Goal: Task Accomplishment & Management: Use online tool/utility

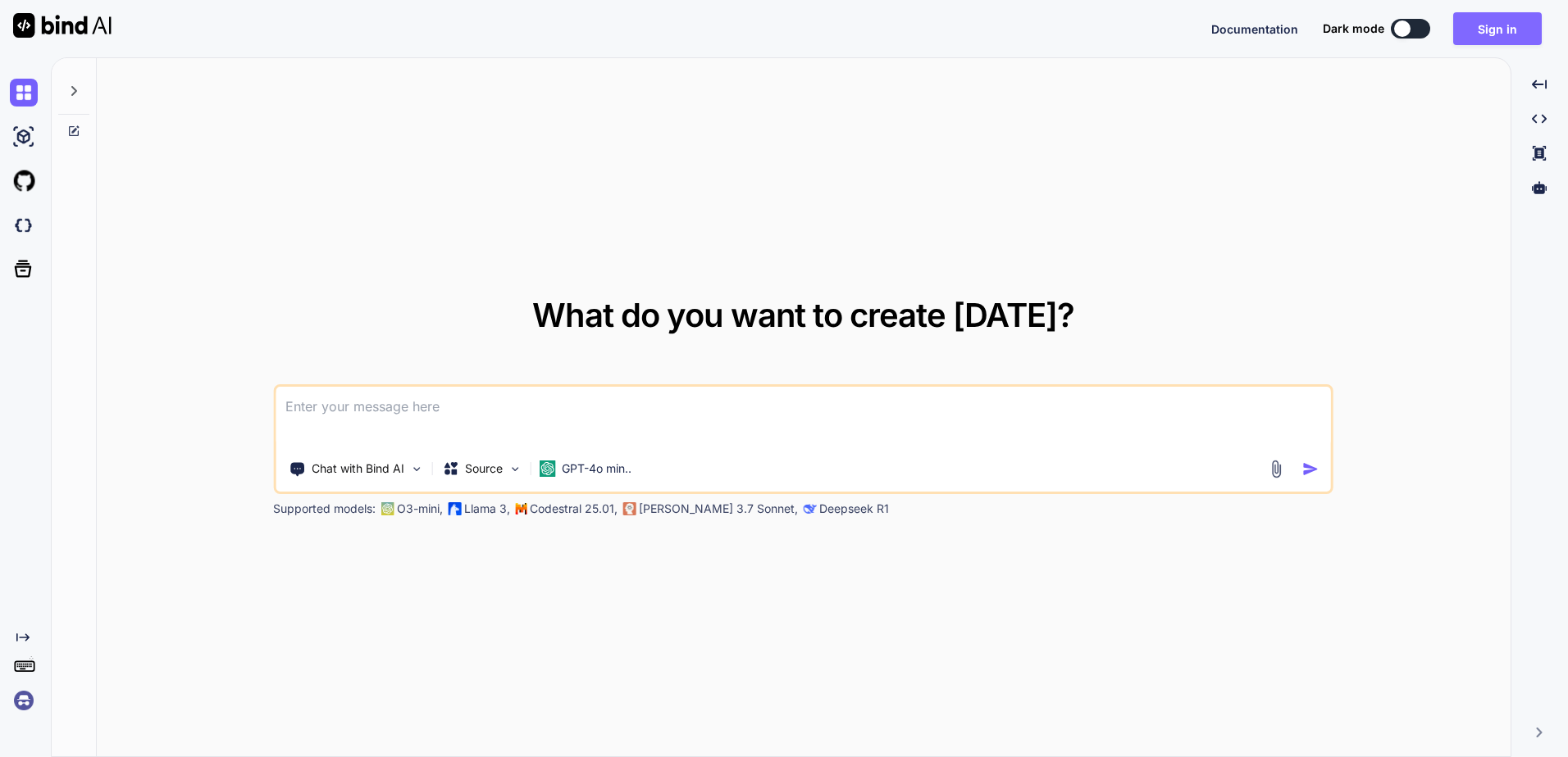
click at [773, 25] on button "Sign in" at bounding box center [1497, 28] width 88 height 33
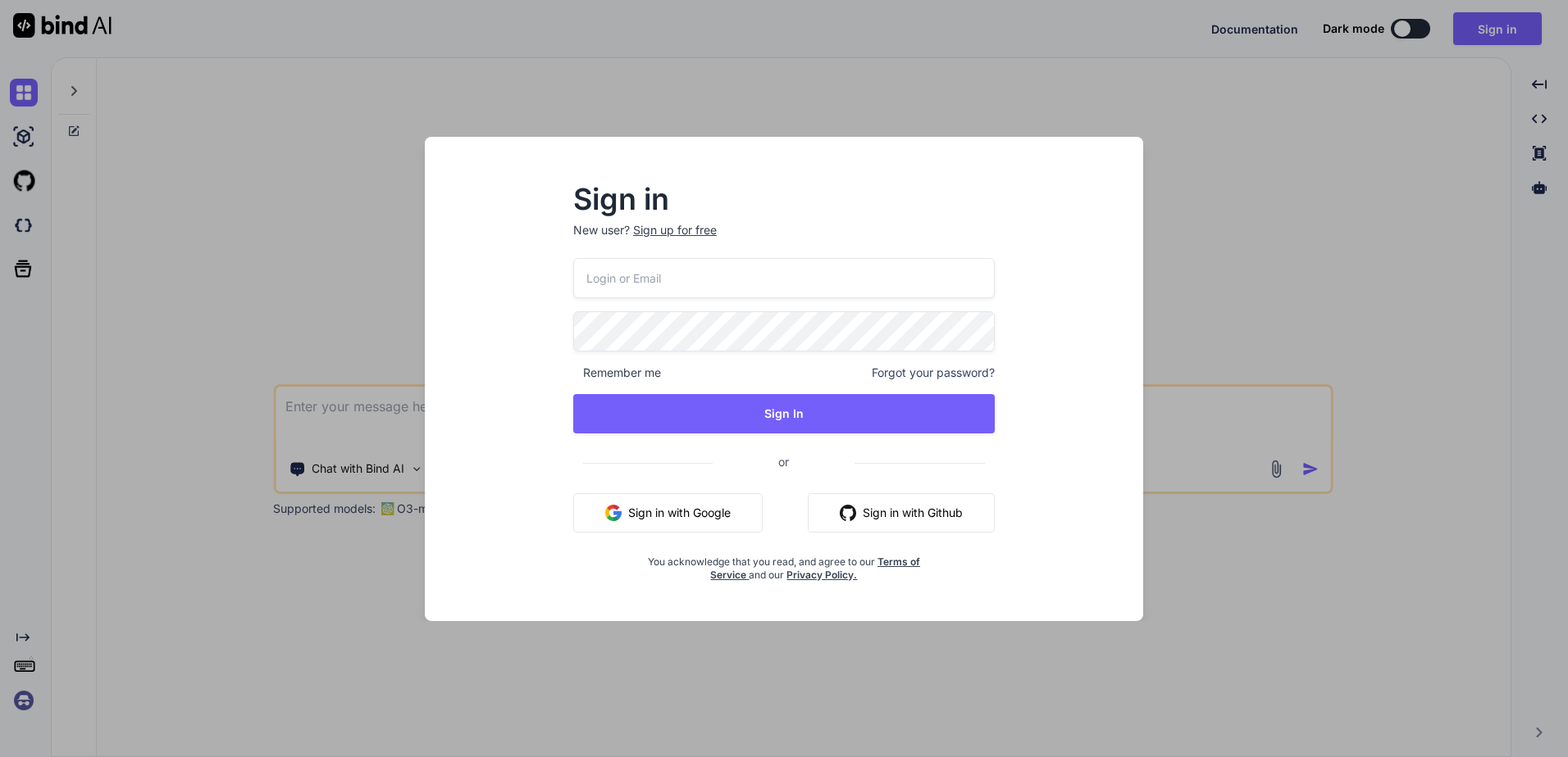
click at [716, 328] on button "Sign in with Google" at bounding box center [668, 513] width 189 height 40
click at [627, 328] on button "Sign in with Google" at bounding box center [668, 513] width 189 height 40
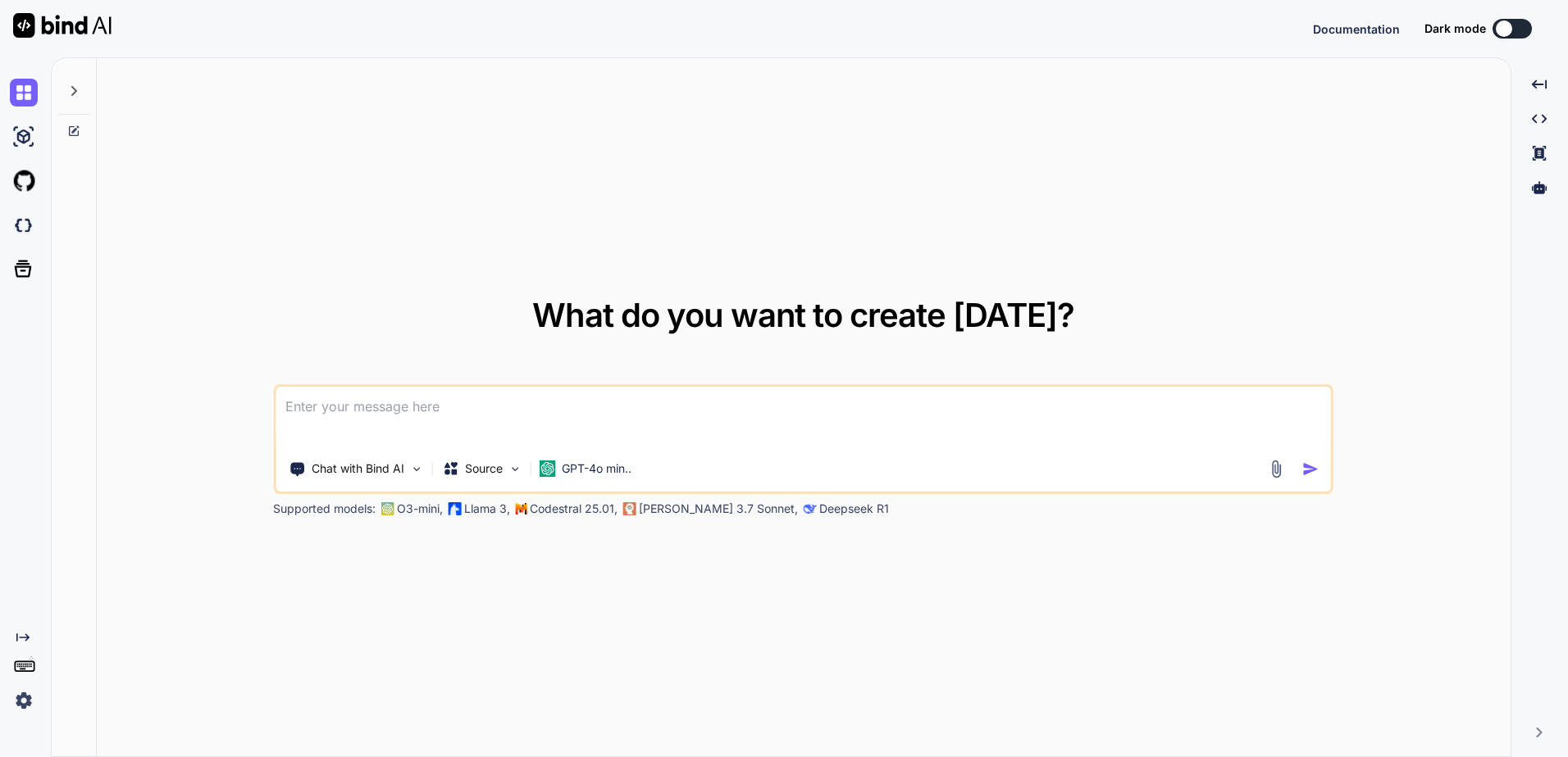
click at [72, 99] on div at bounding box center [74, 86] width 31 height 57
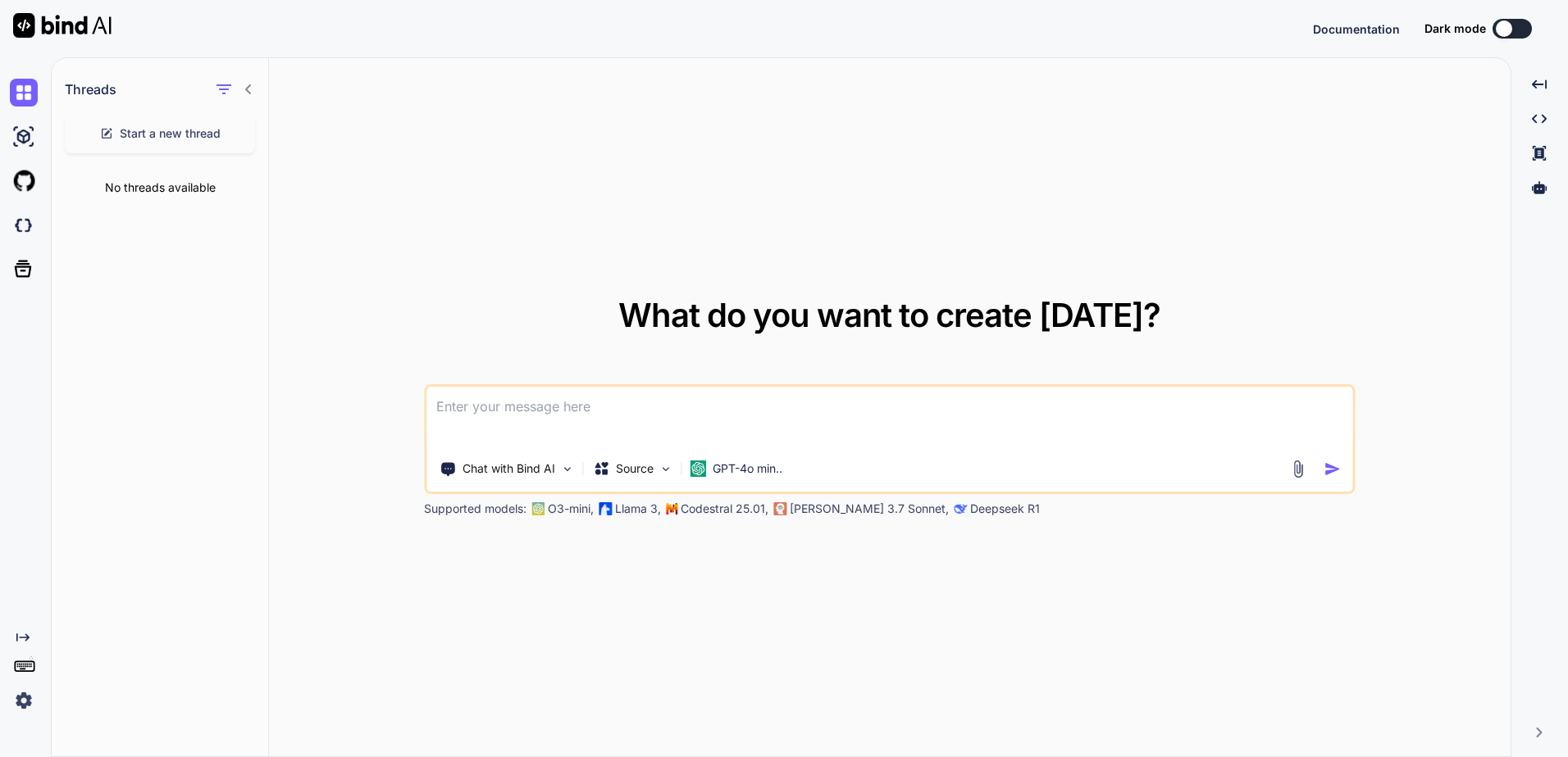
click at [30, 328] on img at bounding box center [24, 701] width 28 height 28
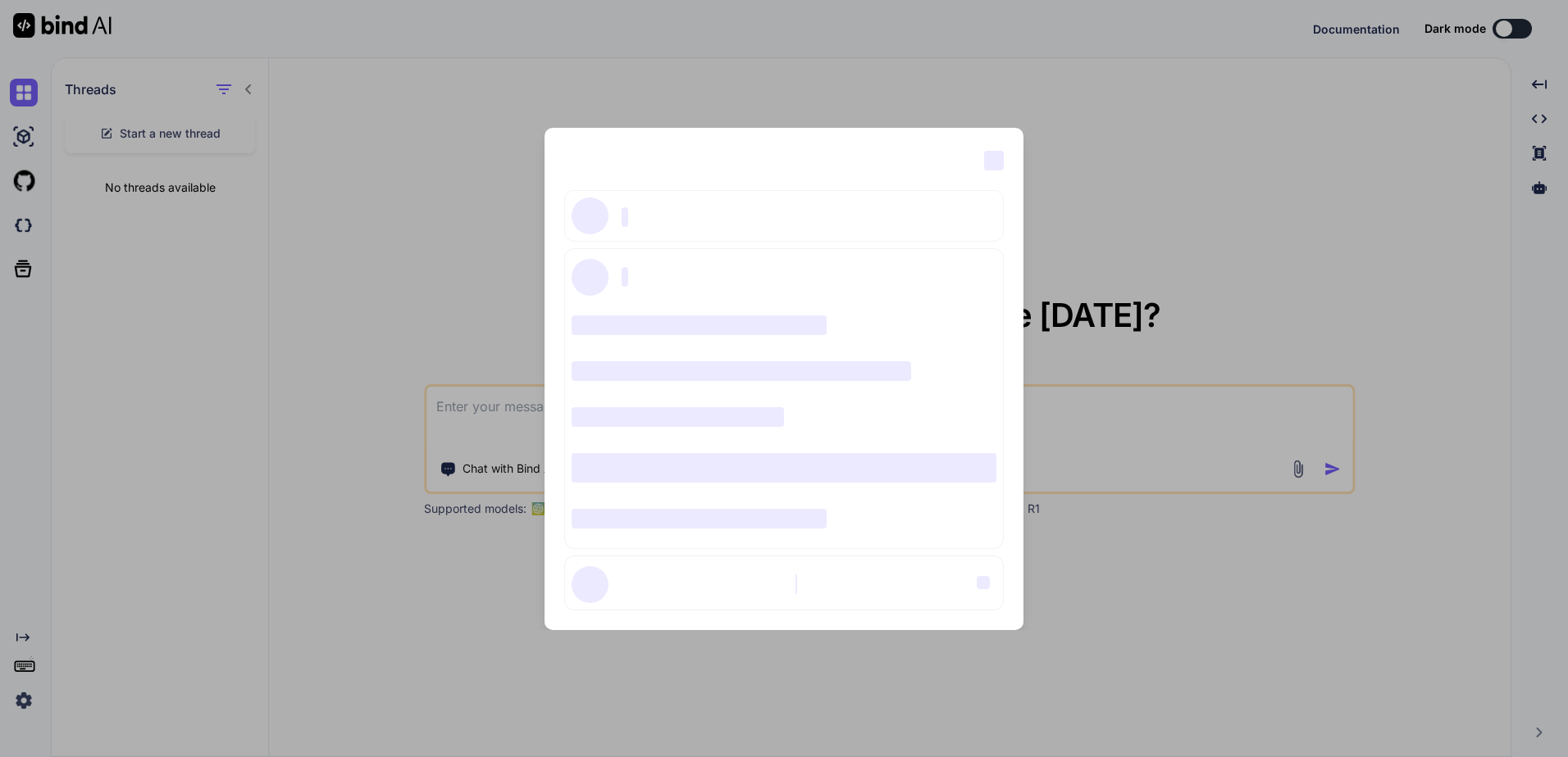
type textarea "x"
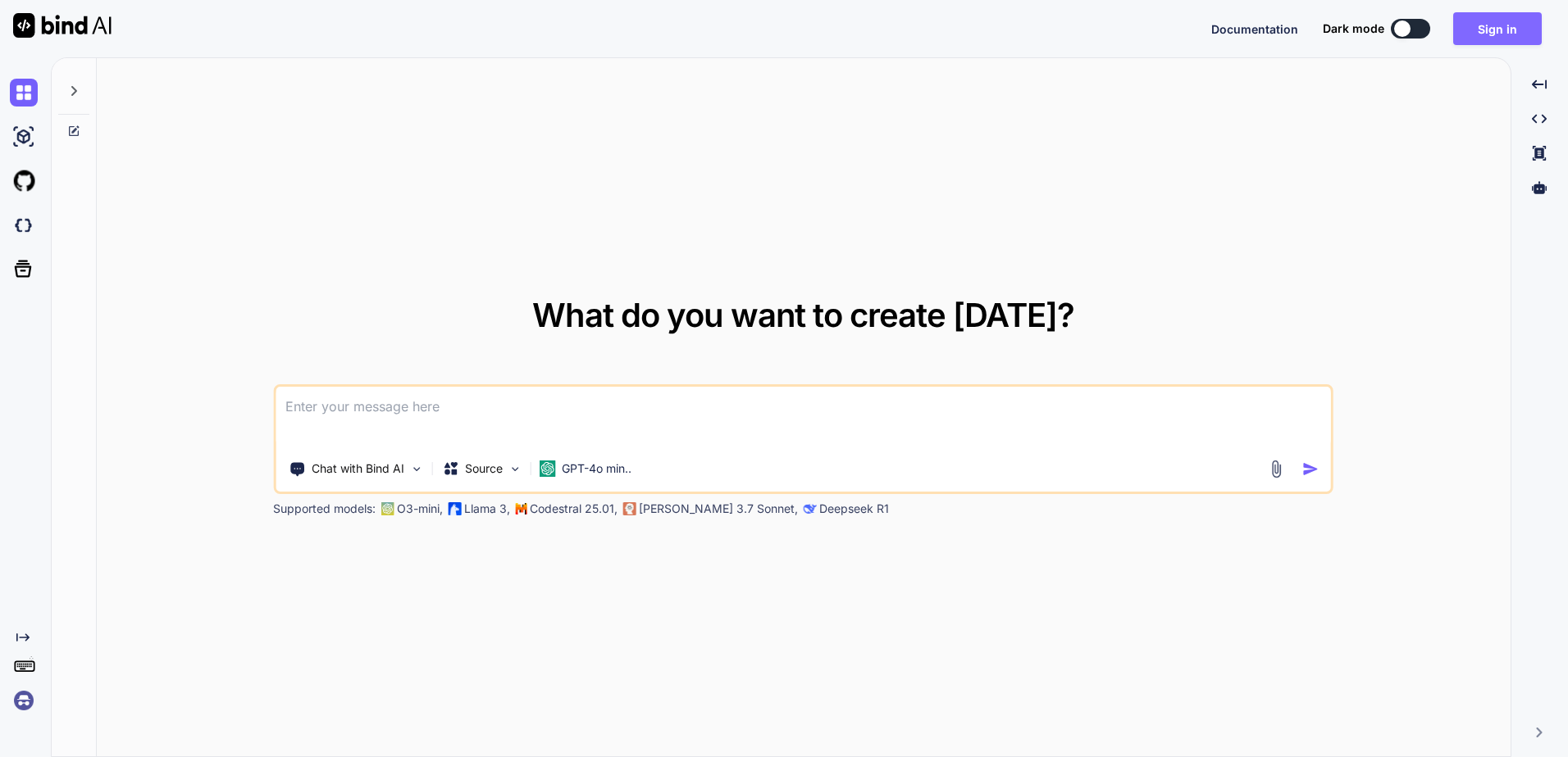
click at [1499, 26] on button "Sign in" at bounding box center [1497, 28] width 88 height 33
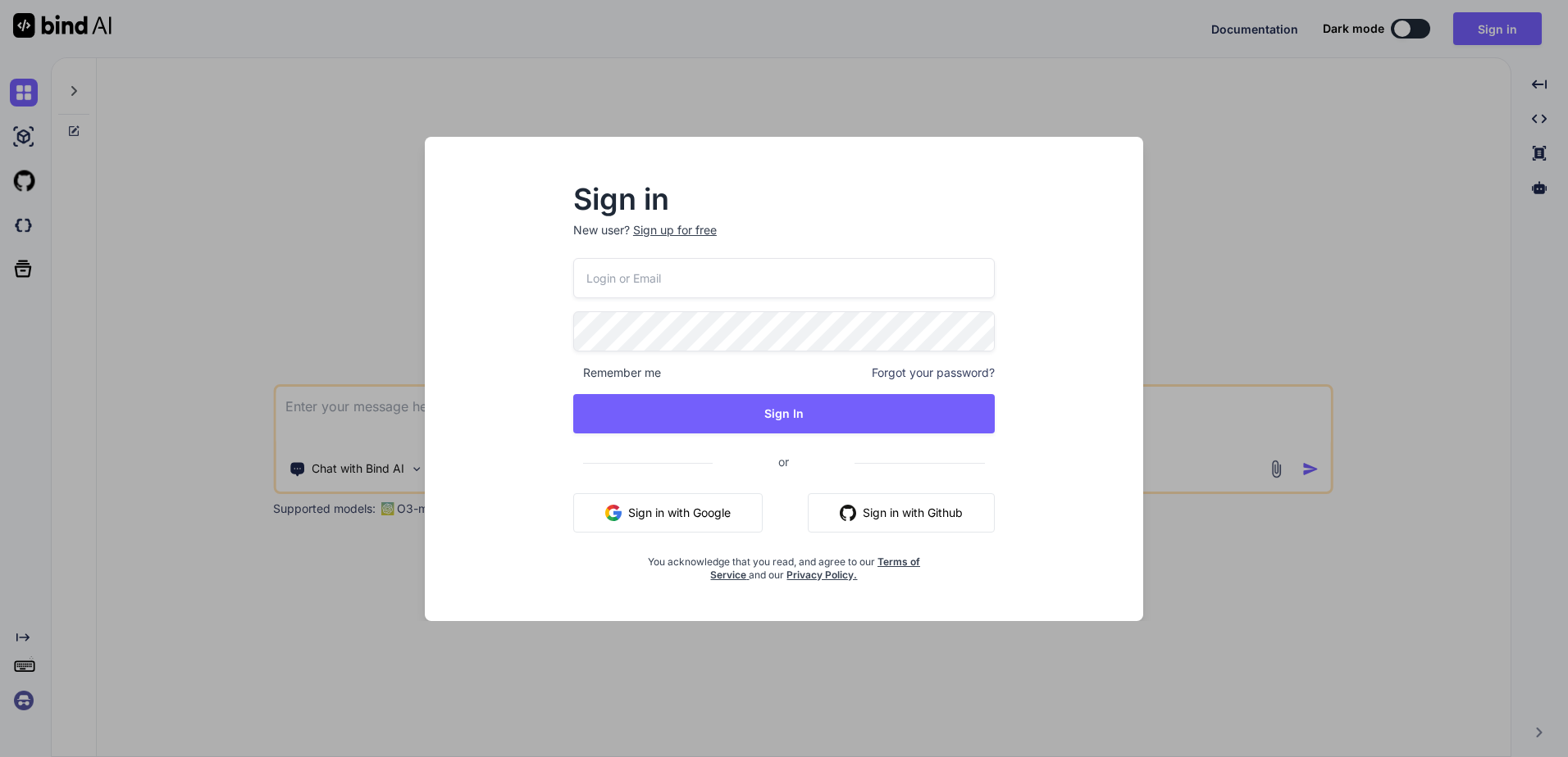
click at [727, 503] on button "Sign in with Google" at bounding box center [668, 513] width 189 height 40
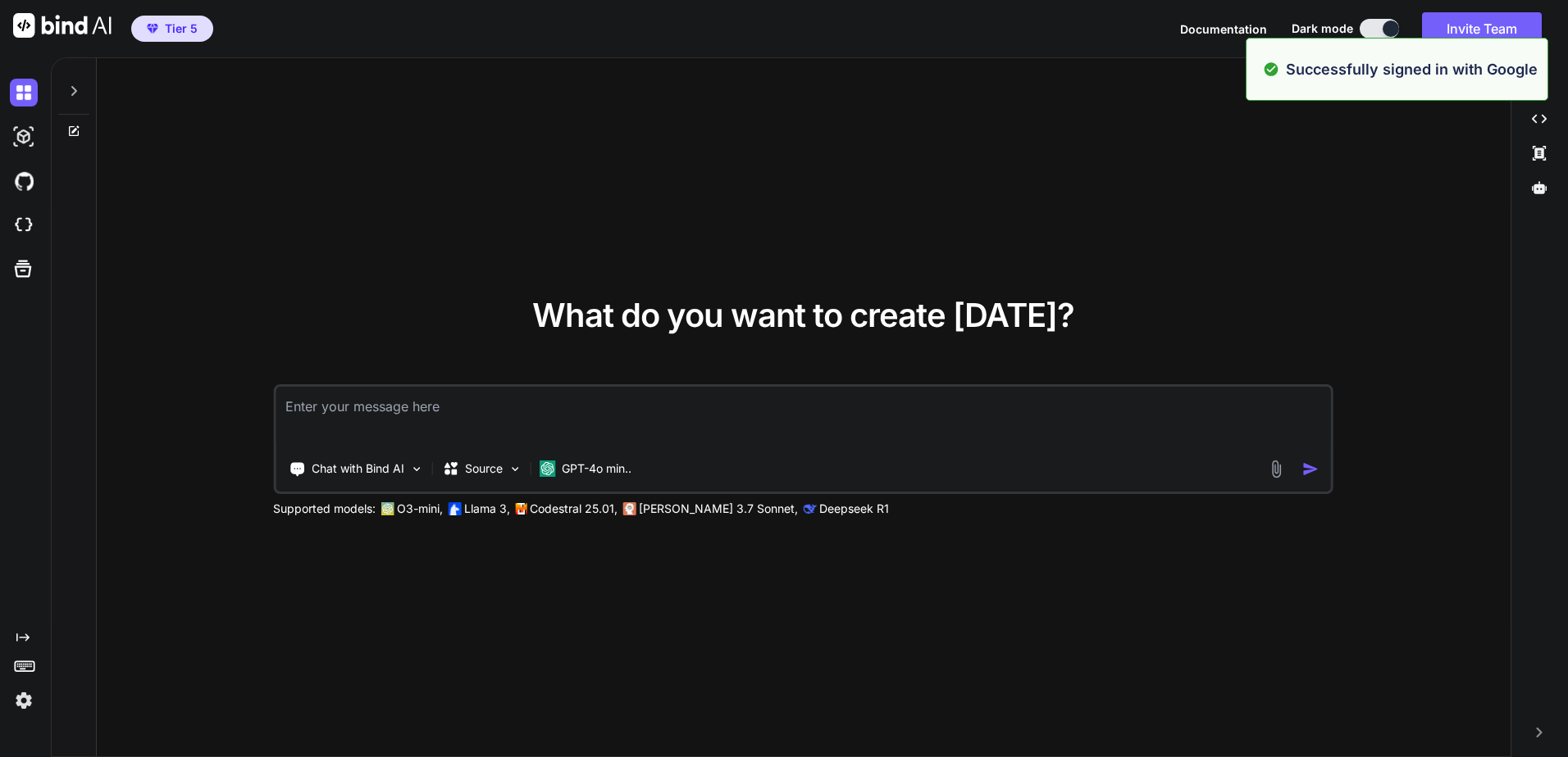
click at [73, 99] on div at bounding box center [74, 86] width 31 height 57
type textarea "x"
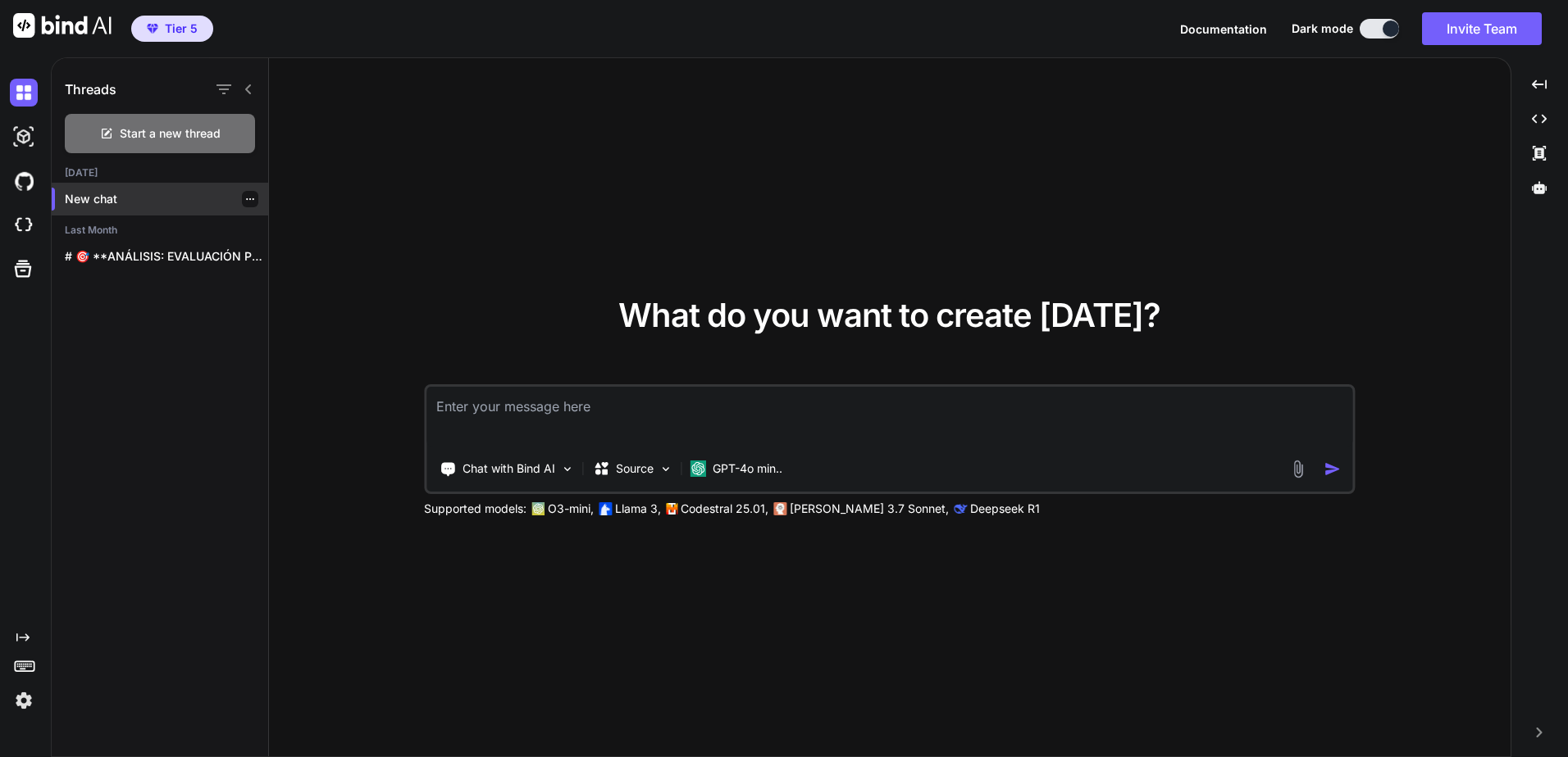
click at [245, 201] on icon "button" at bounding box center [250, 198] width 10 height 10
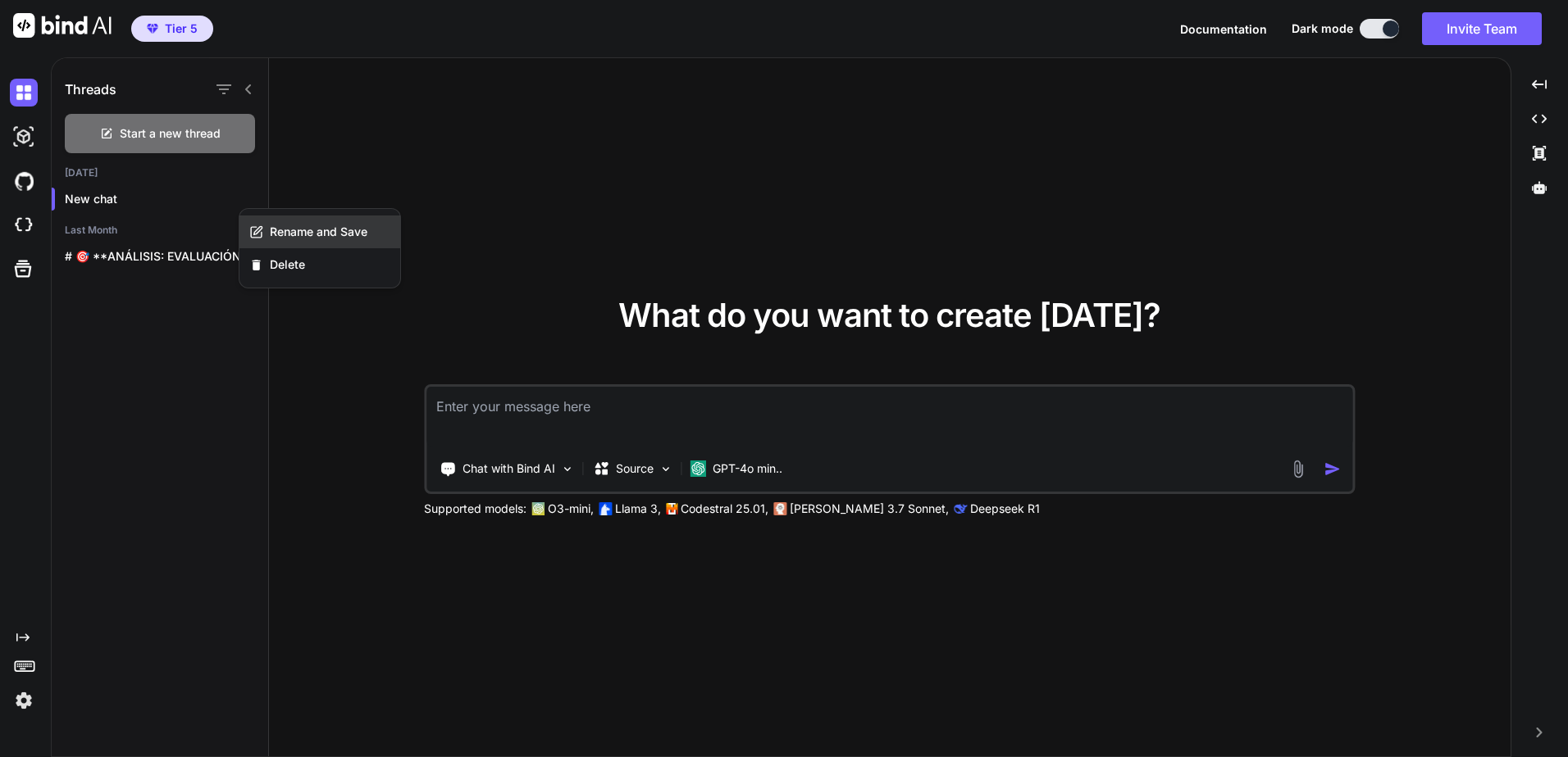
click at [278, 237] on span "Rename and Save" at bounding box center [318, 232] width 97 height 17
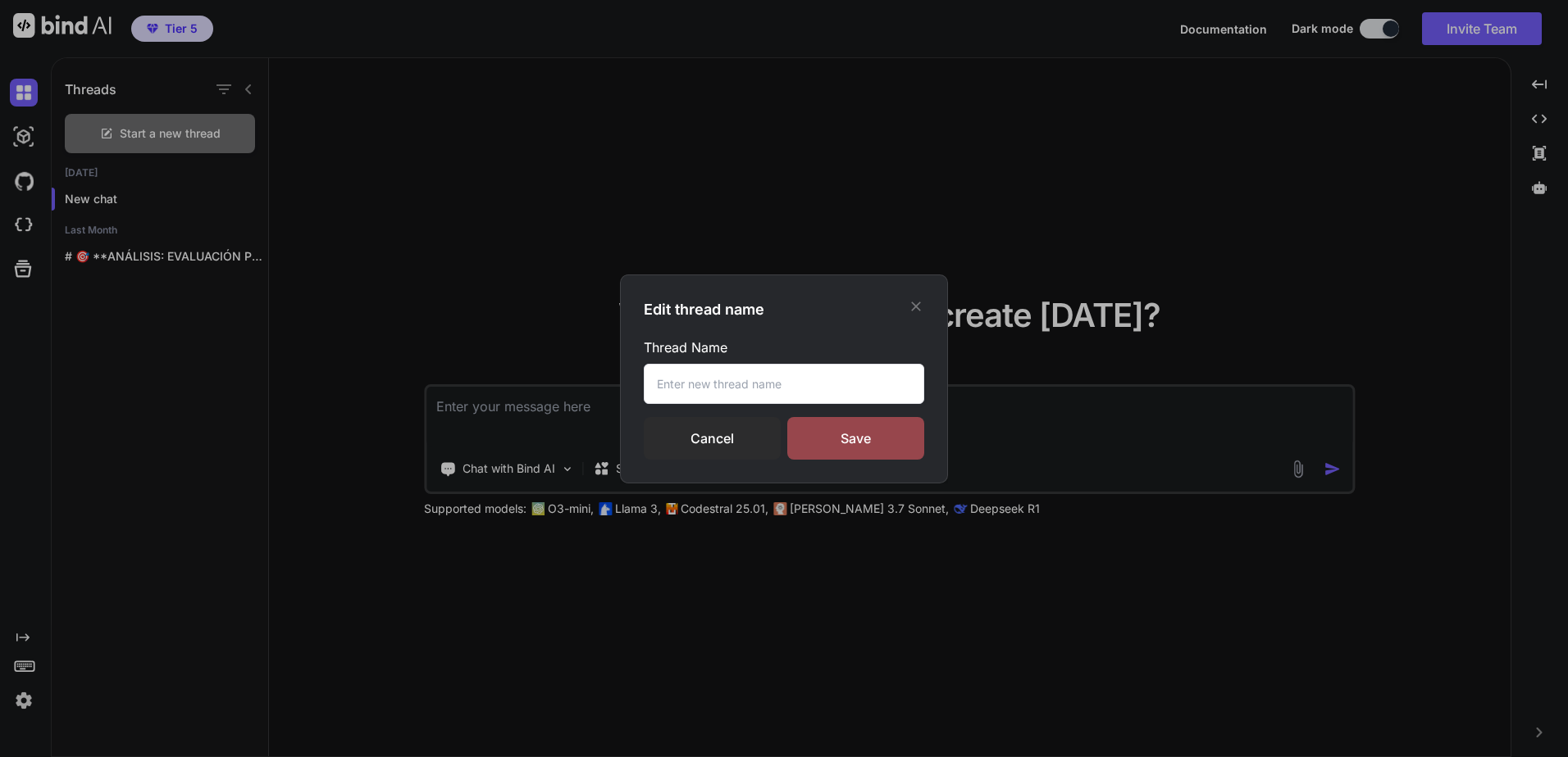
click at [780, 383] on input "text" at bounding box center [783, 384] width 280 height 40
type input "plantilla 3"
click at [839, 446] on div "Save" at bounding box center [855, 438] width 137 height 42
click at [840, 434] on div "Saving..." at bounding box center [855, 438] width 137 height 19
click at [396, 543] on div "Edit thread name Thread Name plantilla 3 Cancel Saving..." at bounding box center [784, 378] width 1568 height 757
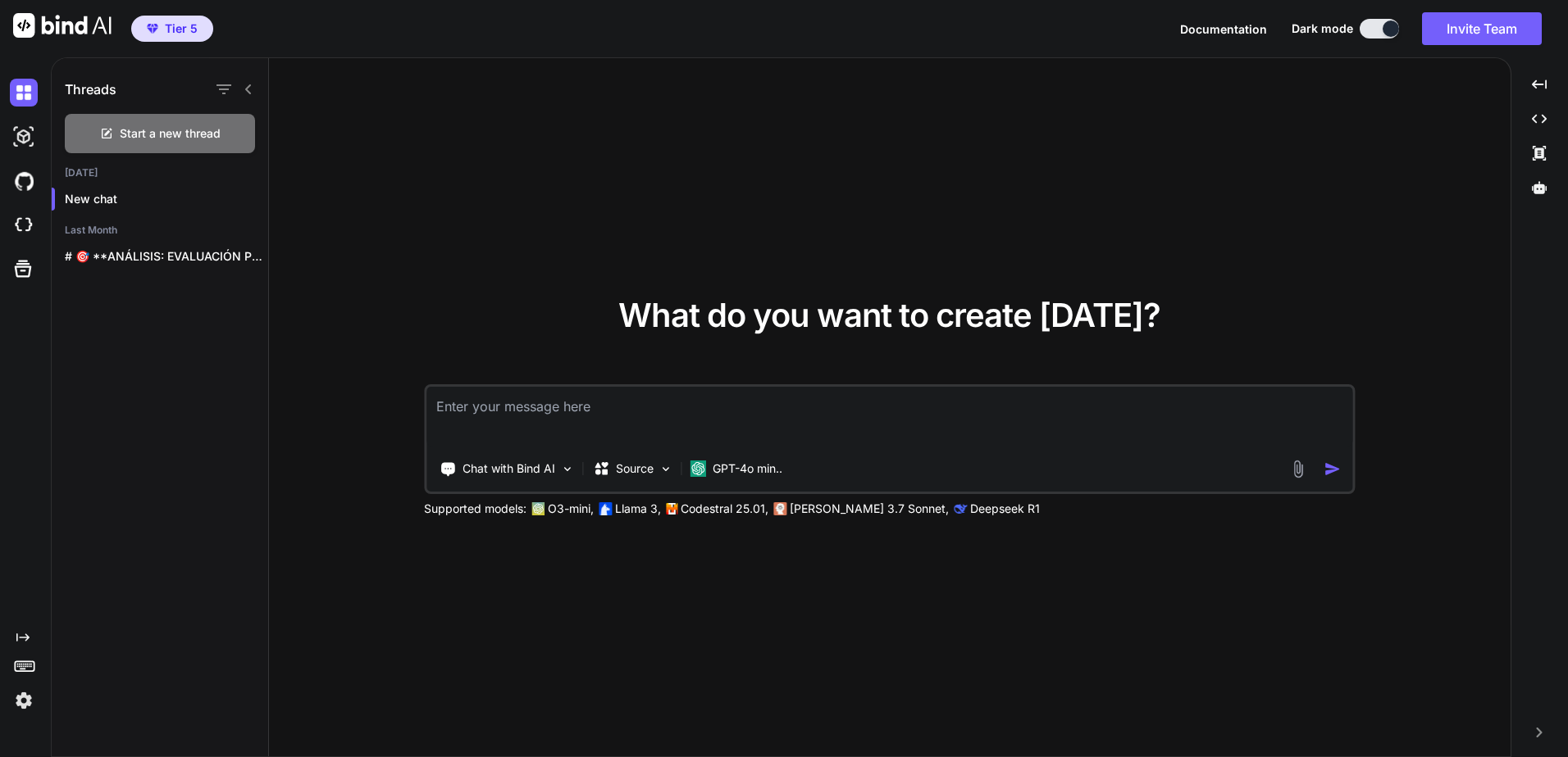
click at [392, 545] on div "What do you want to create today? Chat with Bind AI Source GPT-4o min.. Support…" at bounding box center [890, 408] width 1242 height 700
click at [218, 136] on span "Start a new thread" at bounding box center [170, 133] width 101 height 17
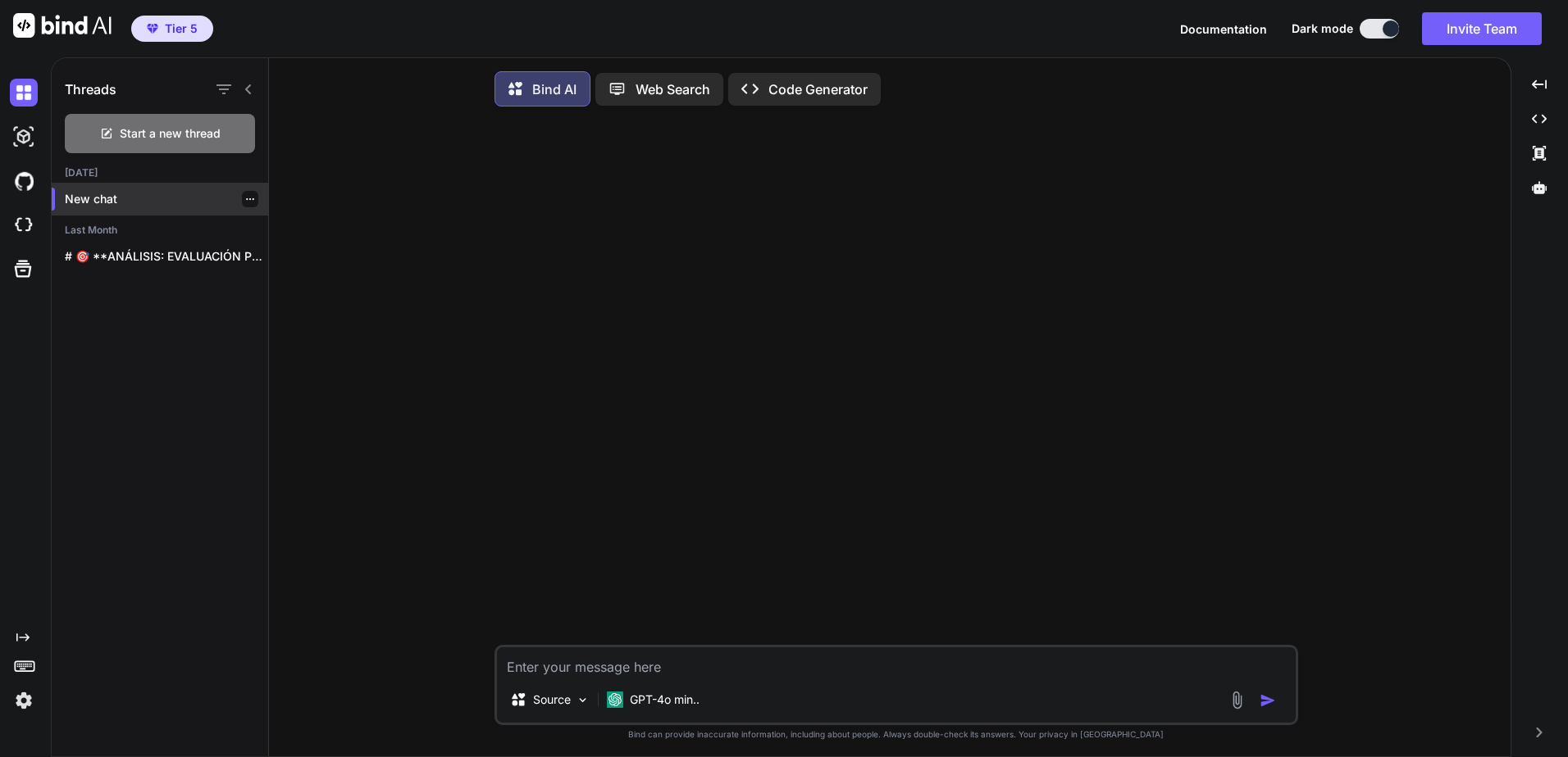
type textarea "x"
click at [252, 202] on p "New chat" at bounding box center [165, 199] width 203 height 17
click at [246, 201] on icon "button" at bounding box center [250, 198] width 10 height 10
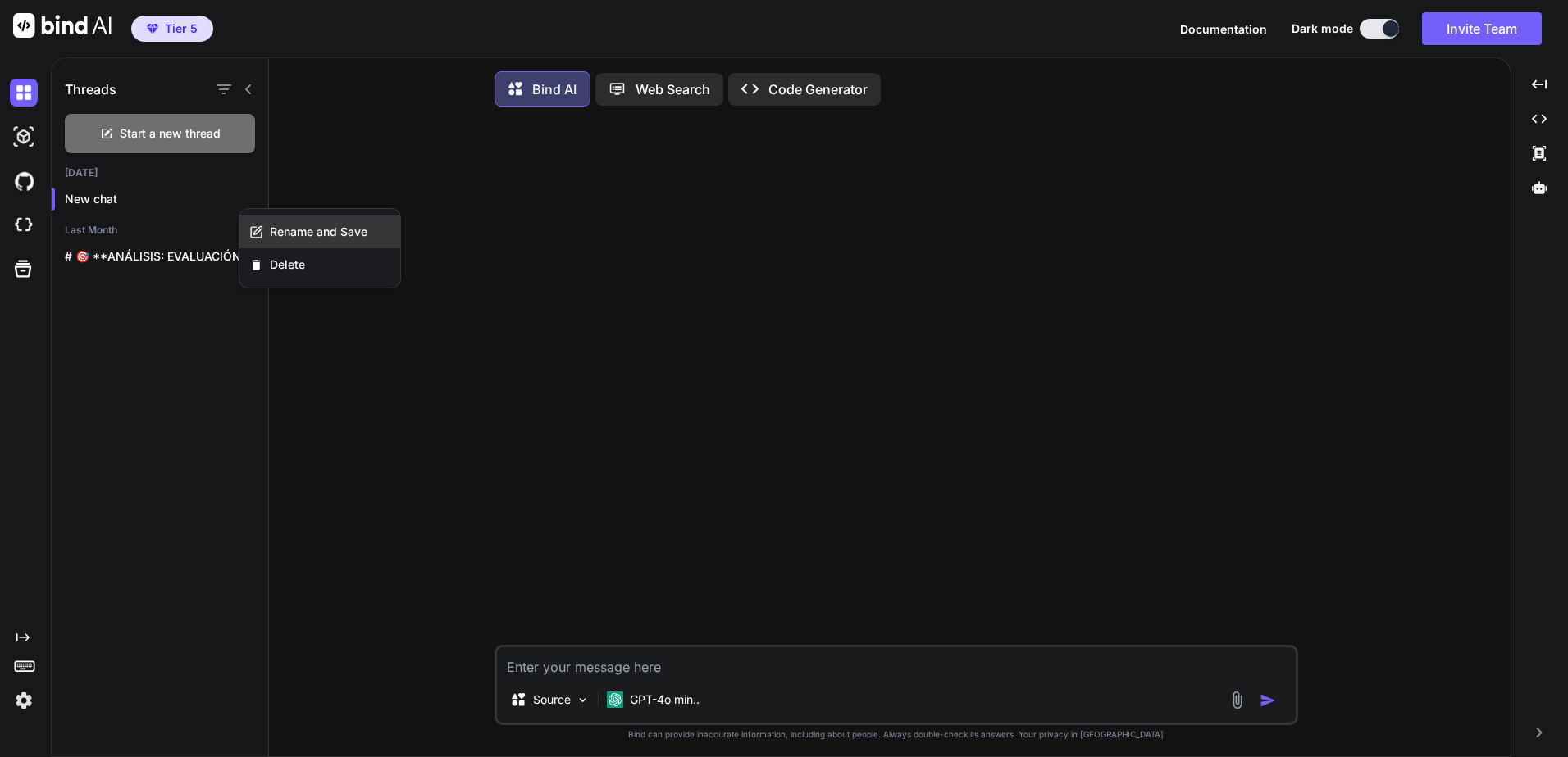
click at [300, 239] on span "Rename and Save" at bounding box center [318, 232] width 97 height 17
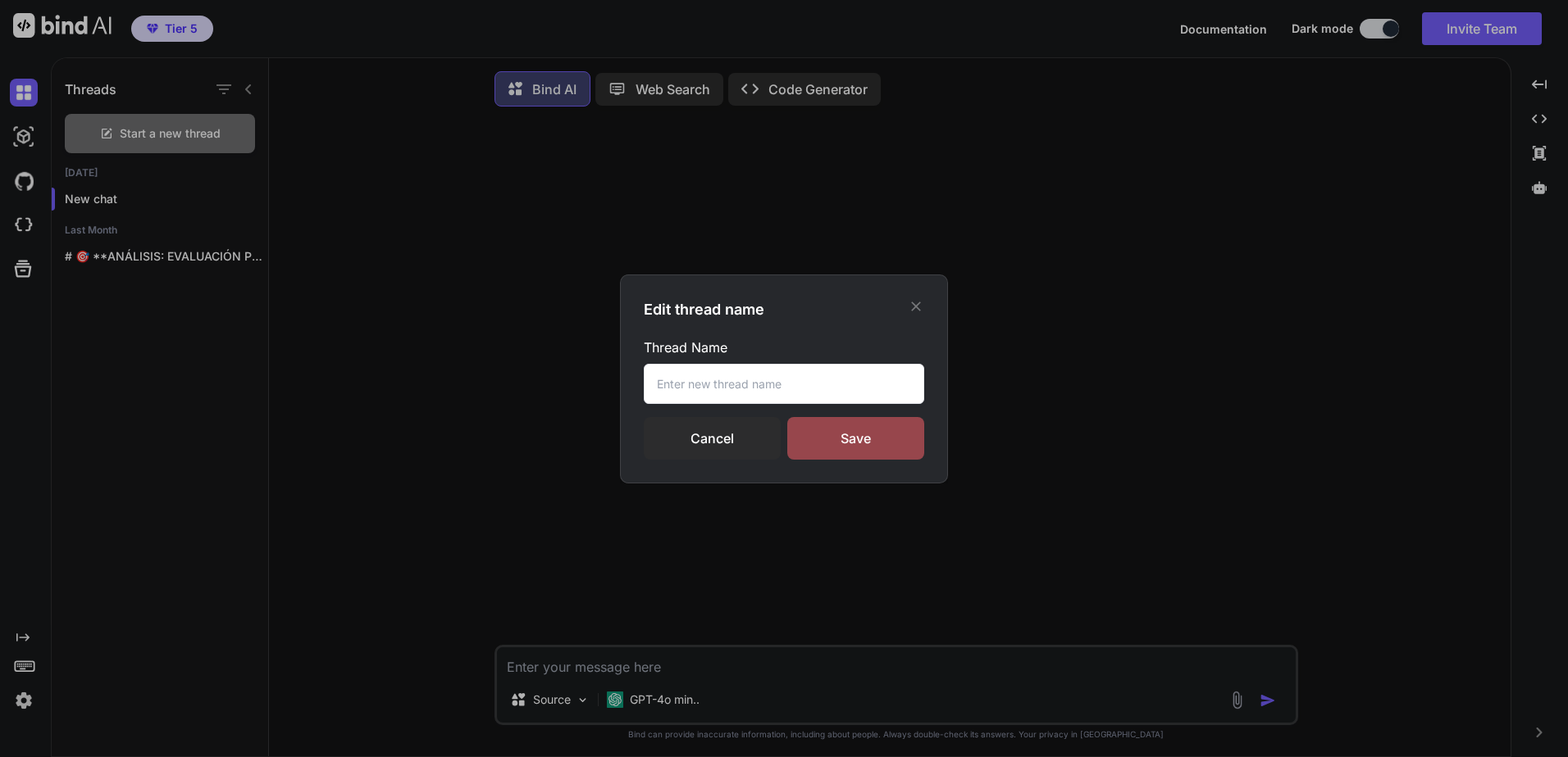
click at [843, 401] on input "text" at bounding box center [783, 384] width 280 height 40
type input "Plantilla 3"
click at [892, 444] on div "Save" at bounding box center [855, 438] width 137 height 42
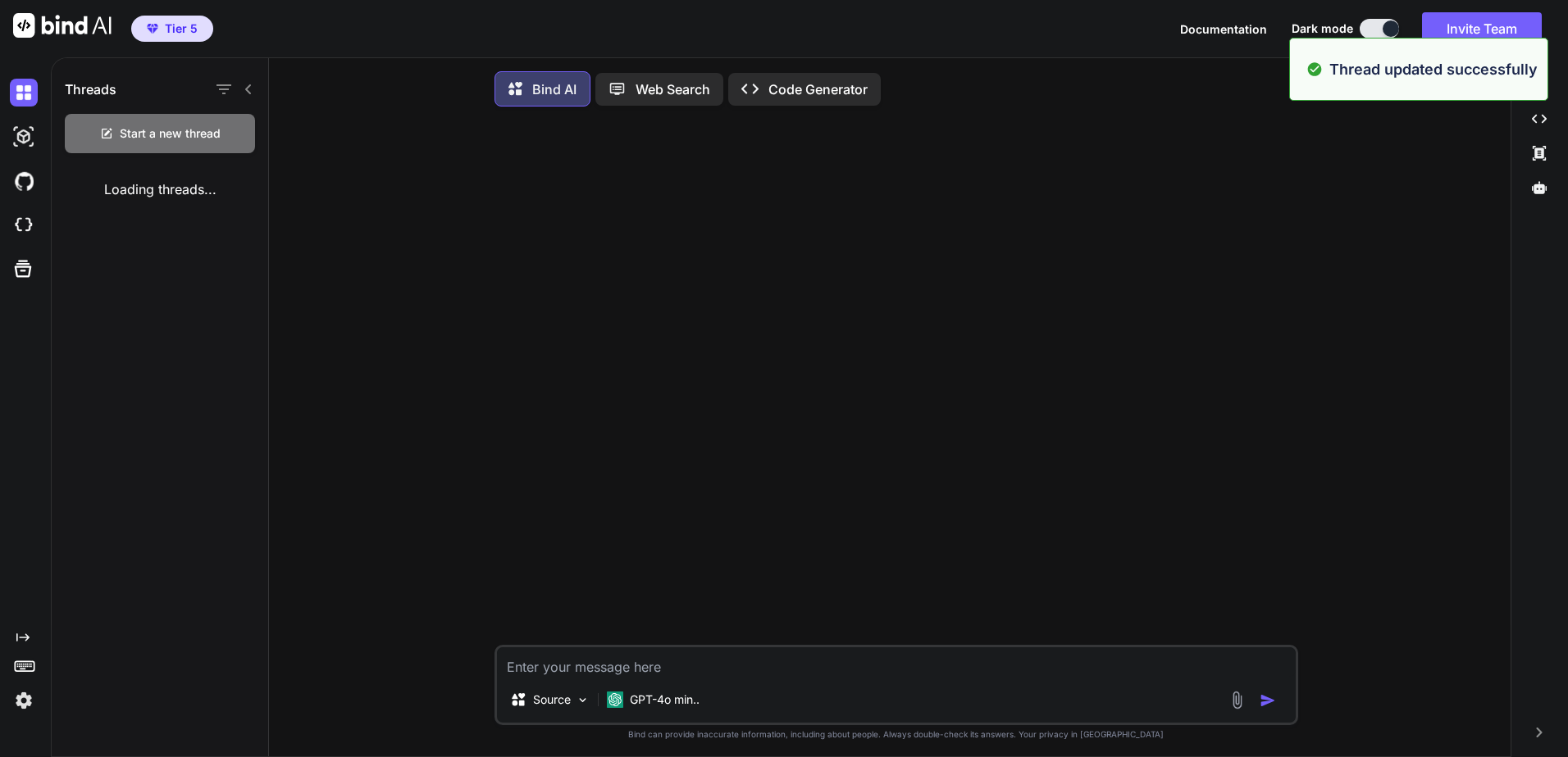
type textarea "x"
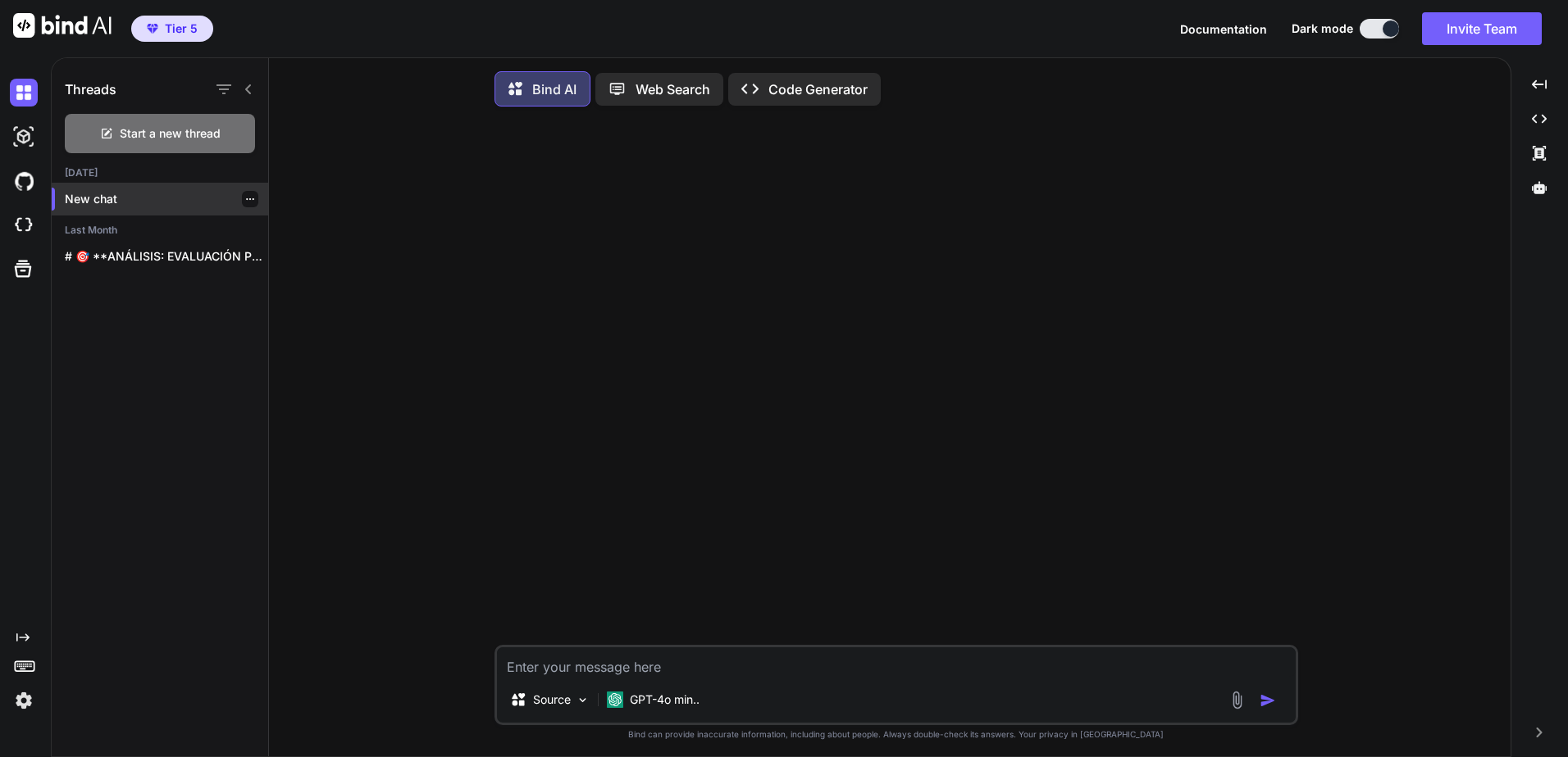
click at [188, 197] on p "New chat" at bounding box center [165, 199] width 203 height 17
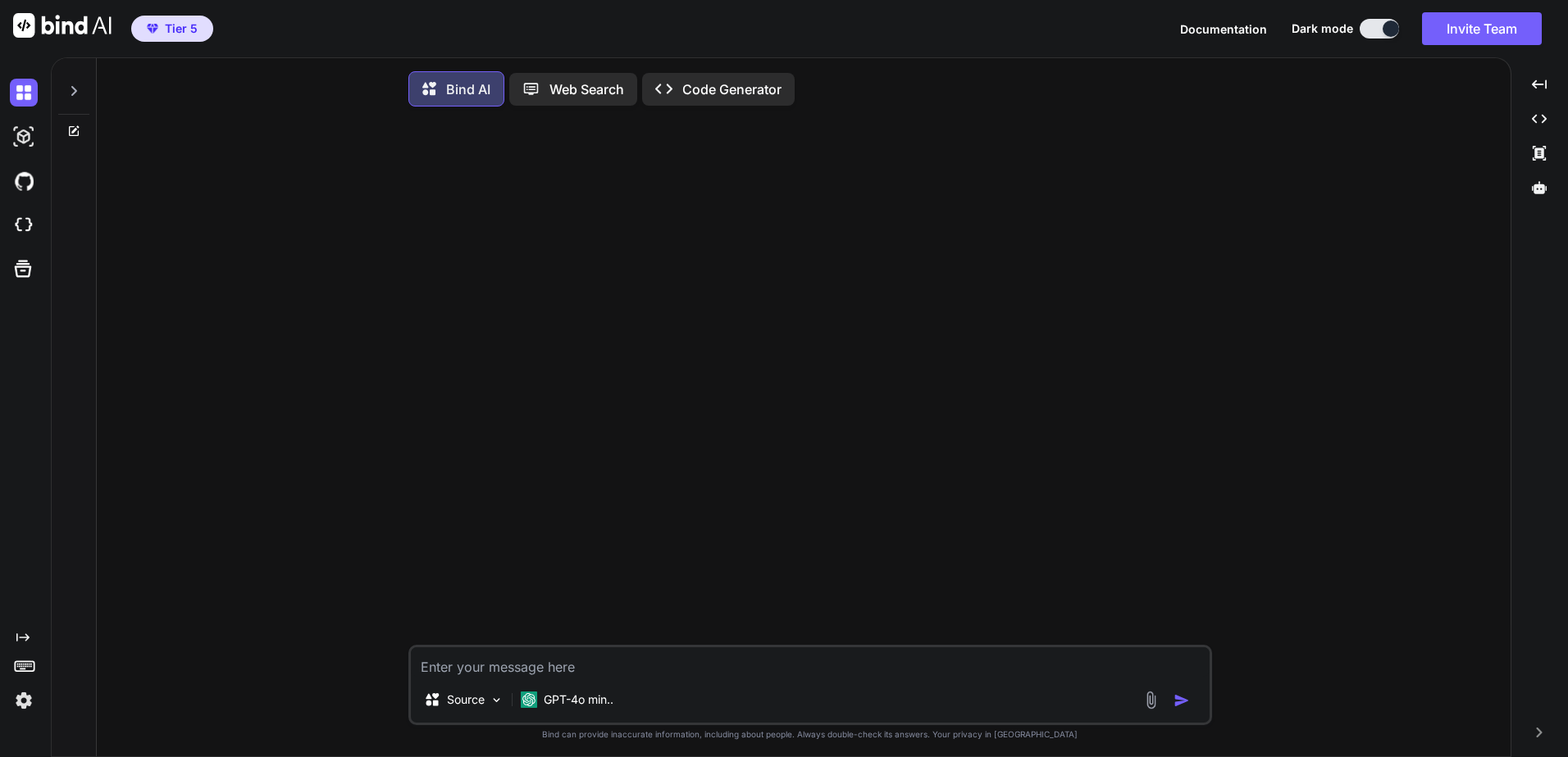
click at [78, 85] on icon at bounding box center [74, 91] width 13 height 13
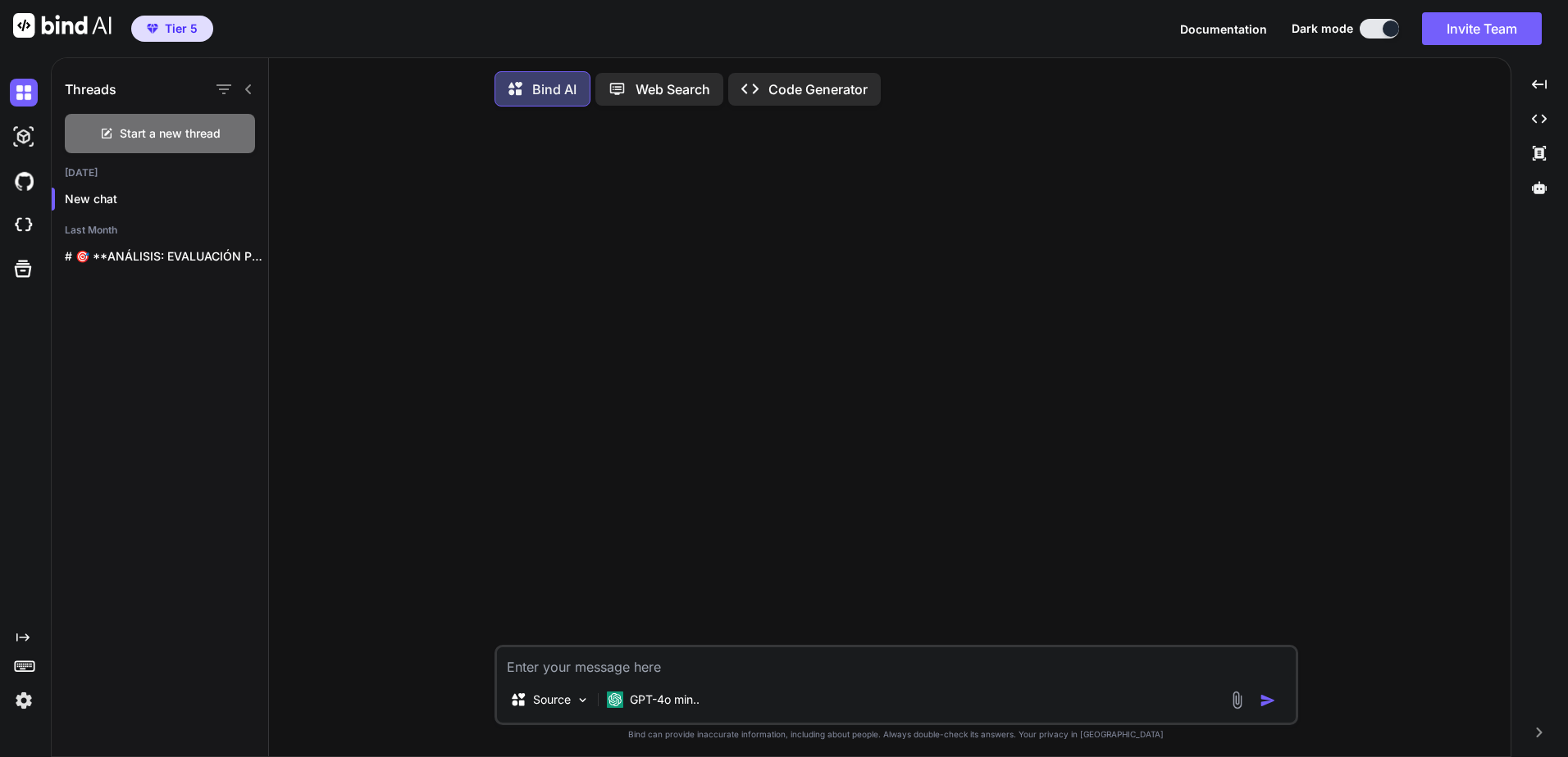
type textarea "x"
click at [182, 194] on p "New chat" at bounding box center [165, 199] width 203 height 17
click at [255, 200] on p "New chat" at bounding box center [165, 199] width 203 height 17
click at [245, 201] on icon "button" at bounding box center [250, 198] width 10 height 10
click at [280, 234] on span "Rename and Save" at bounding box center [318, 232] width 97 height 17
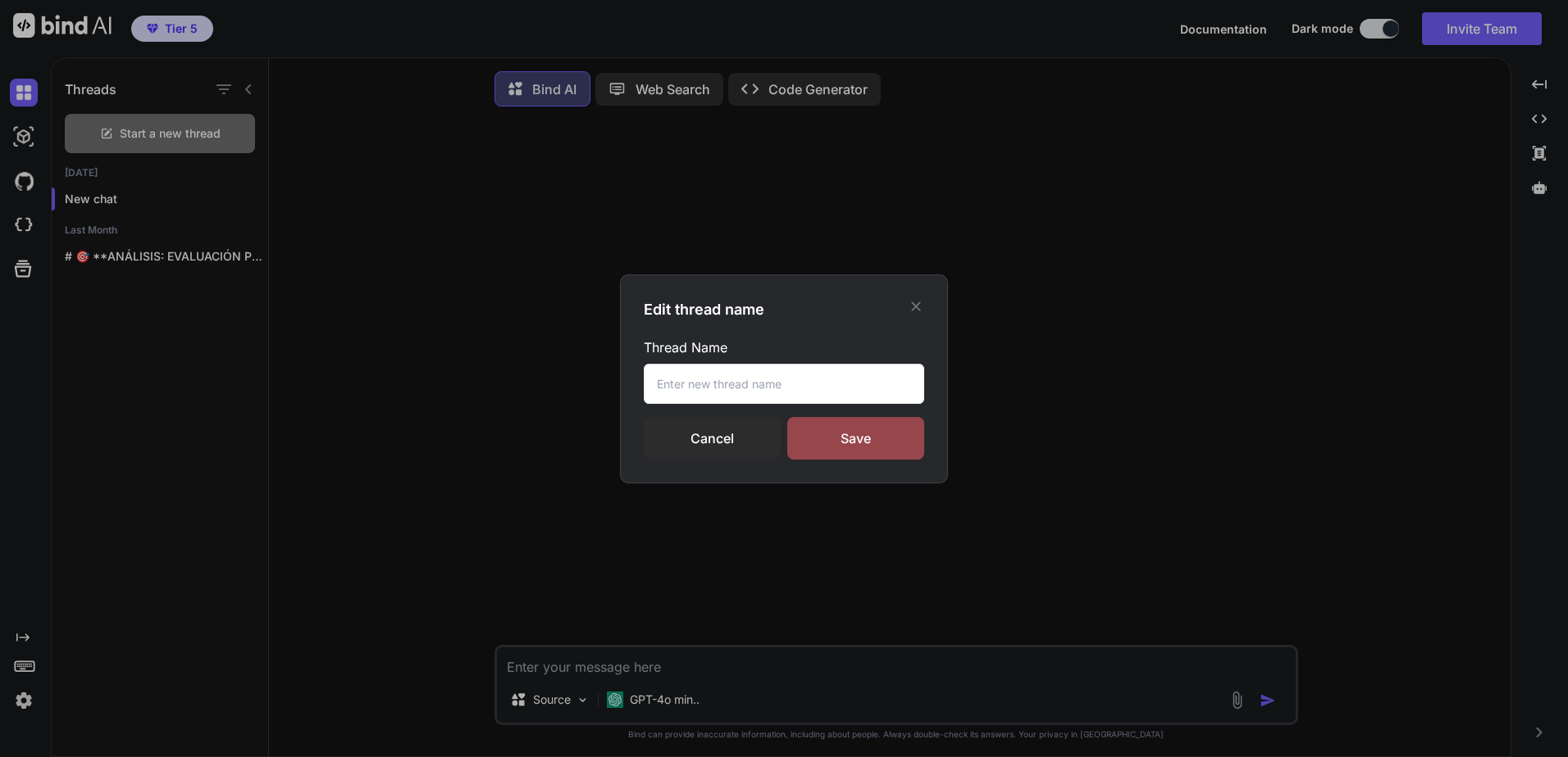
click at [774, 385] on input "text" at bounding box center [783, 384] width 280 height 40
type input "Plantilla 3"
click at [830, 433] on div "Save" at bounding box center [855, 438] width 137 height 42
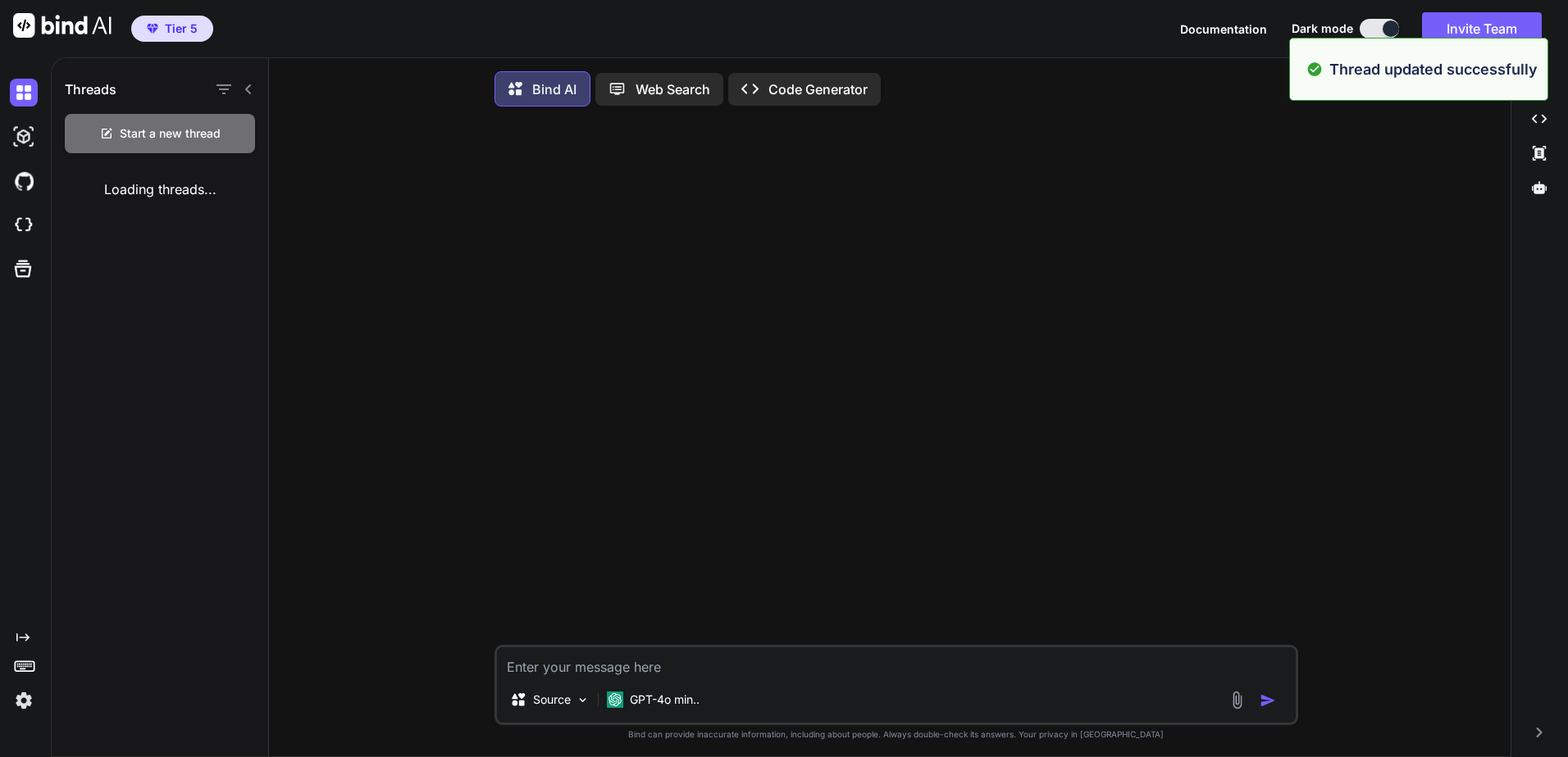
type textarea "x"
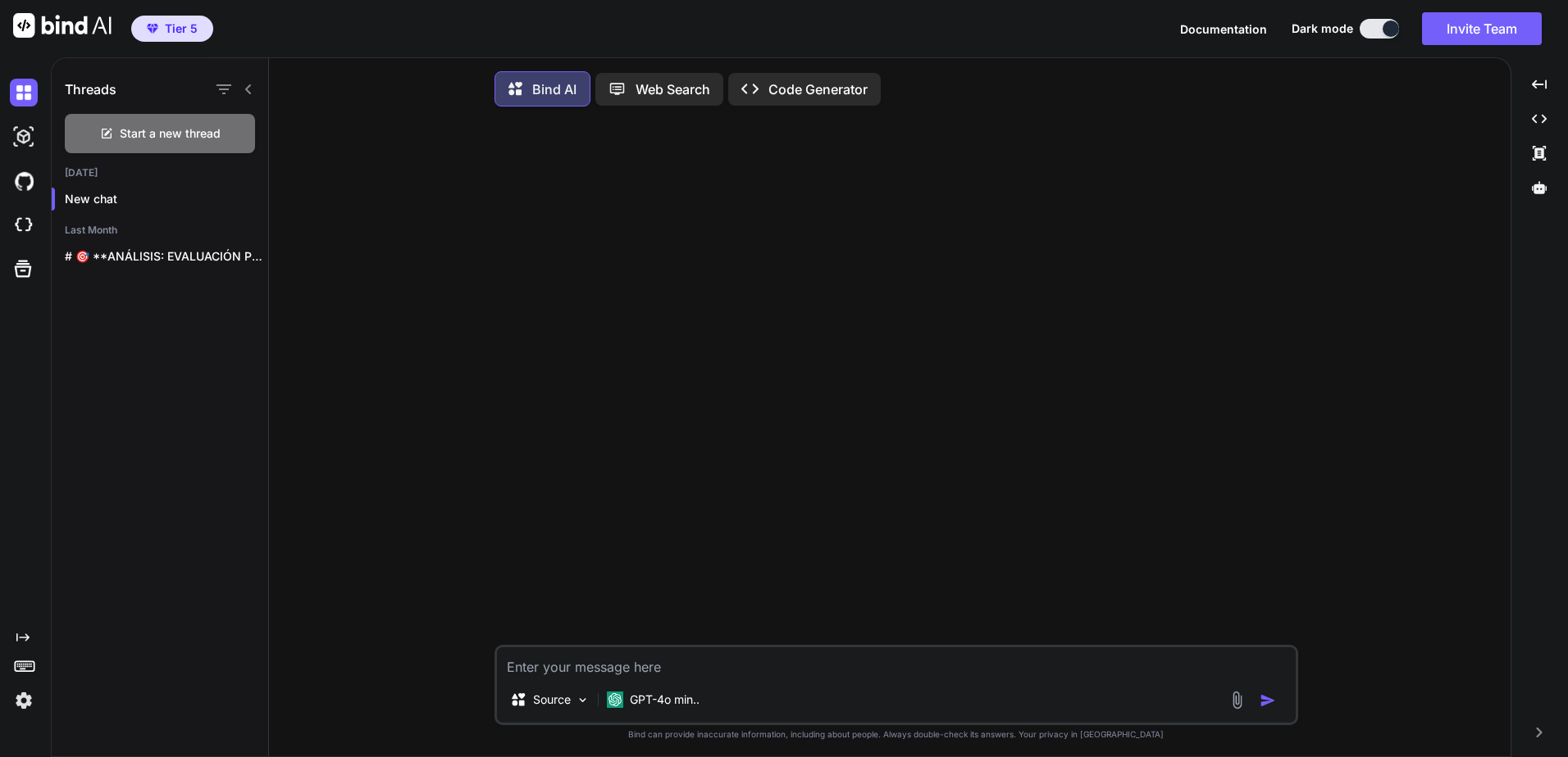
click at [251, 82] on div at bounding box center [233, 89] width 42 height 23
click at [785, 672] on textarea at bounding box center [896, 662] width 799 height 29
type textarea "C"
type textarea "x"
type textarea "Ca"
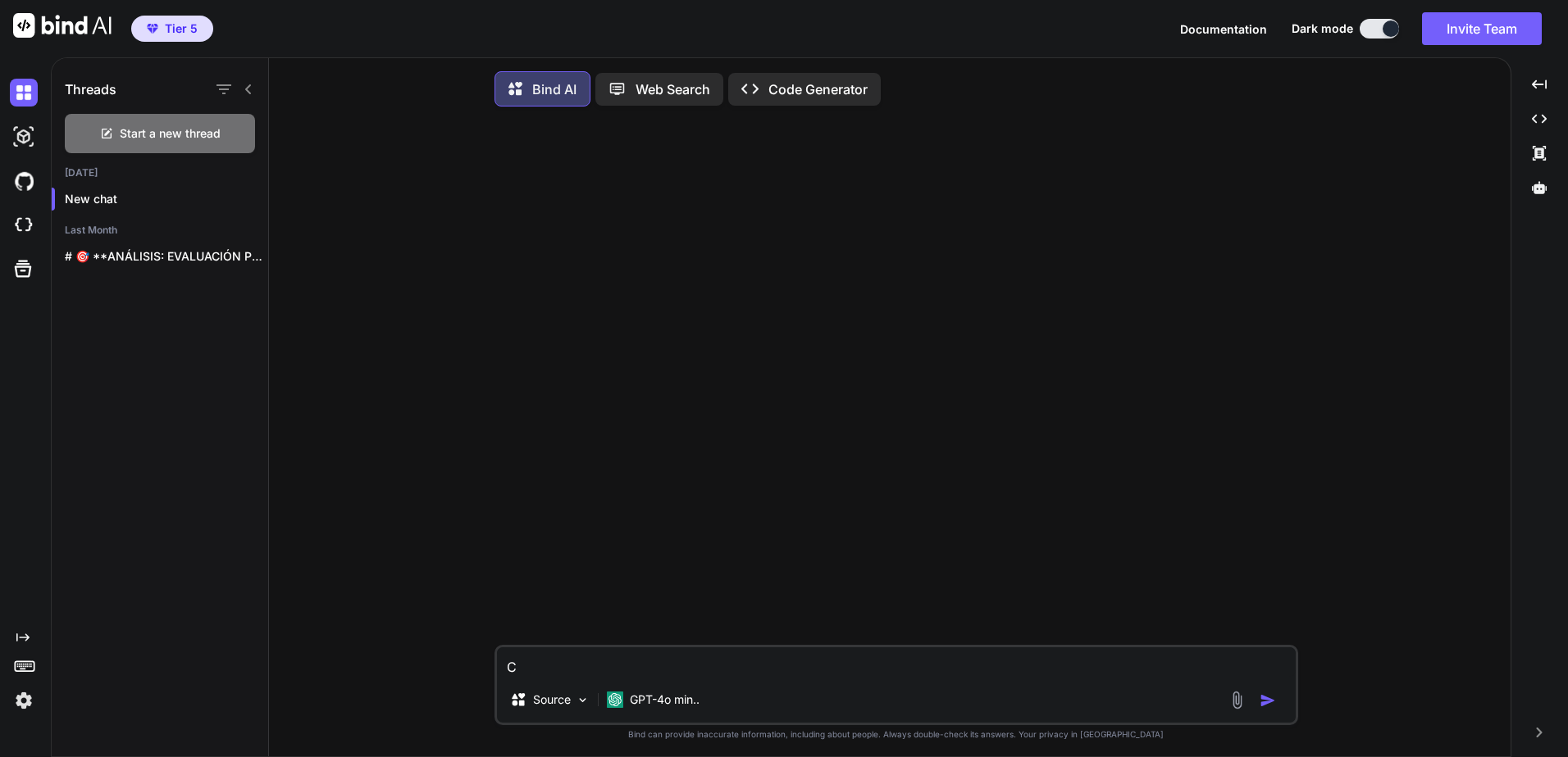
type textarea "x"
type textarea "Cap"
type textarea "x"
type textarea "Capi"
type textarea "x"
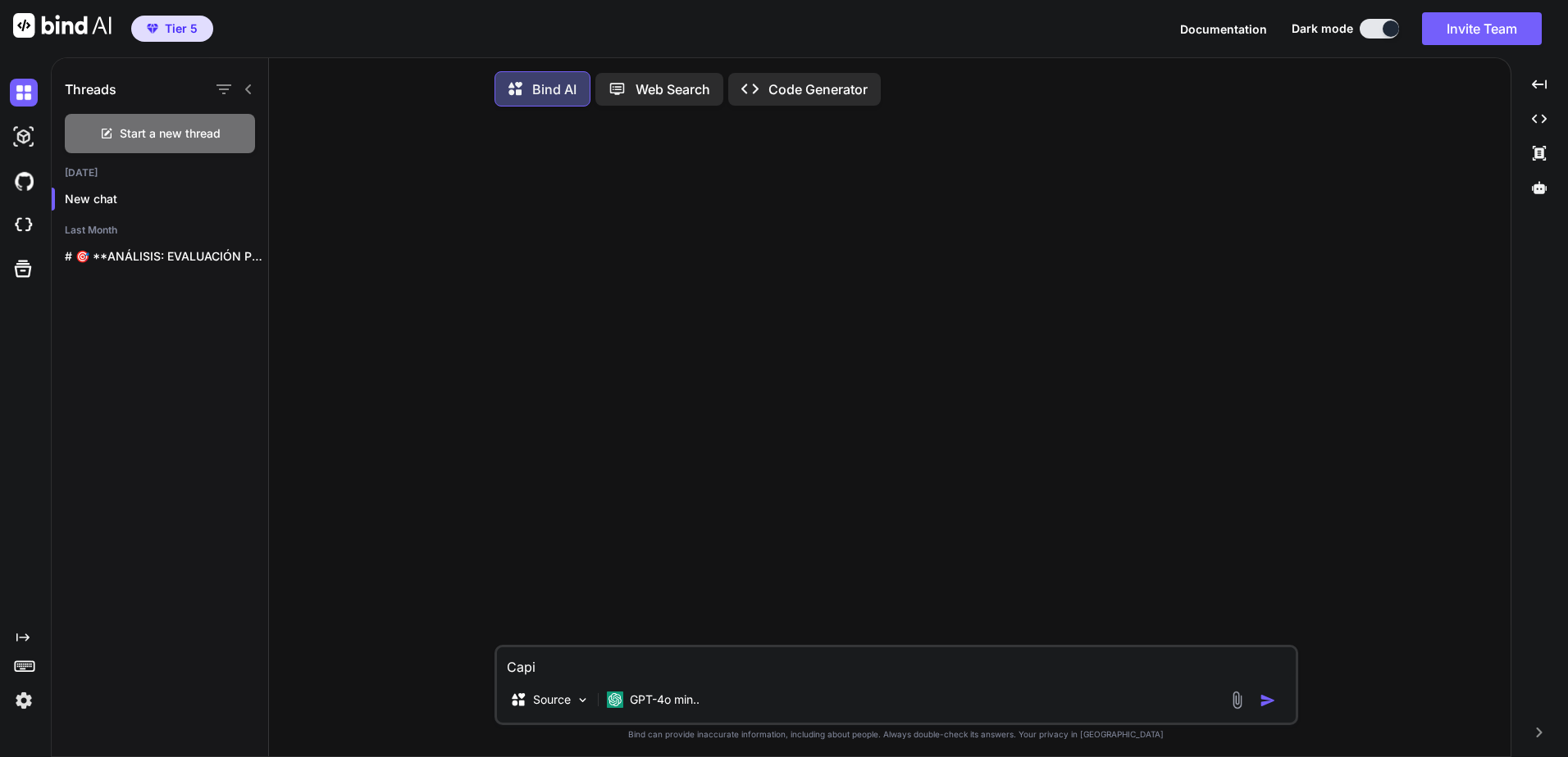
type textarea "Capit"
type textarea "x"
type textarea "Capita"
type textarea "x"
type textarea "Capital"
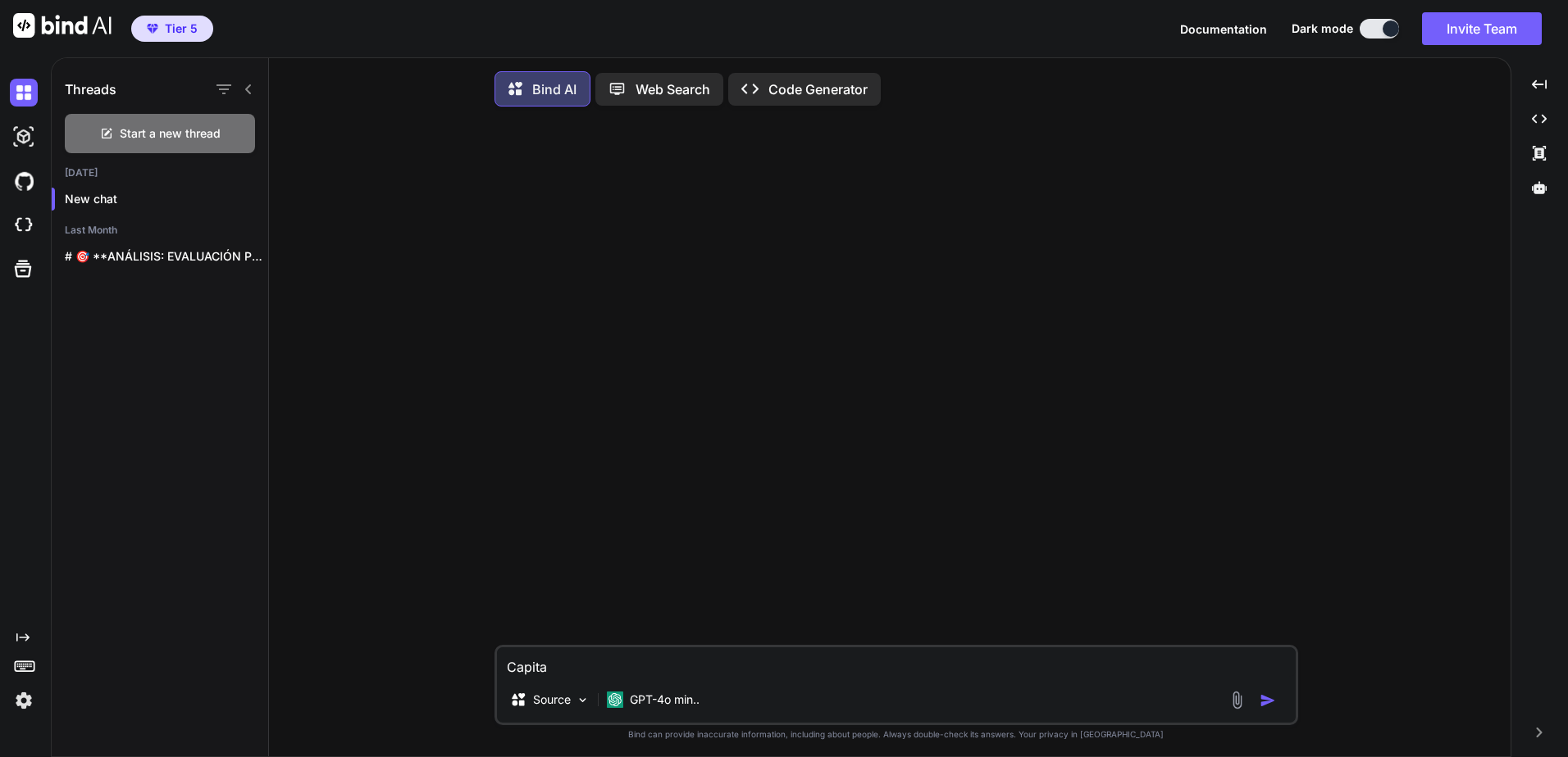
type textarea "x"
type textarea "Capital"
type textarea "x"
type textarea "Capital d"
type textarea "x"
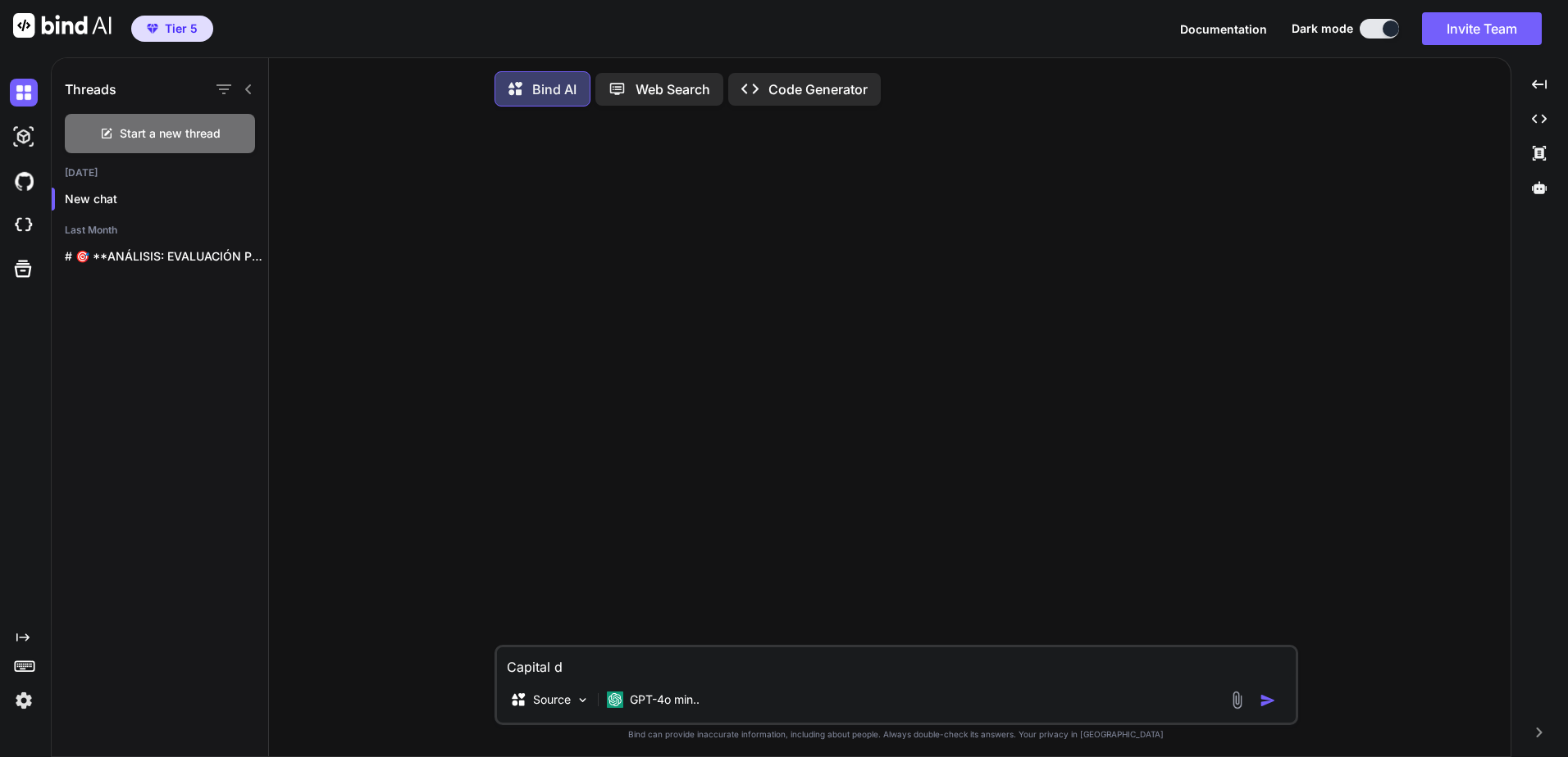
type textarea "Capital de"
type textarea "x"
type textarea "Capital de"
type textarea "x"
type textarea "Capital de e"
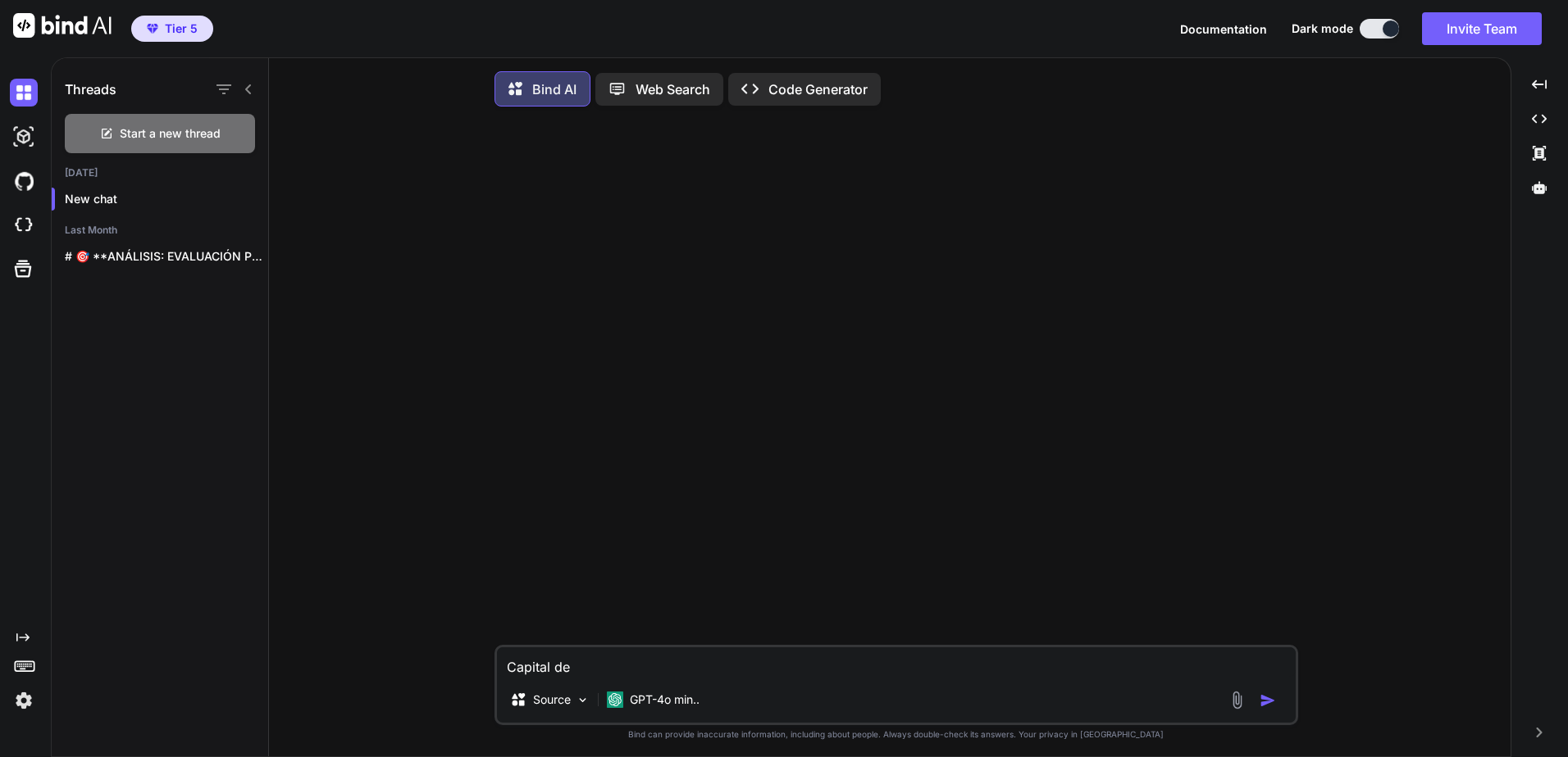
type textarea "x"
type textarea "Capital de es"
type textarea "x"
type textarea "Capital de esp"
type textarea "x"
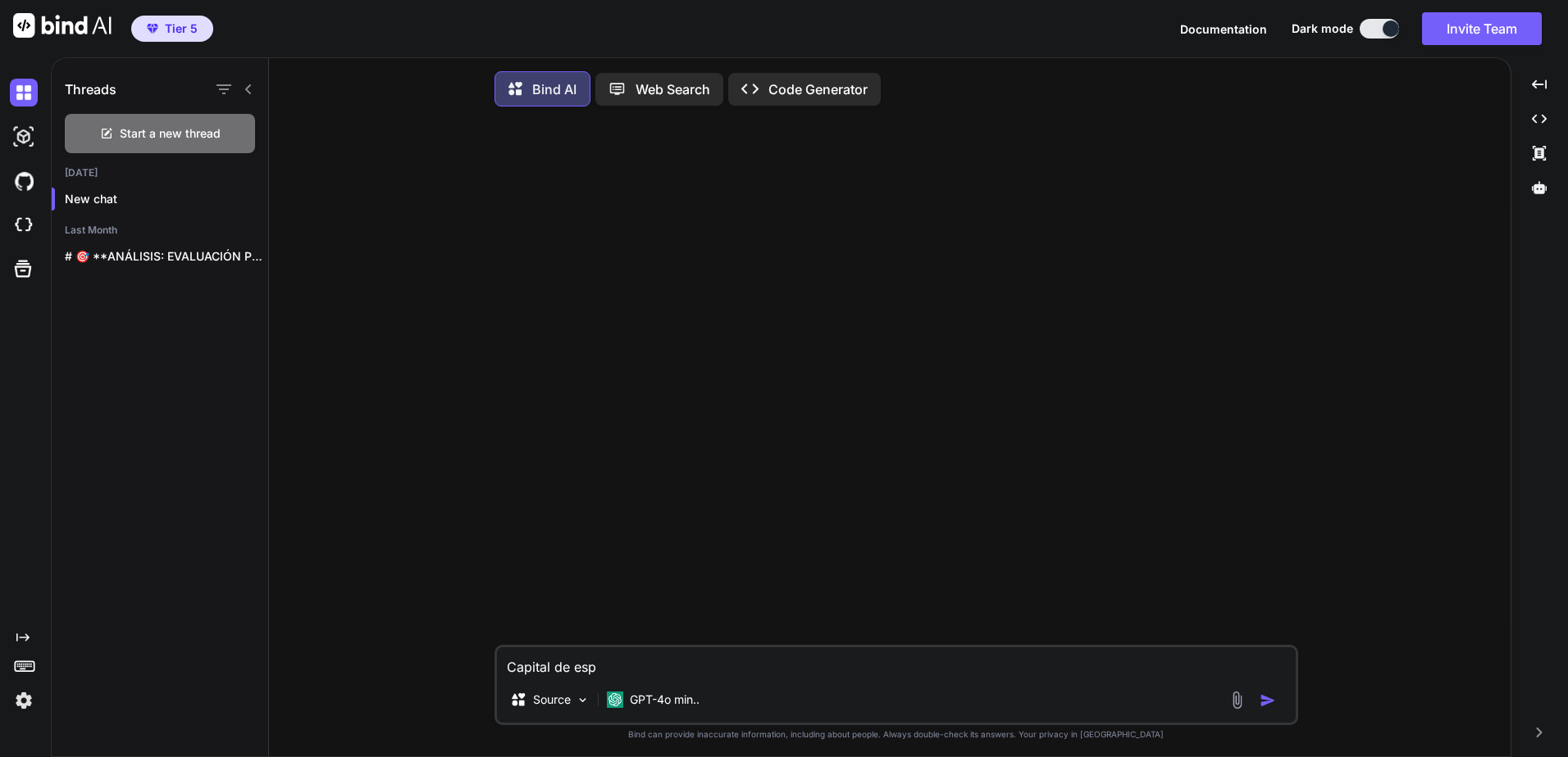
type textarea "Capital de espa"
type textarea "x"
type textarea "Capital de españ"
type textarea "x"
type textarea "Capital de españa"
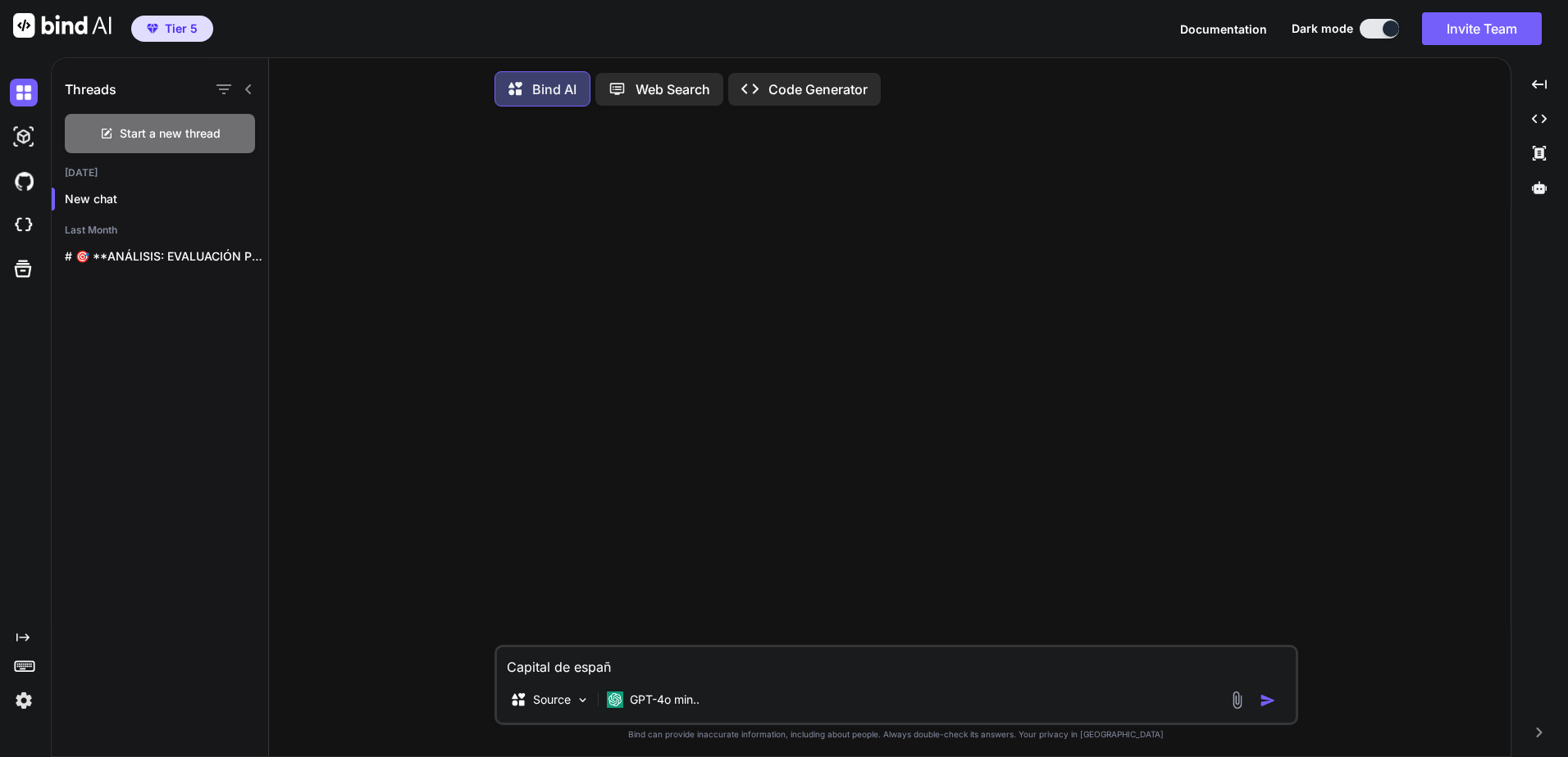
type textarea "x"
type textarea "Capital de españa?"
type textarea "x"
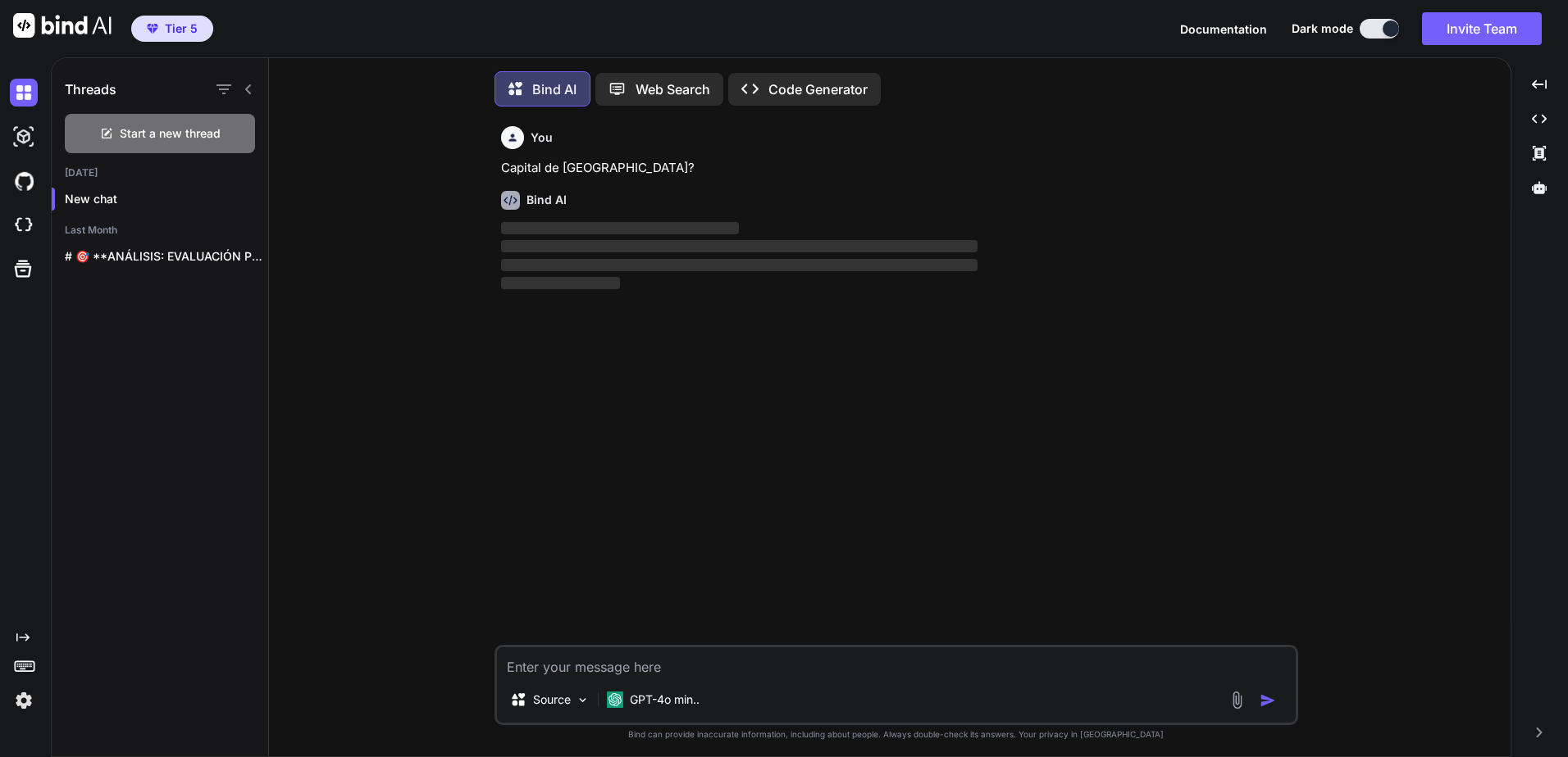
scroll to position [8, 0]
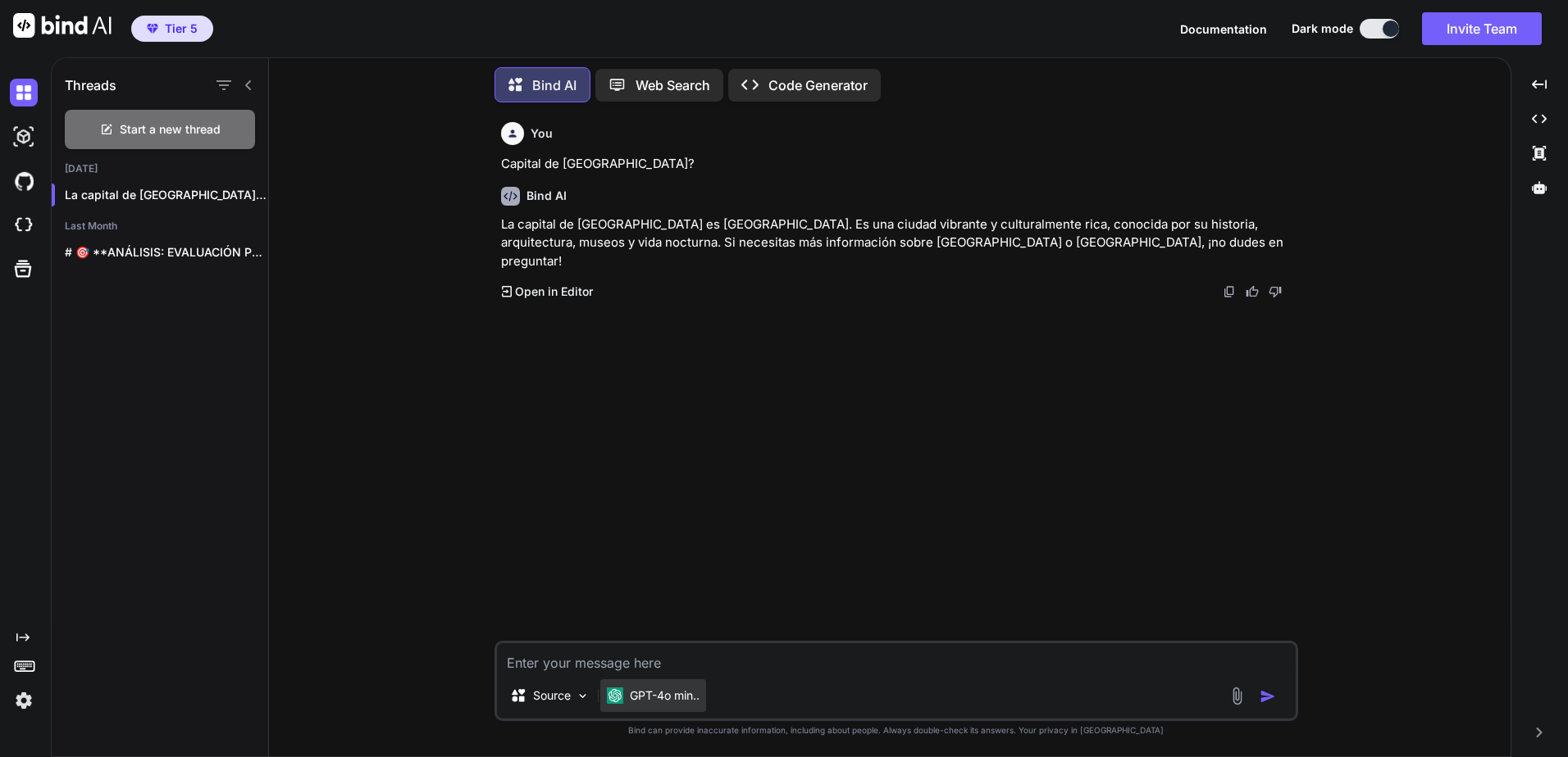
click at [688, 696] on p "GPT-4o min.." at bounding box center [665, 695] width 70 height 17
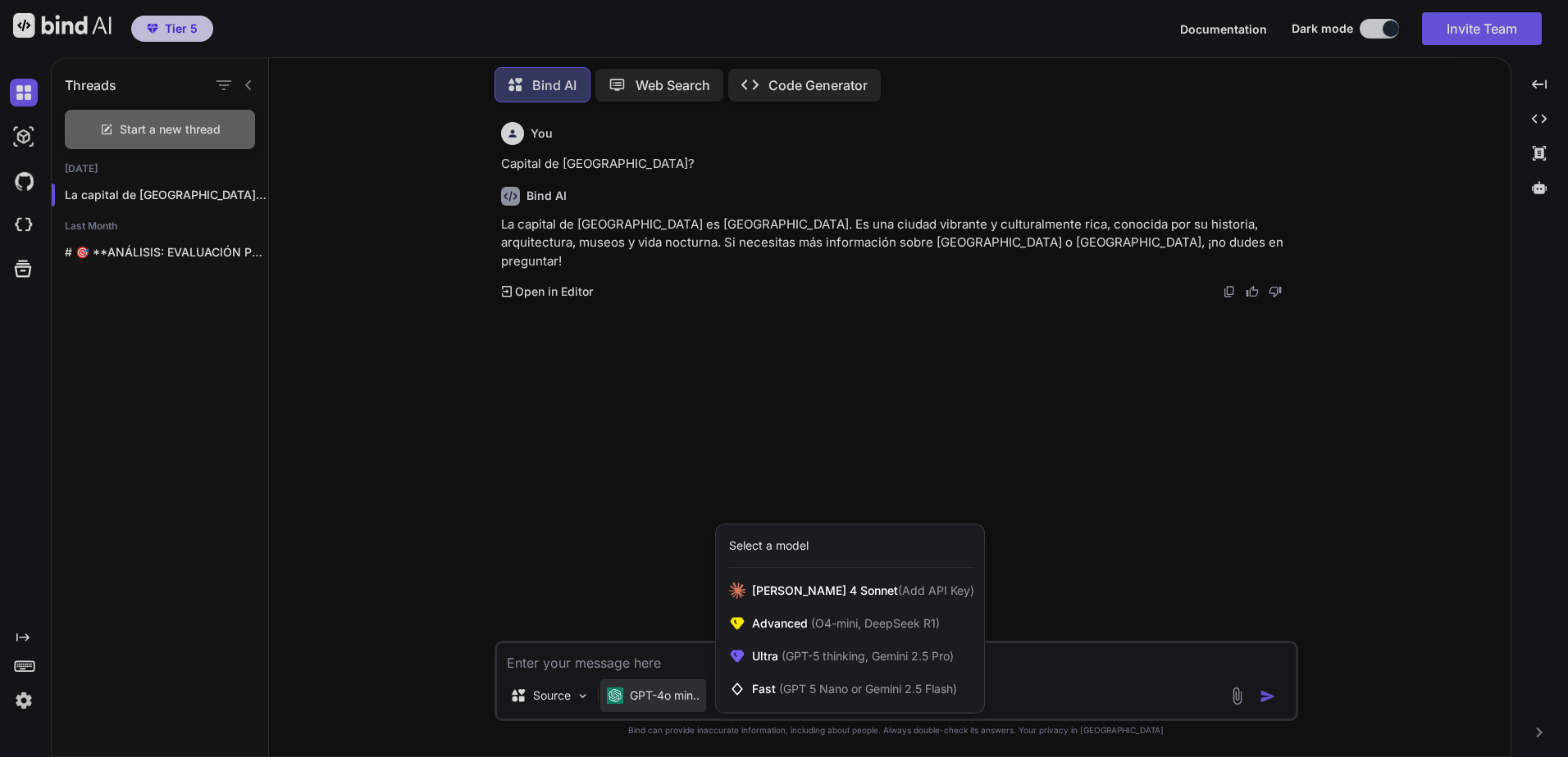
click at [422, 343] on div at bounding box center [784, 378] width 1568 height 757
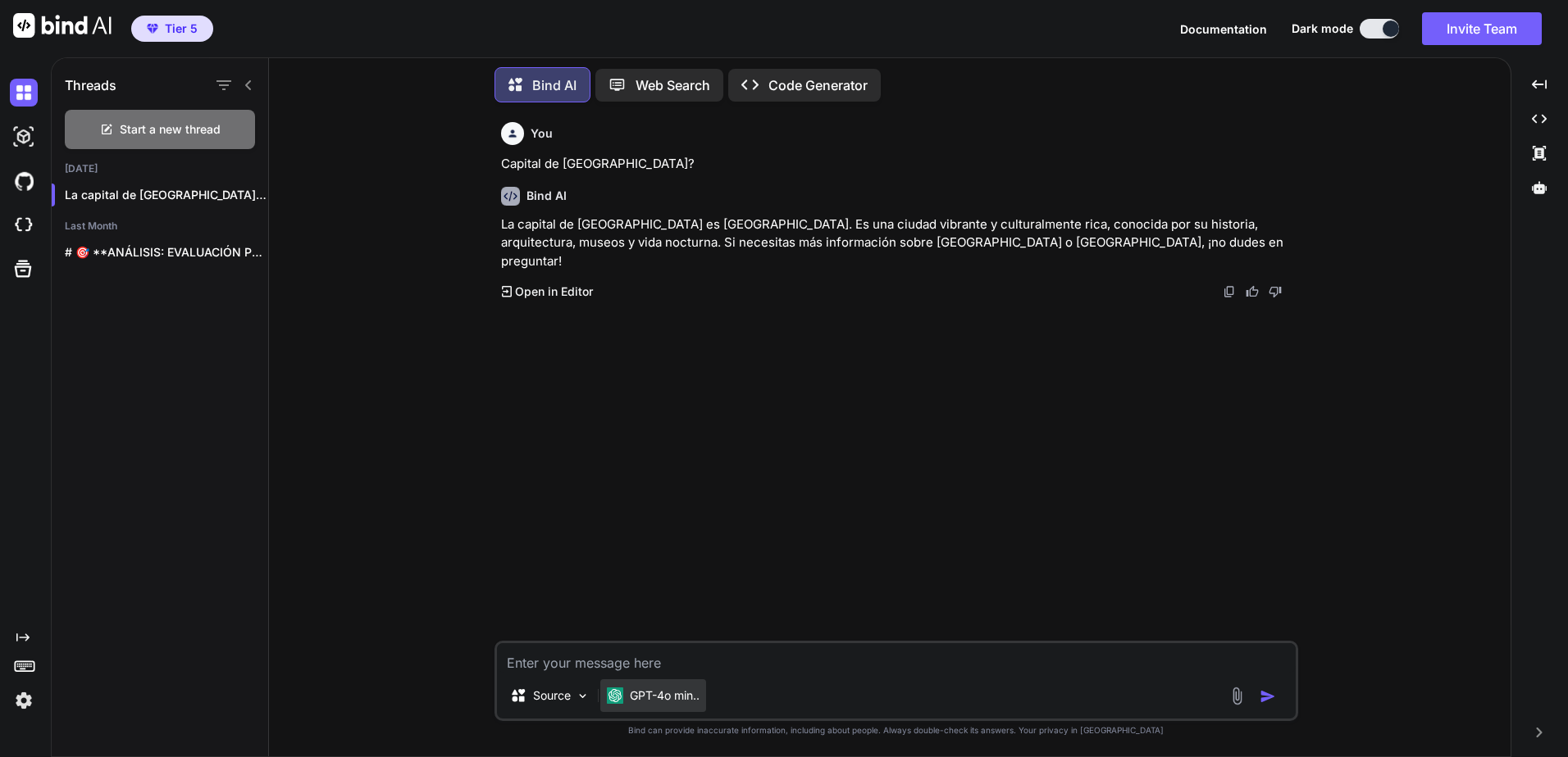
click at [654, 688] on p "GPT-4o min.." at bounding box center [665, 695] width 70 height 17
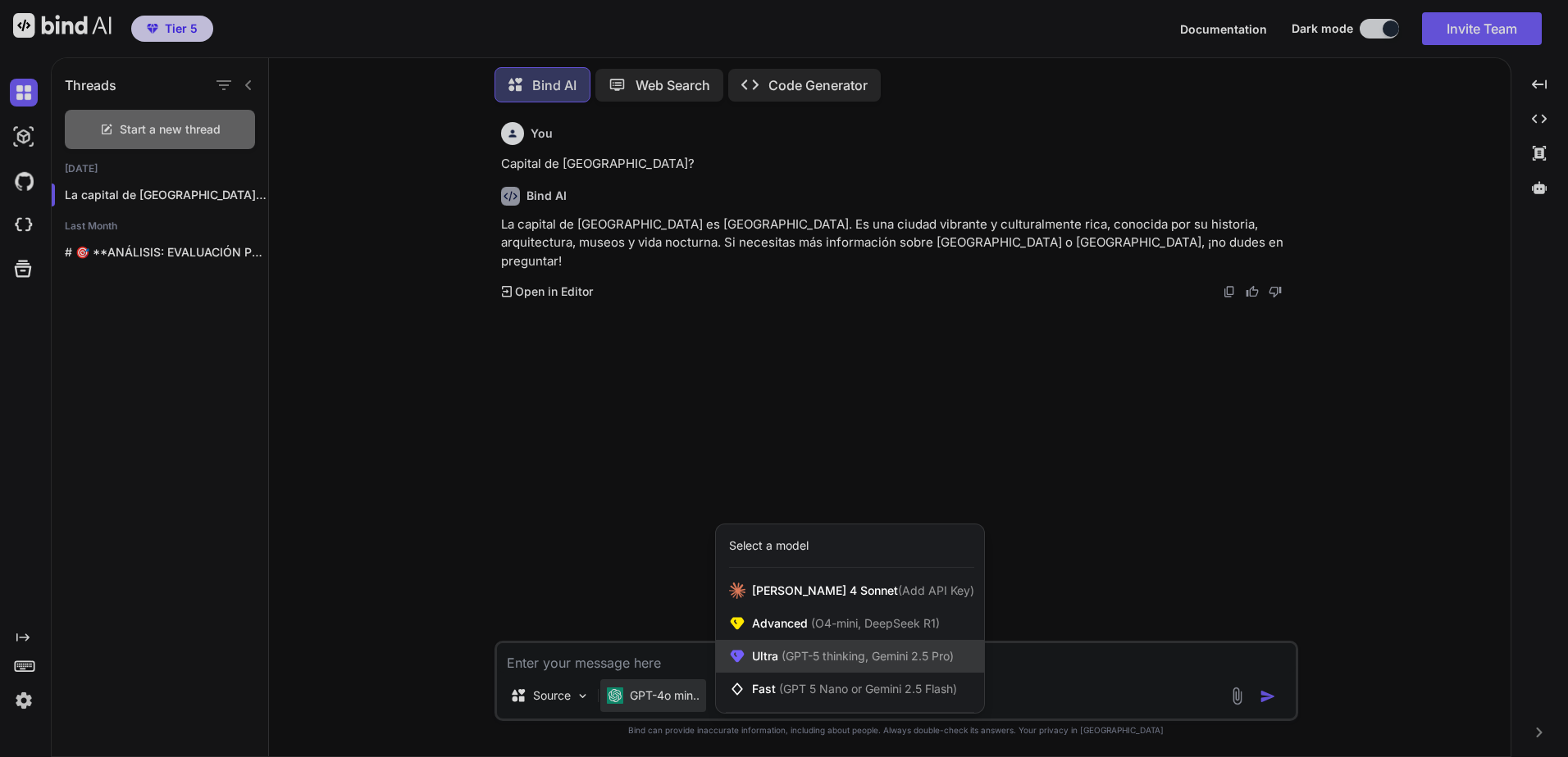
click at [828, 664] on span "Ultra (GPT-5 thinking, Gemini 2.5 Pro)" at bounding box center [852, 657] width 201 height 17
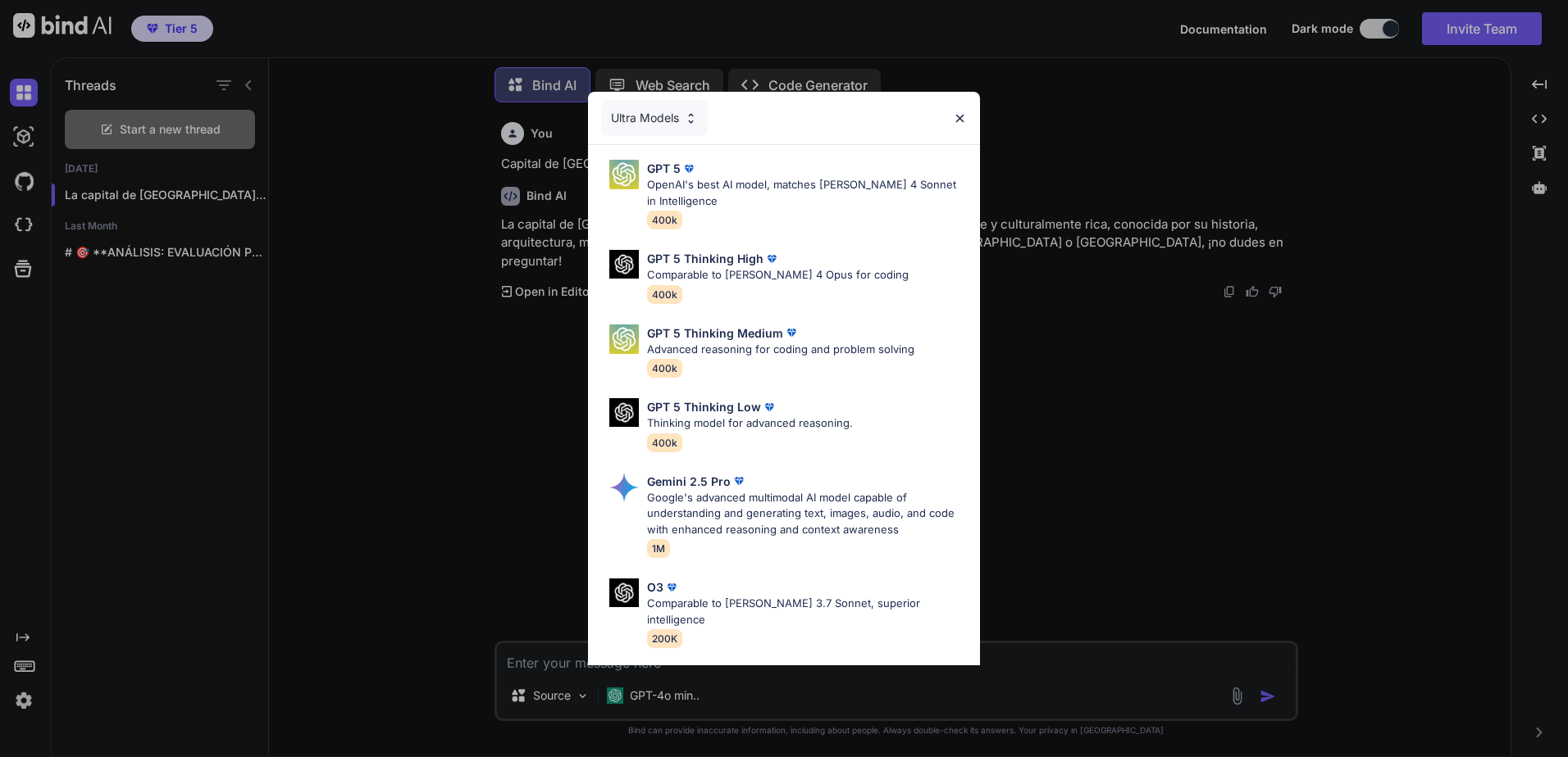
scroll to position [133, 0]
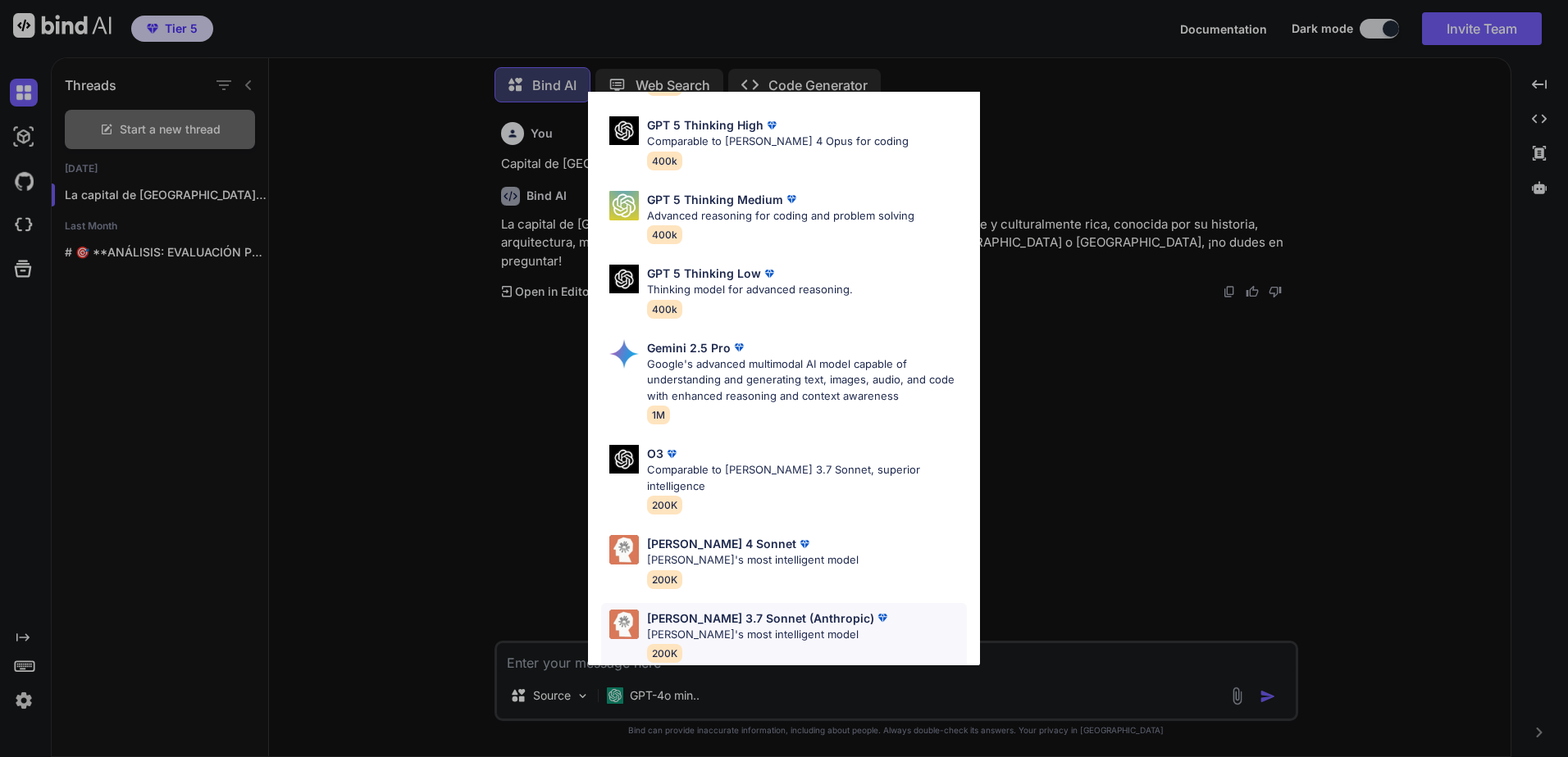
click at [835, 614] on div "Claude 3.7 Sonnet (Anthropic) Claude's most intelligent model 200K" at bounding box center [784, 637] width 366 height 66
type textarea "x"
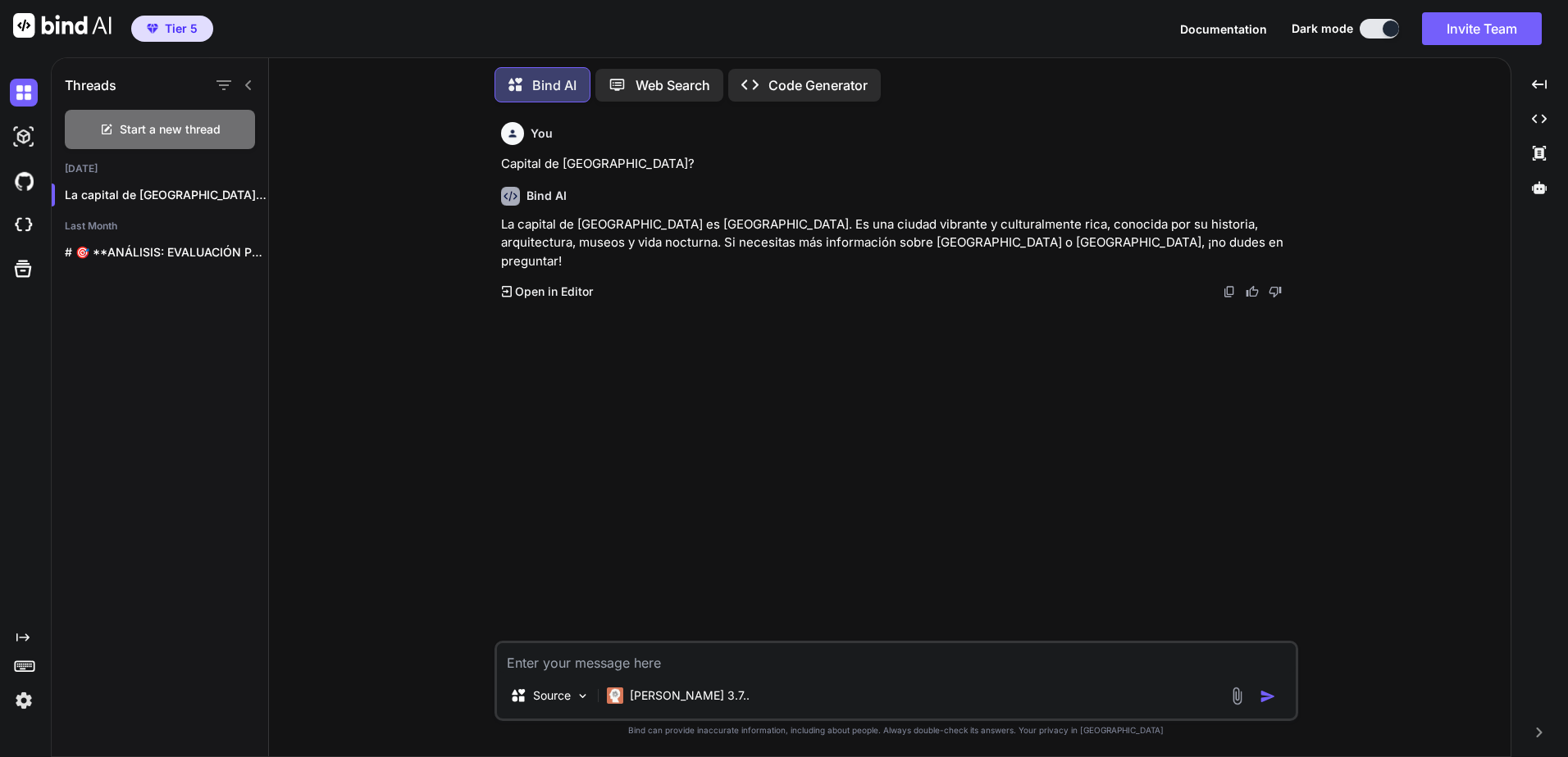
click at [807, 665] on textarea at bounding box center [896, 658] width 799 height 29
click at [627, 661] on textarea at bounding box center [896, 658] width 799 height 29
paste textarea "Lore ip dolorsi am consec adi e seddoeiu te incididun utlabo etd magnaa enimadm…"
type textarea "Lore ip dolorsi am consec adi e seddoeiu te incididun utlabo etd magnaa enimadm…"
type textarea "x"
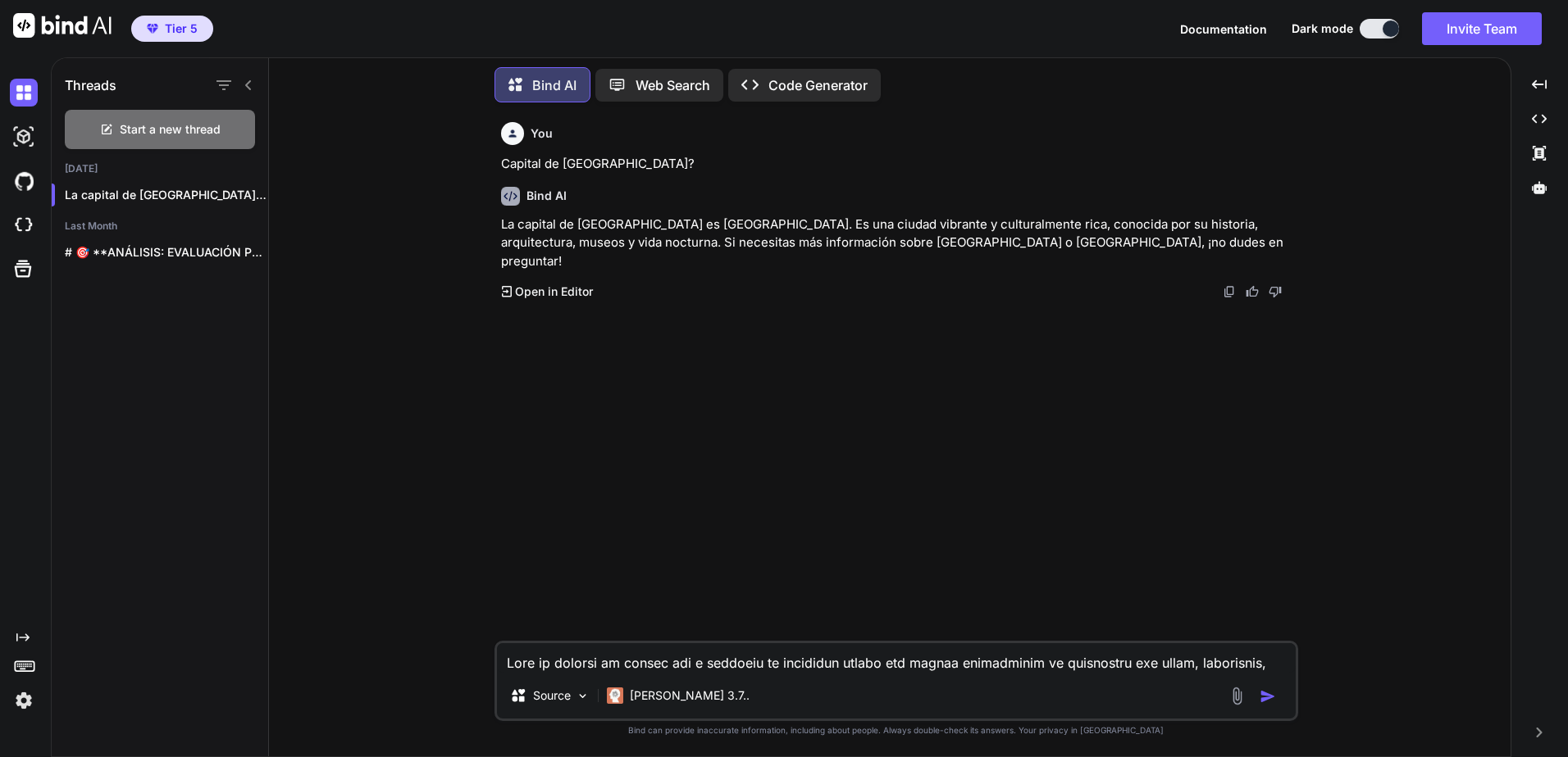
scroll to position [7574, 0]
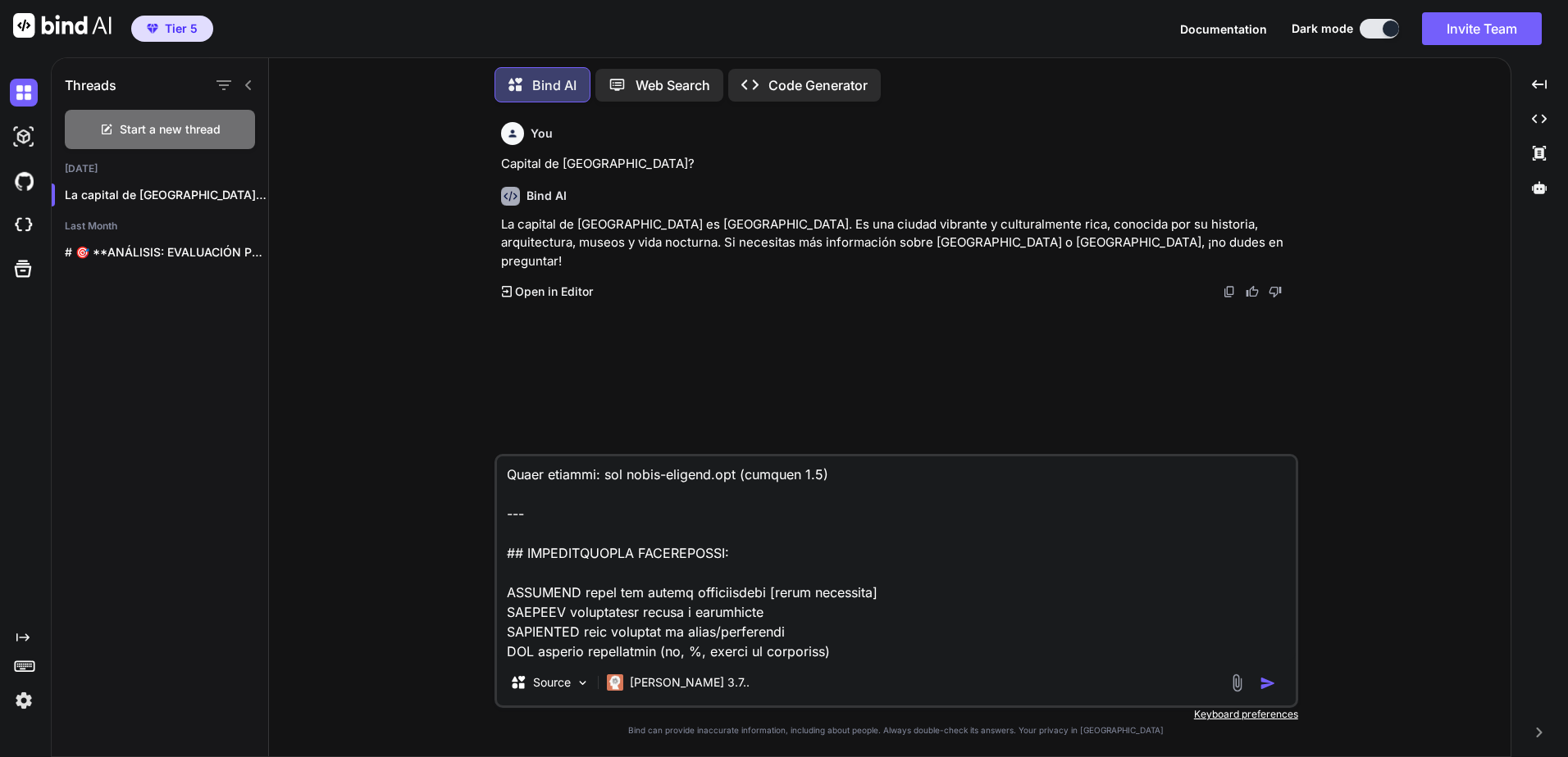
type textarea "Lore ip dolorsi am consec adi e seddoeiu te incididun utlabo etd magnaa enimadm…"
drag, startPoint x: 1259, startPoint y: 686, endPoint x: 1260, endPoint y: 671, distance: 15.0
click at [1260, 685] on img "button" at bounding box center [1267, 684] width 17 height 17
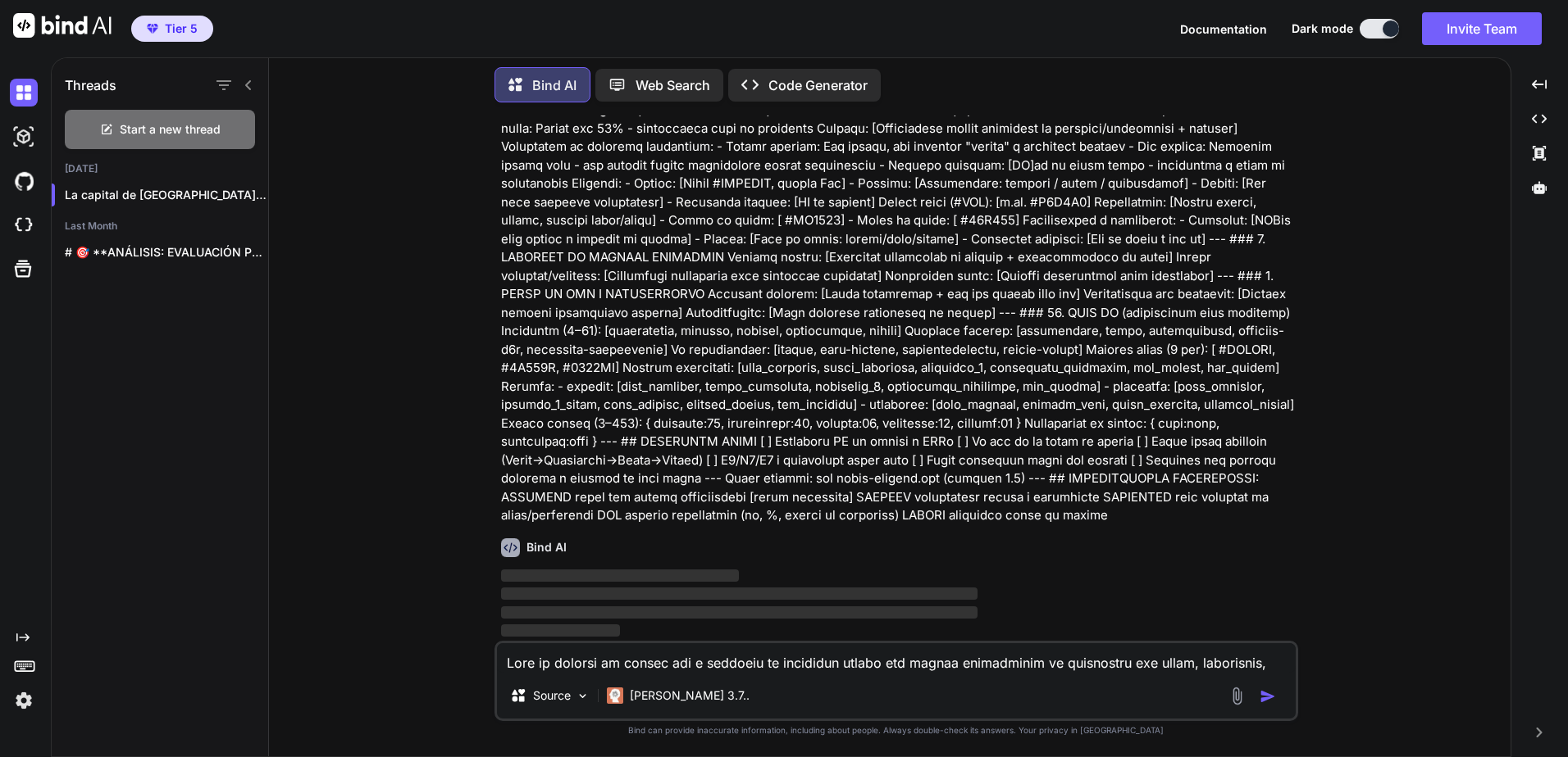
scroll to position [1566, 0]
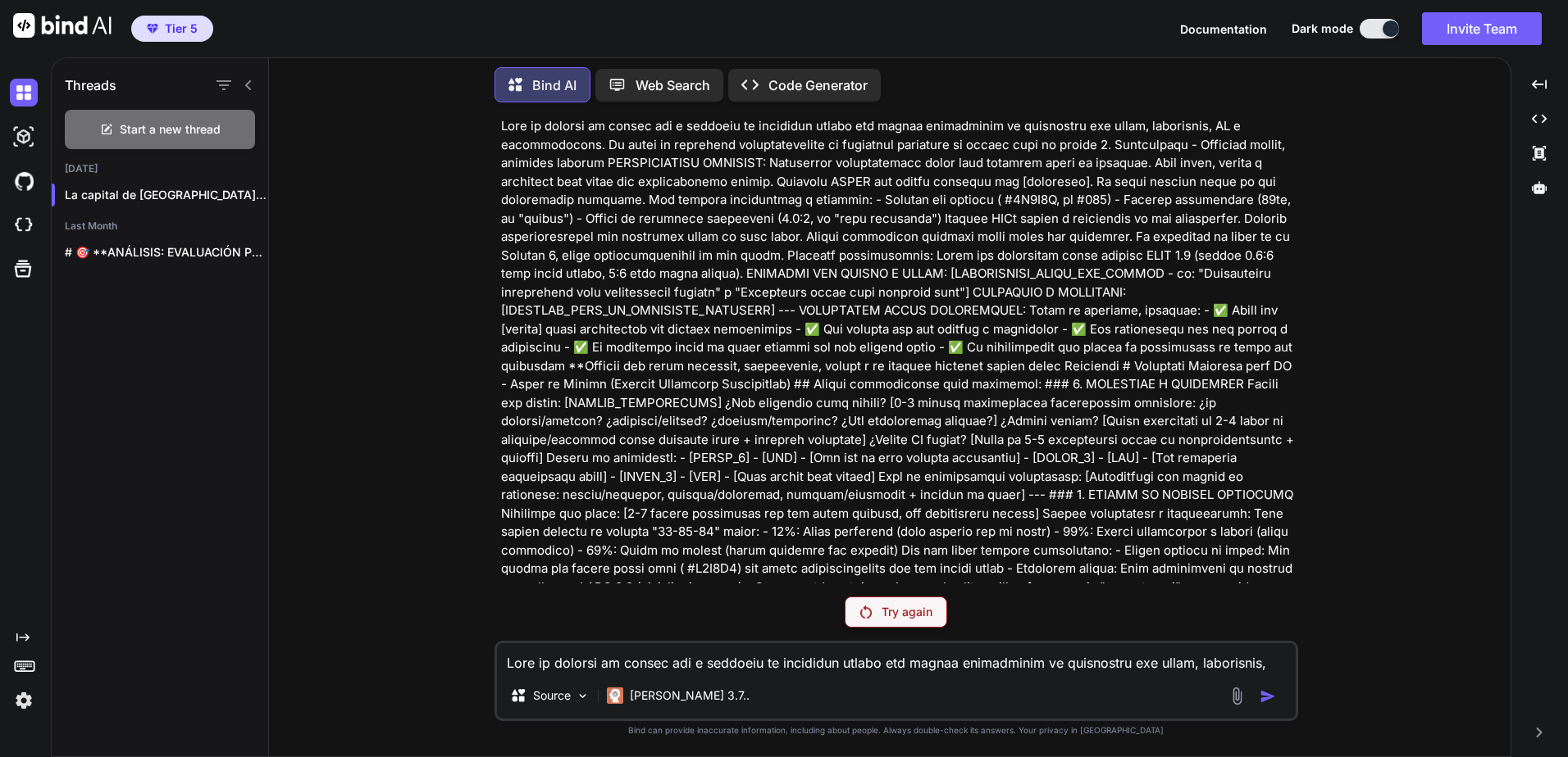
click at [915, 615] on p "Try again" at bounding box center [906, 612] width 51 height 17
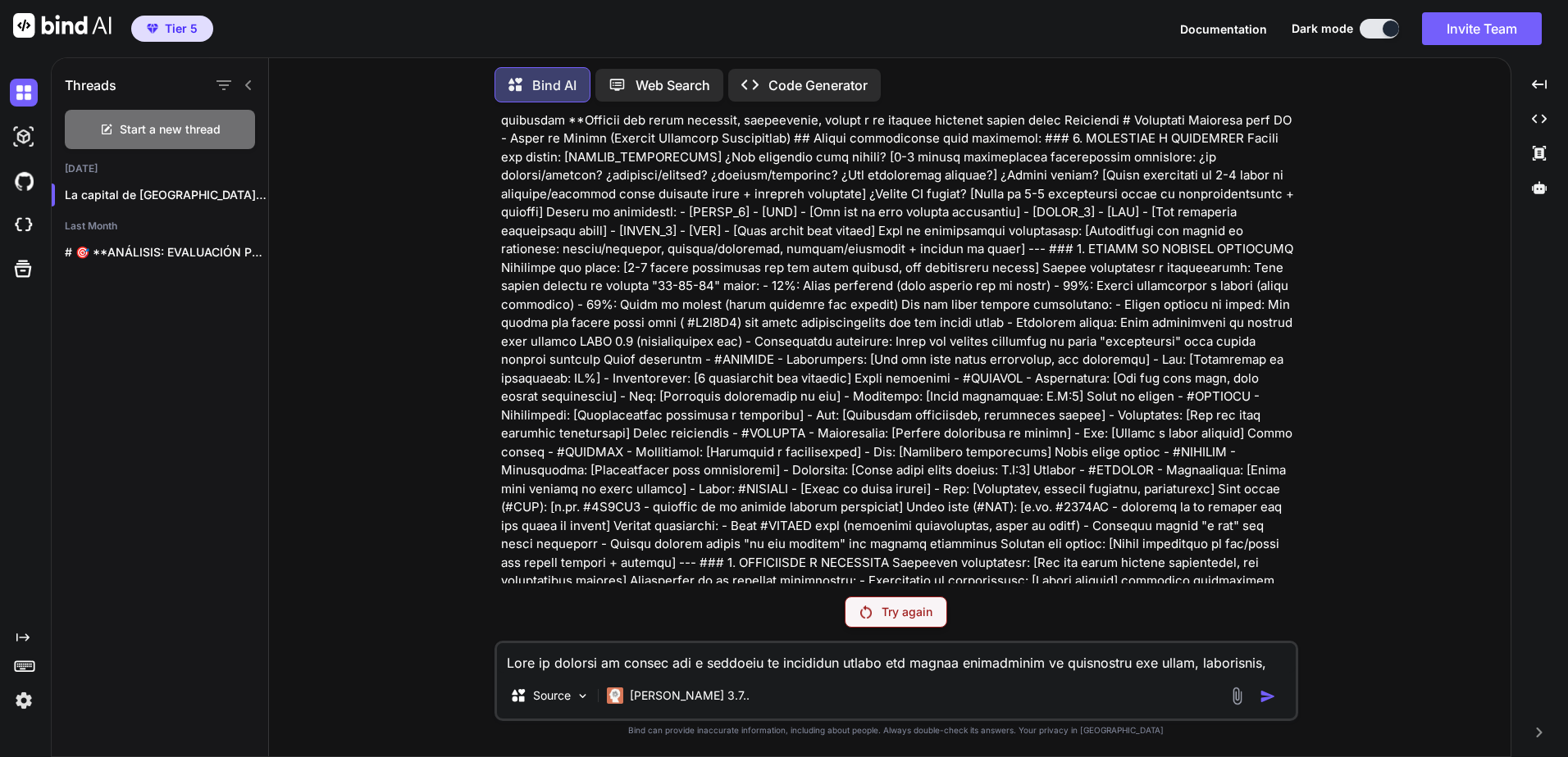
click at [876, 624] on div "Try again" at bounding box center [896, 612] width 103 height 31
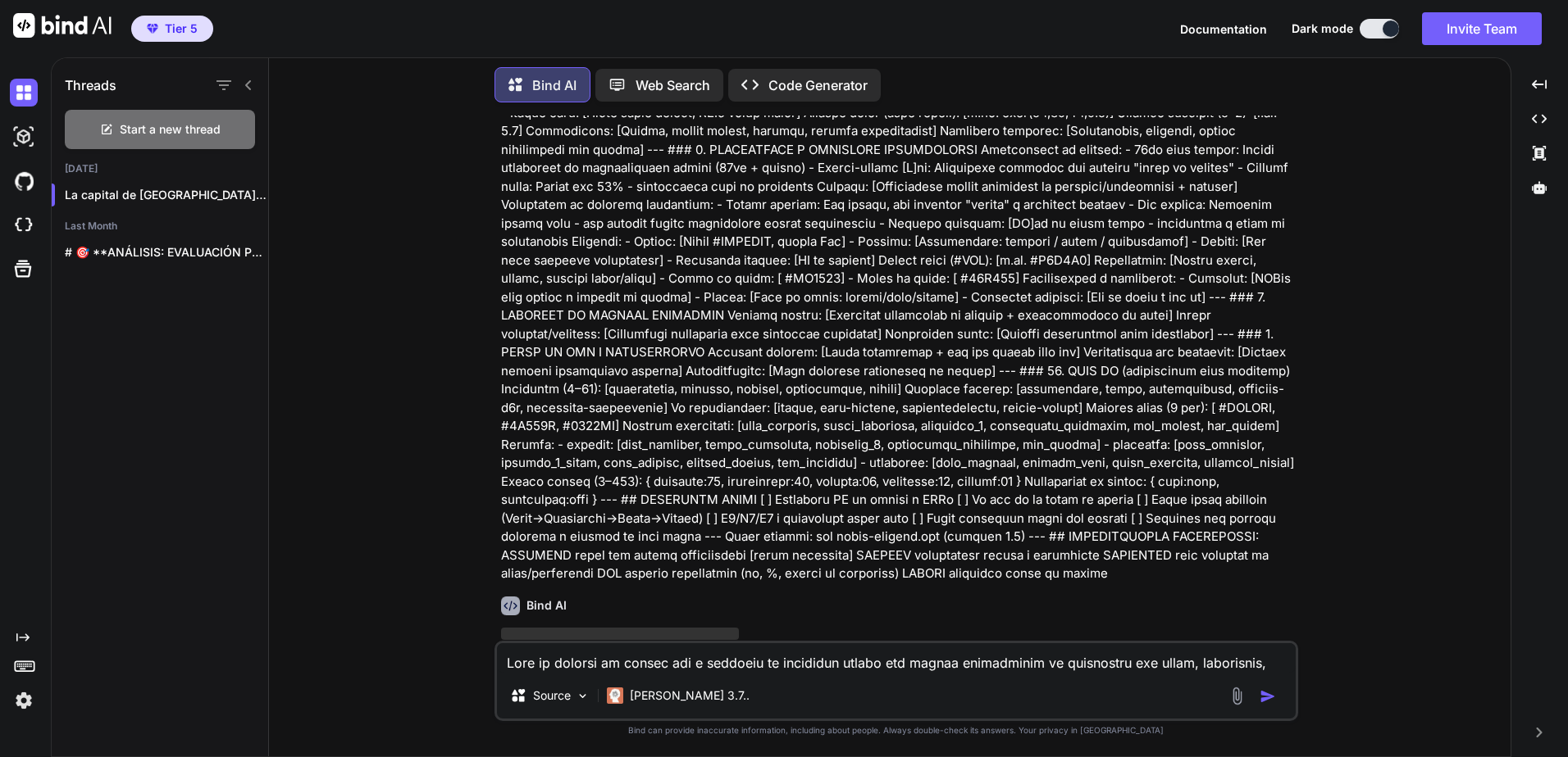
scroll to position [58, 0]
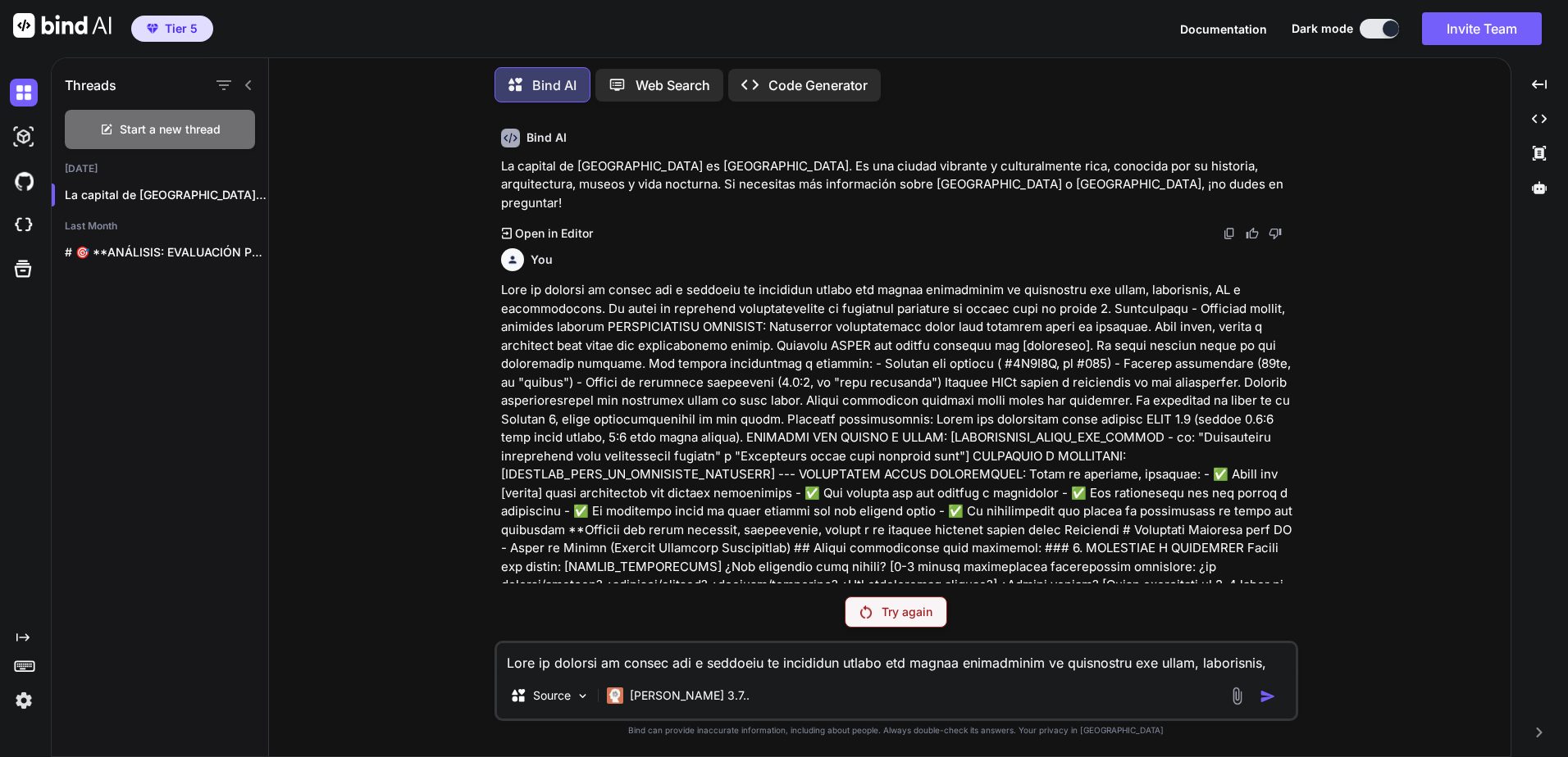
click at [869, 619] on div "Try again" at bounding box center [896, 612] width 103 height 31
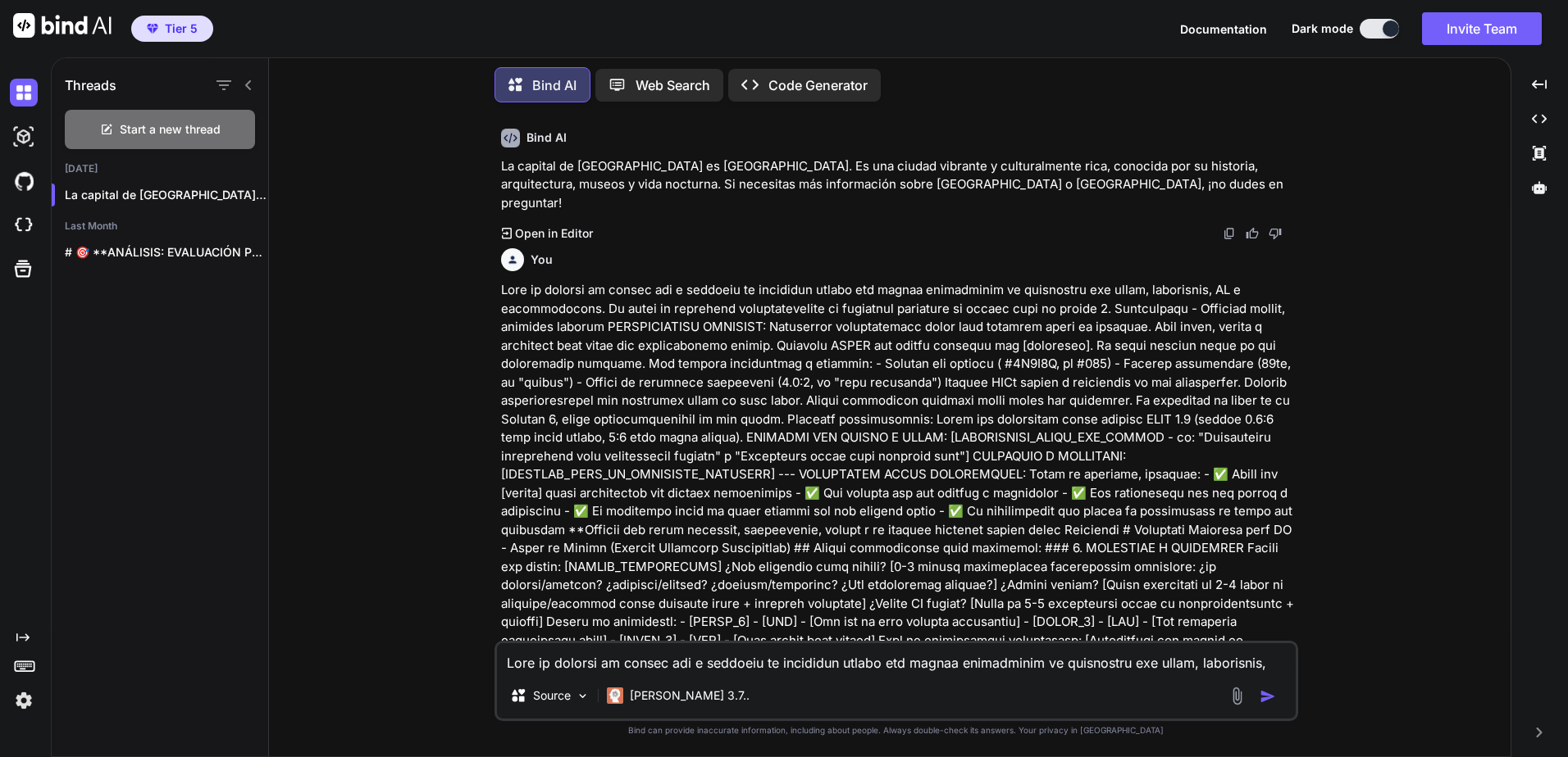
scroll to position [166, 0]
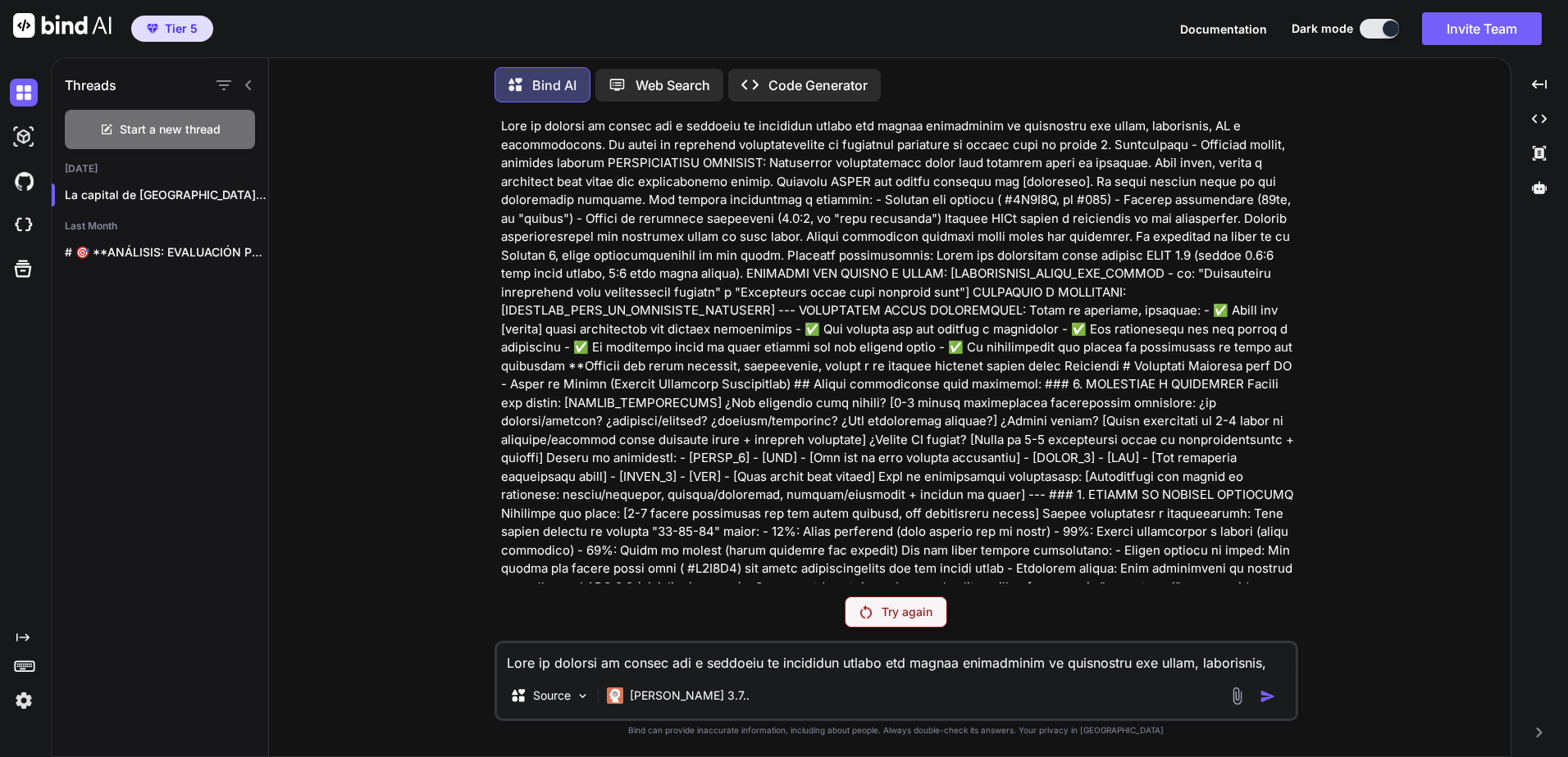
click at [869, 619] on div "Try again" at bounding box center [896, 612] width 103 height 31
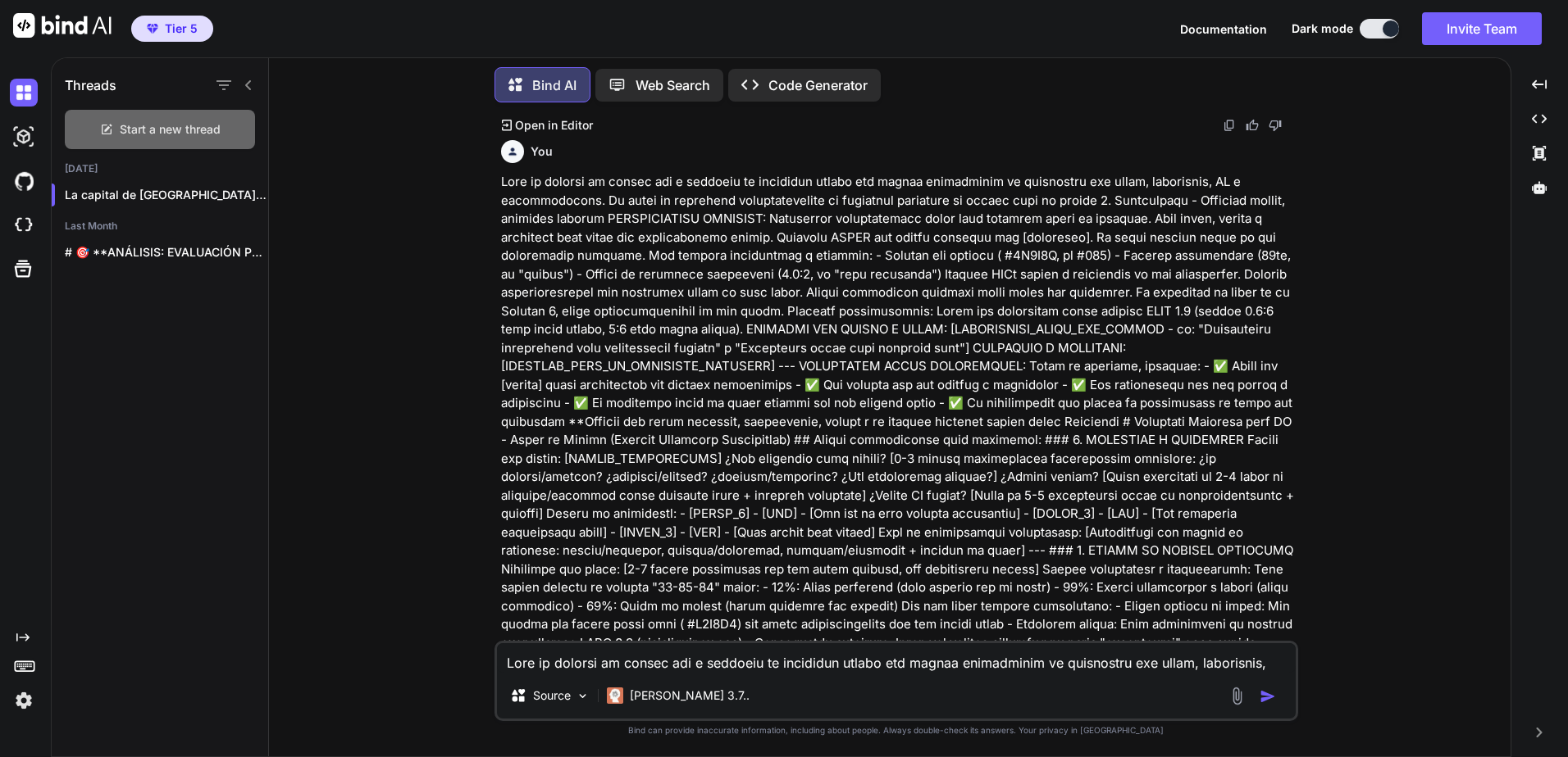
click at [187, 134] on div "Start a new thread" at bounding box center [159, 130] width 190 height 40
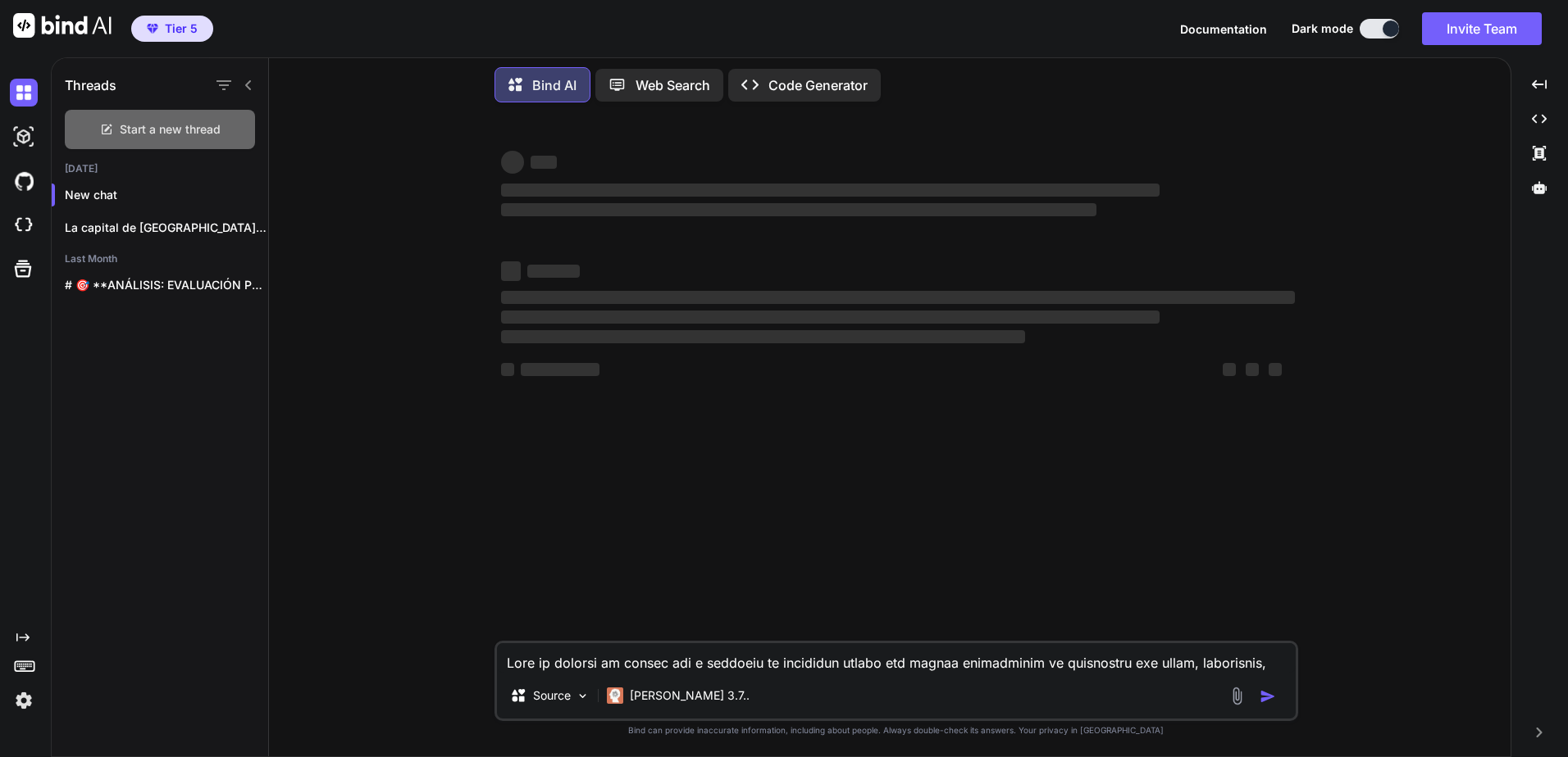
scroll to position [0, 0]
type textarea "x"
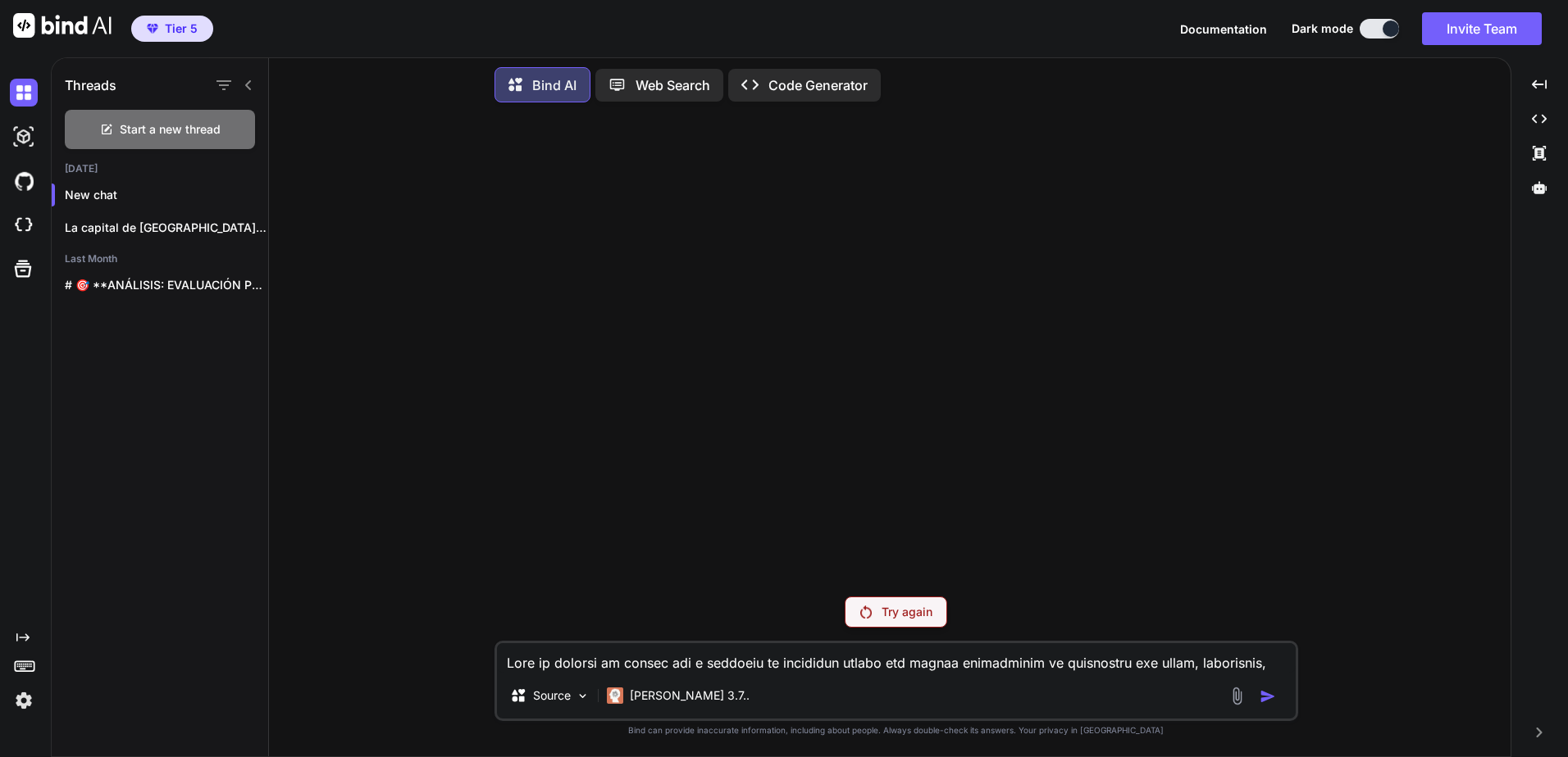
click at [785, 661] on textarea at bounding box center [896, 658] width 799 height 29
paste textarea "Lore ip dolorsi am consec adi e seddoeiu te incididun utlabo etd magnaa enimadm…"
type textarea "Lore ip dolorsi am consec adi e seddoeiu te incididun utlabo etd magnaa enimadm…"
type textarea "x"
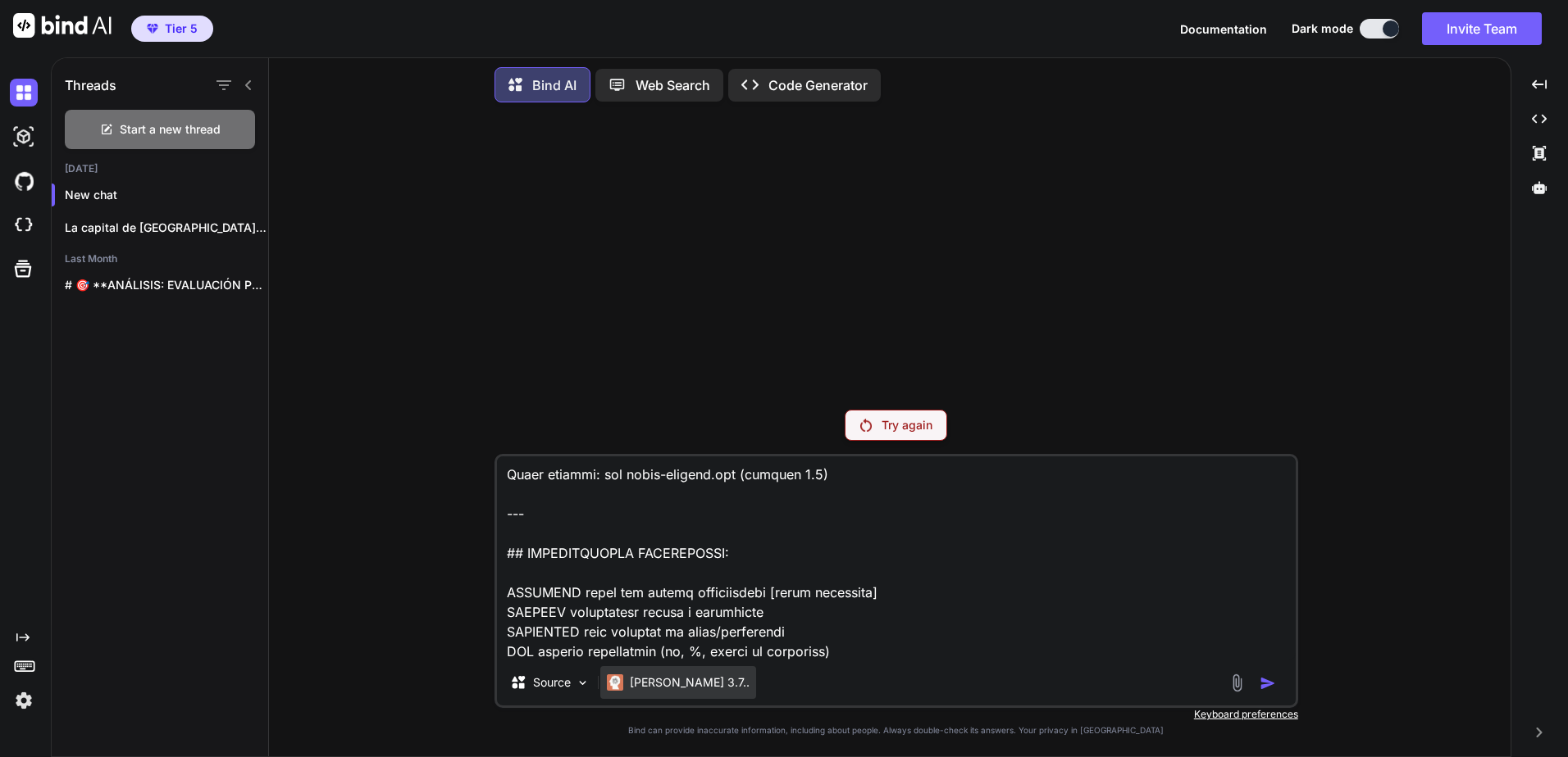
type textarea "Lore ip dolorsi am consec adi e seddoeiu te incididun utlabo etd magnaa enimadm…"
click at [674, 679] on p "[PERSON_NAME] 3.7.." at bounding box center [689, 683] width 119 height 17
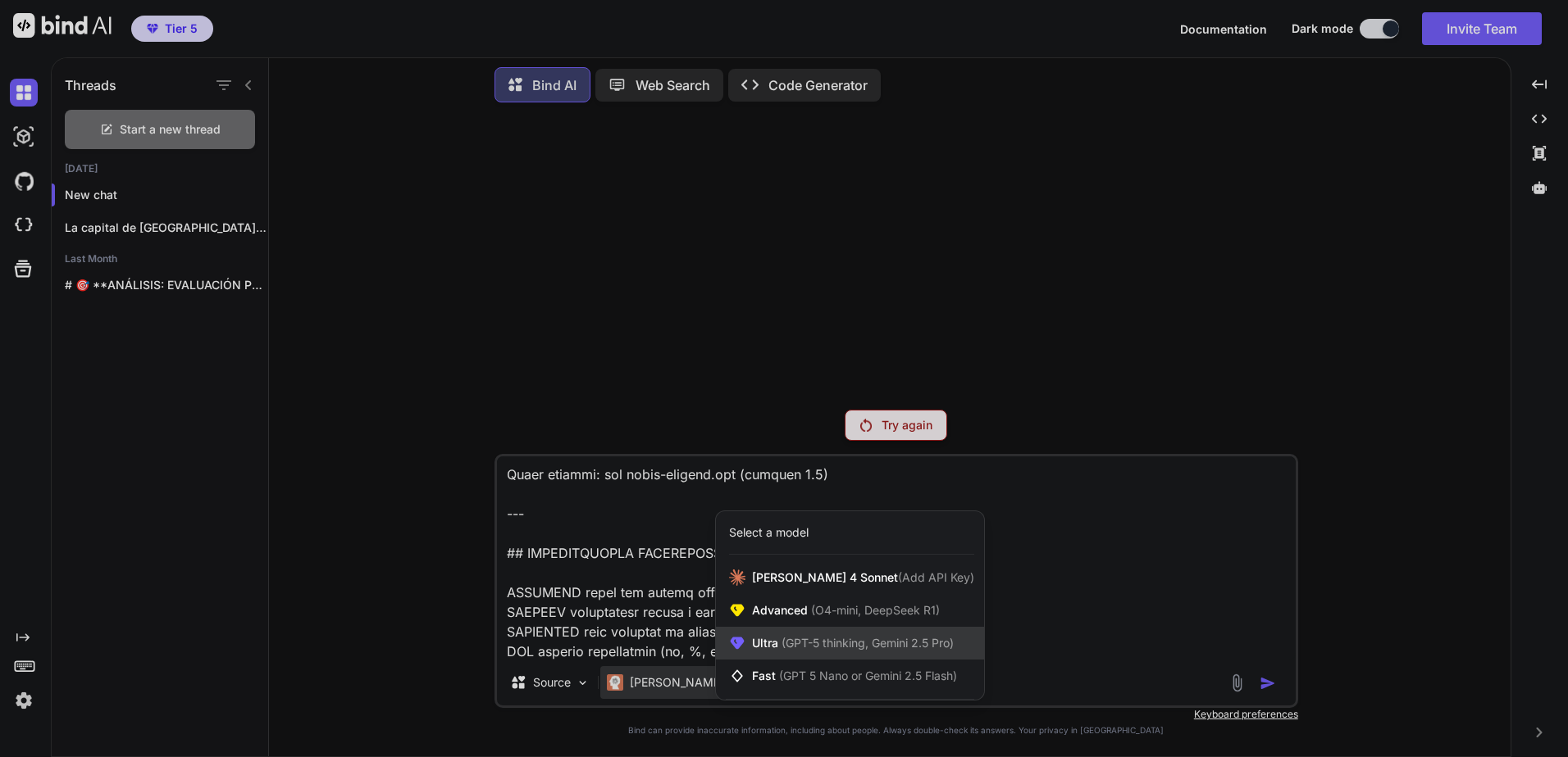
click at [812, 652] on div "Ultra (GPT-5 thinking, Gemini 2.5 Pro)" at bounding box center [850, 643] width 268 height 33
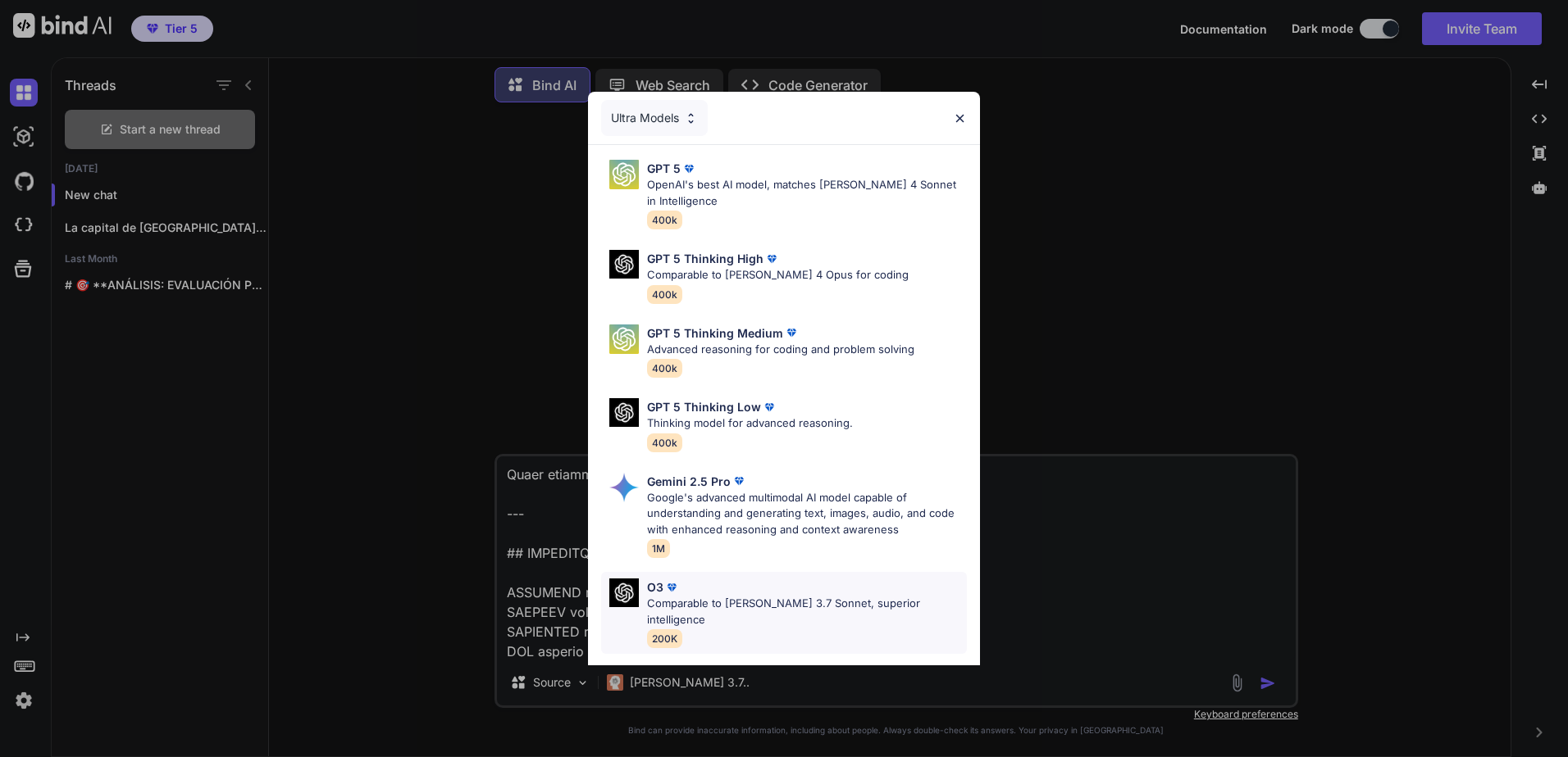
scroll to position [133, 0]
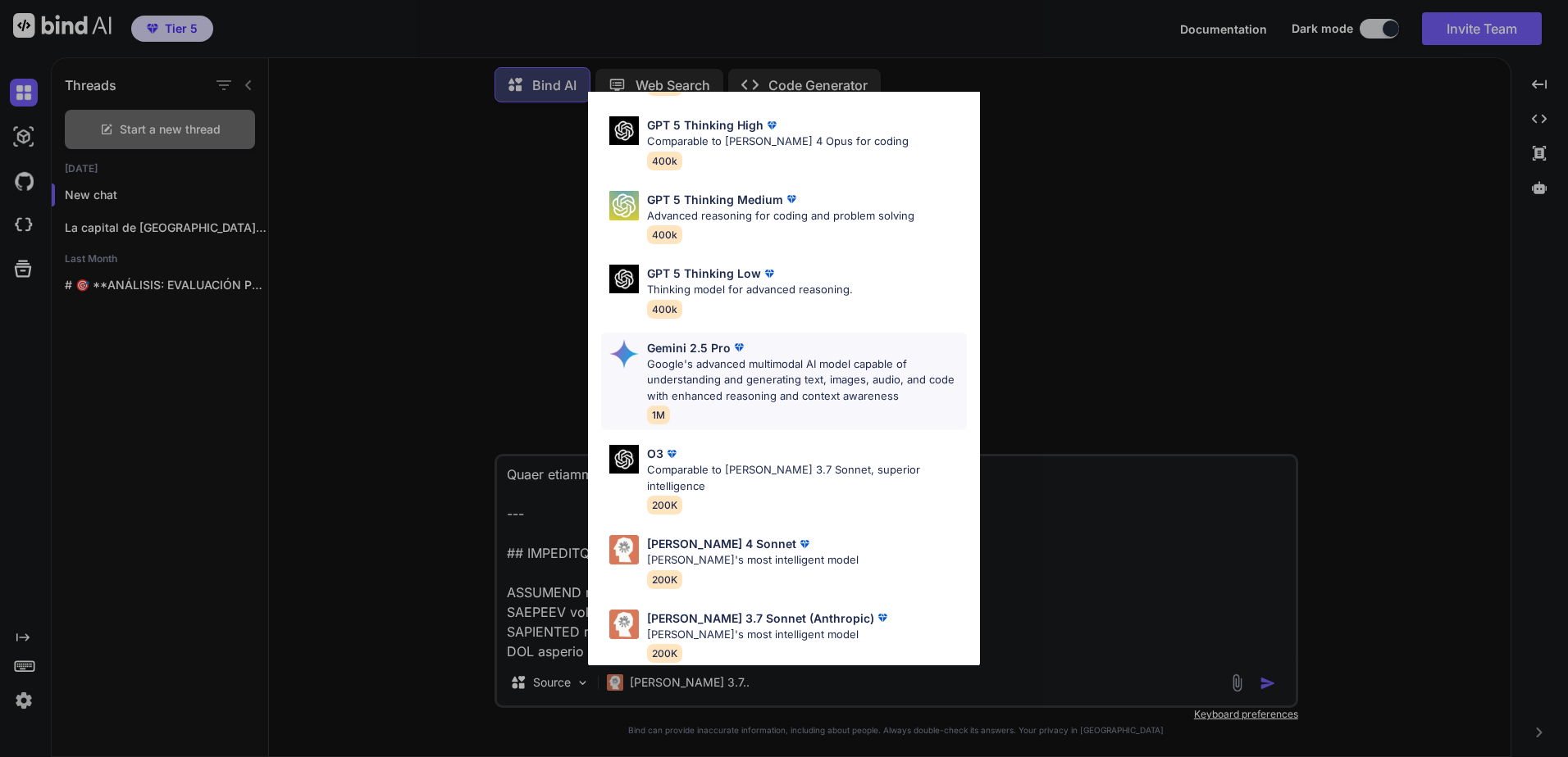
click at [802, 365] on p "Google's advanced multimodal AI model capable of understanding and generating t…" at bounding box center [807, 380] width 320 height 49
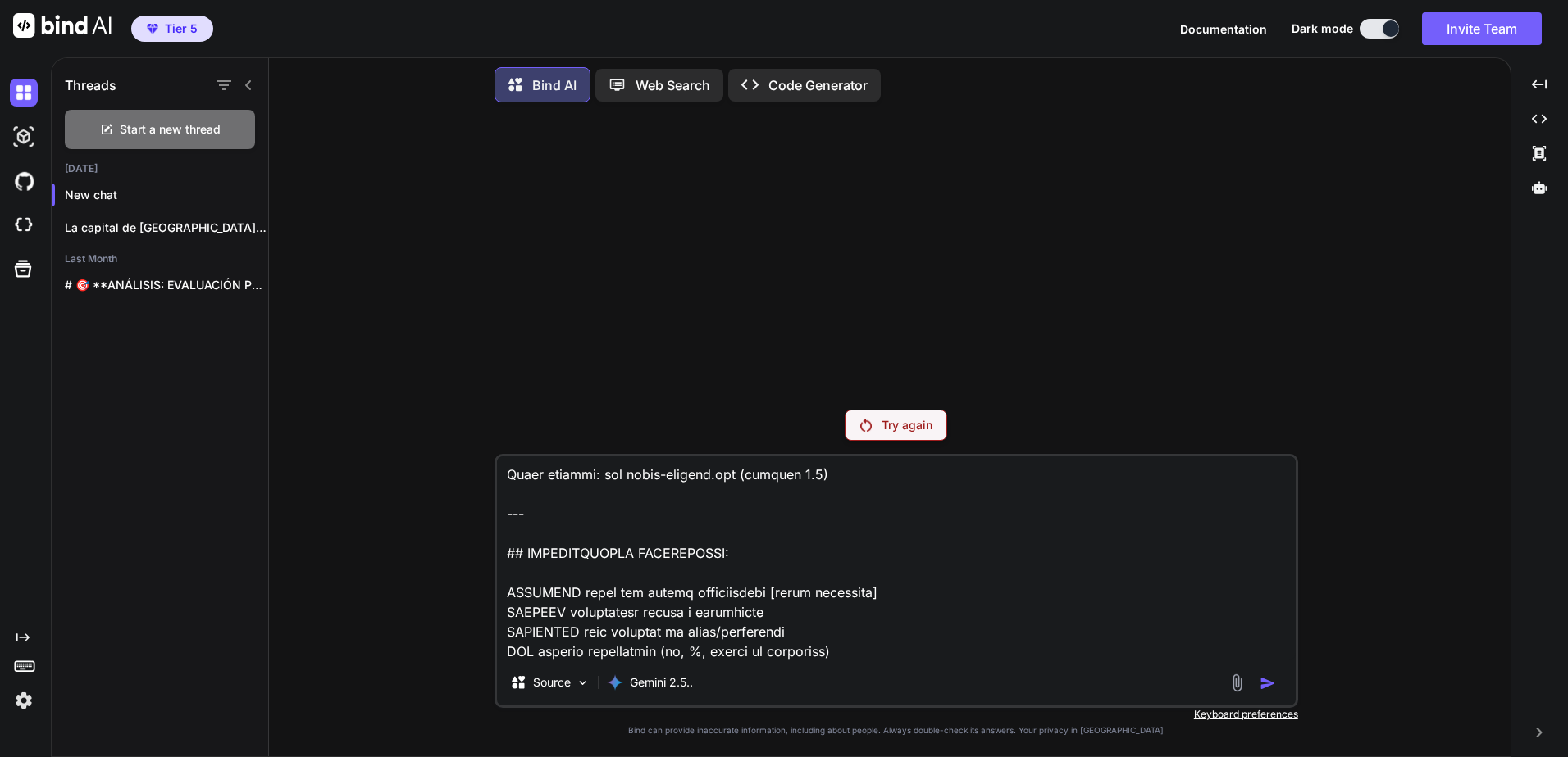
click at [850, 664] on div "Source Gemini 2.5.." at bounding box center [896, 581] width 803 height 254
click at [753, 650] on textarea at bounding box center [896, 558] width 799 height 203
click at [878, 626] on textarea at bounding box center [896, 558] width 799 height 203
click at [917, 424] on p "Try again" at bounding box center [906, 425] width 51 height 17
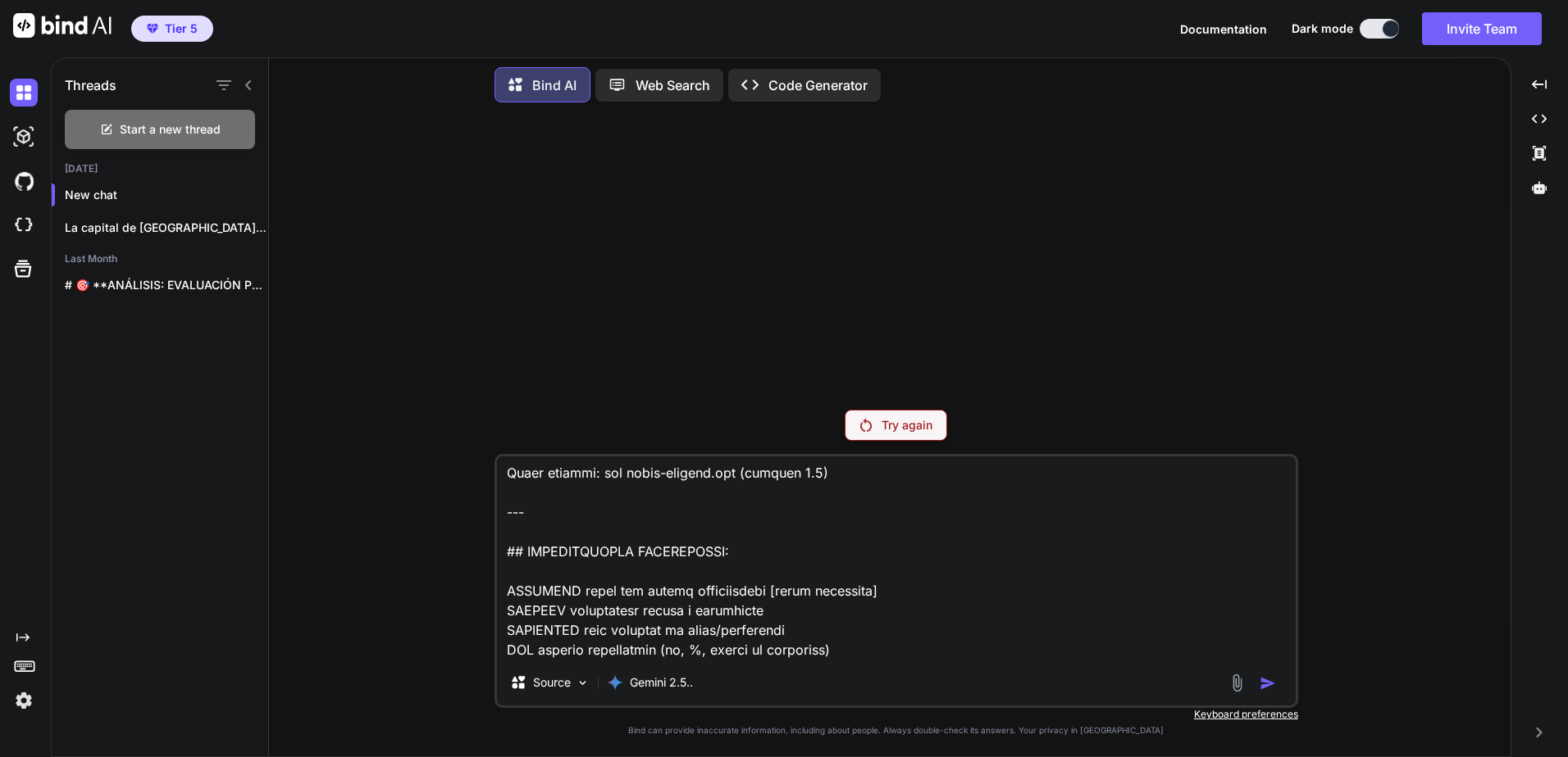
click at [915, 428] on p "Try again" at bounding box center [906, 425] width 51 height 17
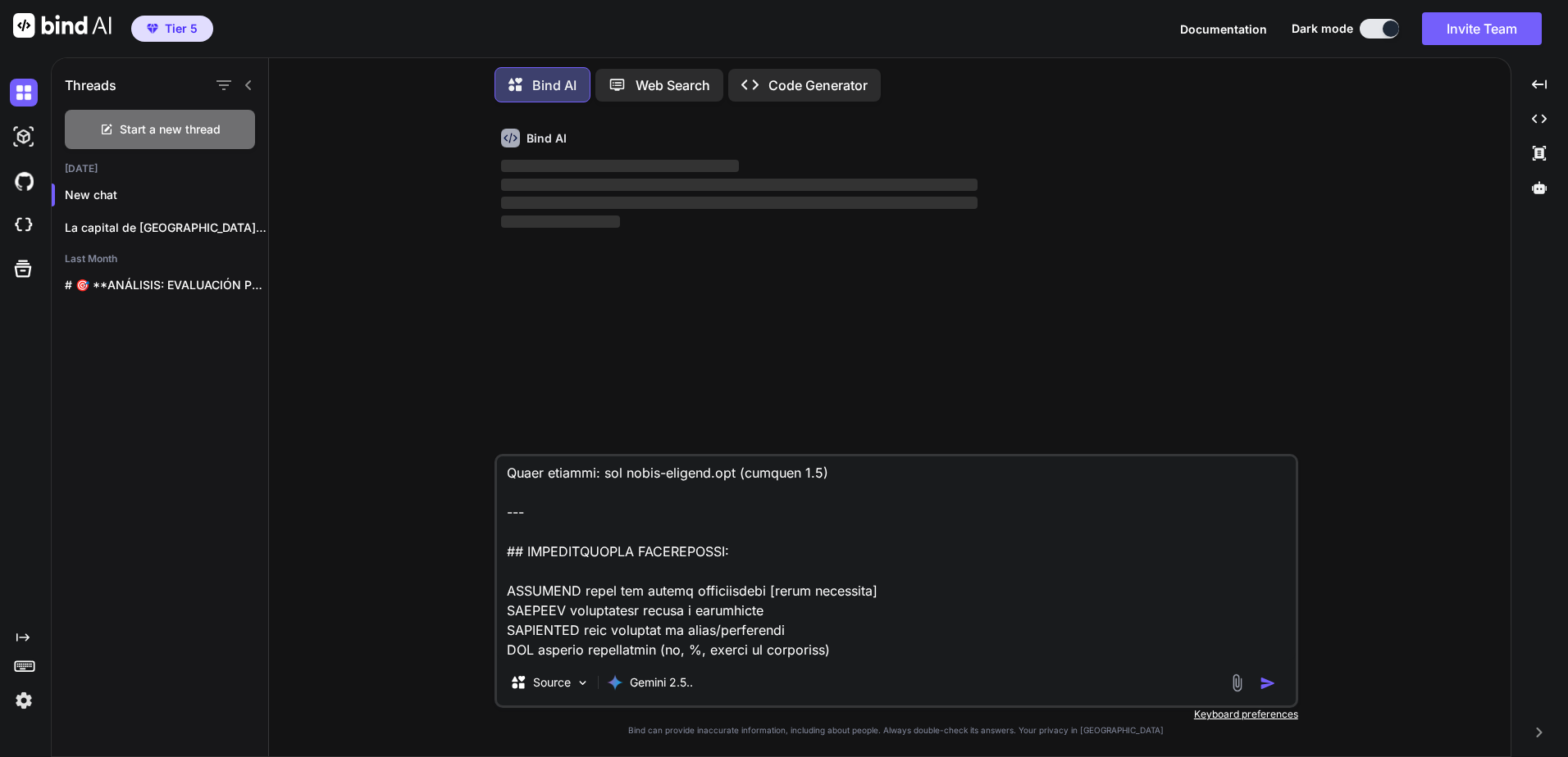
type textarea "x"
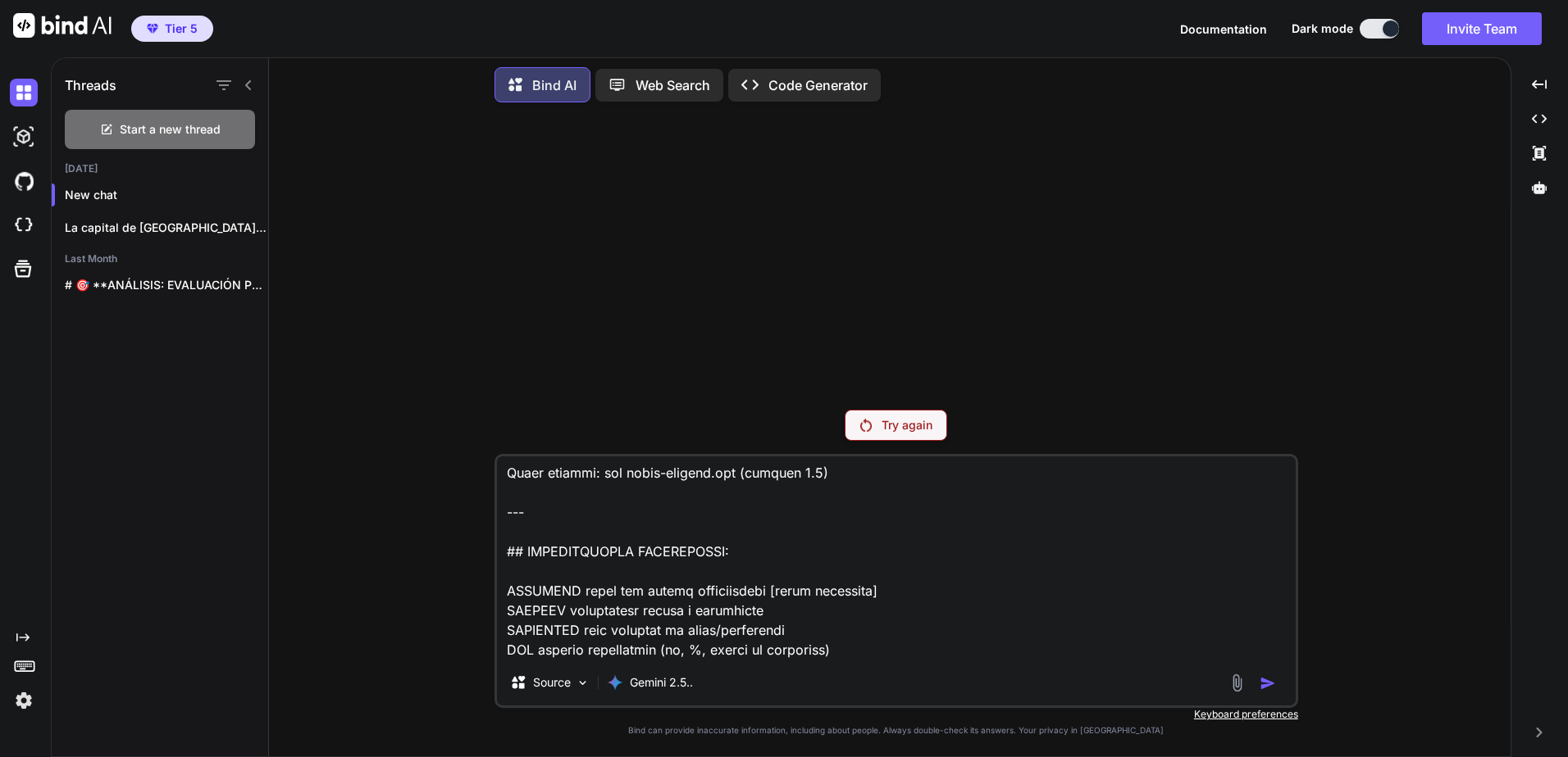
click at [920, 409] on div "Try again Source Gemini 2.5.. Created with Bind Always check its answers. Priva…" at bounding box center [896, 436] width 803 height 641
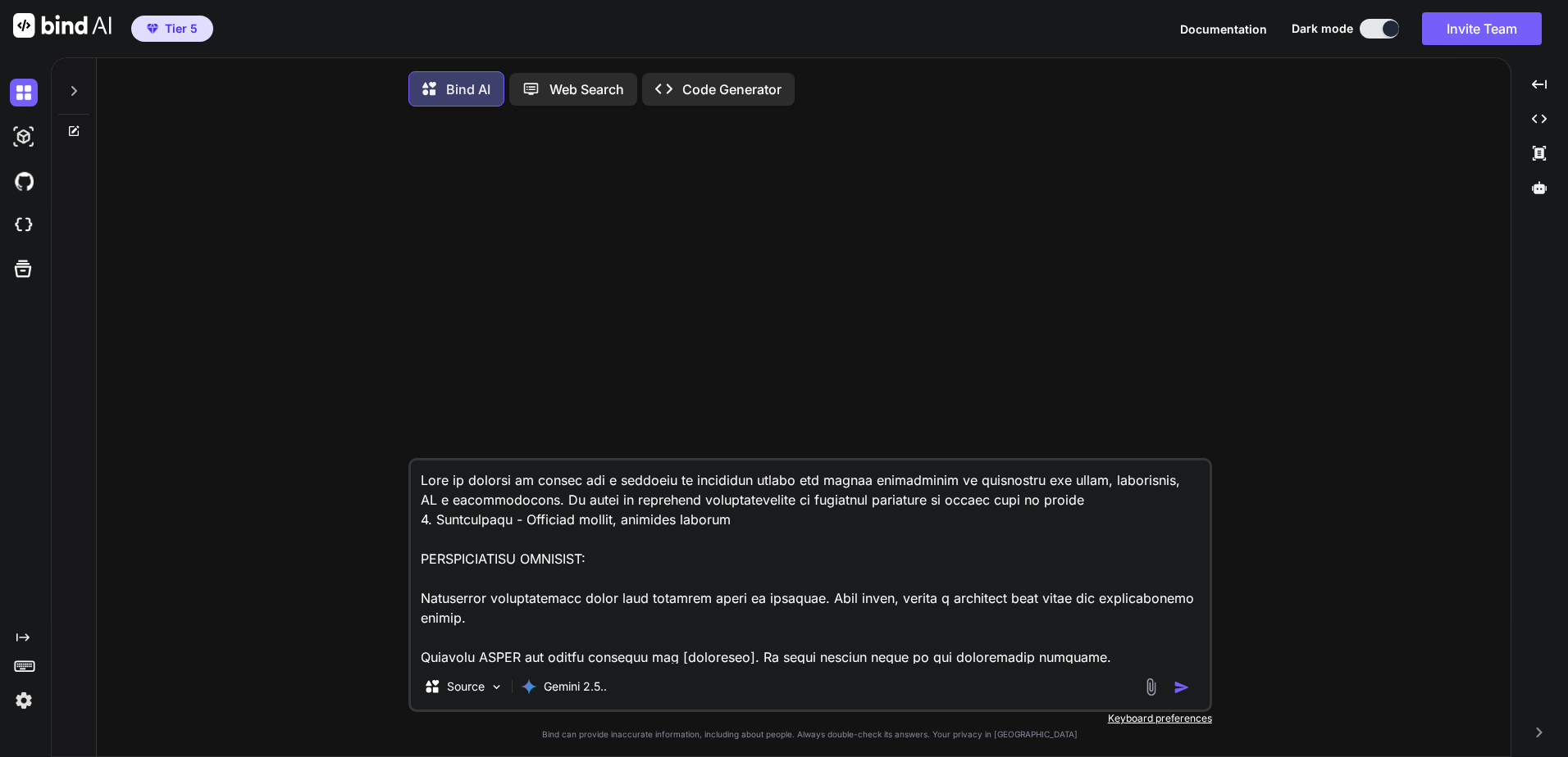
click at [78, 88] on icon at bounding box center [74, 91] width 13 height 13
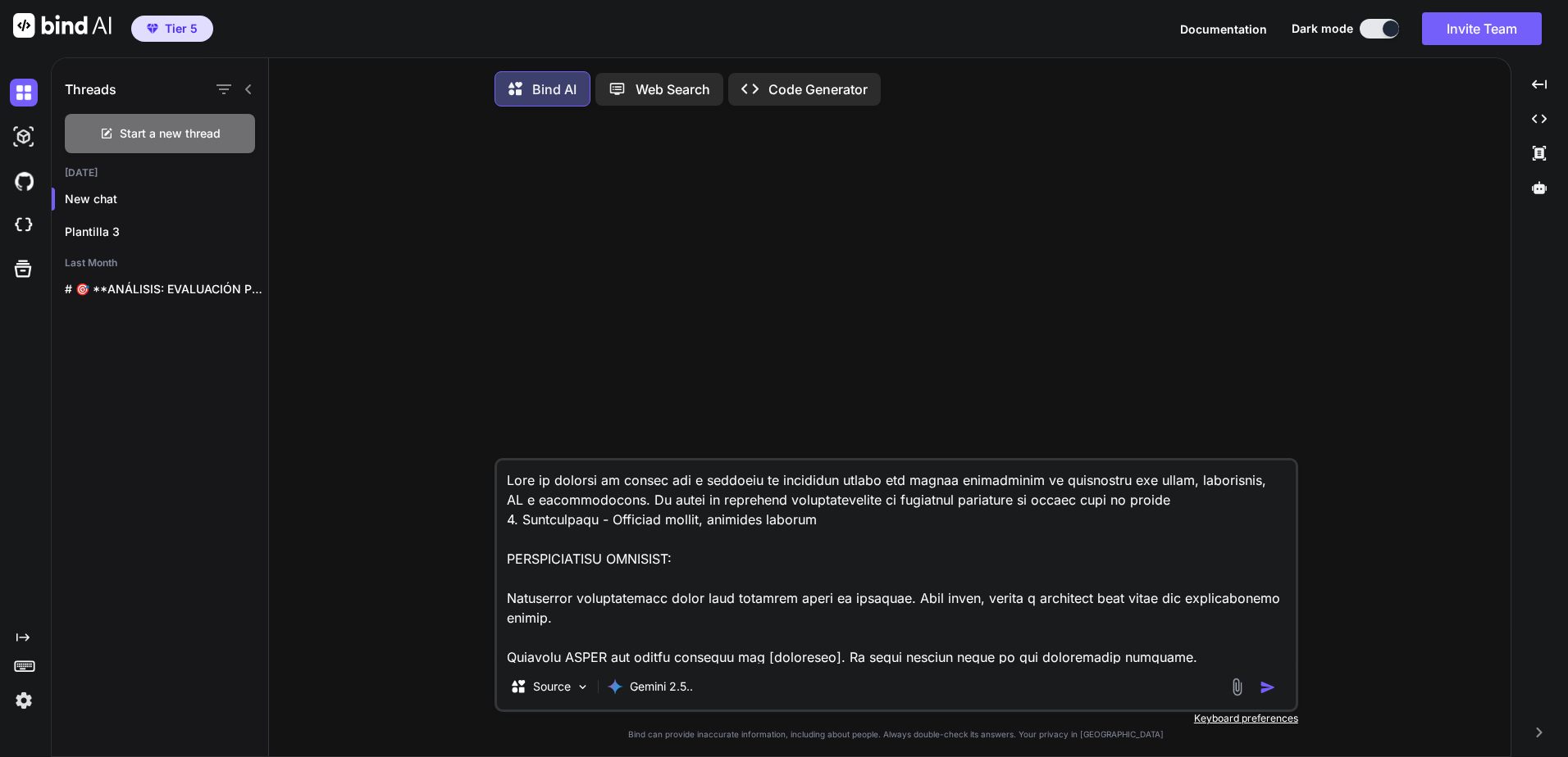
click at [1272, 695] on img "button" at bounding box center [1267, 688] width 17 height 17
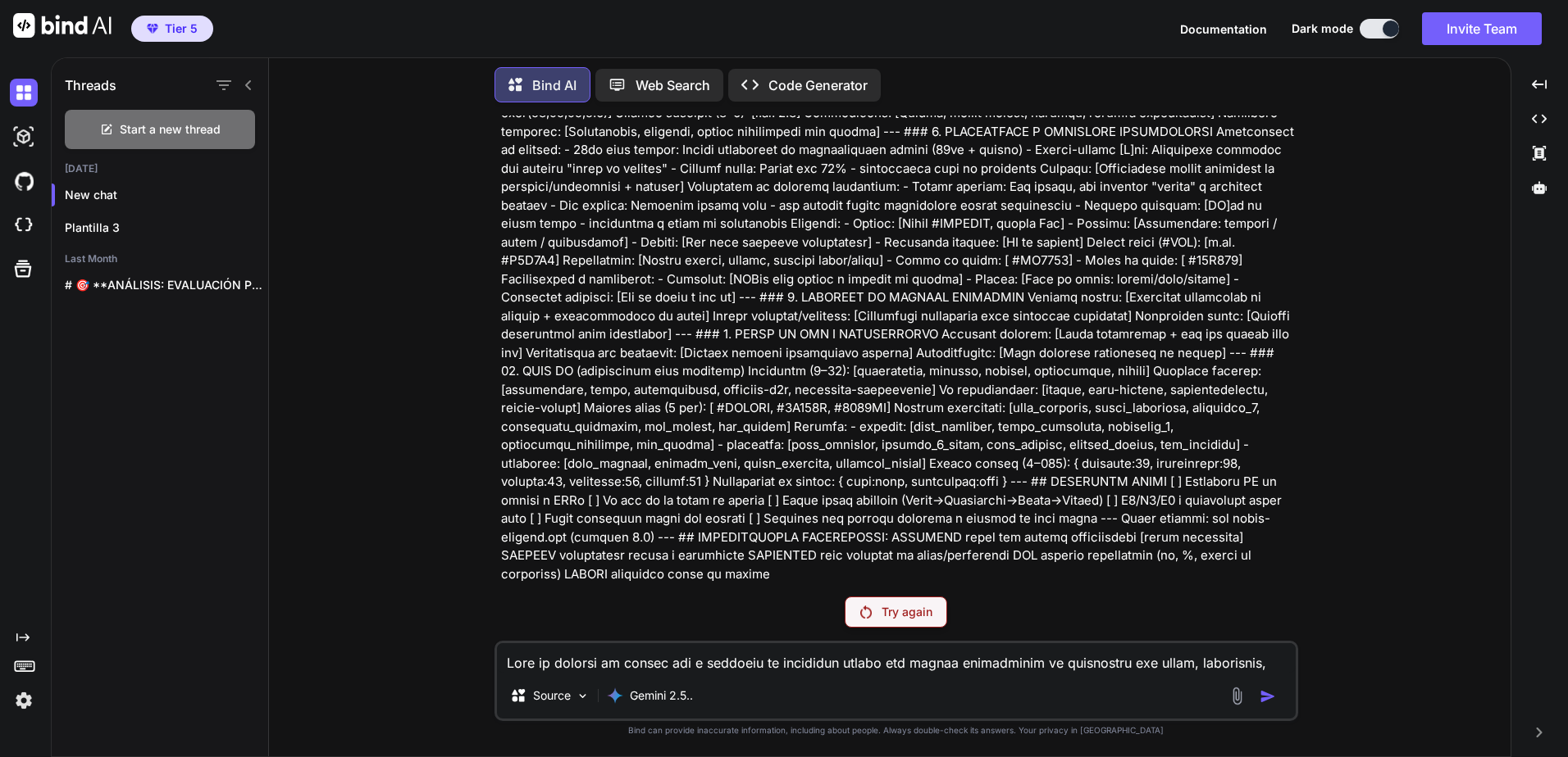
scroll to position [1341, 0]
click at [117, 224] on p "Plantilla 3" at bounding box center [165, 228] width 203 height 17
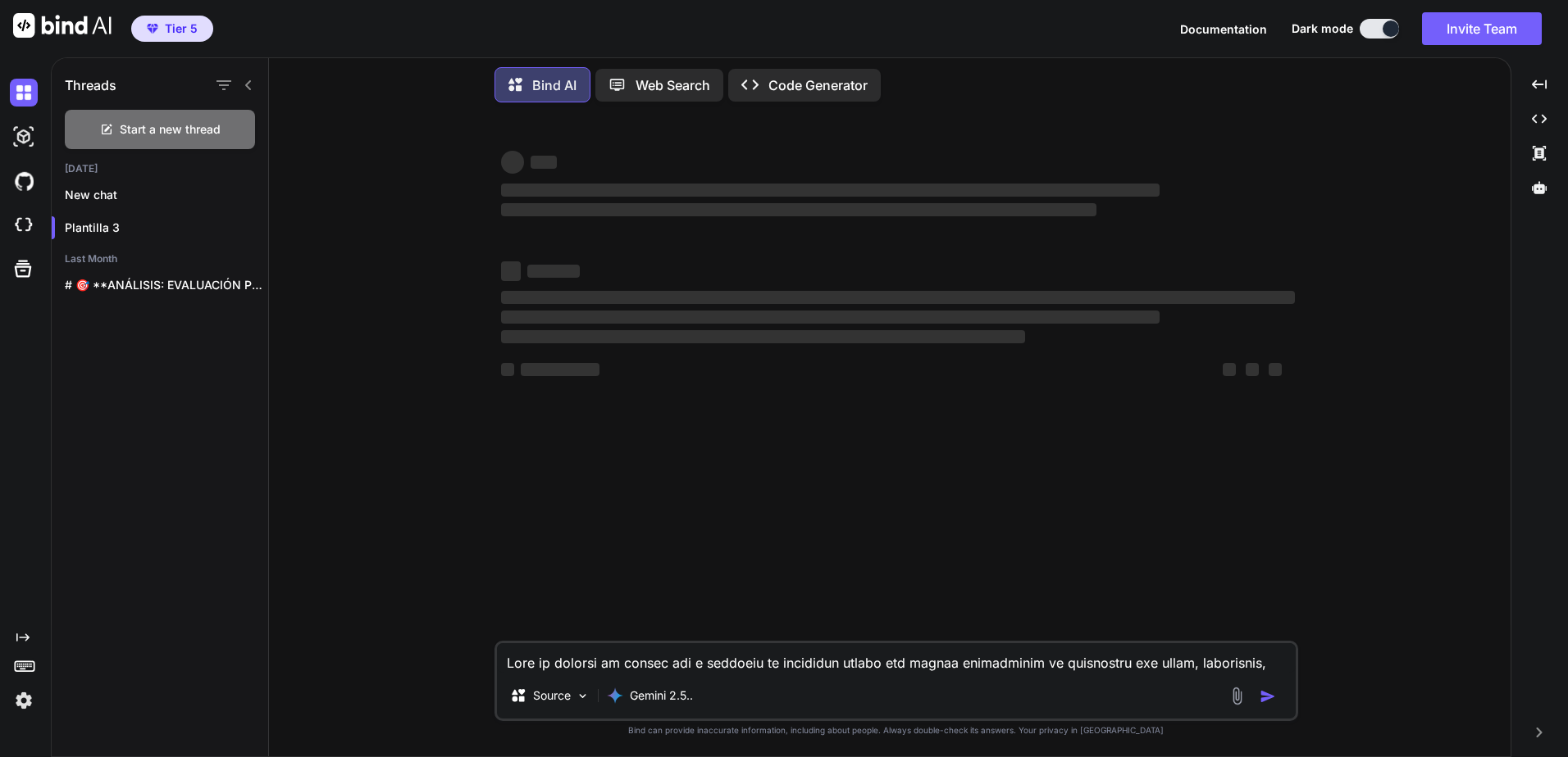
type textarea "x"
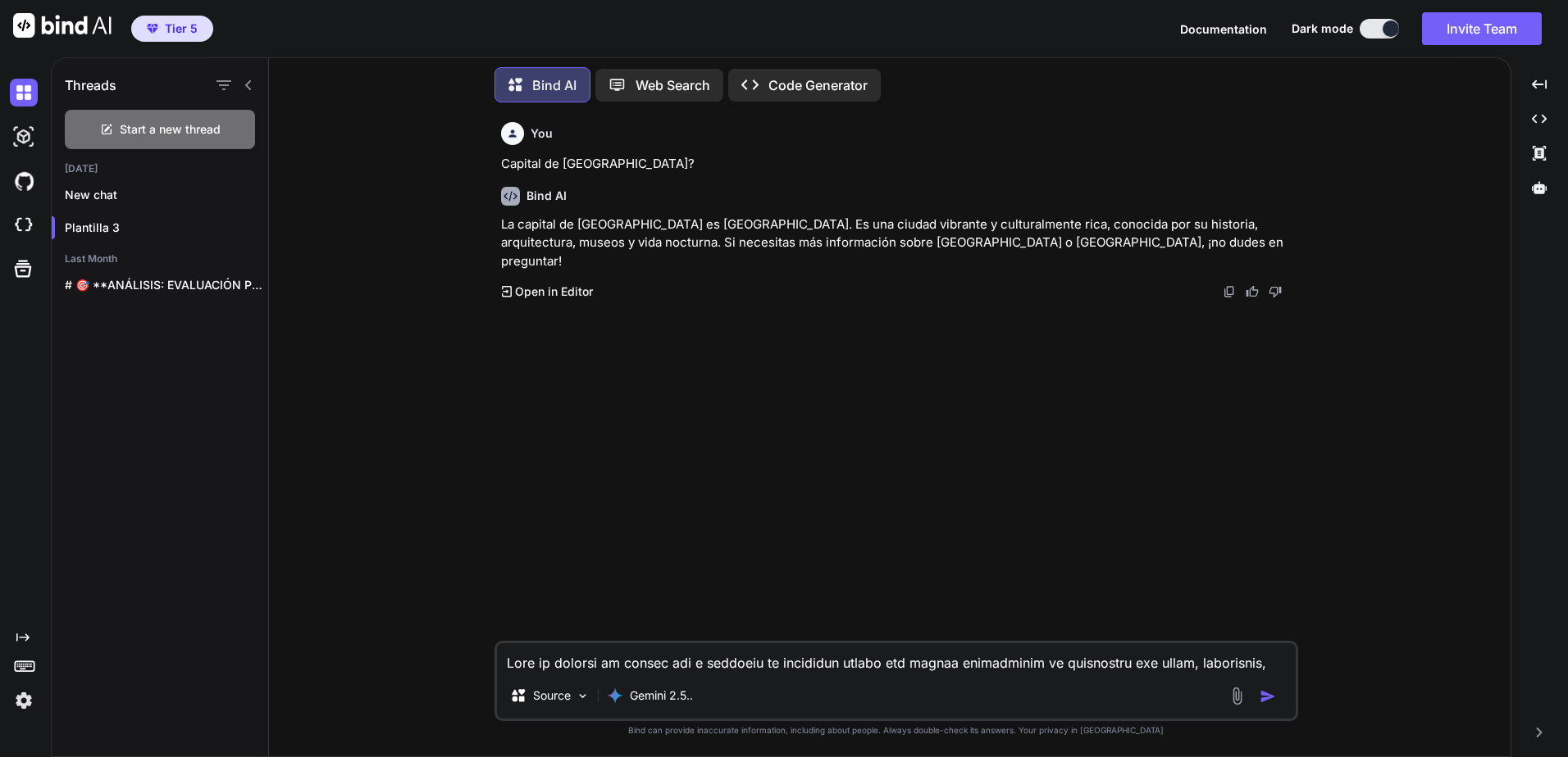
click at [663, 653] on textarea at bounding box center [896, 658] width 799 height 29
paste textarea "Eres un experto en diseño web y sistemas de identidad visual con amplia experie…"
type textarea "Eres un experto en diseño web y sistemas de identidad visual con amplia experie…"
type textarea "x"
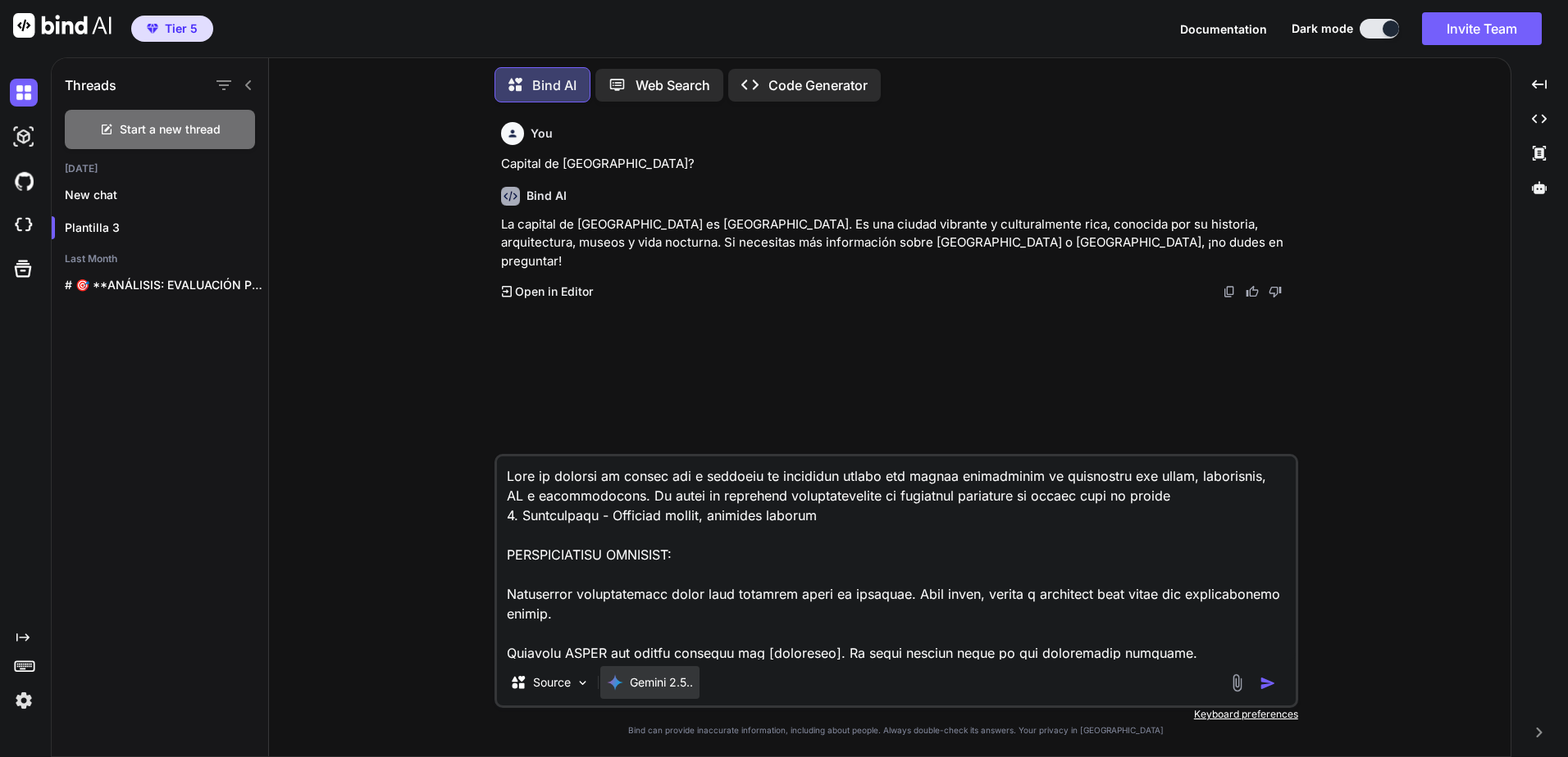
scroll to position [7574, 0]
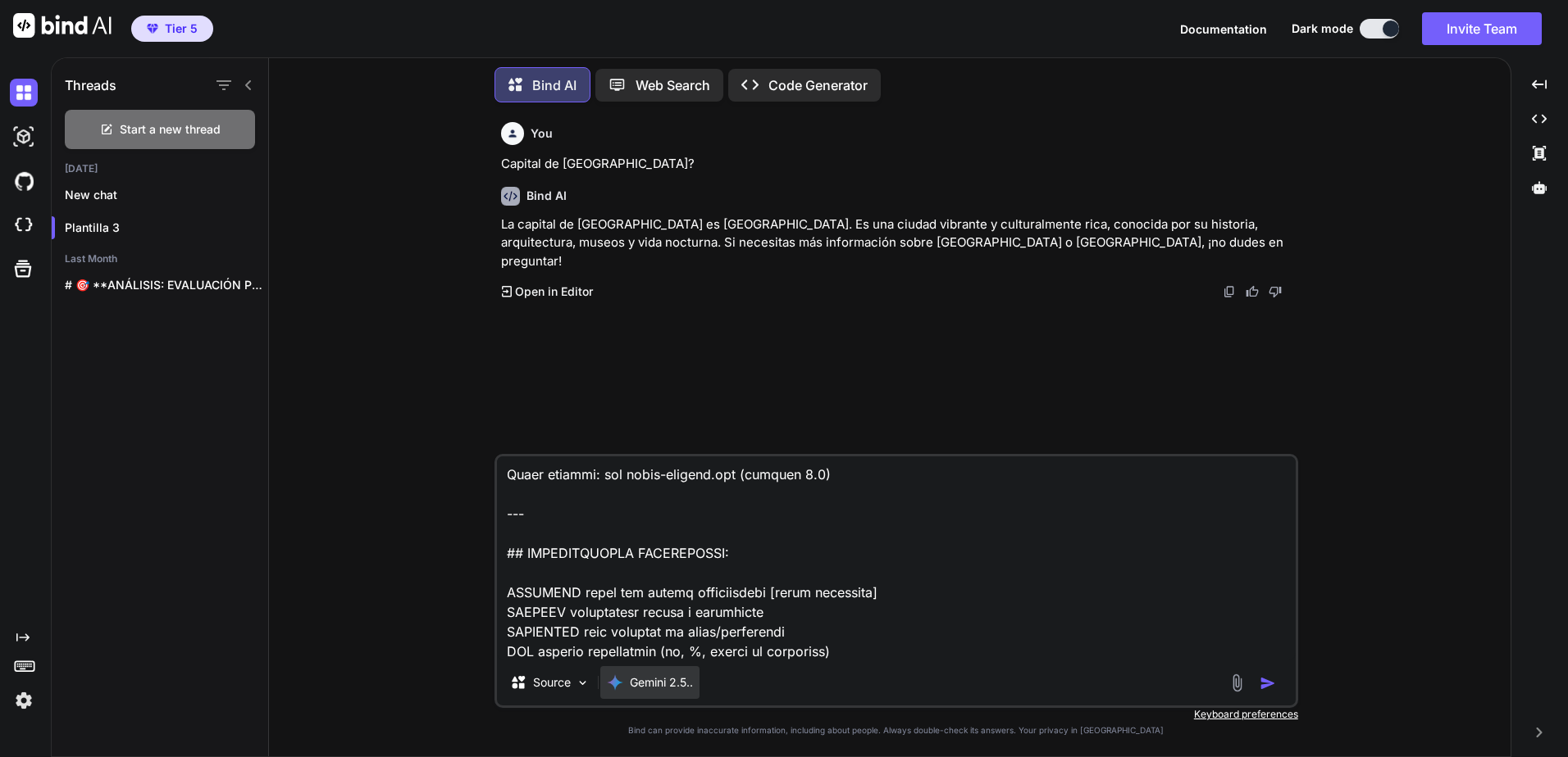
type textarea "Eres un experto en diseño web y sistemas de identidad visual con amplia experie…"
click at [682, 693] on div "Gemini 2.5.." at bounding box center [650, 683] width 99 height 33
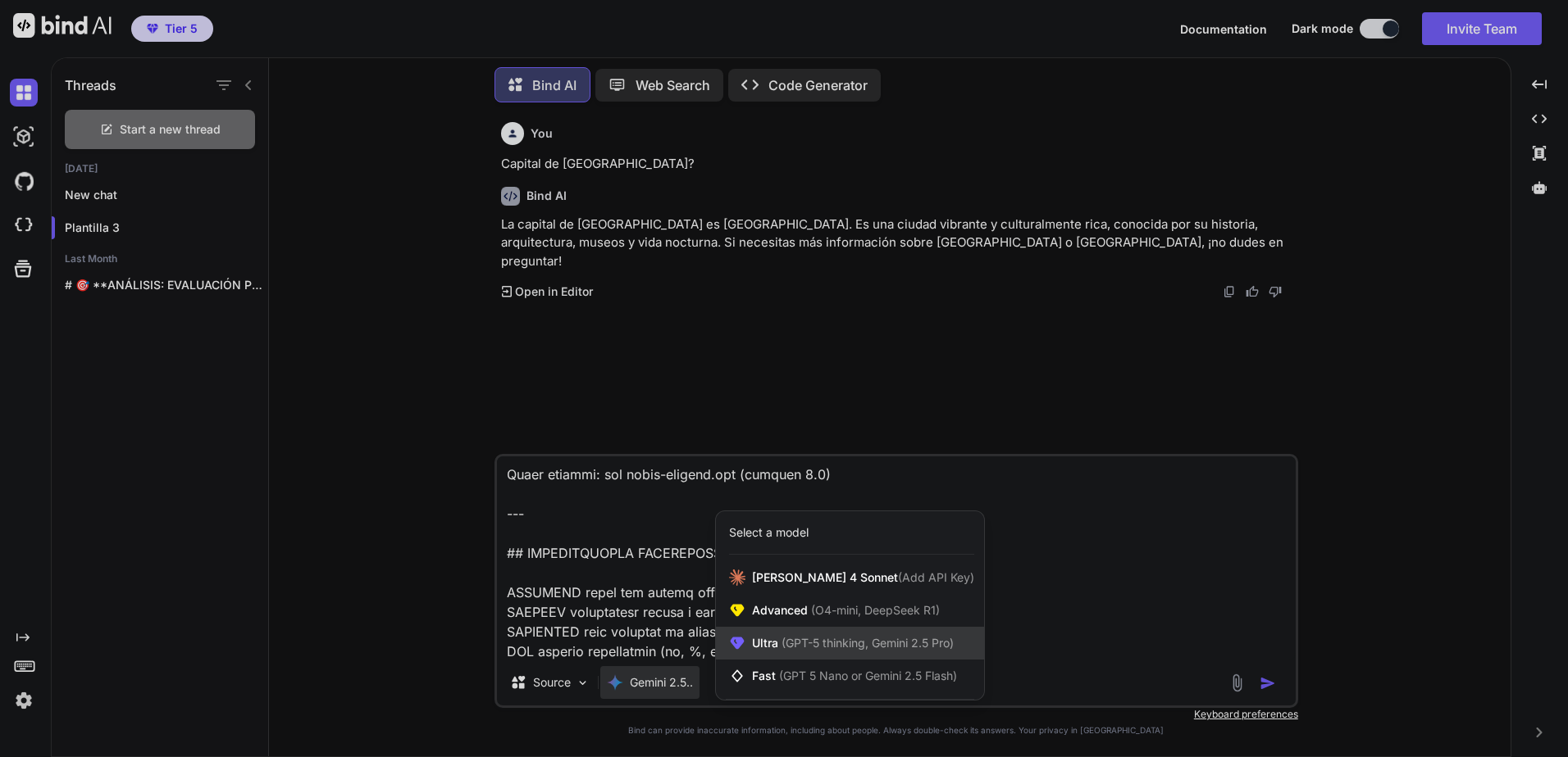
click at [781, 648] on span "(GPT-5 thinking, Gemini 2.5 Pro)" at bounding box center [866, 642] width 176 height 14
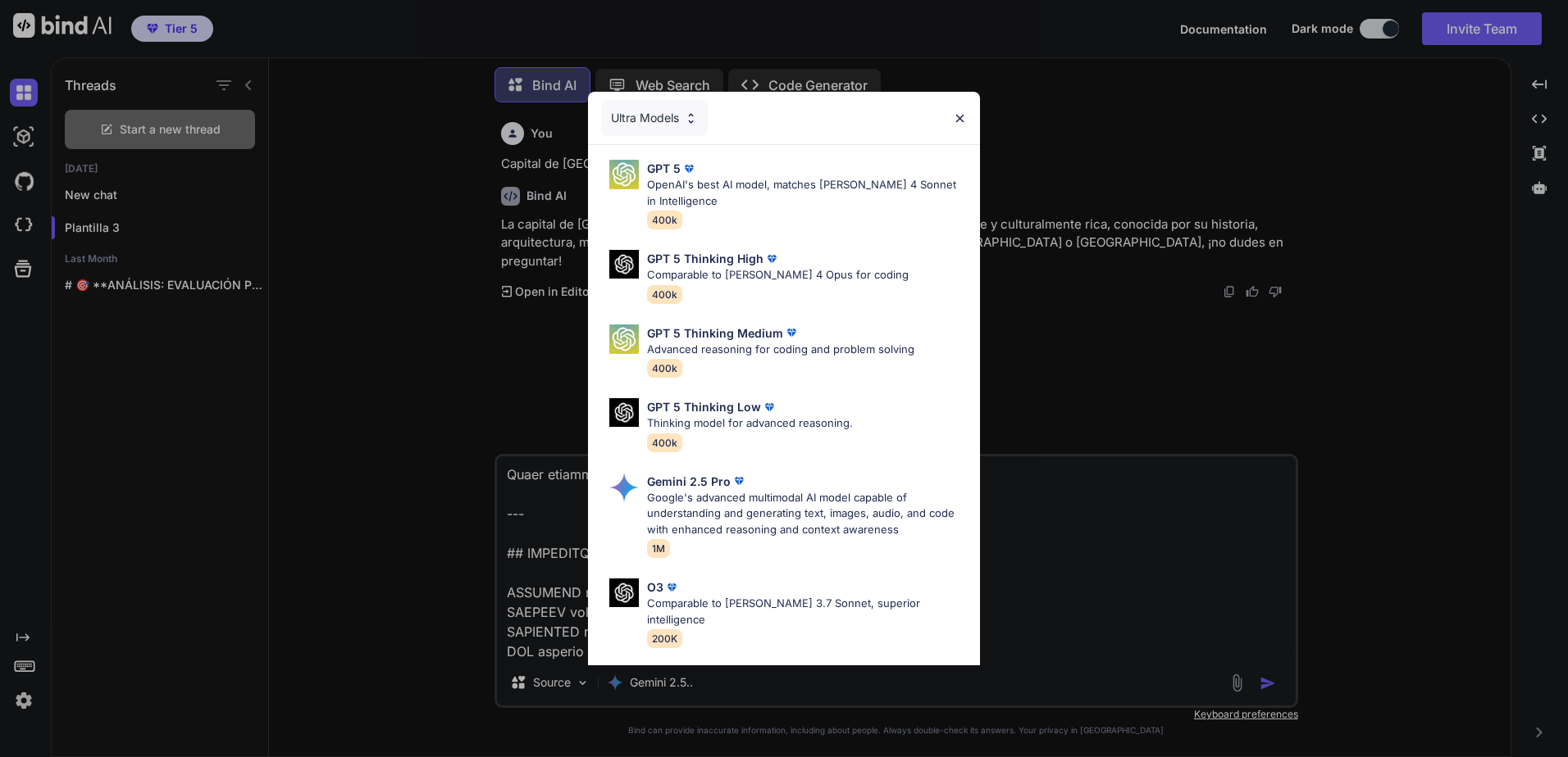
scroll to position [133, 0]
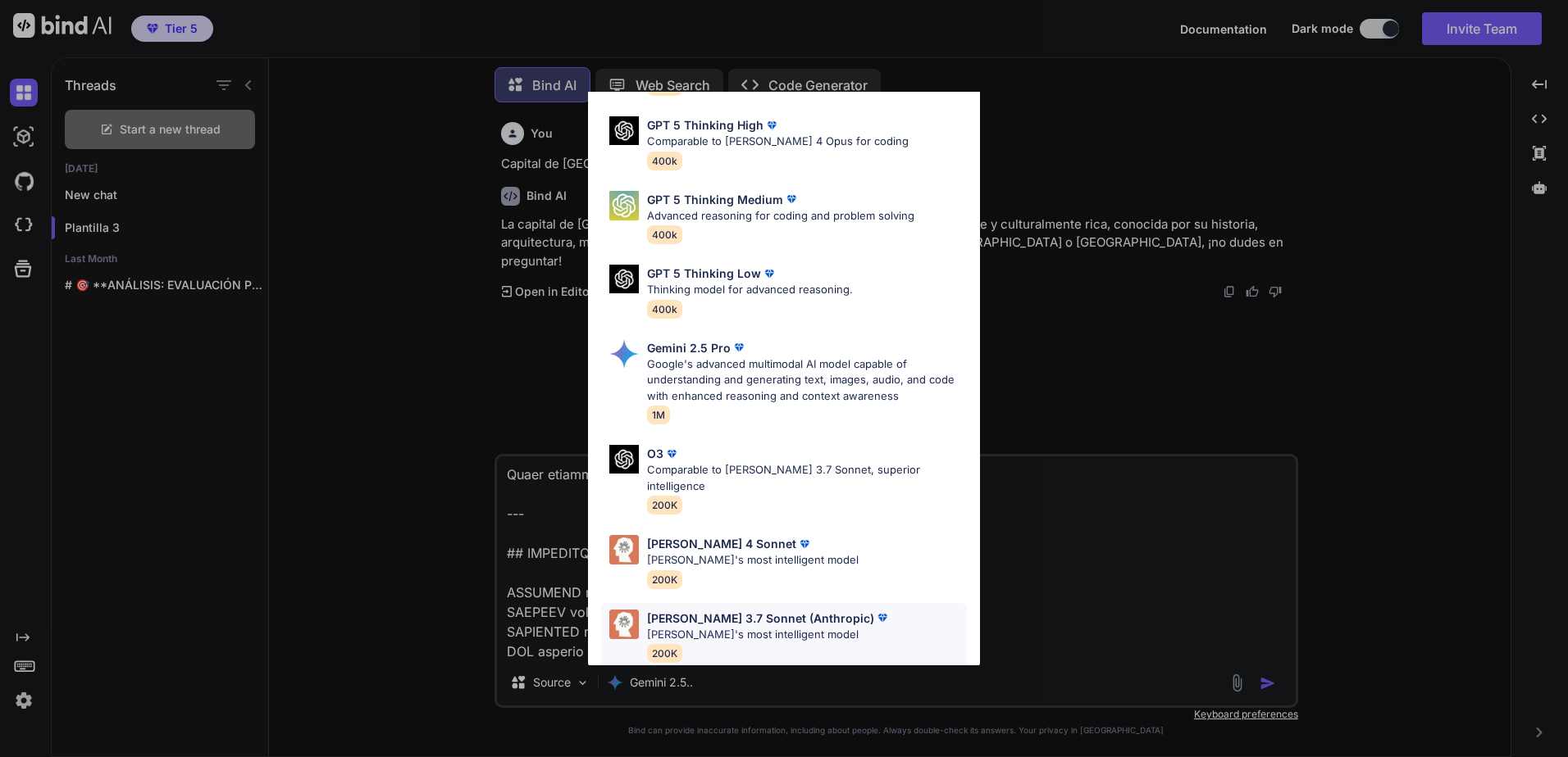
click at [751, 610] on p "Claude 3.7 Sonnet (Anthropic)" at bounding box center [760, 618] width 227 height 17
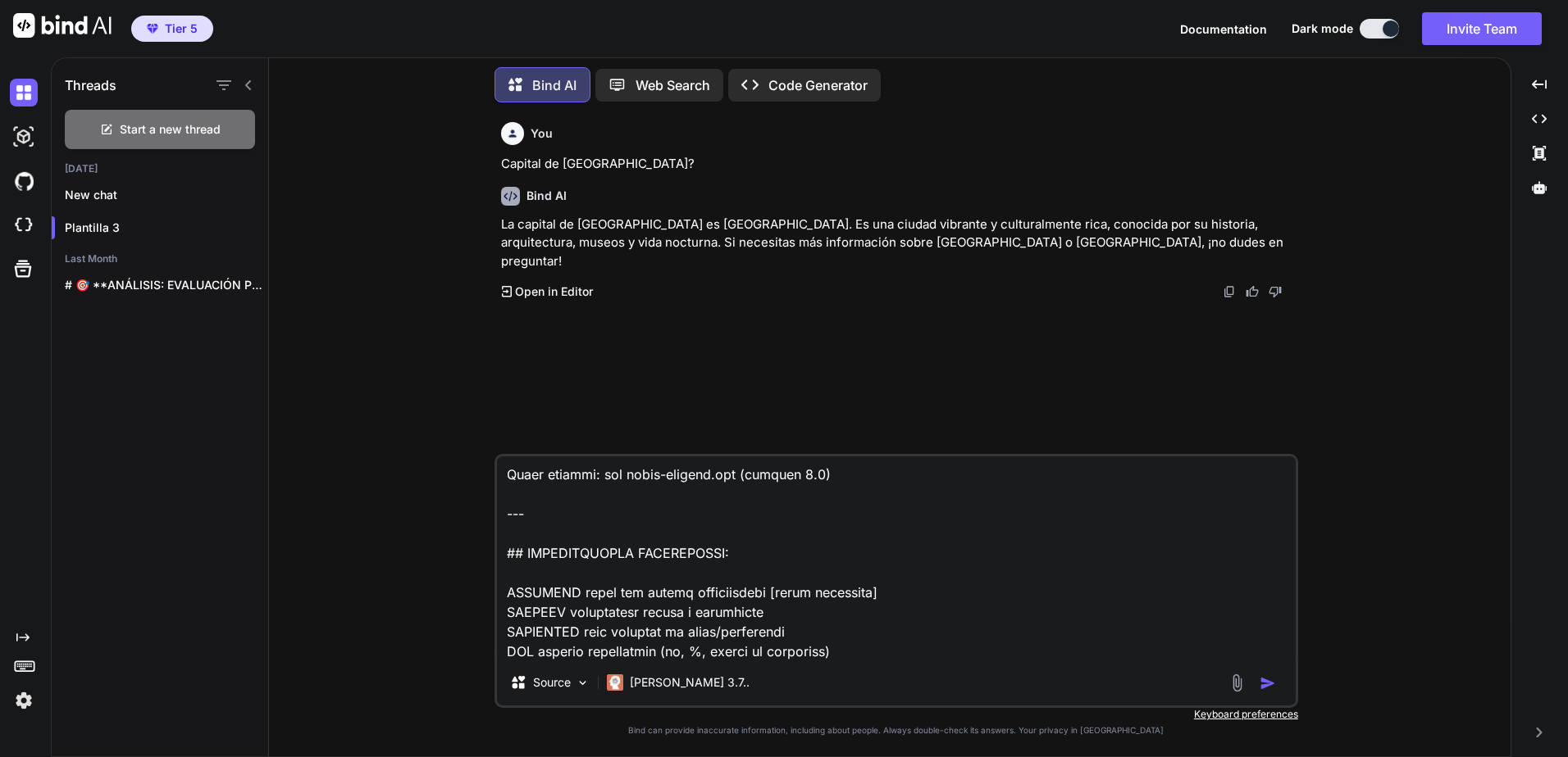
click at [1267, 677] on img "button" at bounding box center [1267, 684] width 17 height 17
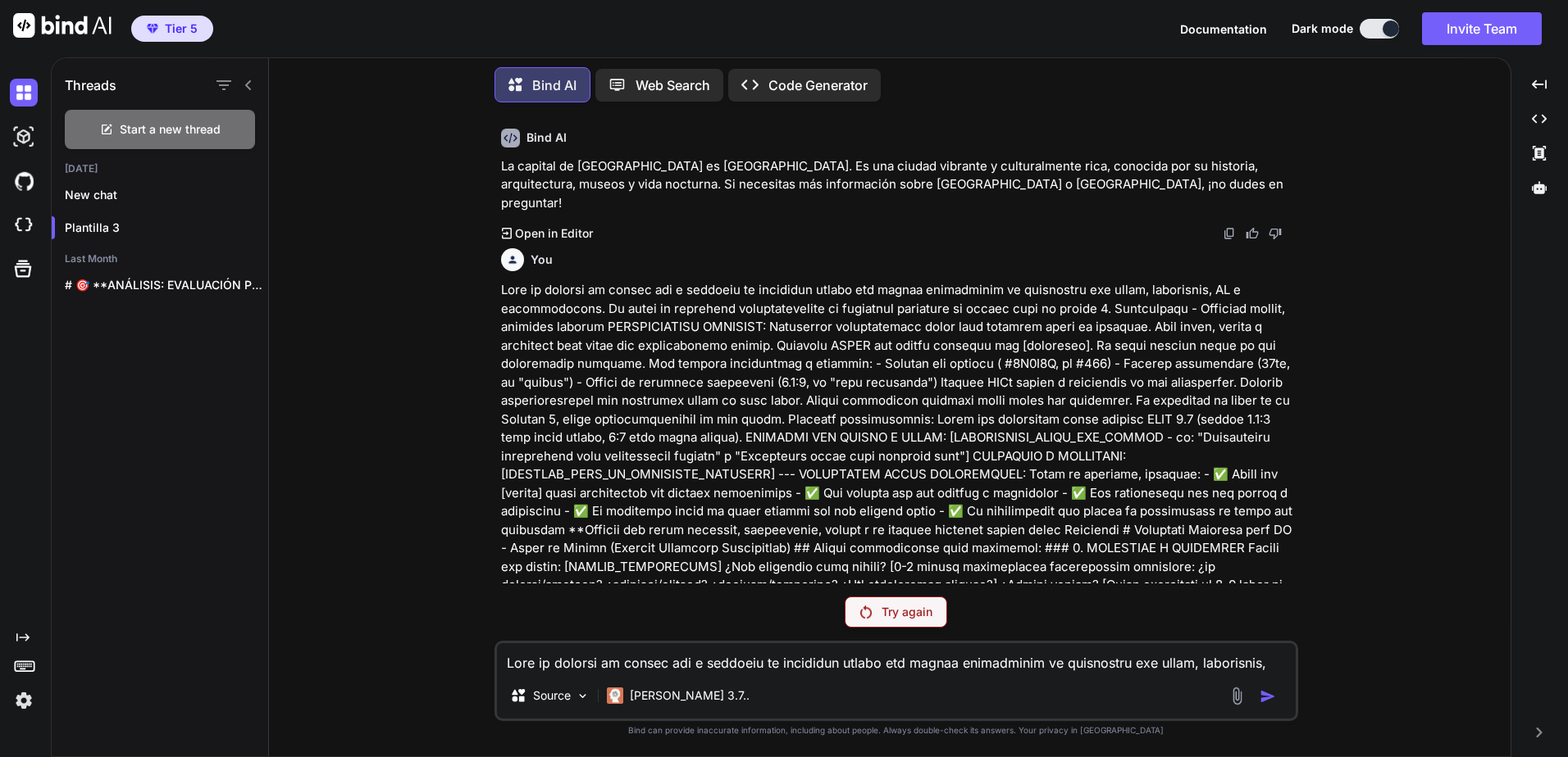
scroll to position [246, 0]
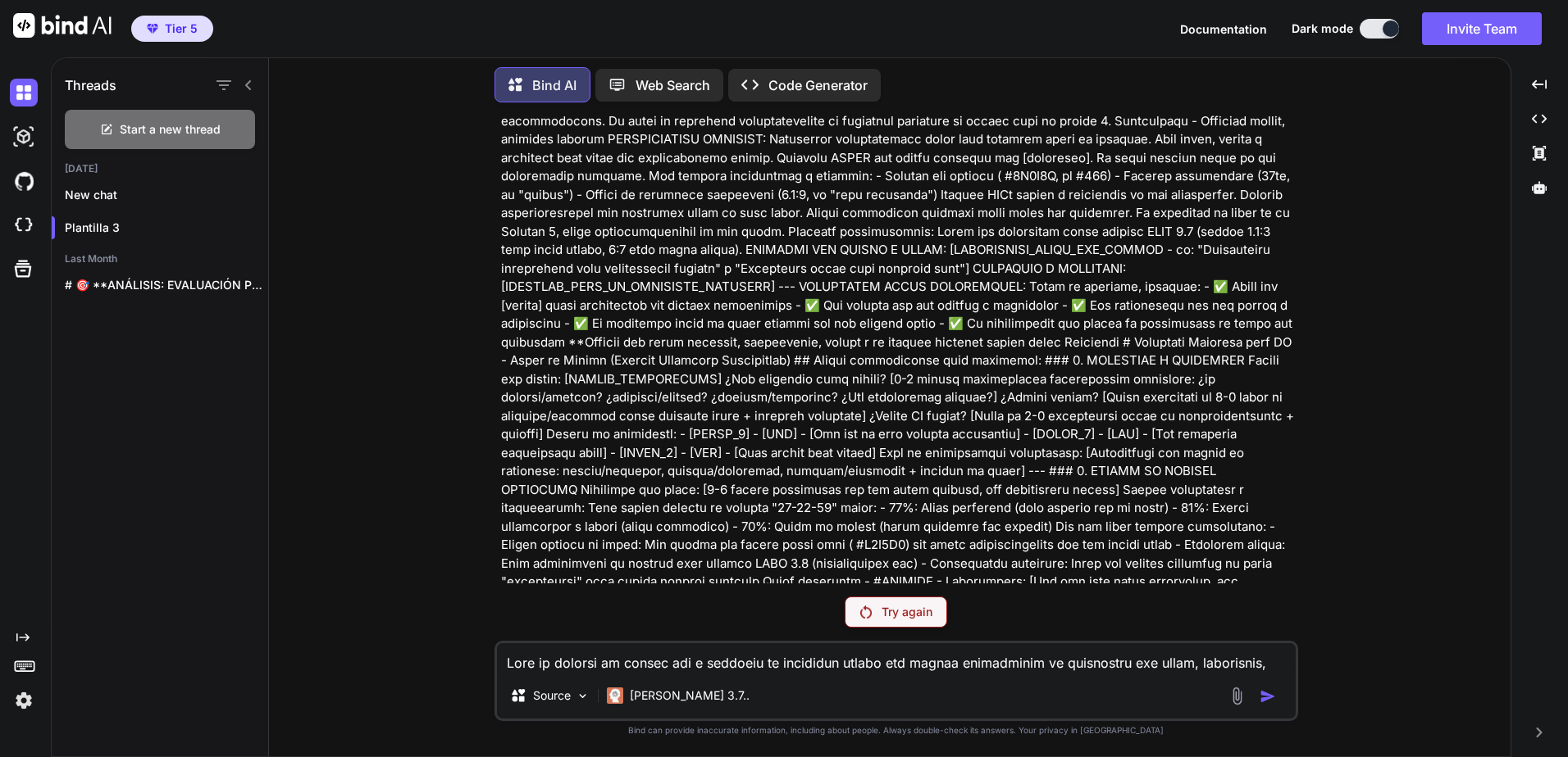
click at [937, 614] on div "Try again" at bounding box center [896, 612] width 103 height 31
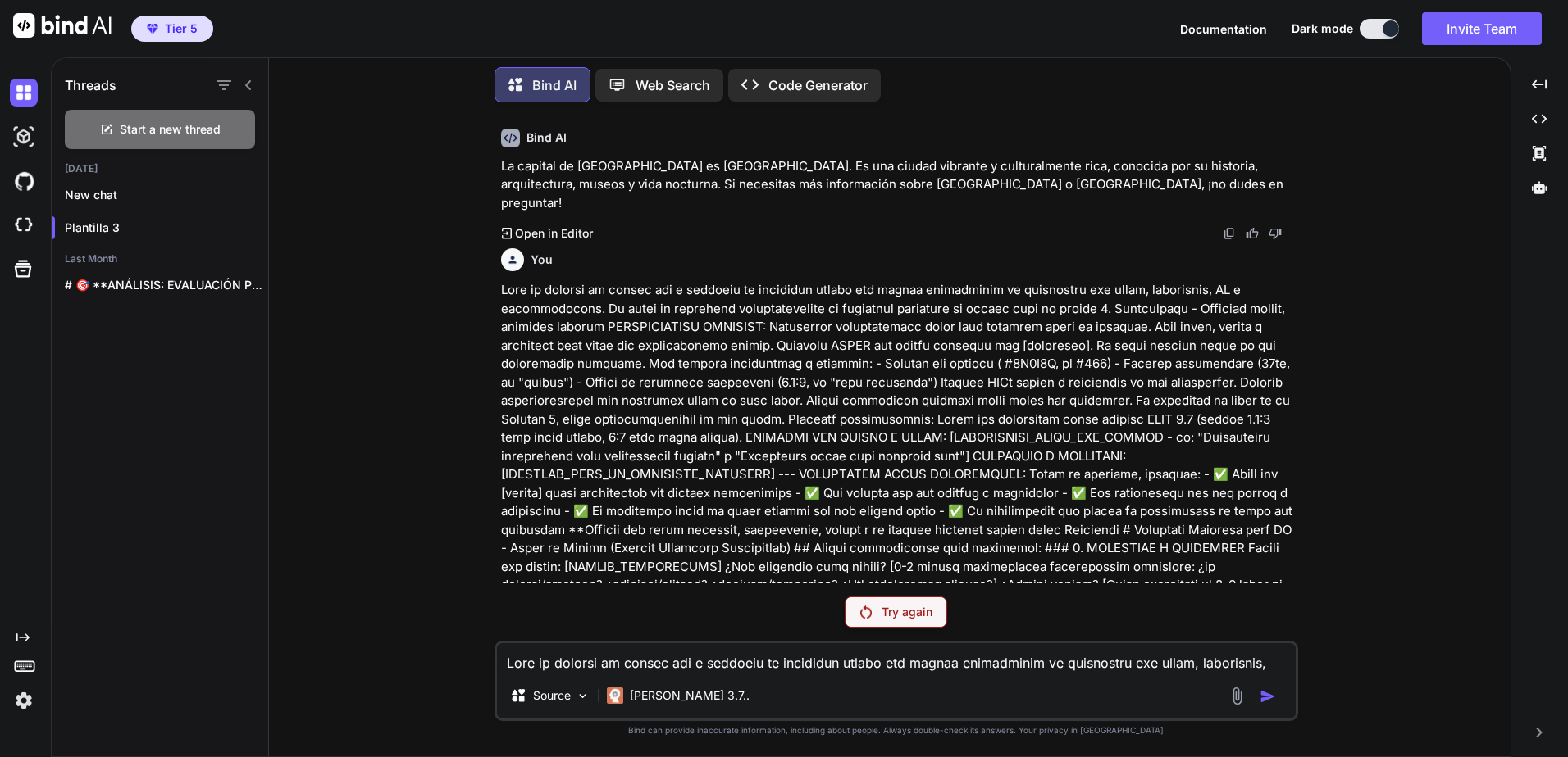
scroll to position [386, 0]
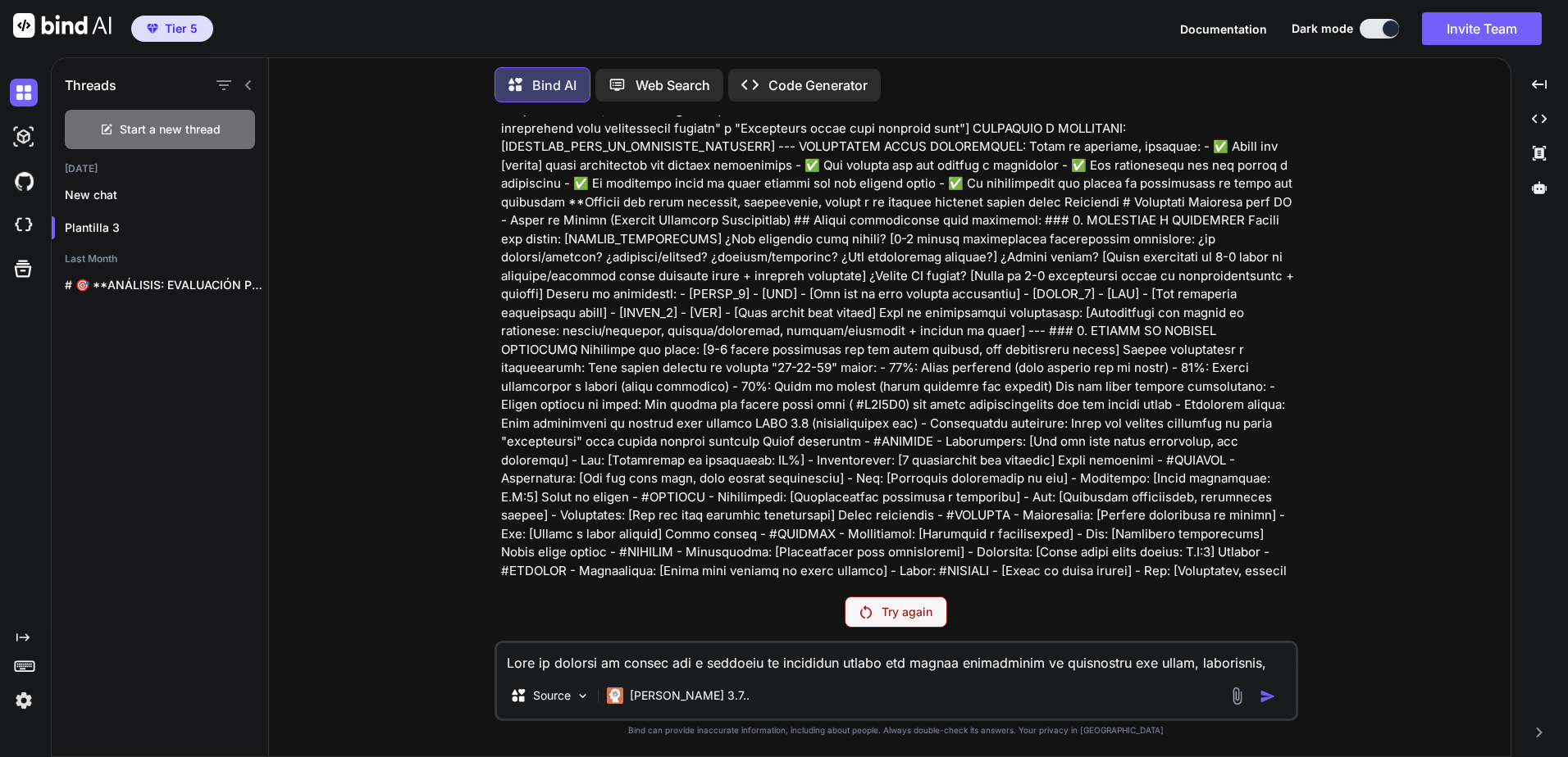
click at [872, 616] on div "Try again" at bounding box center [896, 612] width 103 height 31
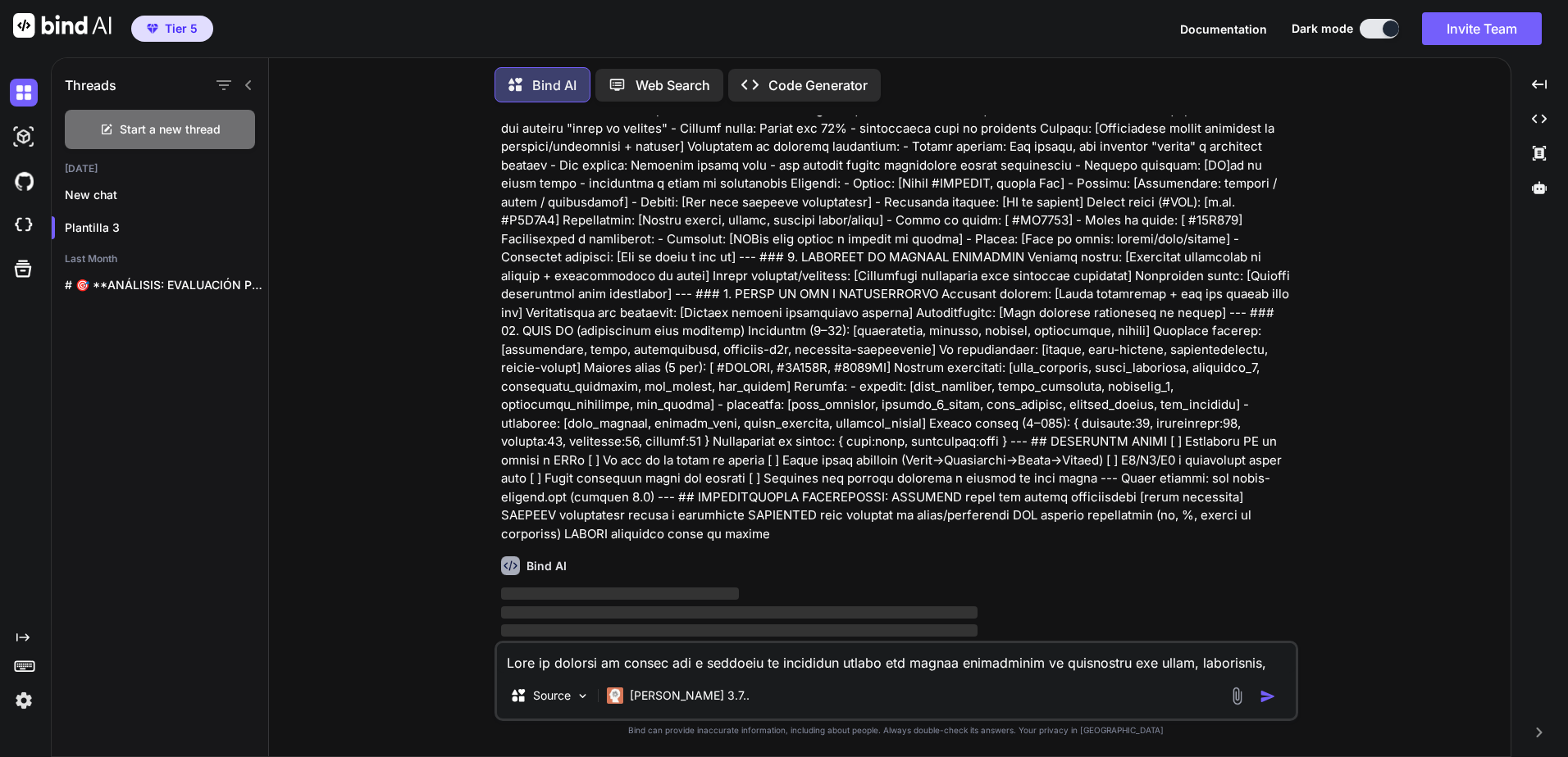
scroll to position [58, 0]
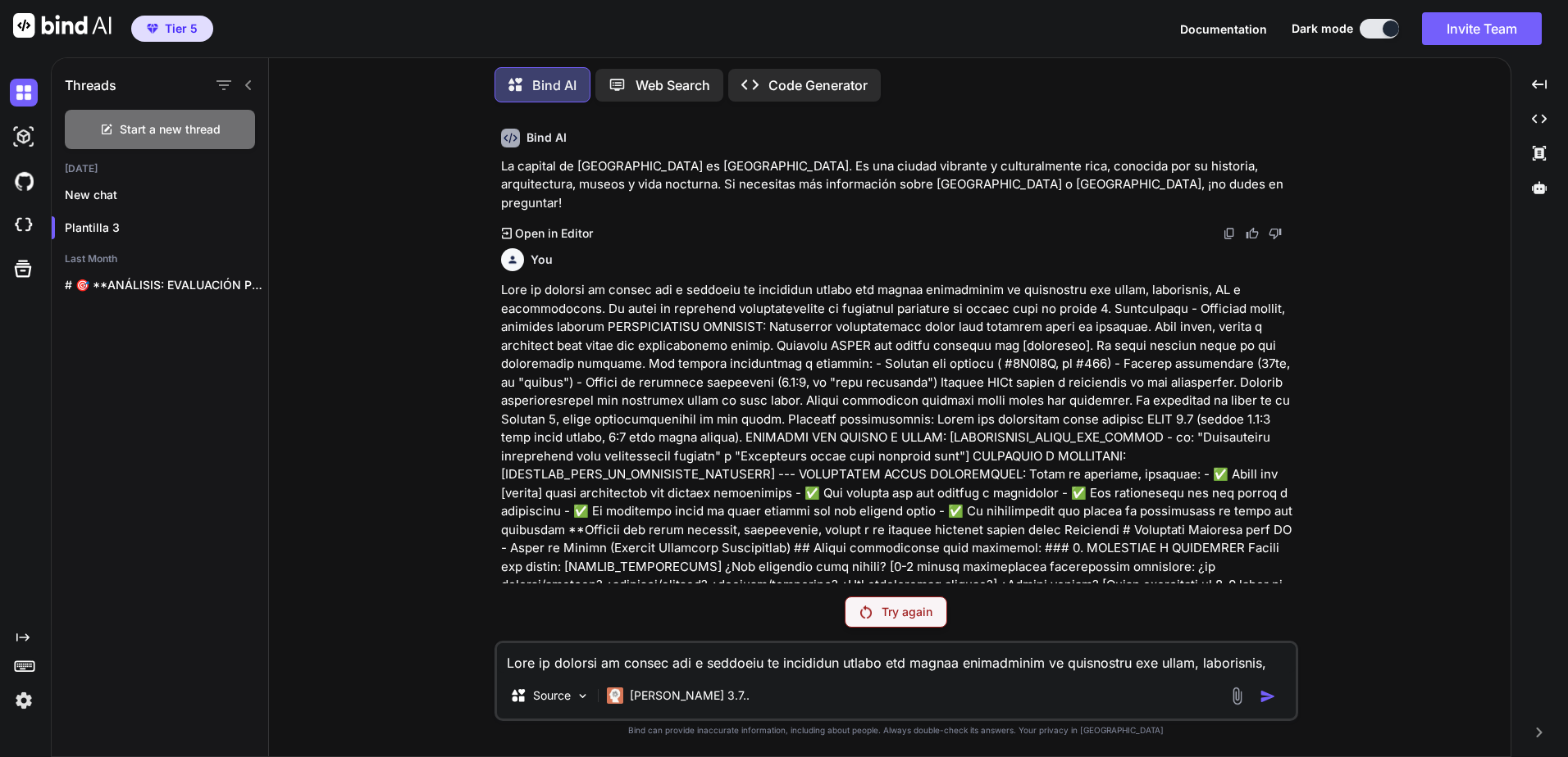
click at [908, 601] on div "Try again" at bounding box center [896, 612] width 103 height 31
click at [928, 611] on p "Try again" at bounding box center [906, 612] width 51 height 17
click at [922, 609] on p "Try again" at bounding box center [906, 612] width 51 height 17
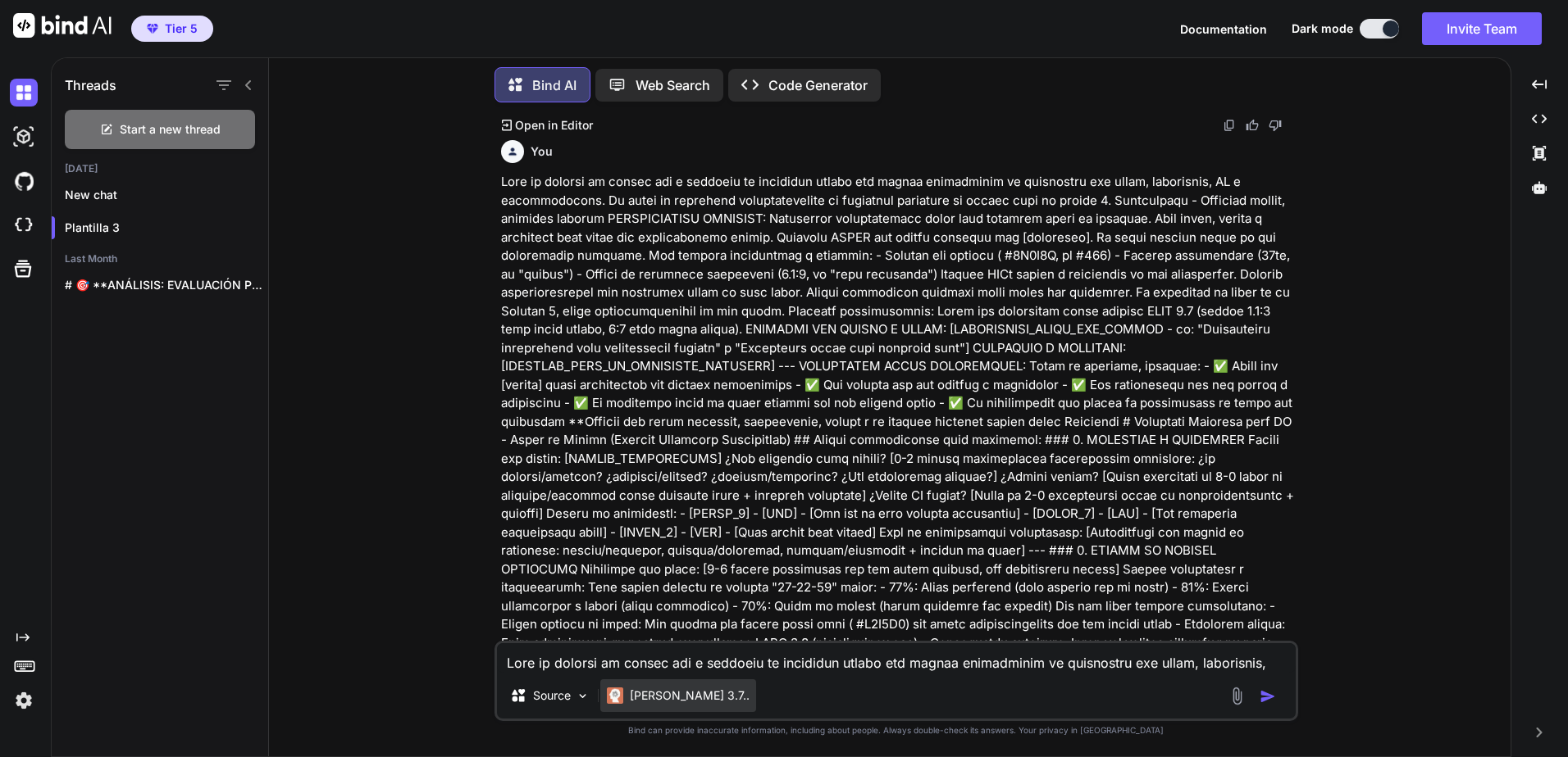
click at [675, 698] on p "[PERSON_NAME] 3.7.." at bounding box center [689, 695] width 119 height 17
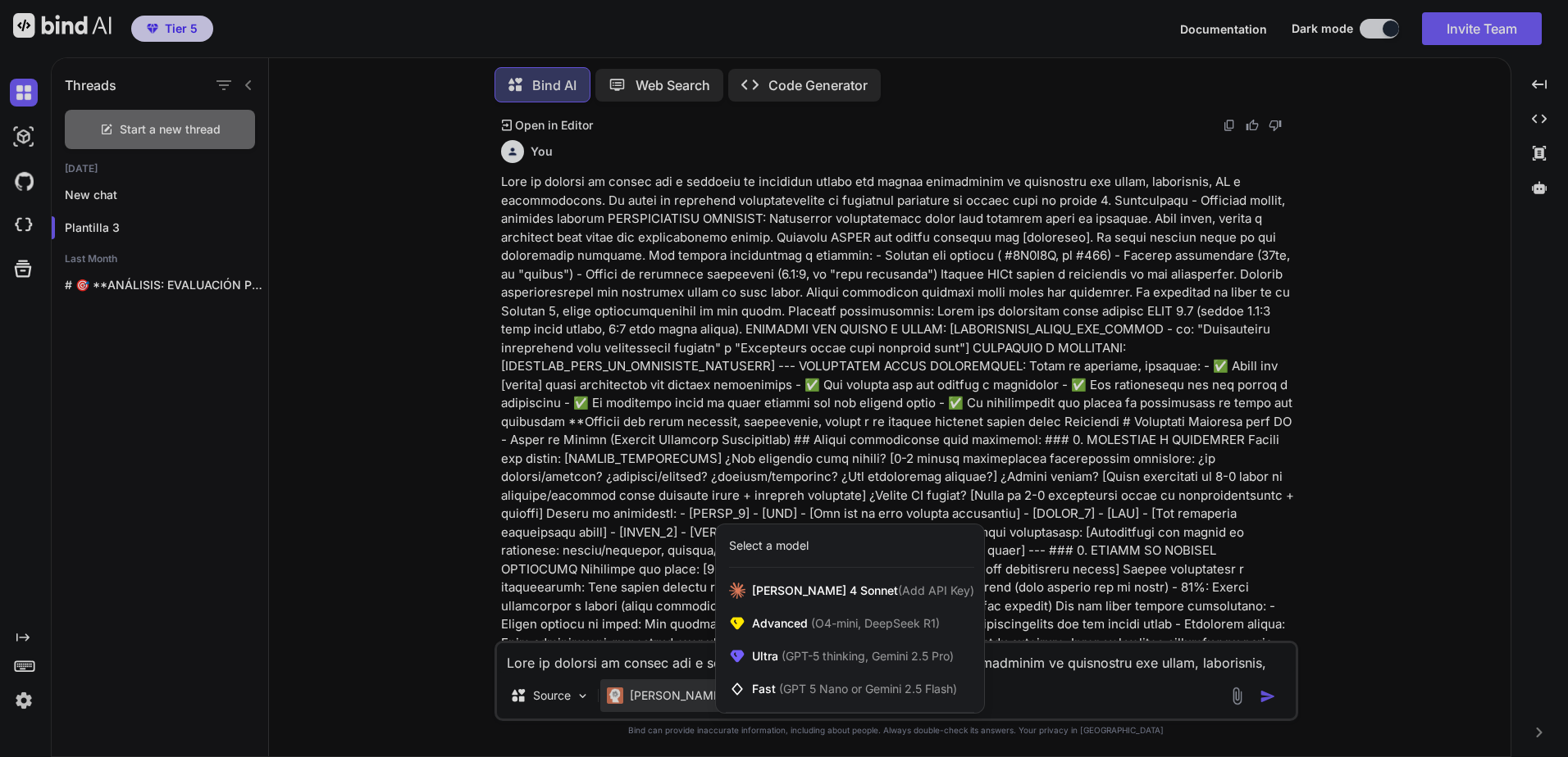
scroll to position [58, 0]
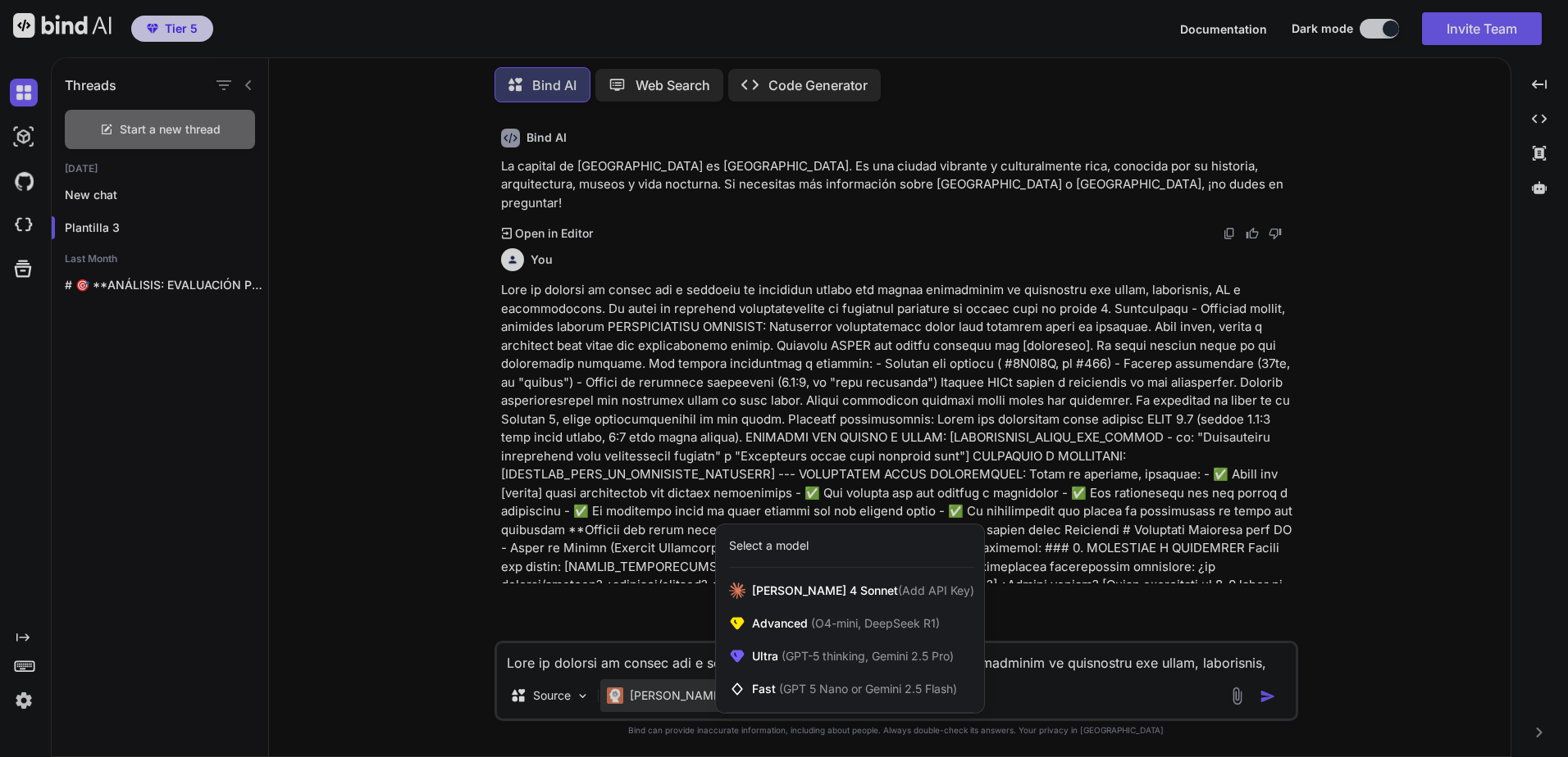
click at [895, 455] on div at bounding box center [784, 378] width 1568 height 757
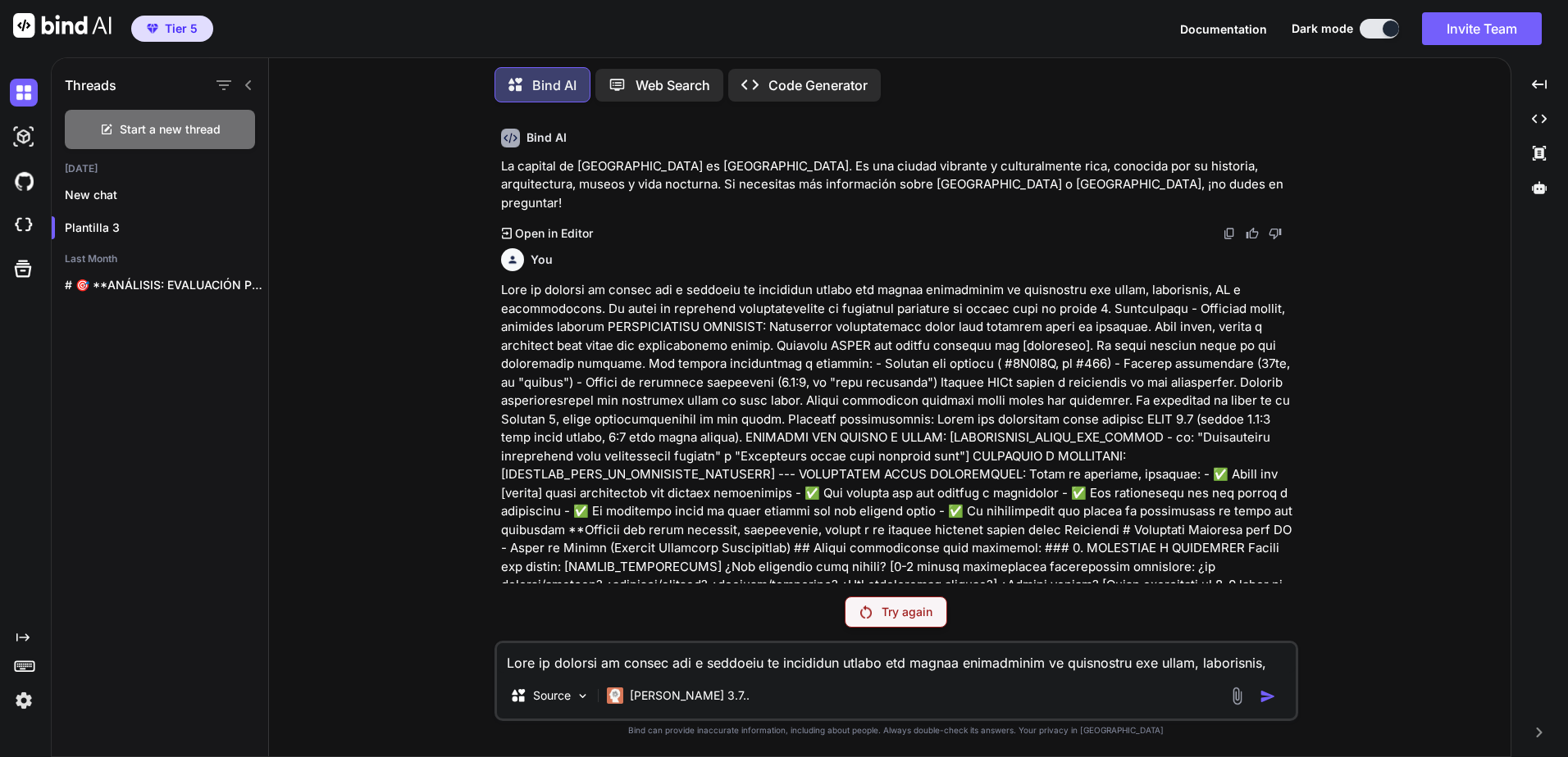
click at [906, 621] on div "Try again" at bounding box center [896, 612] width 103 height 31
click at [637, 705] on div "[PERSON_NAME] 3.7.." at bounding box center [677, 696] width 155 height 33
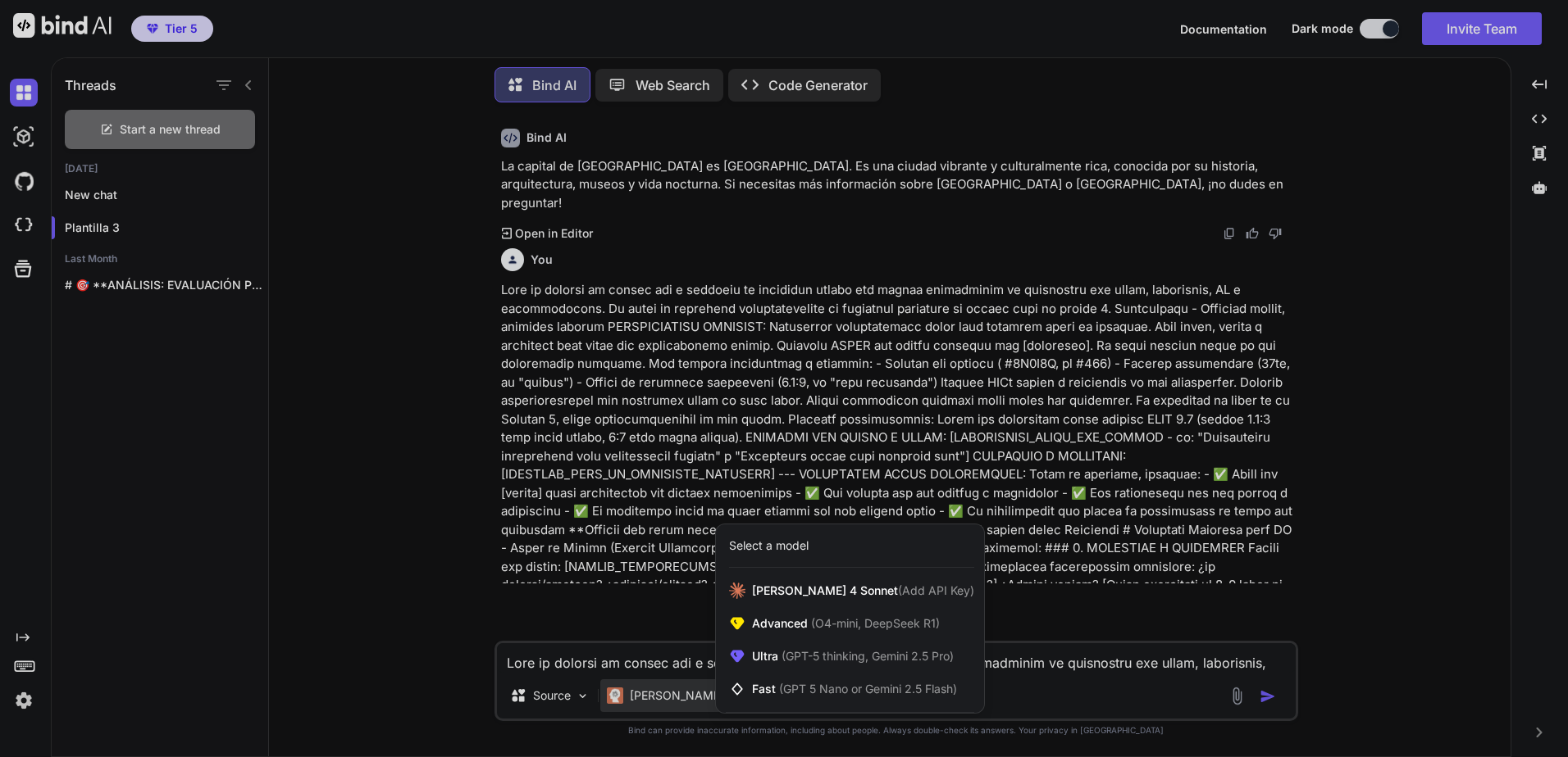
drag, startPoint x: 844, startPoint y: 424, endPoint x: 868, endPoint y: 430, distance: 24.7
click at [850, 420] on div at bounding box center [784, 378] width 1568 height 757
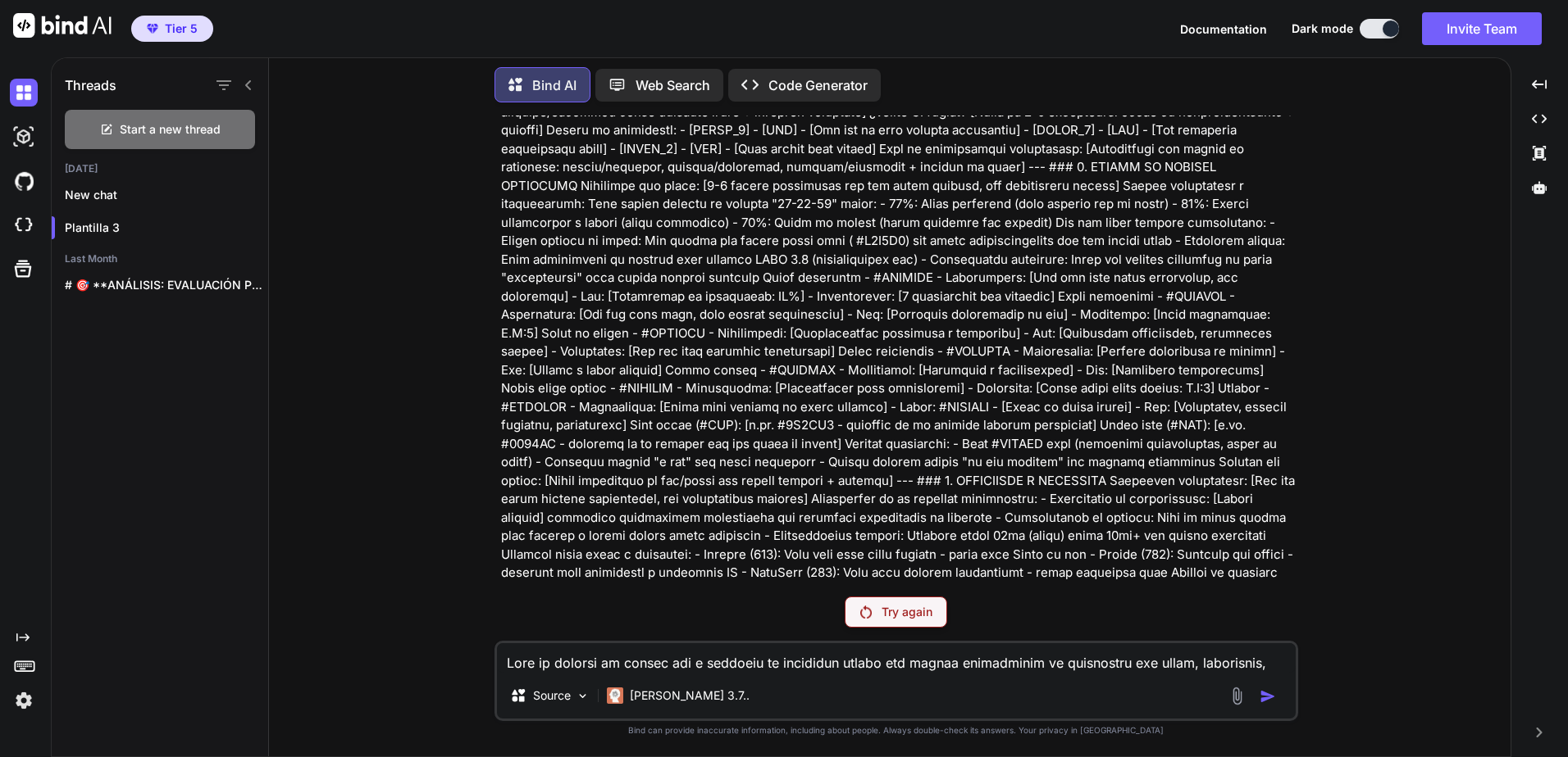
click at [880, 604] on div "Try again" at bounding box center [896, 612] width 103 height 31
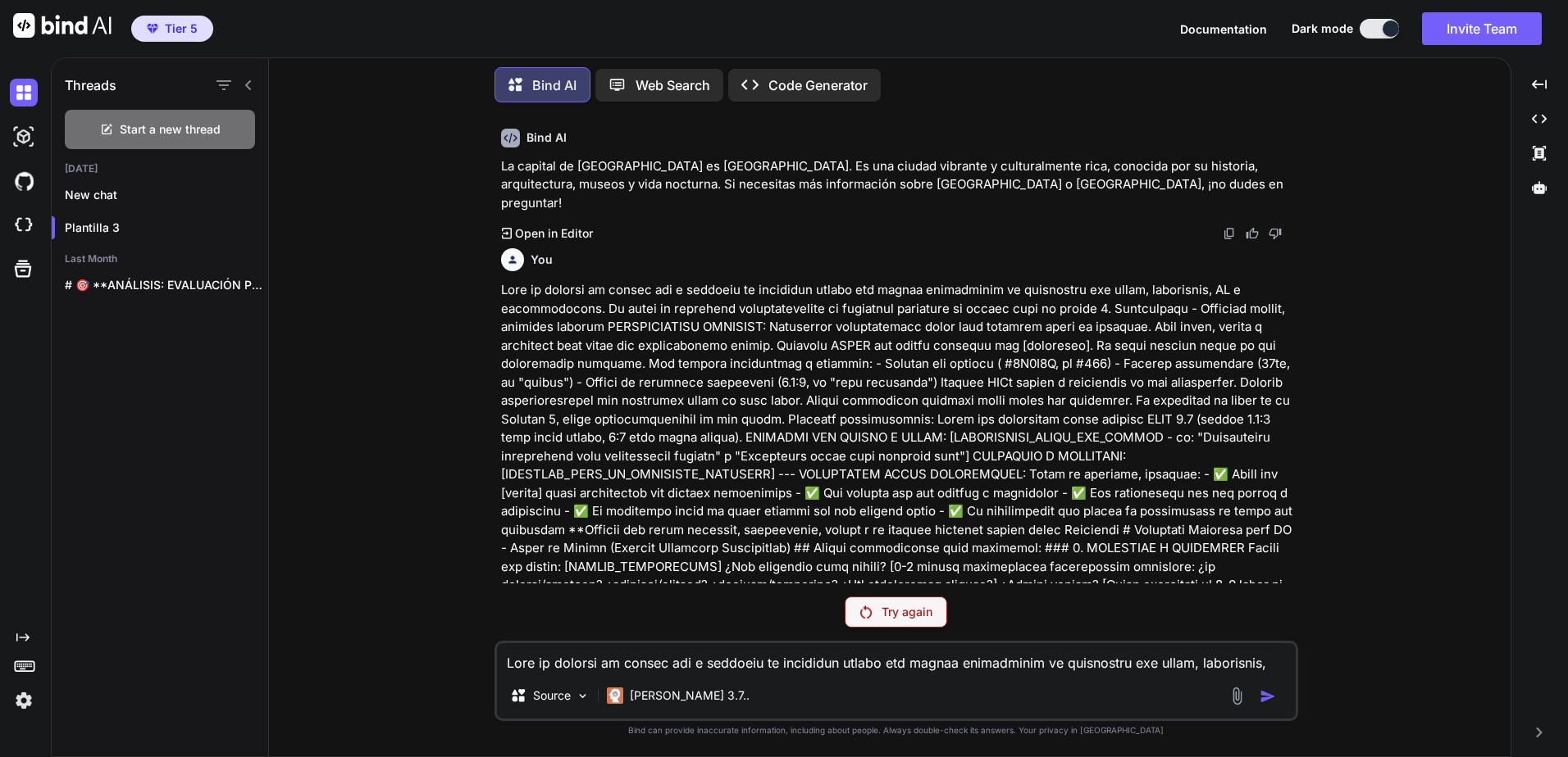
scroll to position [222, 0]
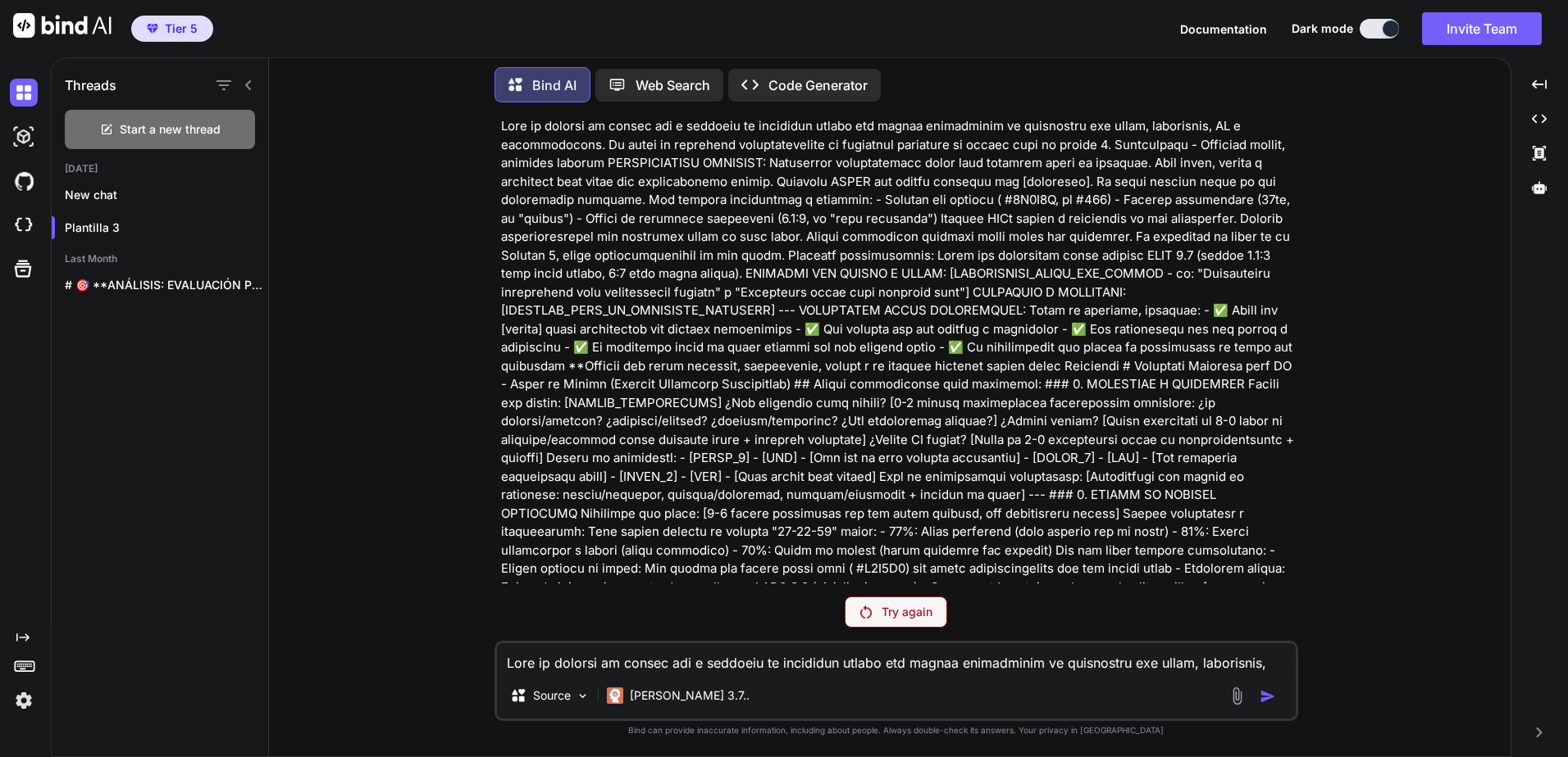
click at [922, 624] on div "Try again" at bounding box center [896, 612] width 103 height 31
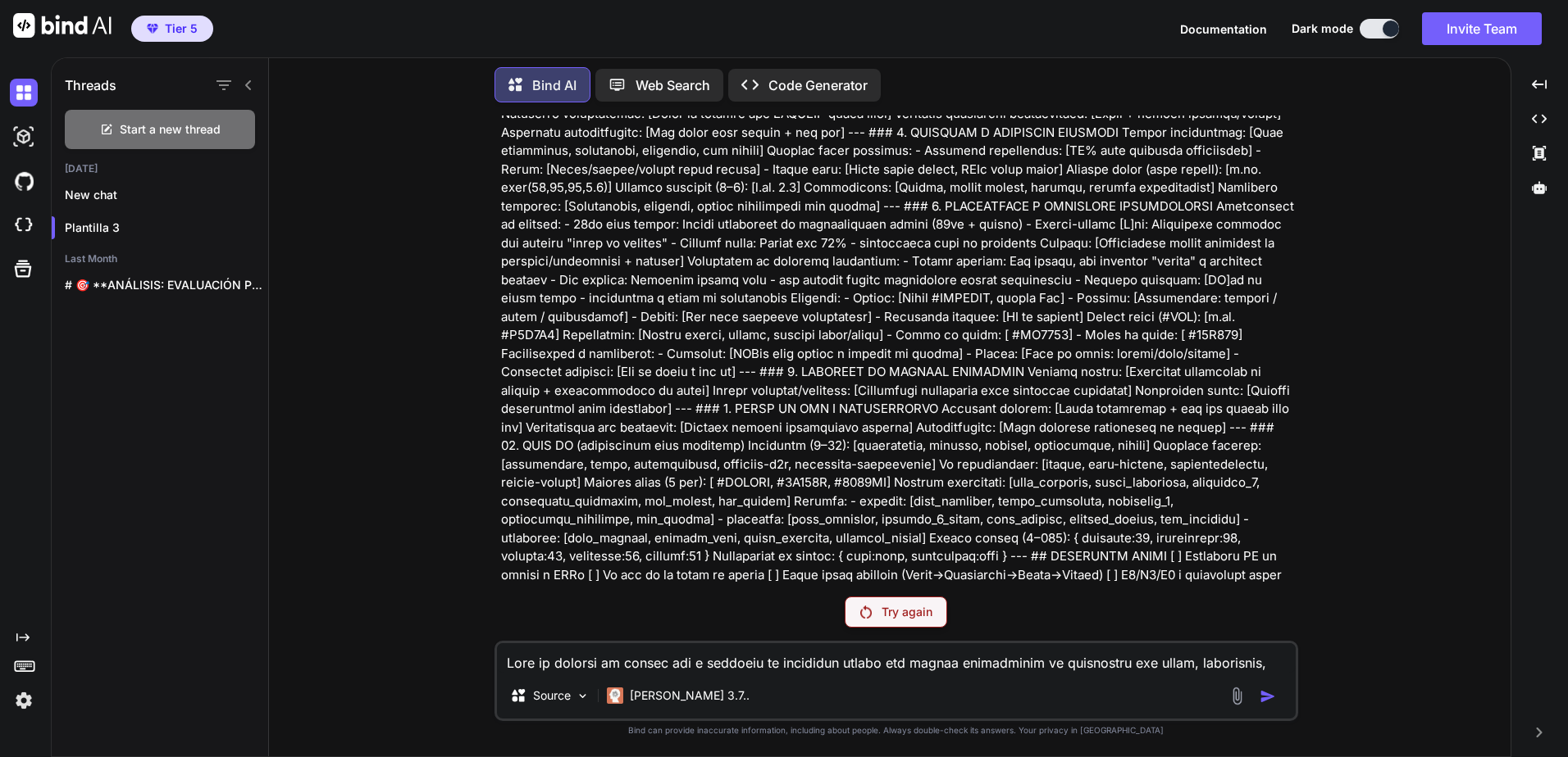
scroll to position [1508, 0]
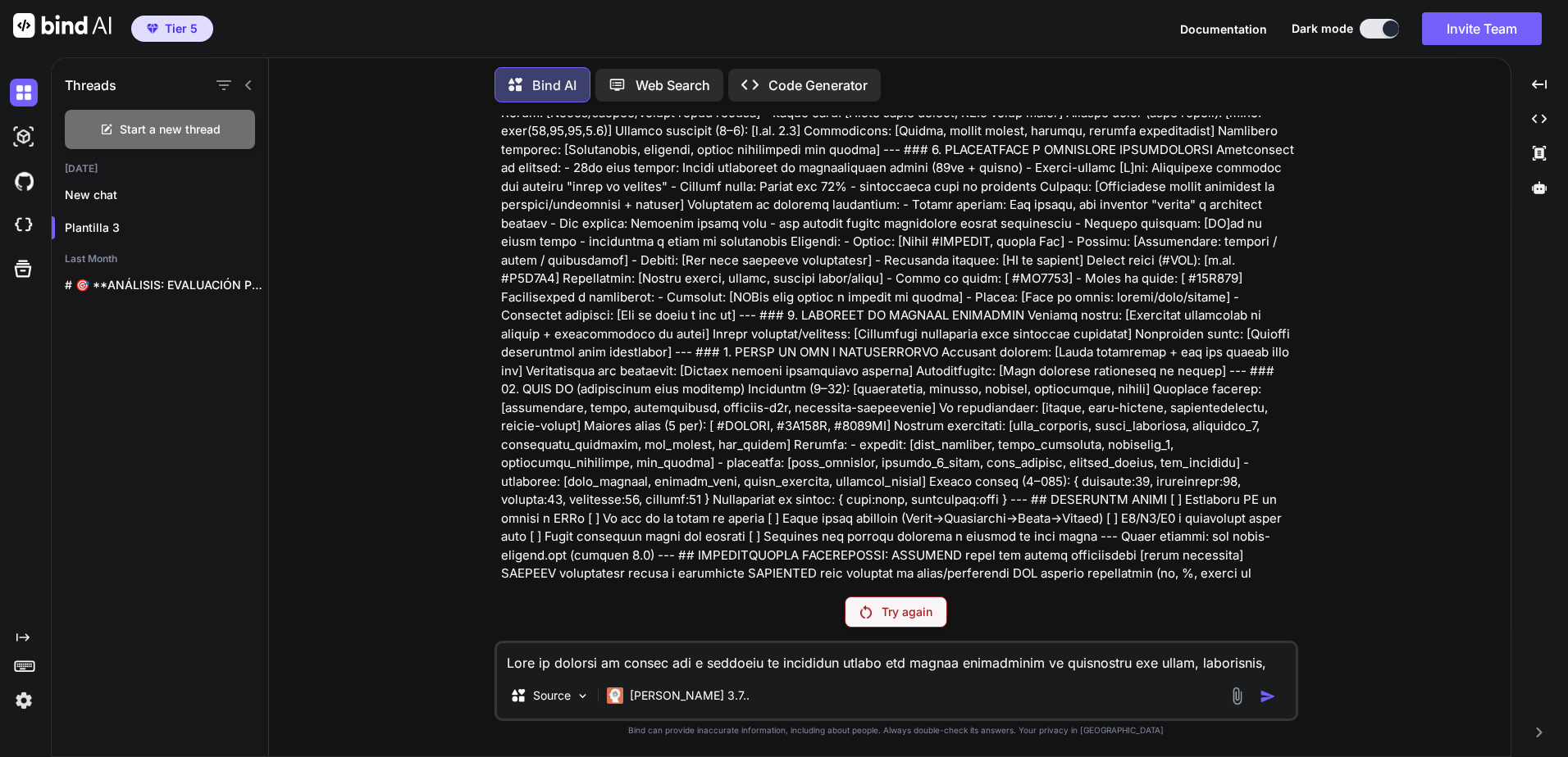
click at [896, 619] on p "Try again" at bounding box center [906, 612] width 51 height 17
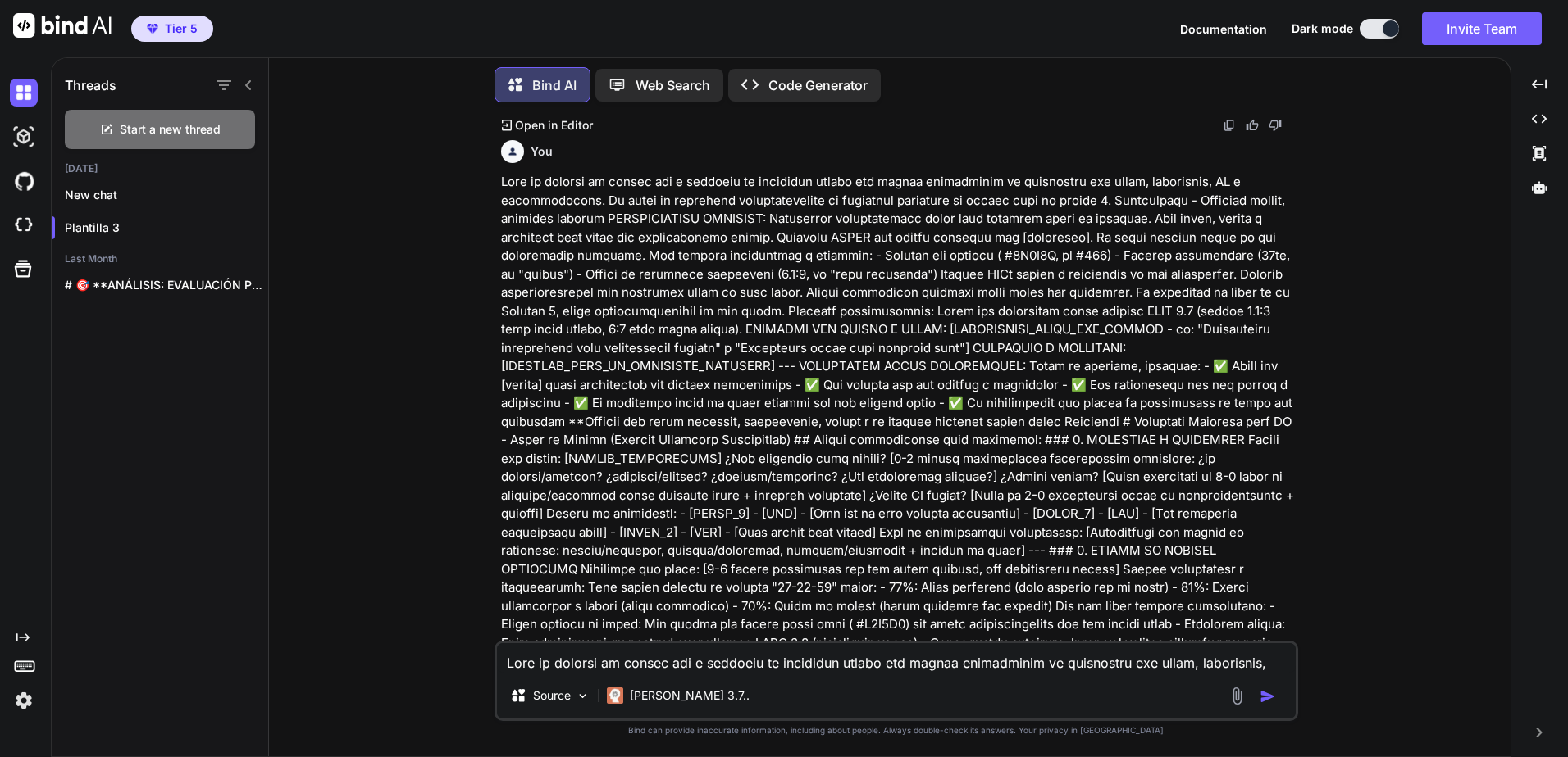
scroll to position [494, 0]
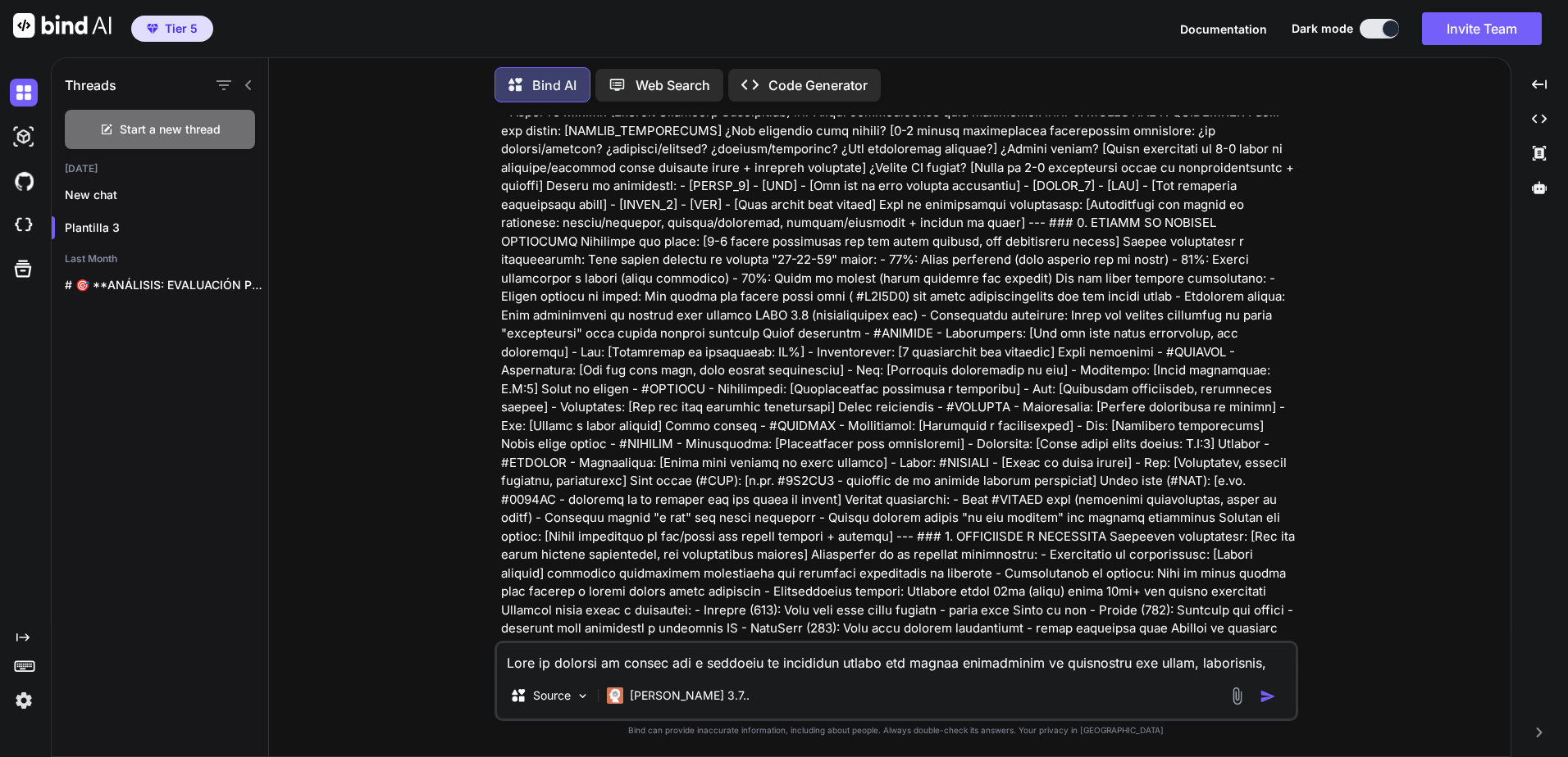
type textarea "x"
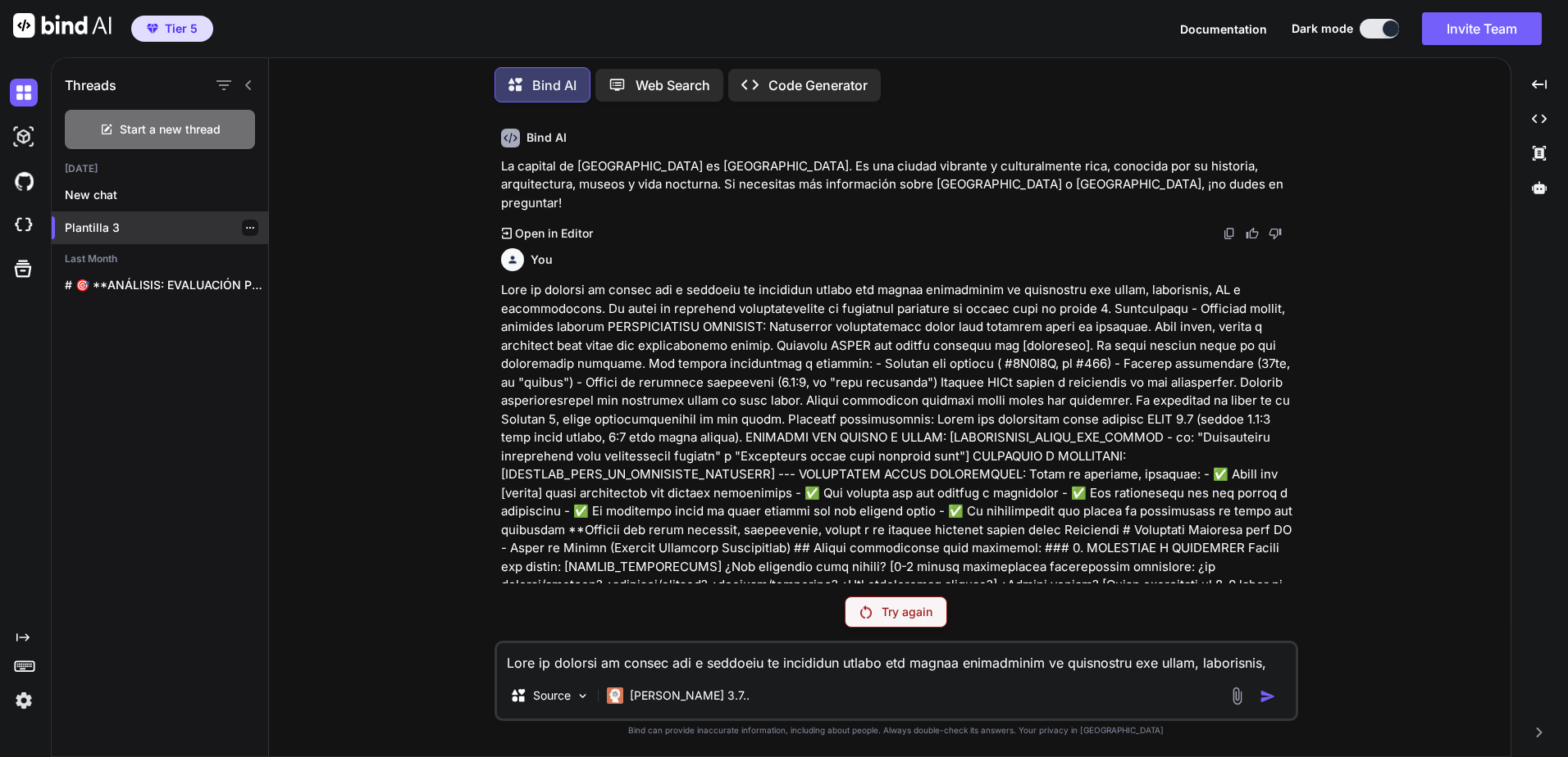
click at [141, 229] on p "Plantilla 3" at bounding box center [165, 228] width 203 height 17
click at [148, 220] on p "Plantilla 3" at bounding box center [165, 228] width 203 height 17
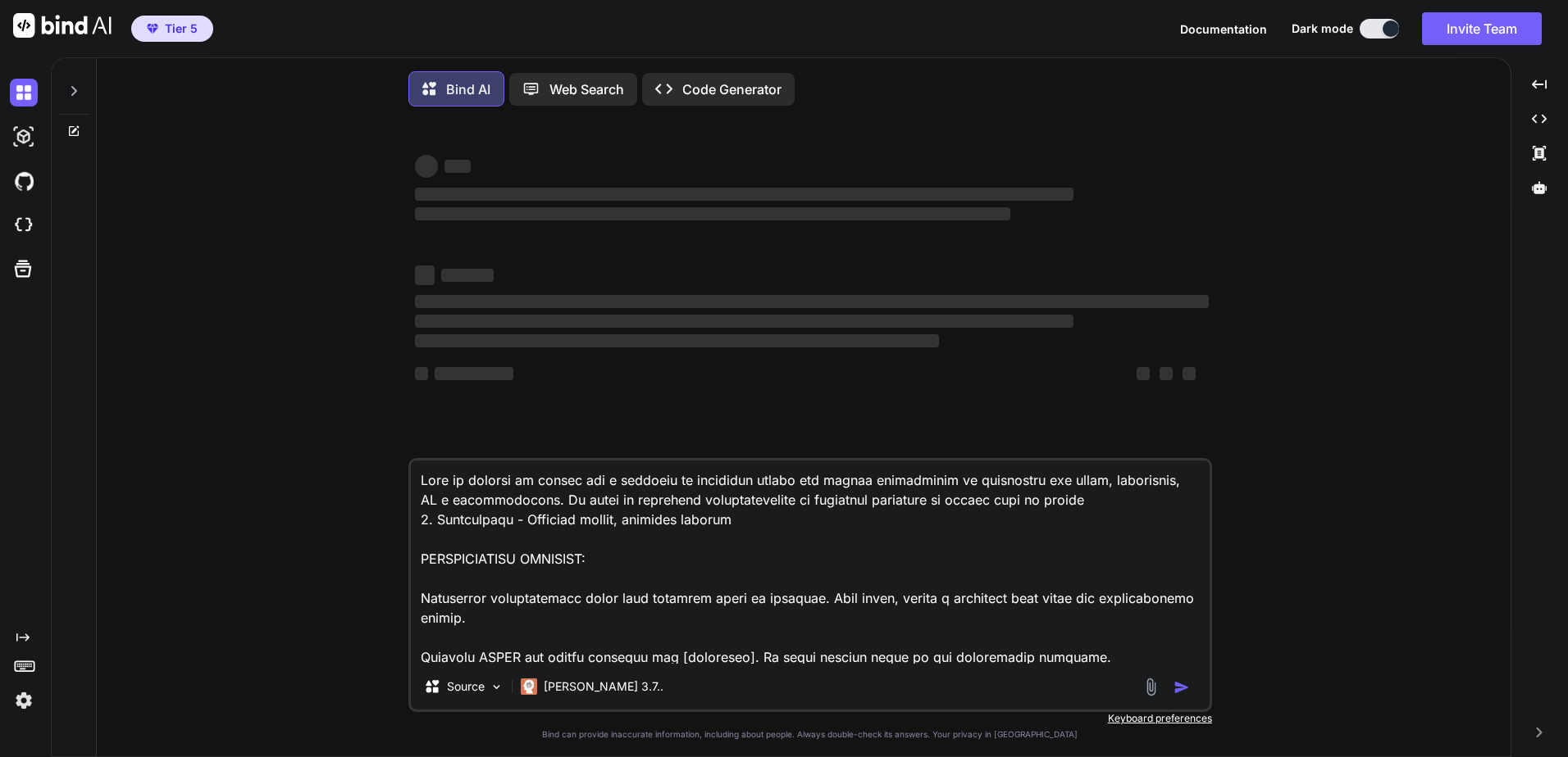
click at [786, 588] on textarea at bounding box center [810, 561] width 799 height 203
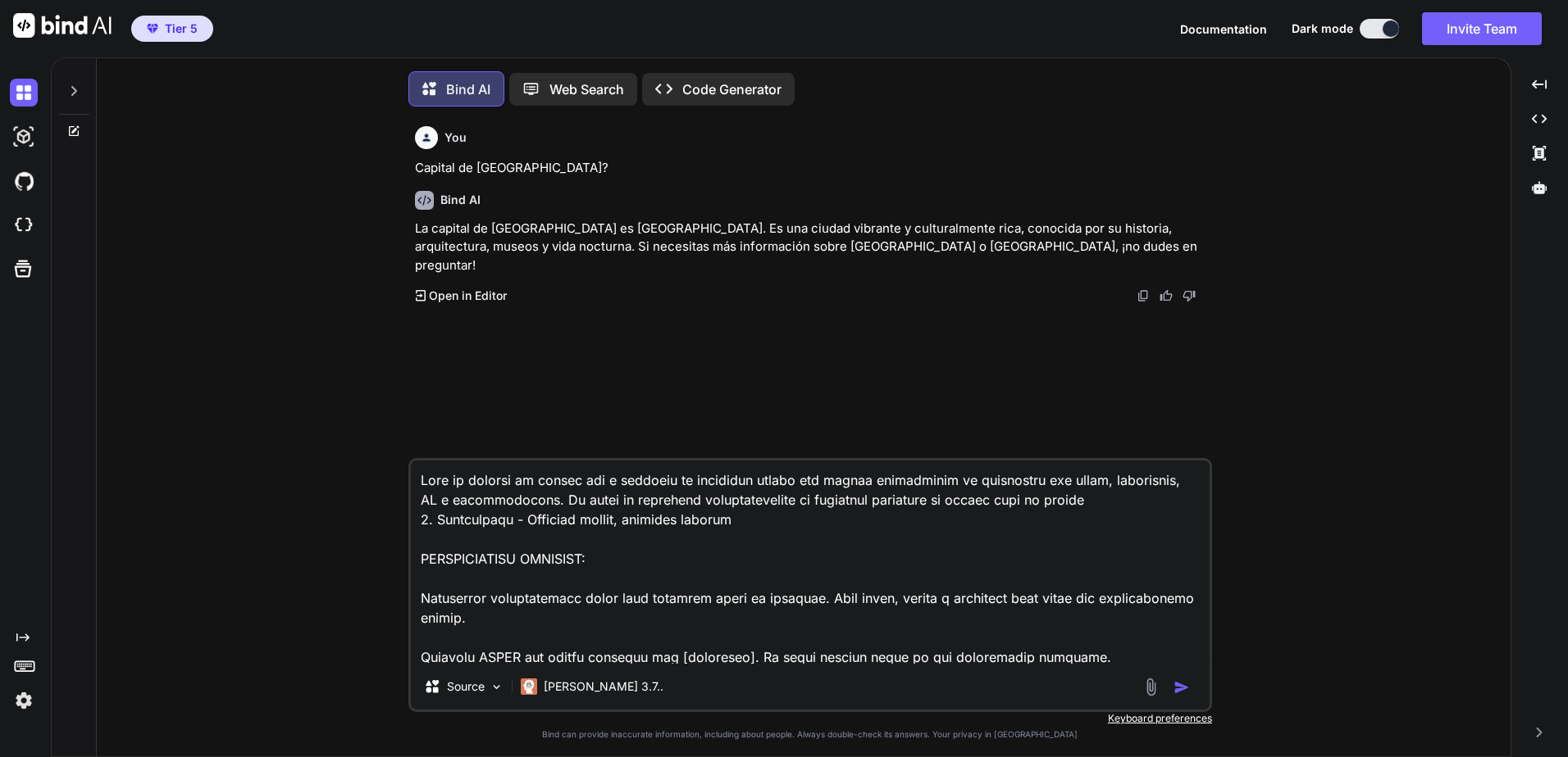
scroll to position [8, 0]
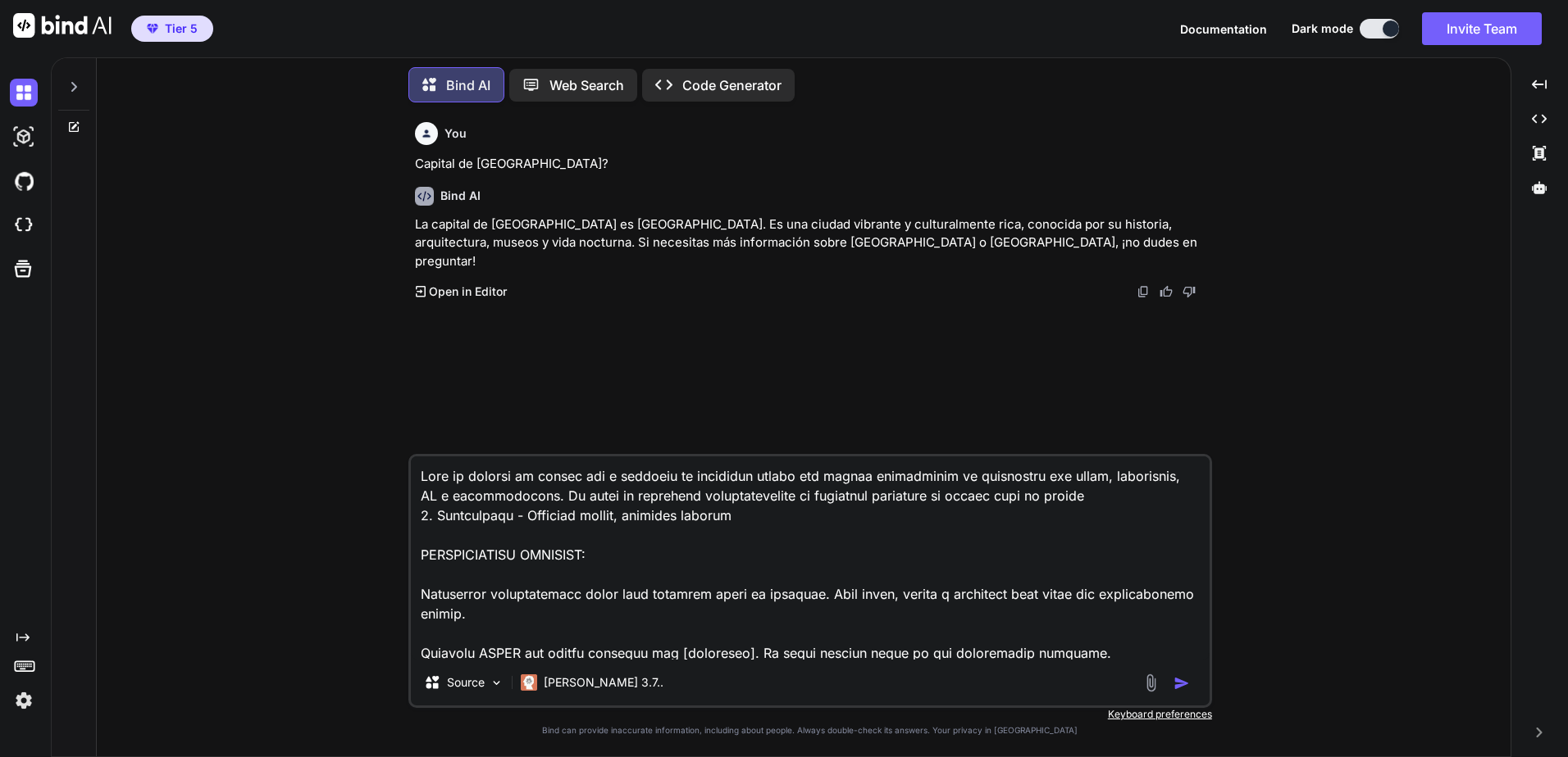
type textarea "x"
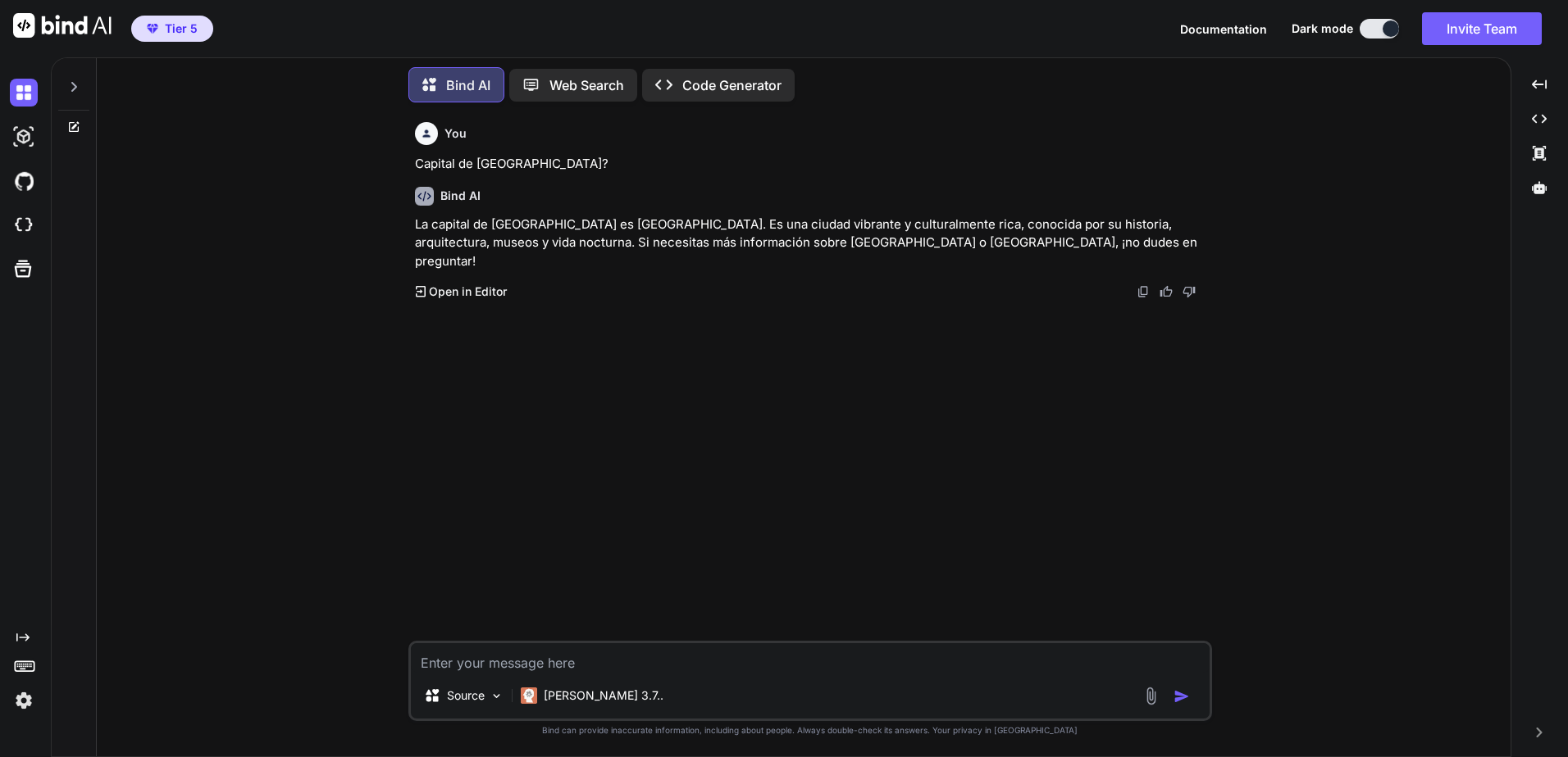
type textarea "Only their fast models work. Fix this situation."
type textarea "x"
type textarea "Eres un experto en diseño web y sistemas de identidad visual con amplia experie…"
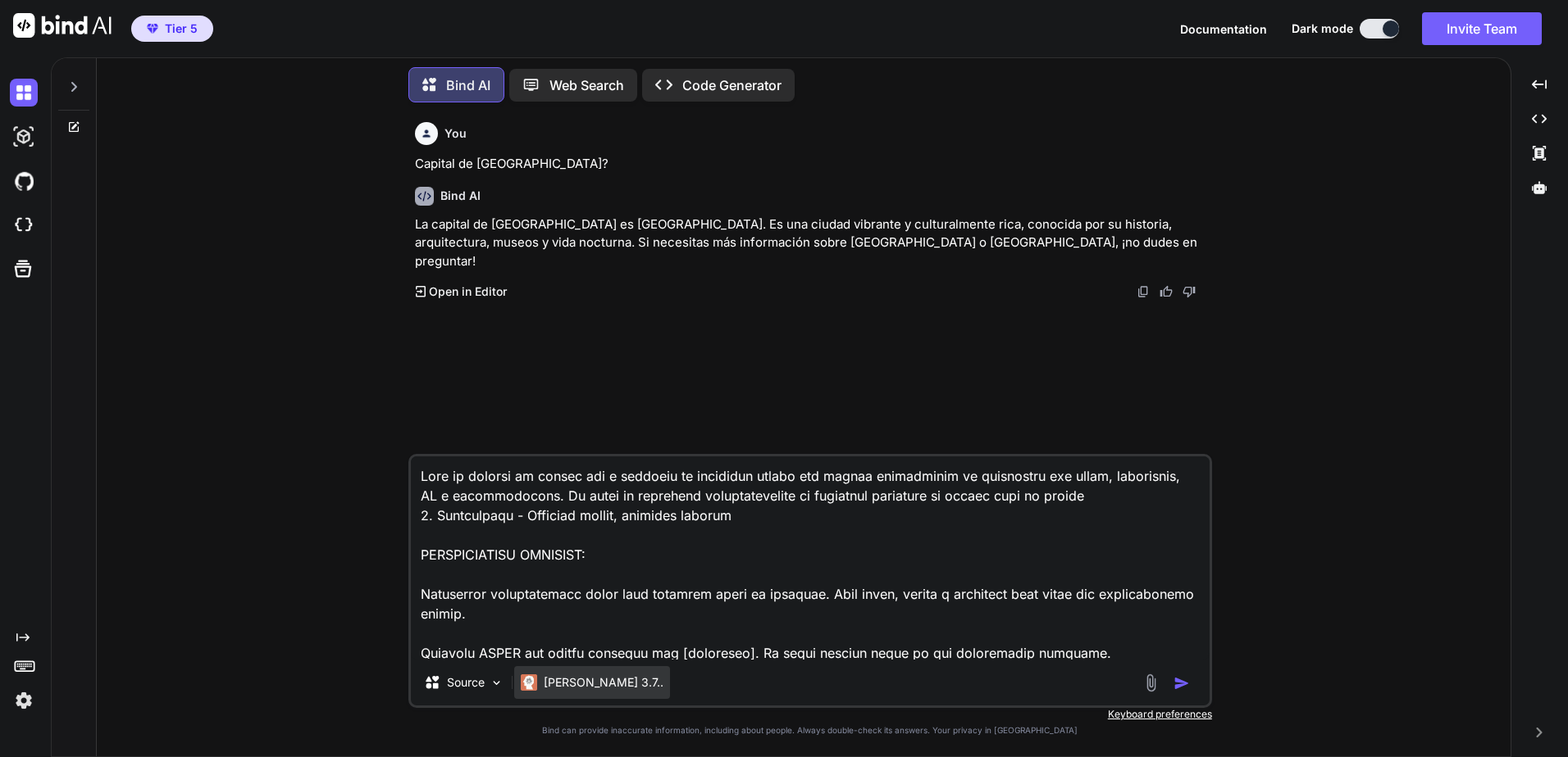
click at [593, 692] on div "Claude 3.7.." at bounding box center [591, 683] width 155 height 33
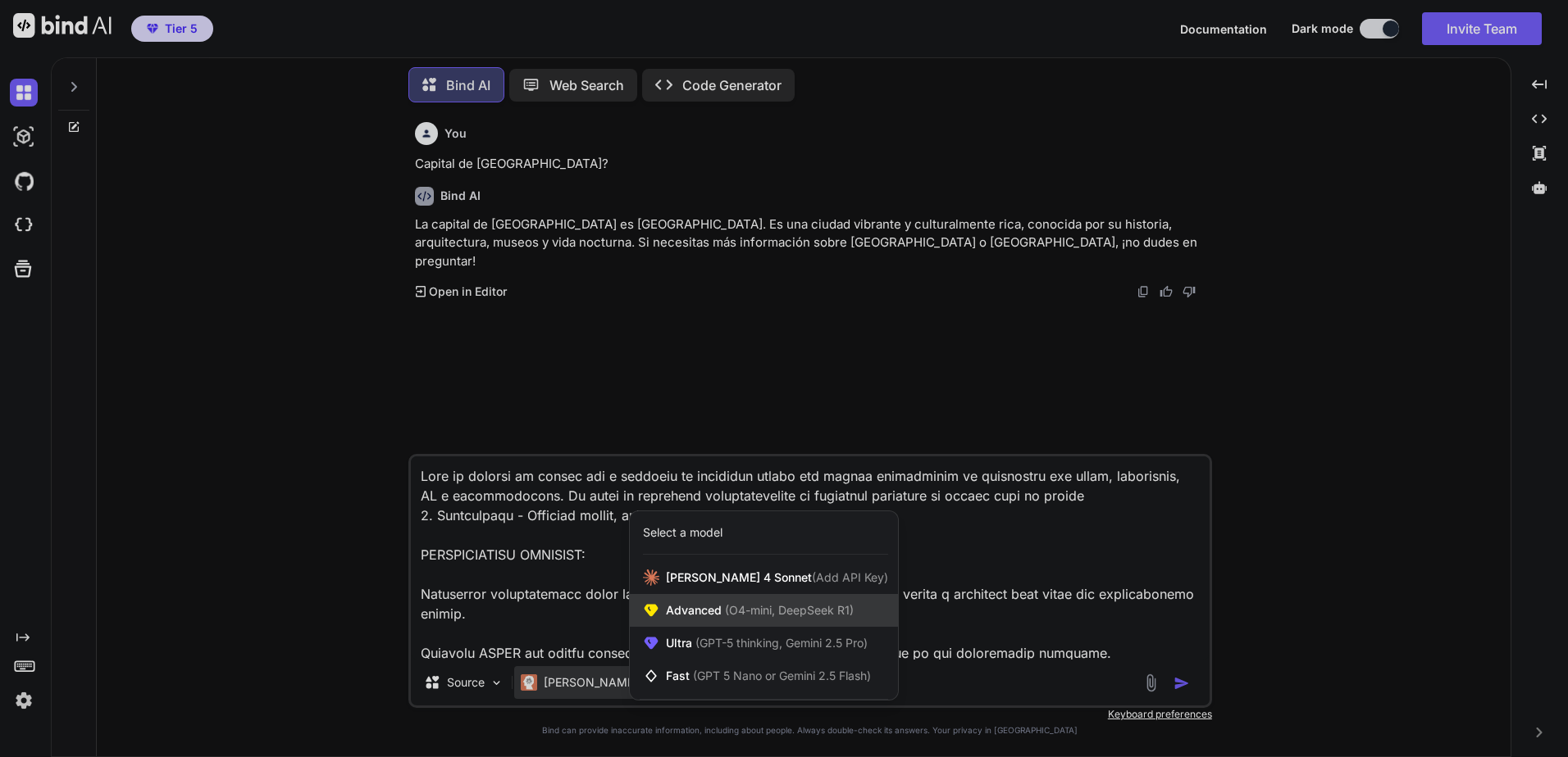
click at [761, 622] on div "Advanced (O4-mini, DeepSeek R1)" at bounding box center [764, 611] width 268 height 33
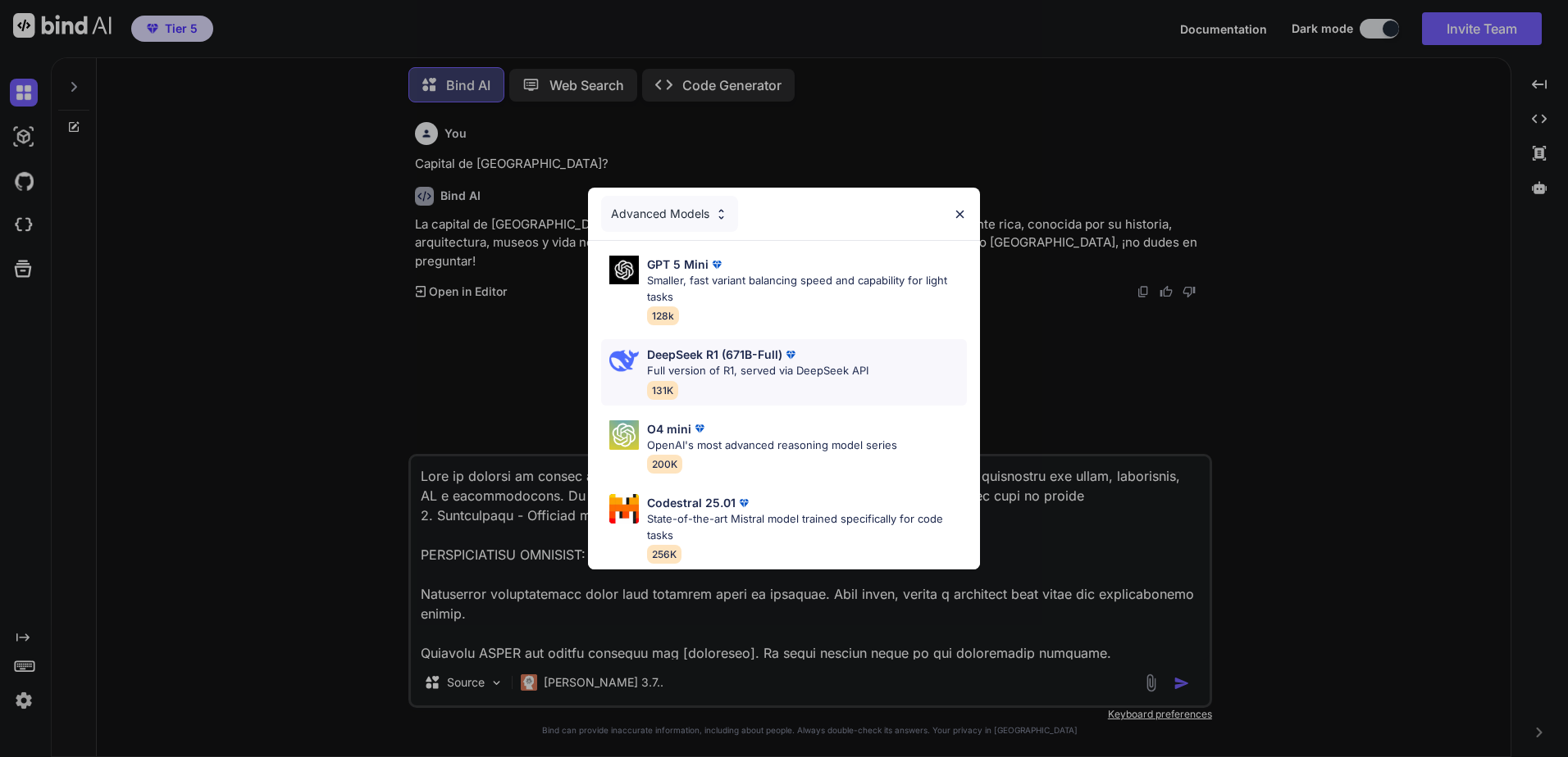
click at [830, 365] on p "Full version of R1, served via DeepSeek API" at bounding box center [757, 371] width 222 height 17
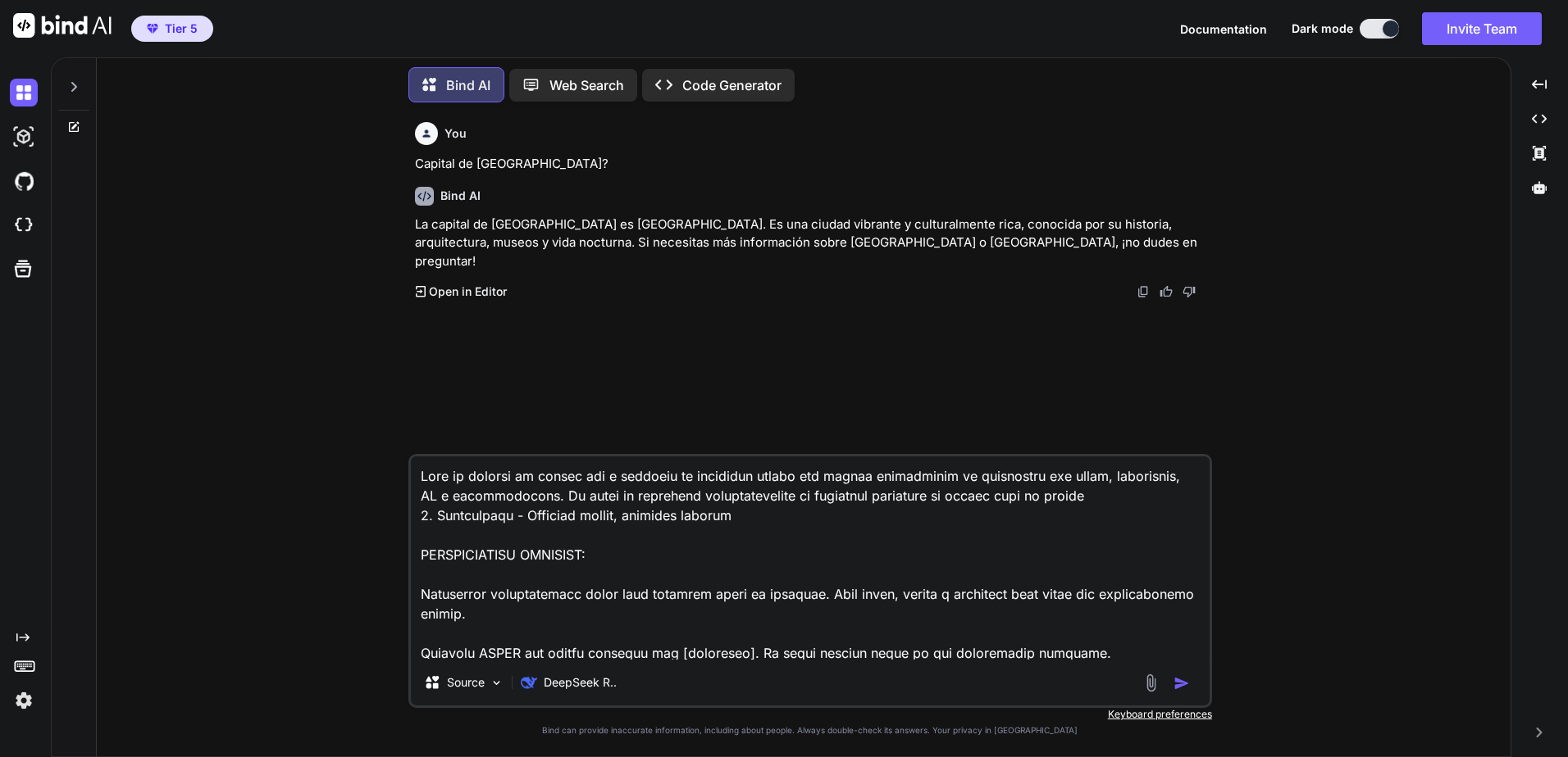
scroll to position [328, 0]
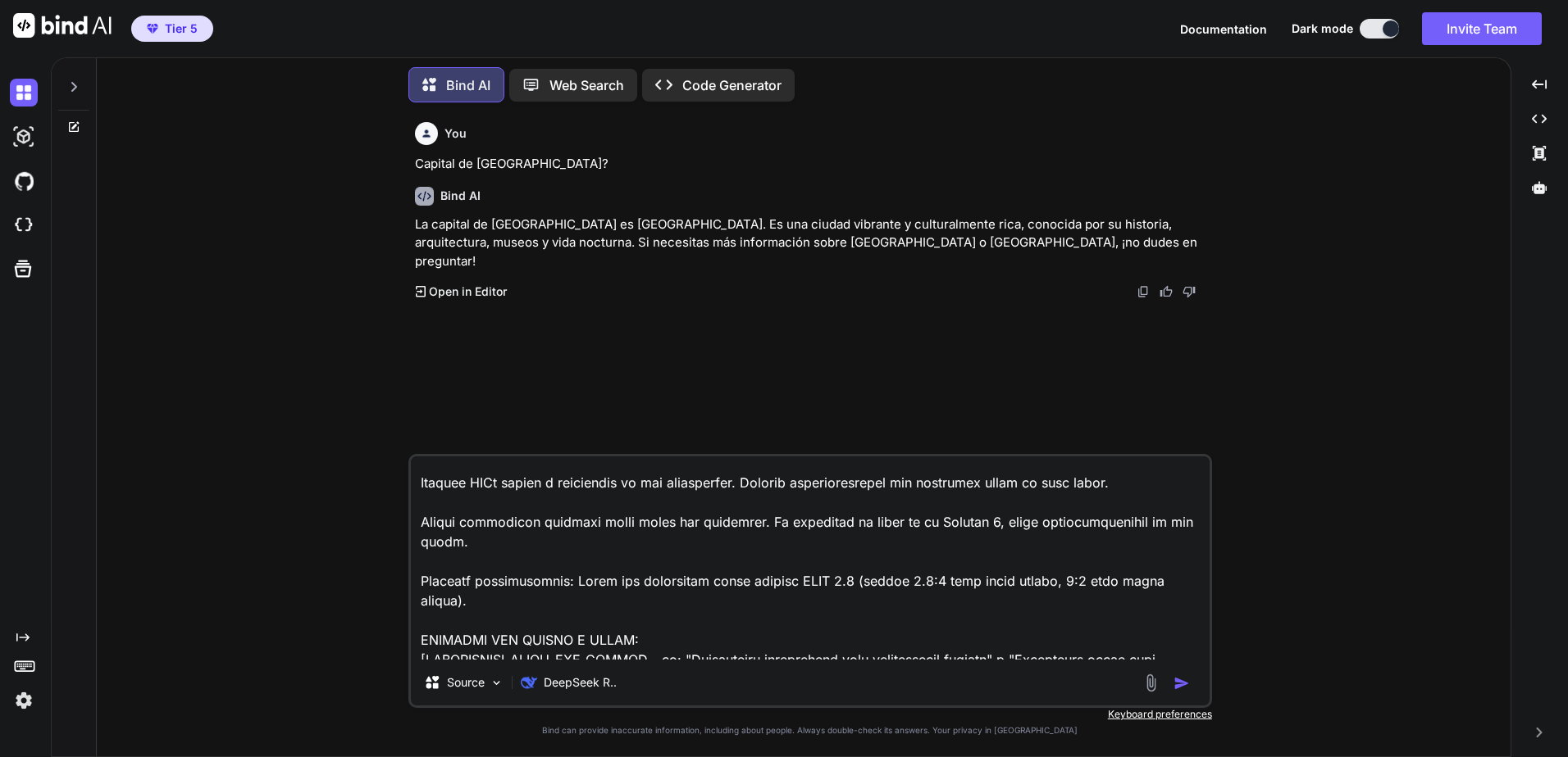
click at [1180, 682] on img "button" at bounding box center [1182, 684] width 17 height 17
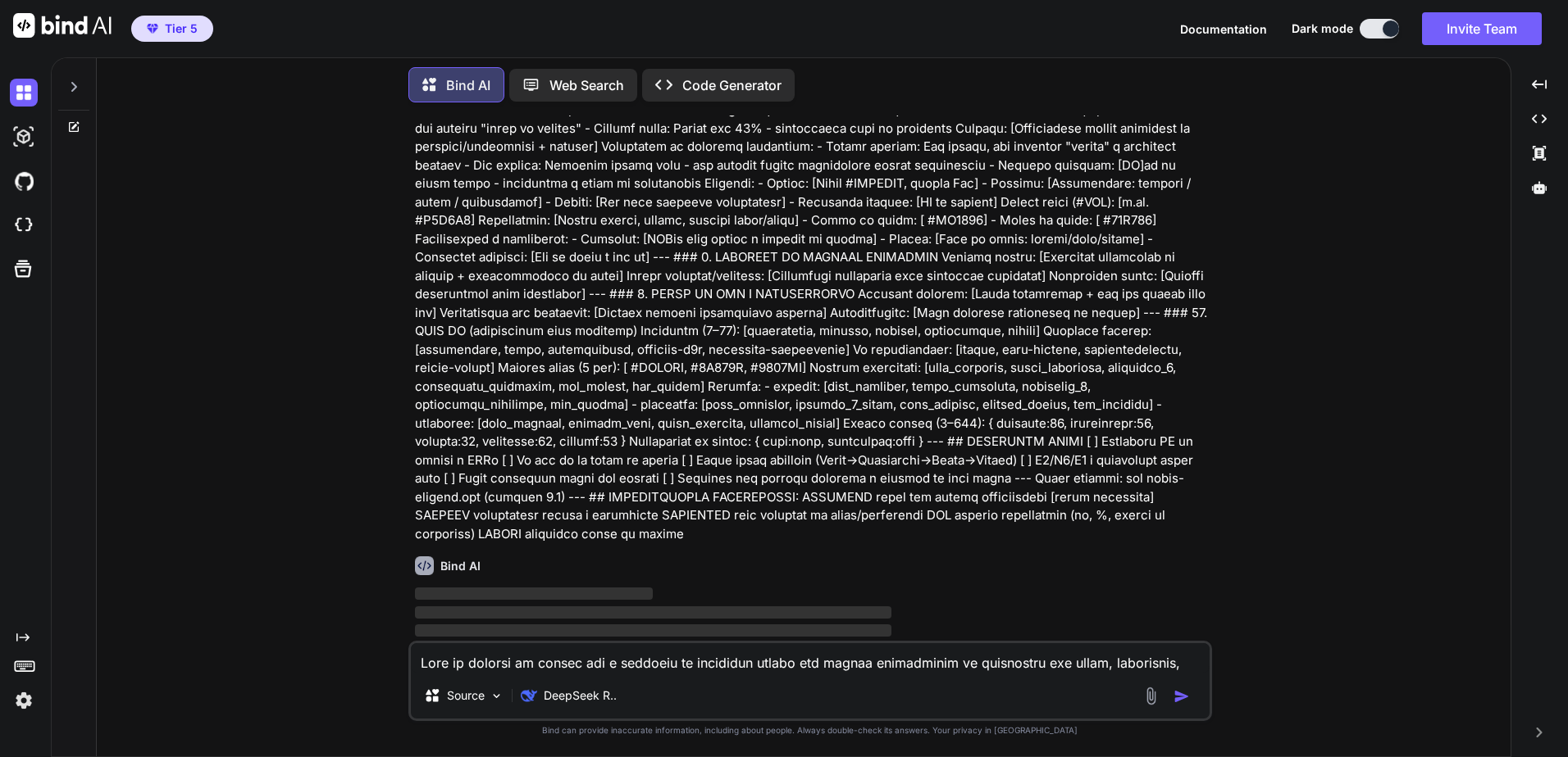
scroll to position [58, 0]
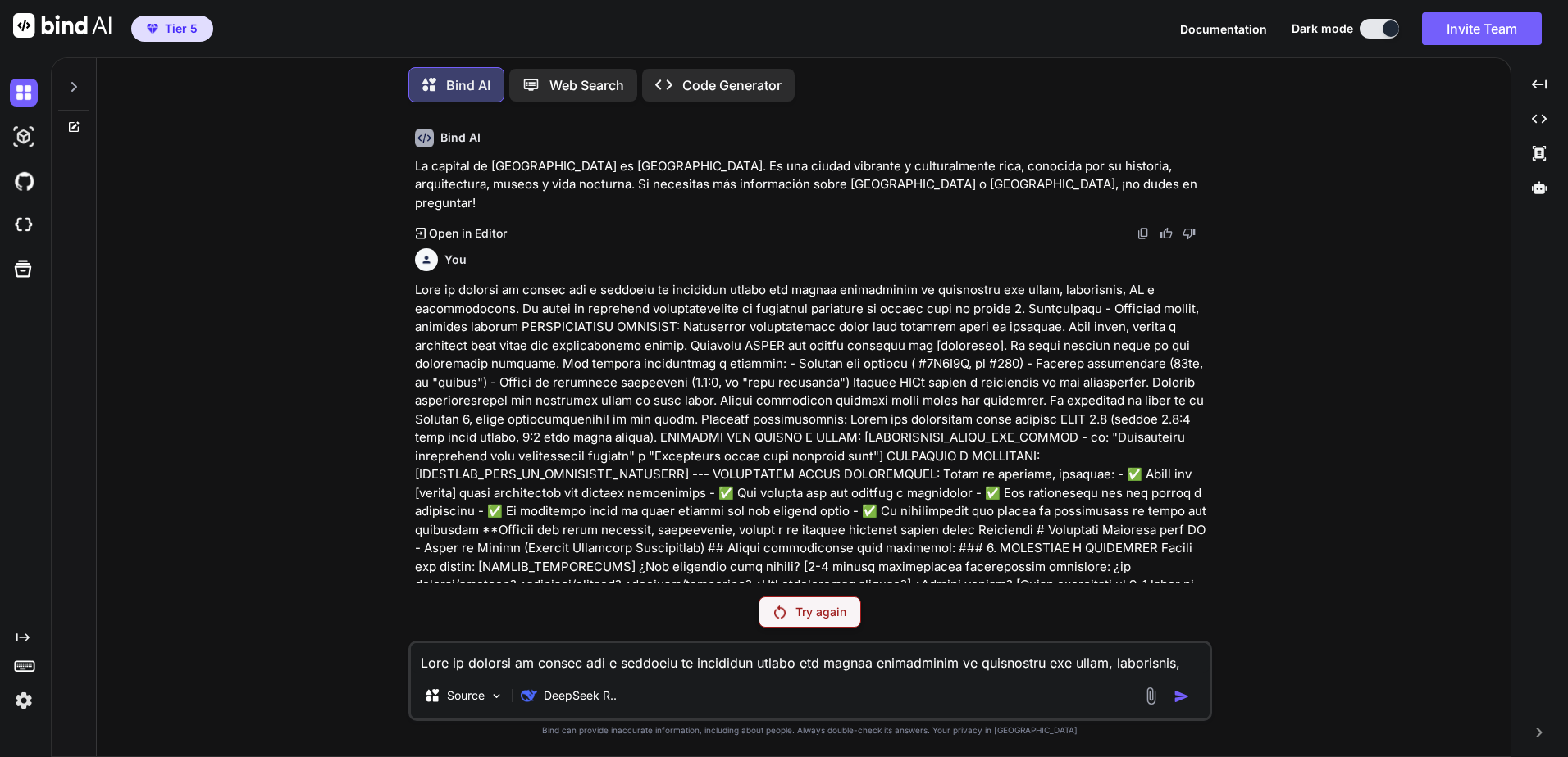
click at [839, 603] on div "Try again" at bounding box center [810, 612] width 103 height 31
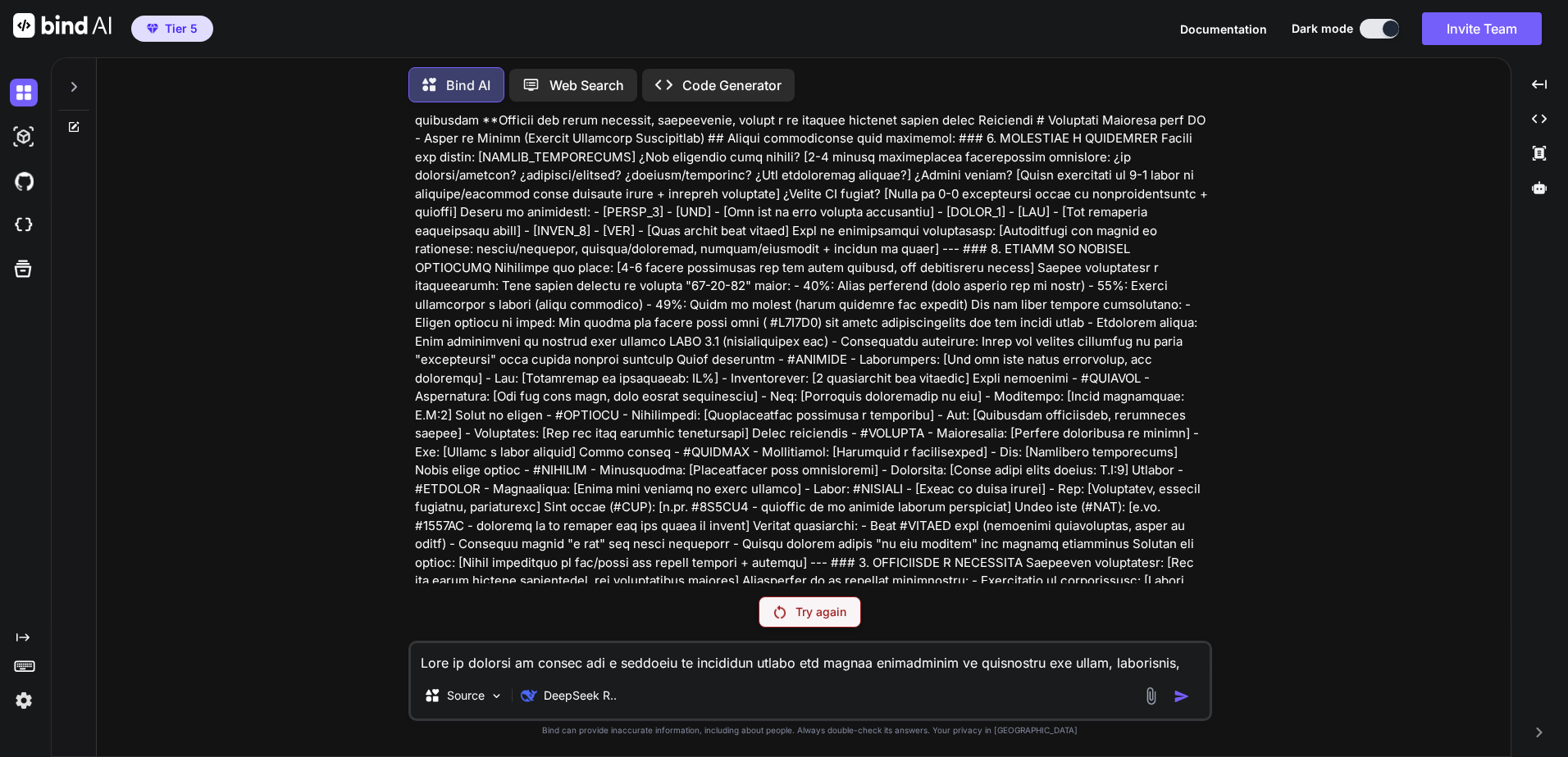
scroll to position [877, 0]
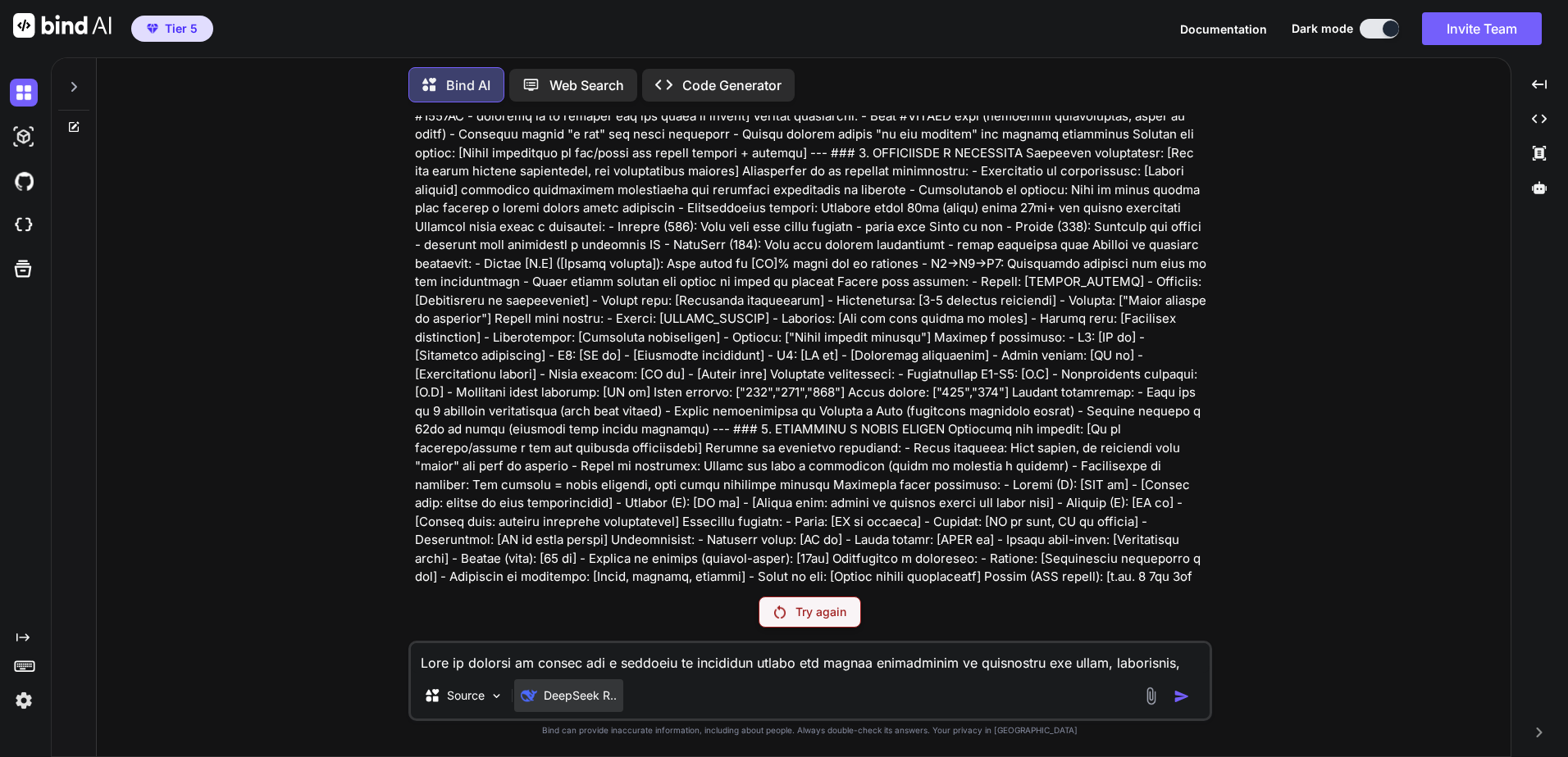
click at [589, 694] on p "DeepSeek R.." at bounding box center [579, 695] width 73 height 17
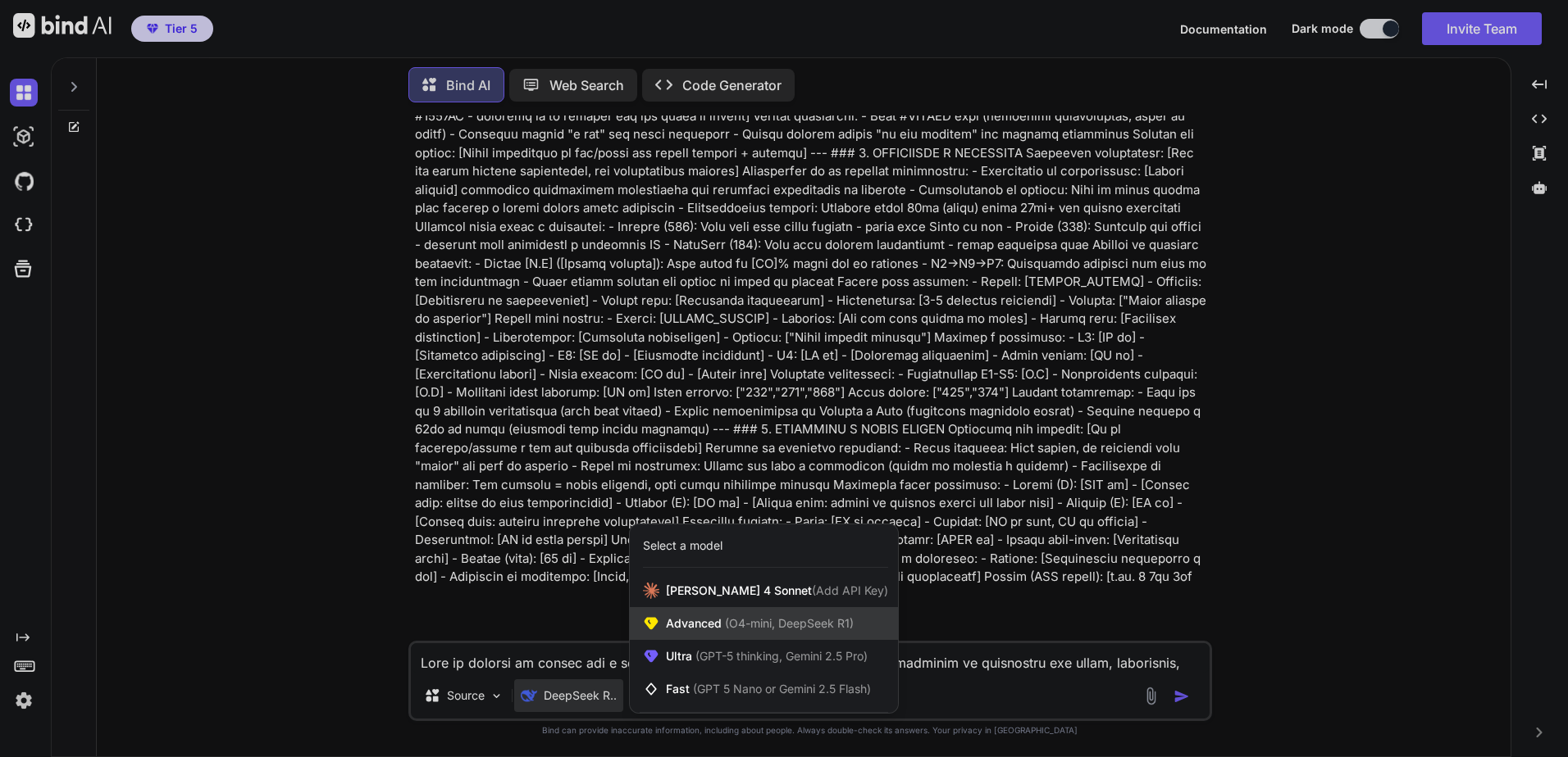
click at [693, 634] on div "Advanced (O4-mini, DeepSeek R1)" at bounding box center [764, 624] width 268 height 33
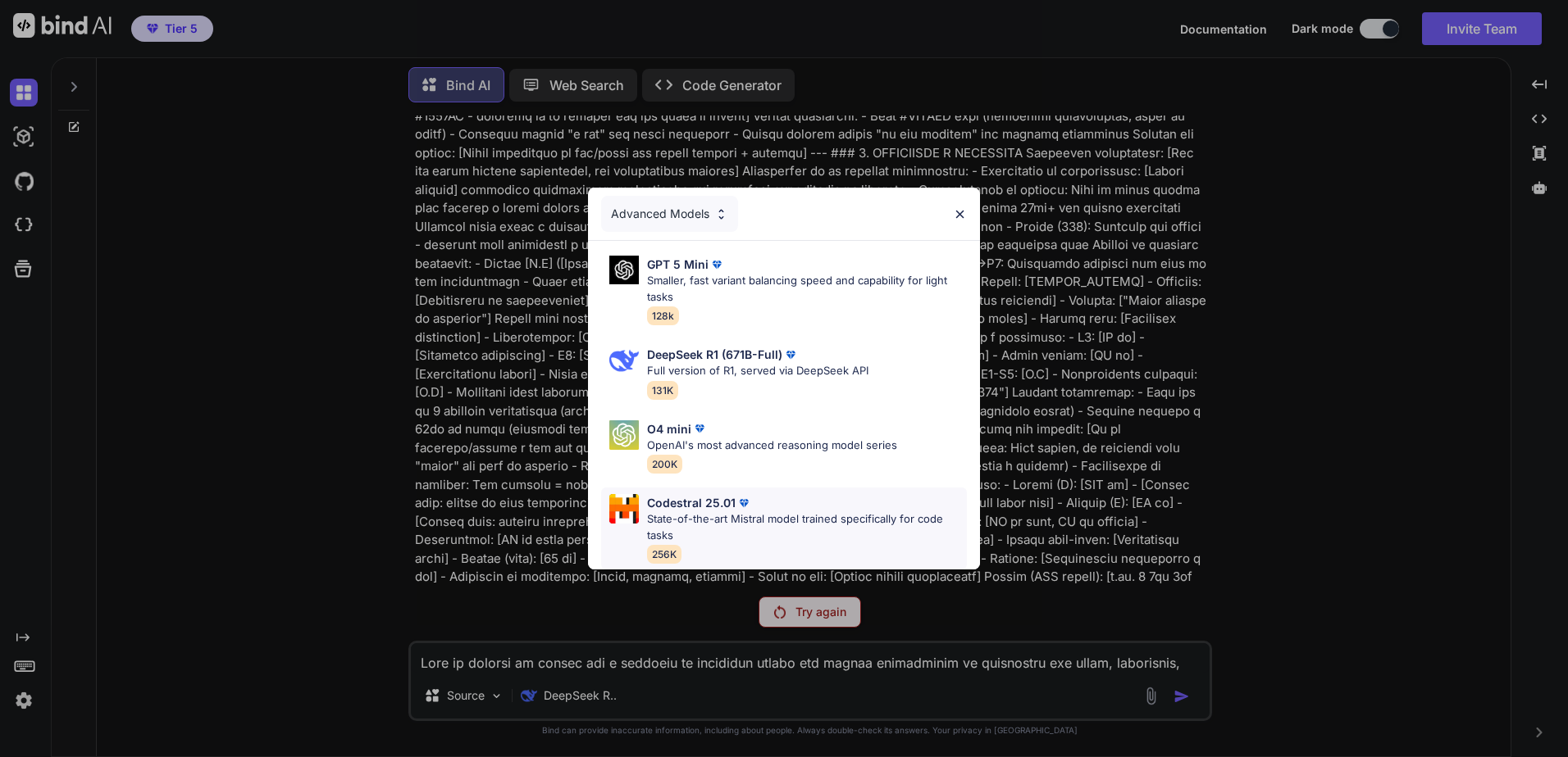
click at [764, 512] on p "State-of-the-art Mistral model trained specifically for code tasks" at bounding box center [807, 527] width 320 height 32
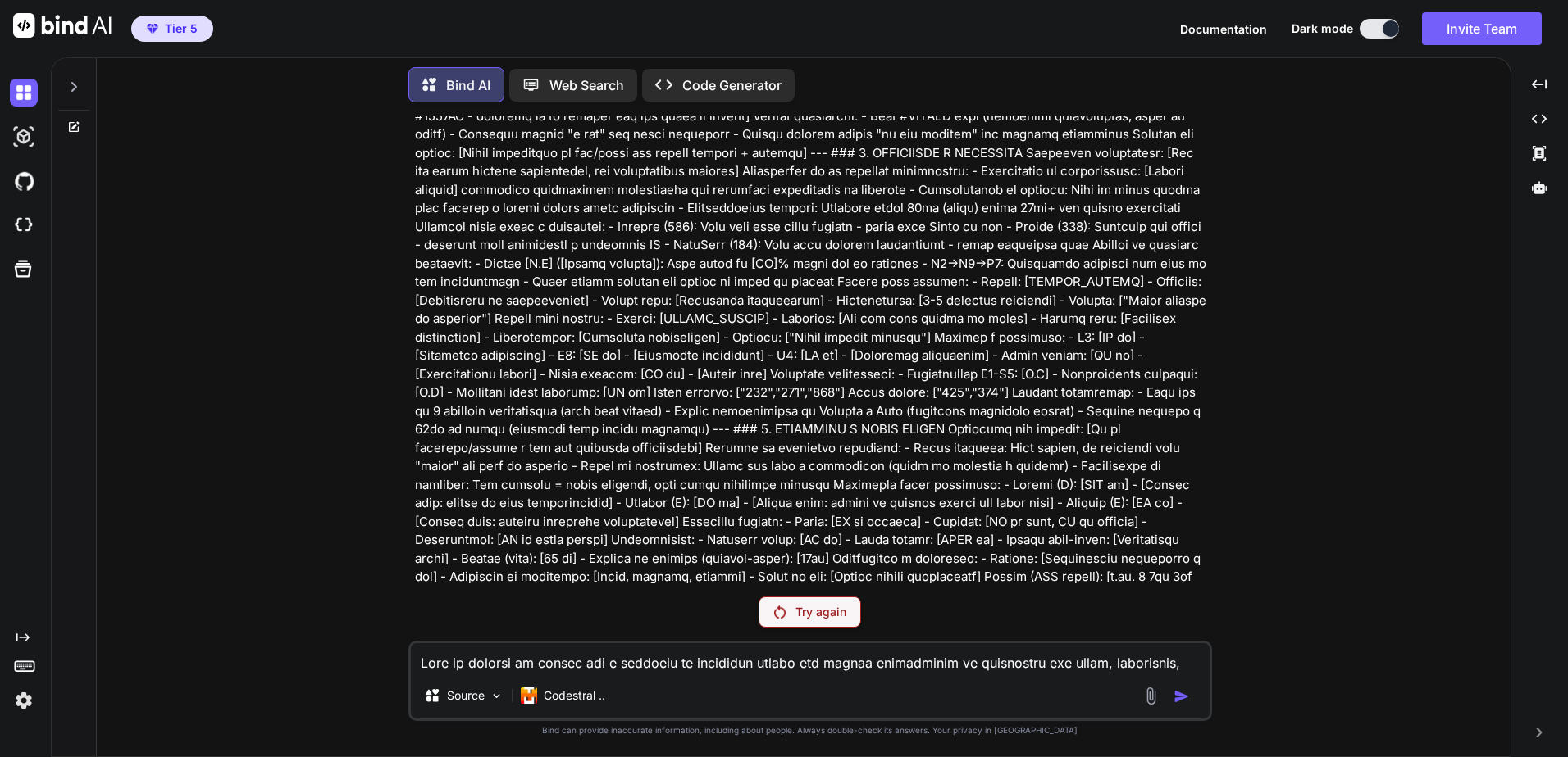
click at [821, 618] on p "Try again" at bounding box center [820, 612] width 51 height 17
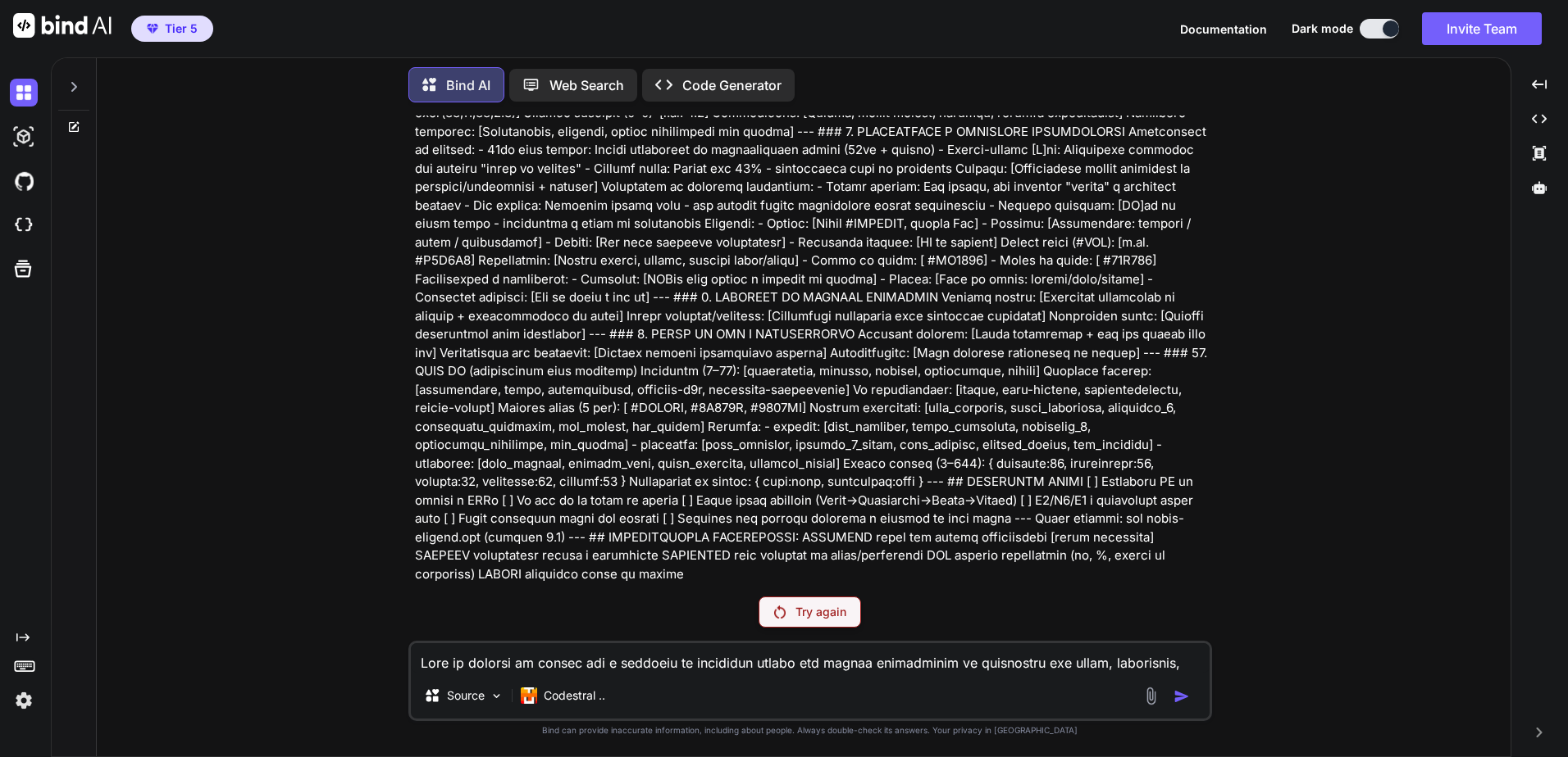
scroll to position [58, 0]
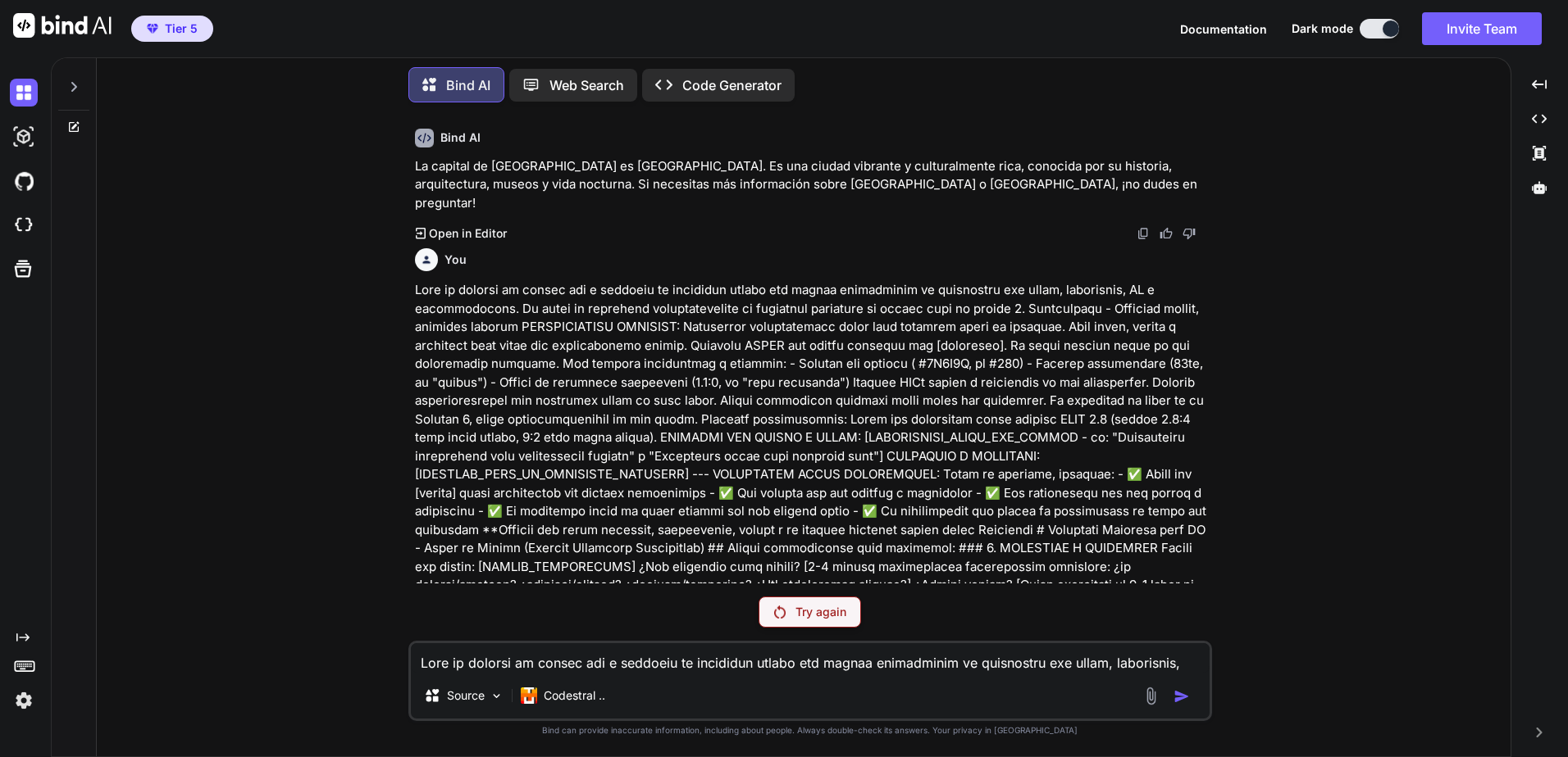
click at [831, 606] on p "Try again" at bounding box center [820, 612] width 51 height 17
click at [575, 698] on p "Codestral .." at bounding box center [574, 695] width 62 height 17
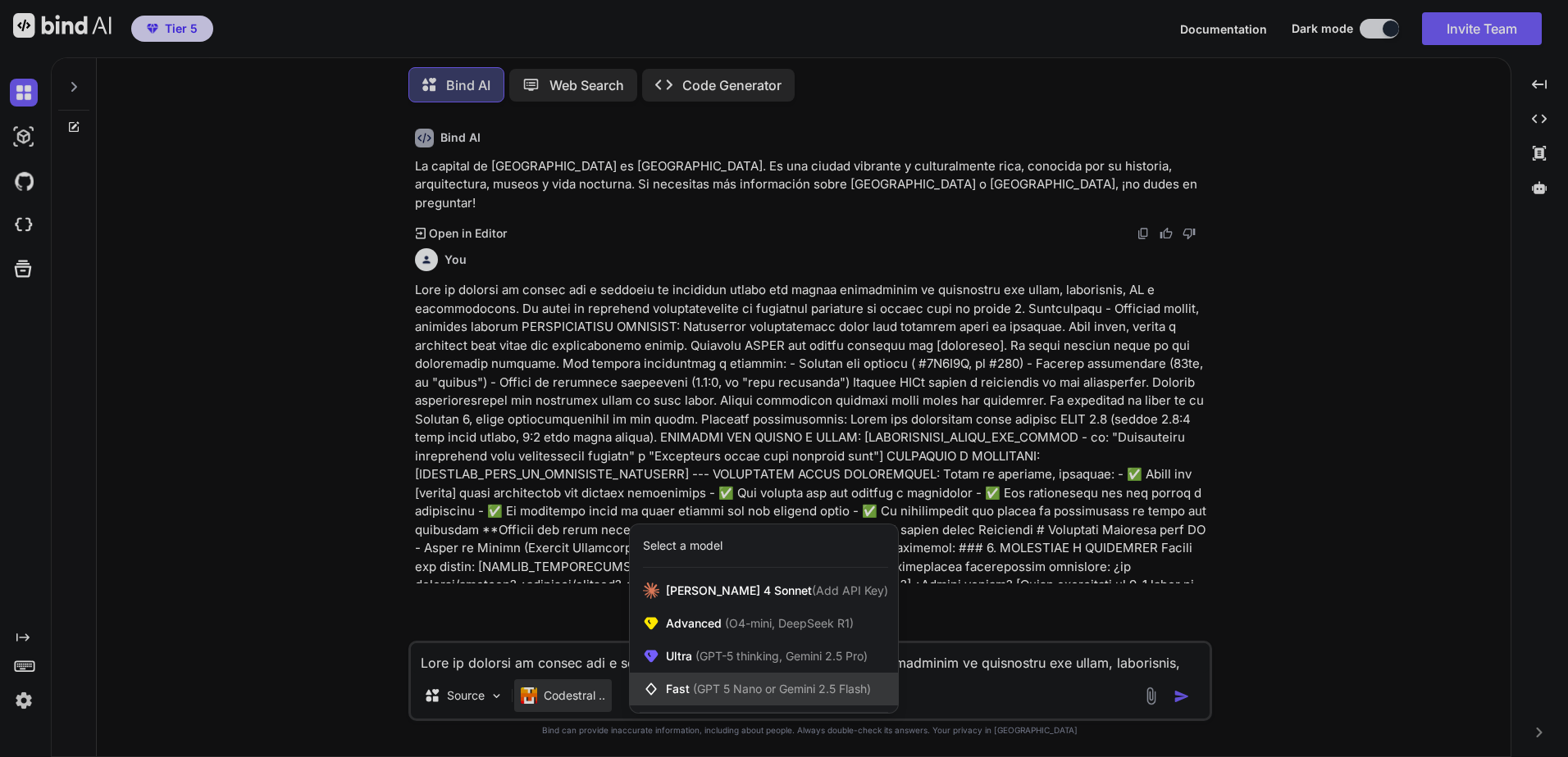
click at [715, 681] on span "Fast (GPT 5 Nano or Gemini 2.5 Flash)" at bounding box center [767, 689] width 205 height 17
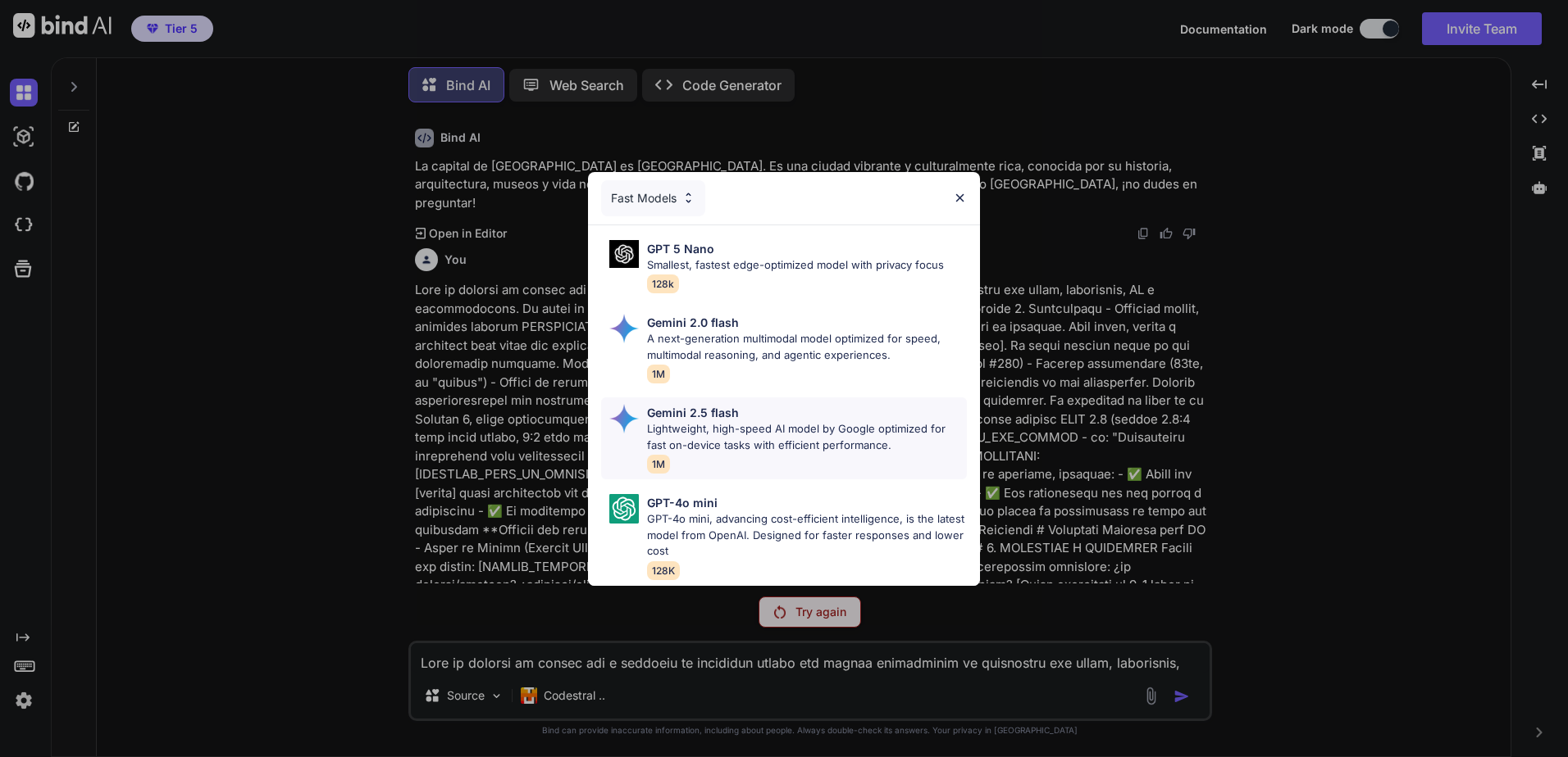
click at [812, 442] on p "Lightweight, high-speed AI model by Google optimized for fast on-device tasks w…" at bounding box center [807, 437] width 320 height 32
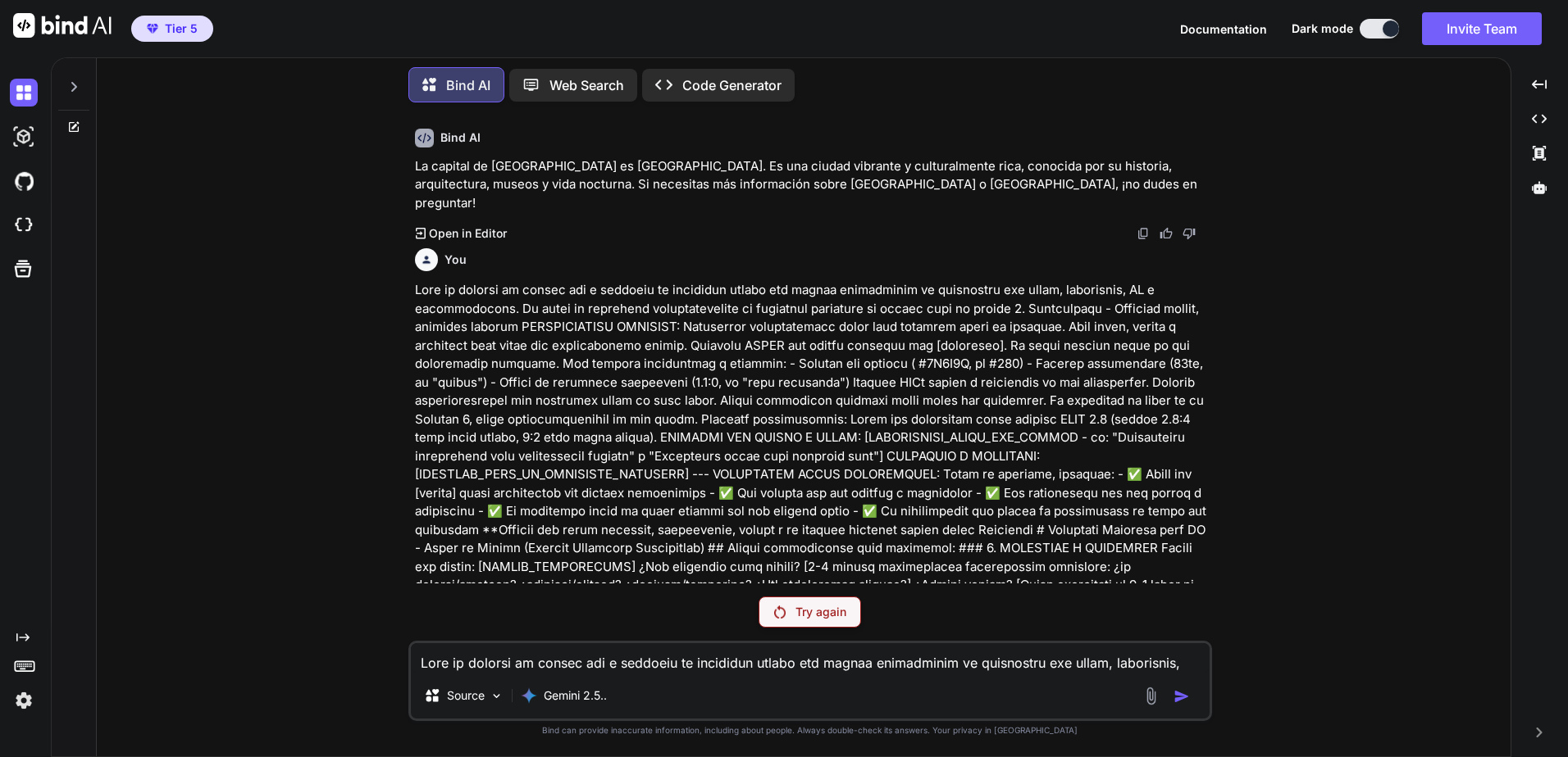
click at [817, 611] on p "Try again" at bounding box center [820, 612] width 51 height 17
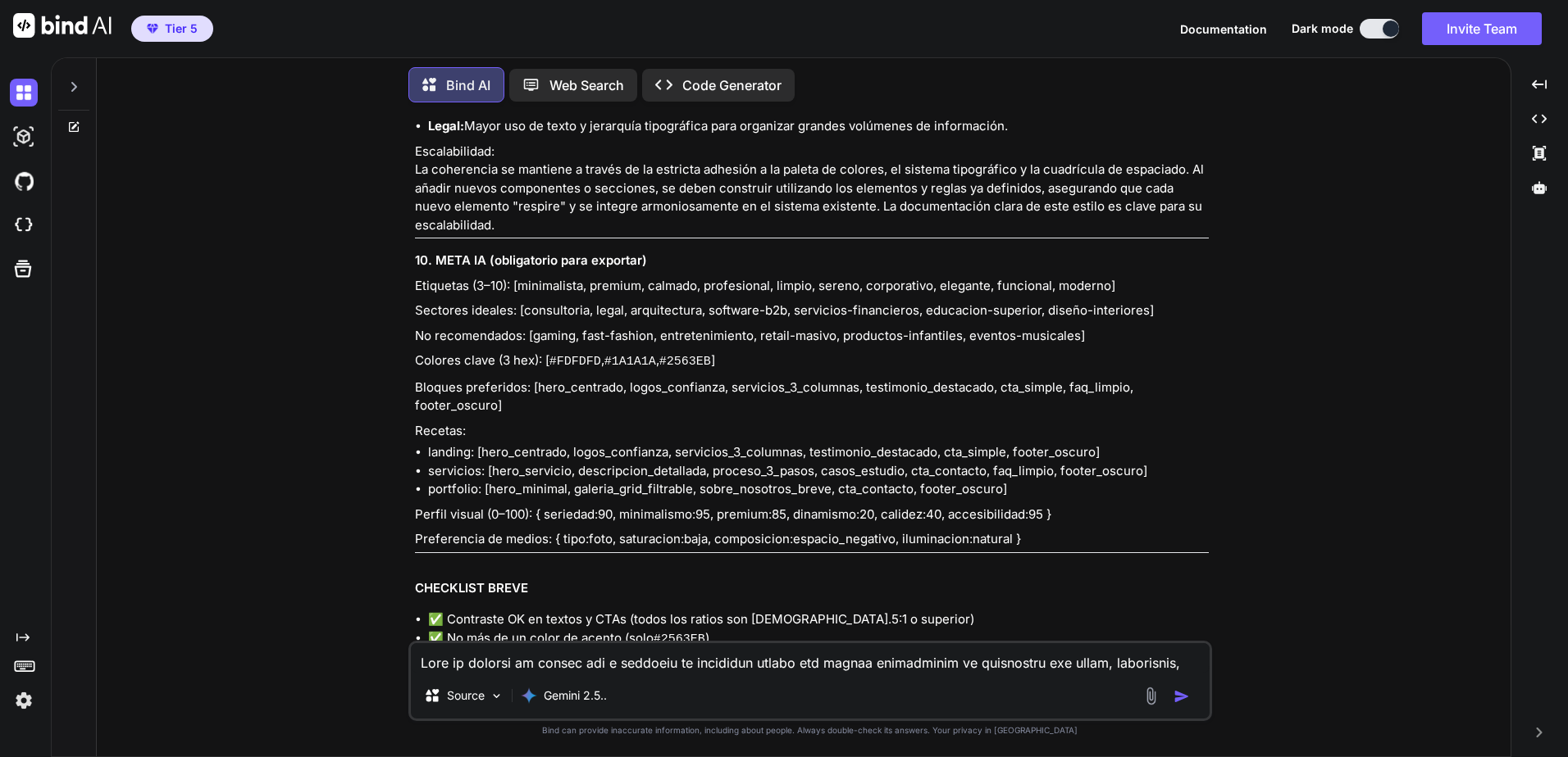
scroll to position [8886, 0]
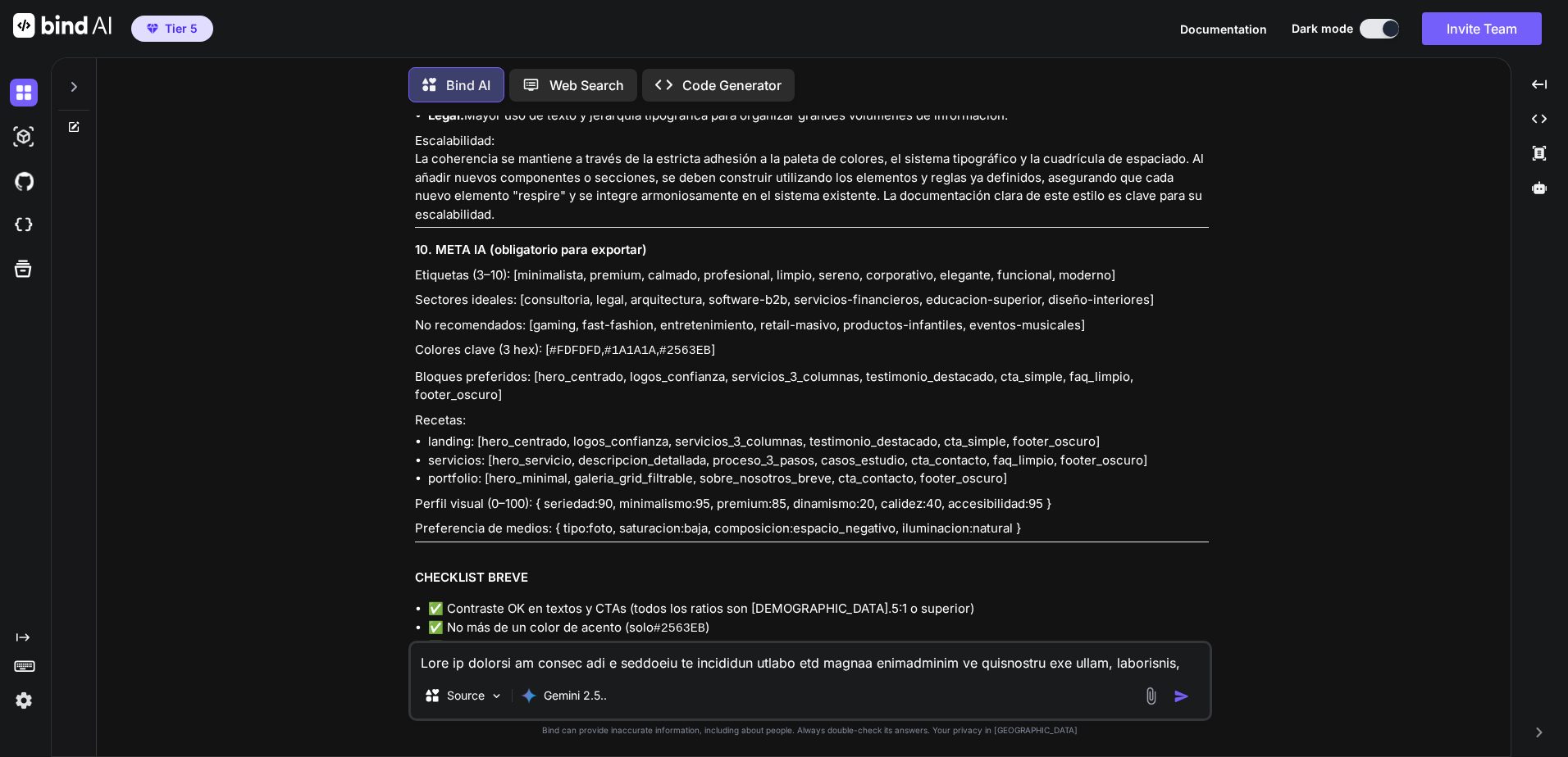
click at [583, 92] on div "Web Search" at bounding box center [573, 85] width 128 height 33
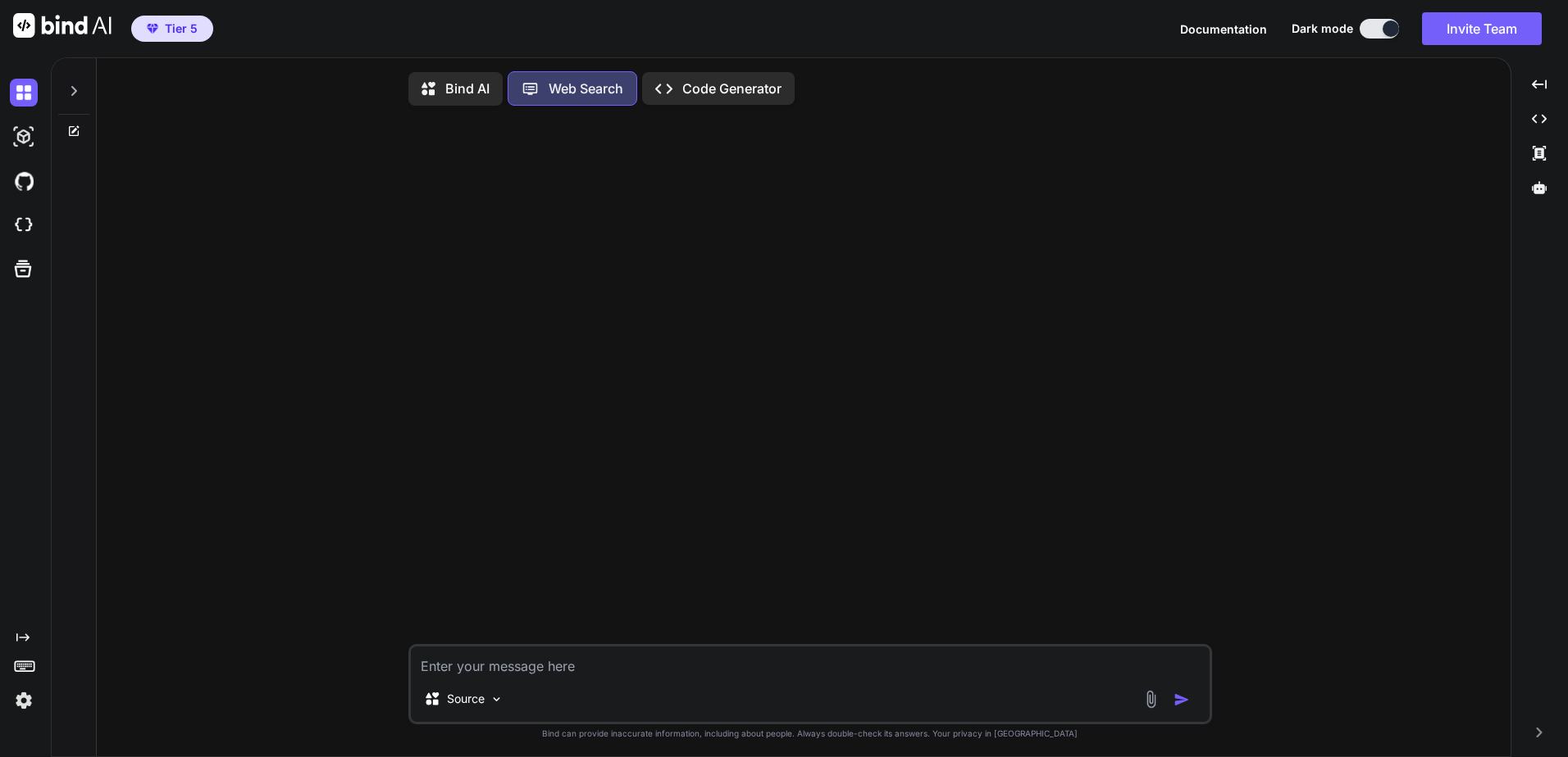
scroll to position [7, 0]
click at [478, 88] on p "Bind AI" at bounding box center [467, 85] width 44 height 19
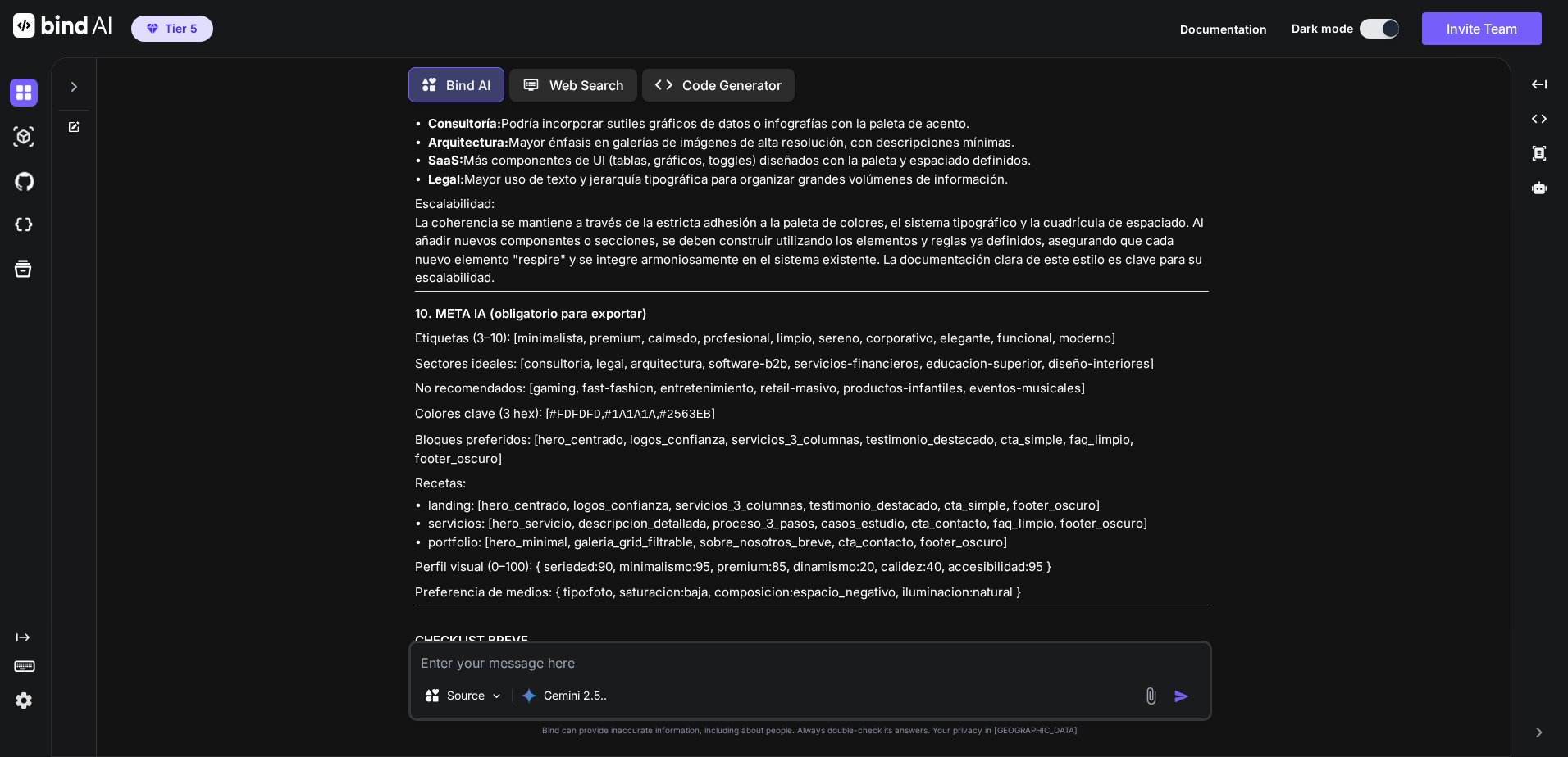
scroll to position [8886, 0]
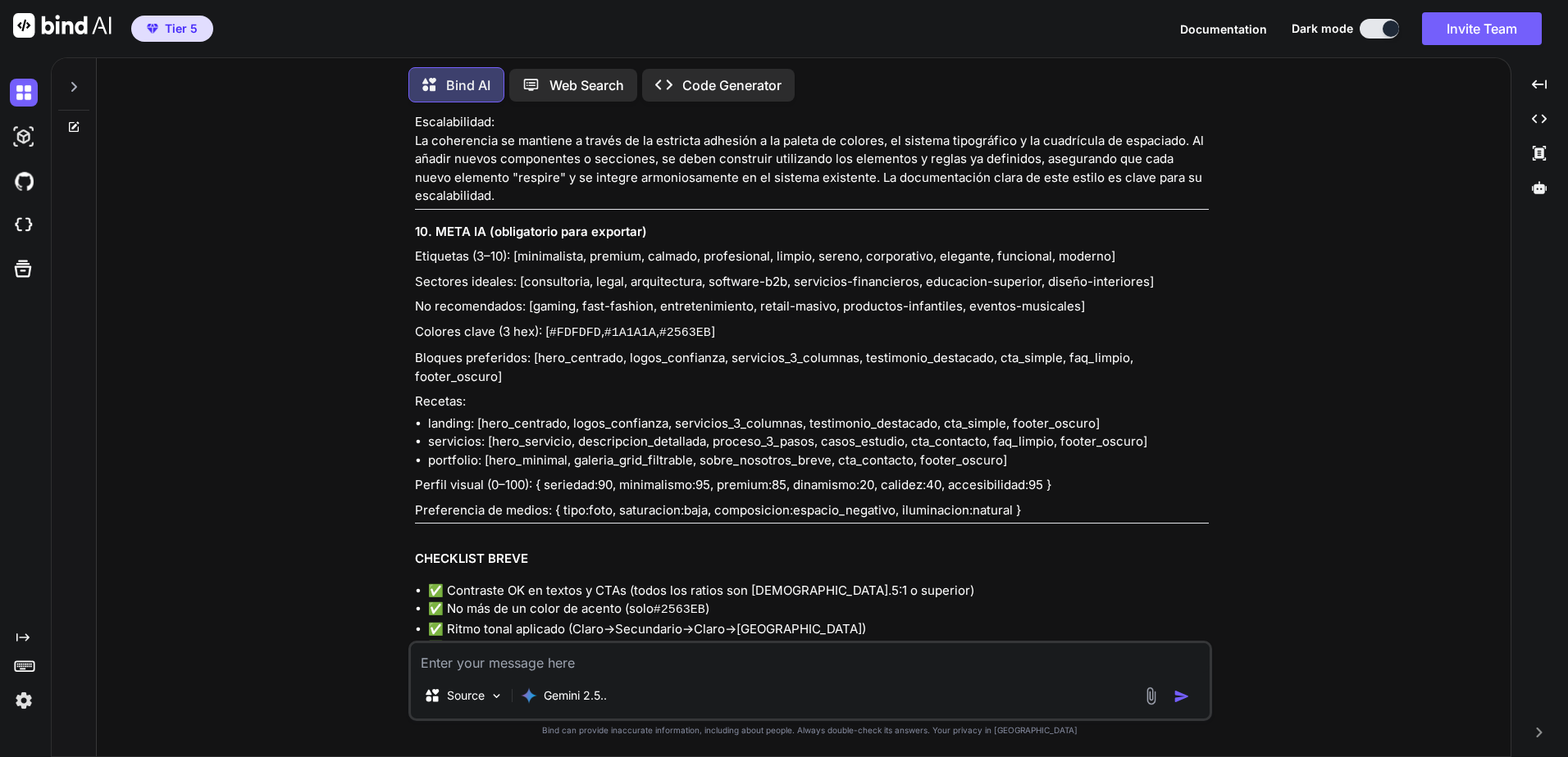
click at [1144, 739] on img at bounding box center [1142, 745] width 13 height 13
click at [75, 85] on icon at bounding box center [74, 86] width 13 height 13
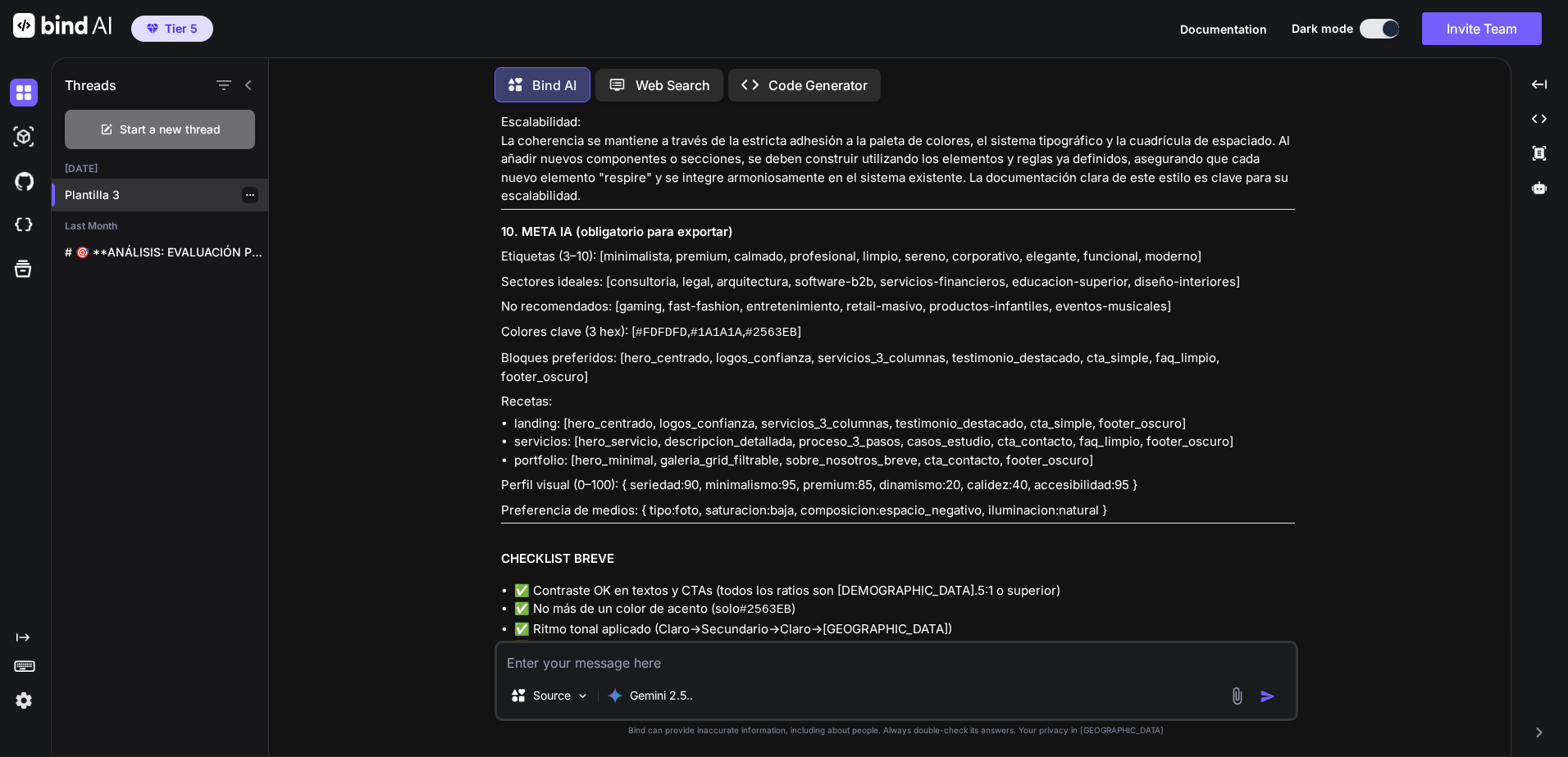
click at [215, 190] on p "Plantilla 3" at bounding box center [165, 195] width 203 height 17
click at [670, 698] on p "Gemini 2.5.." at bounding box center [661, 695] width 63 height 17
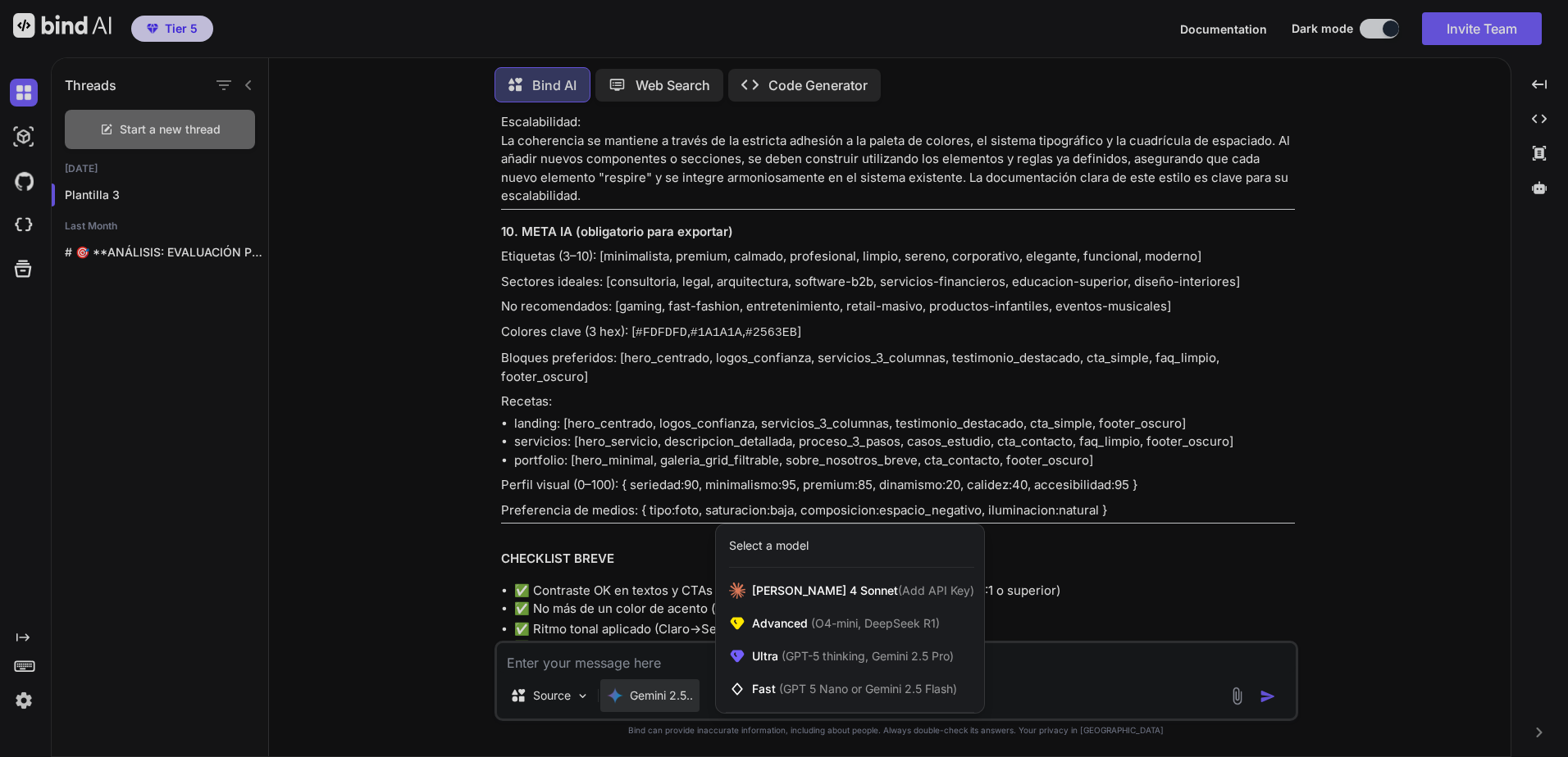
click at [337, 391] on div at bounding box center [784, 378] width 1568 height 757
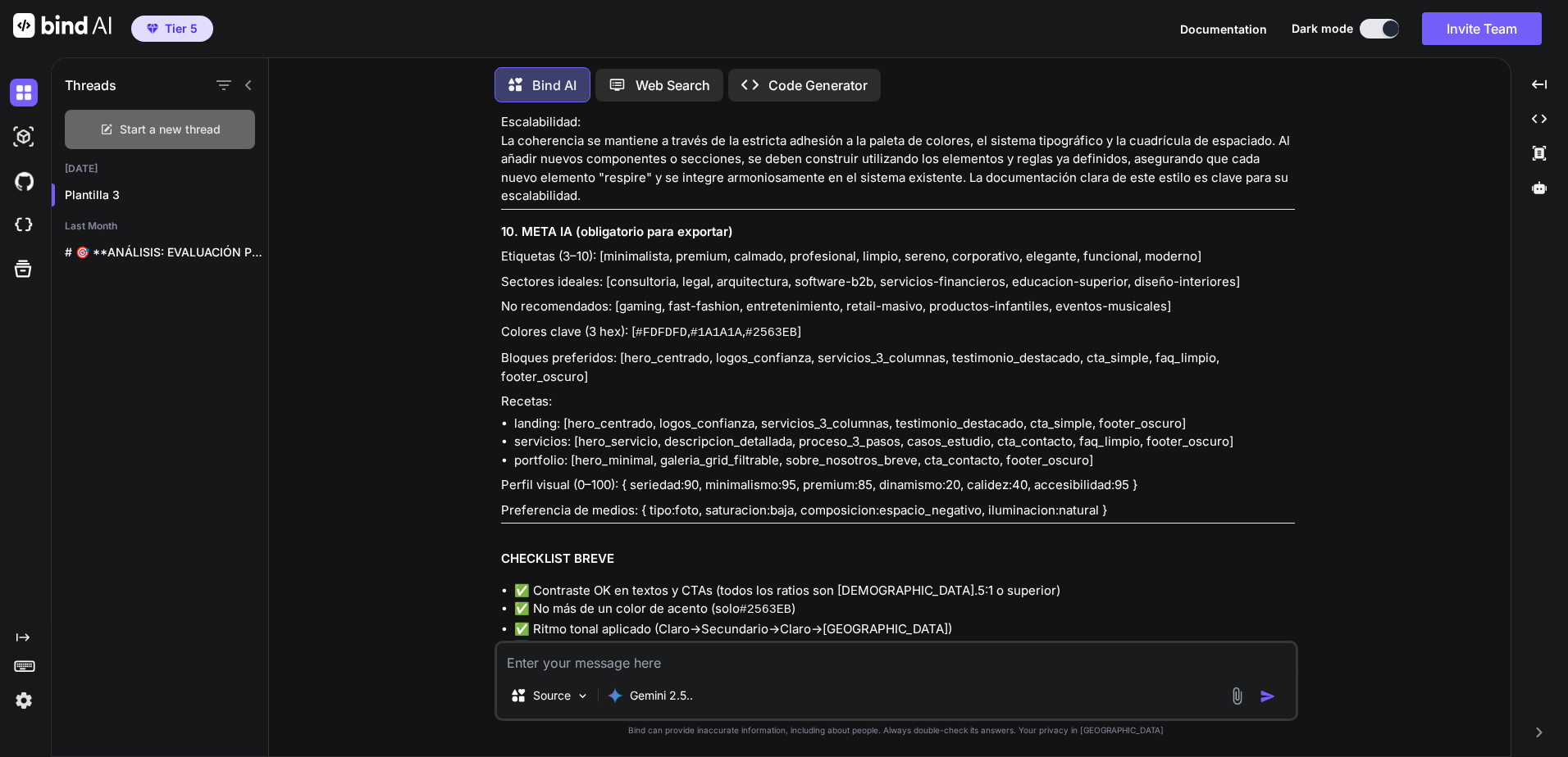
click at [203, 134] on div "Start a new thread" at bounding box center [159, 130] width 190 height 40
type textarea "x"
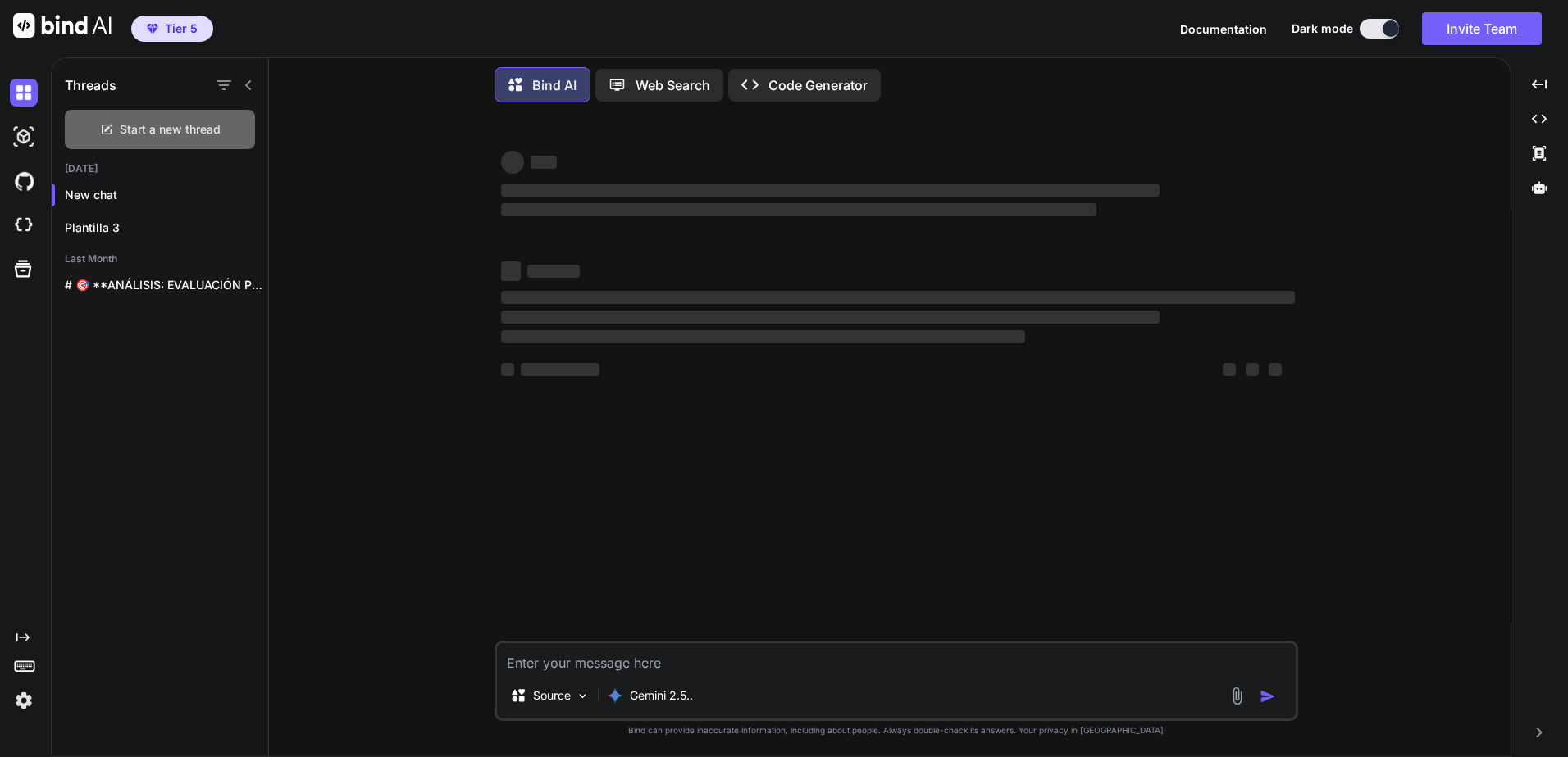
scroll to position [0, 0]
click at [246, 194] on icon "button" at bounding box center [250, 195] width 10 height 10
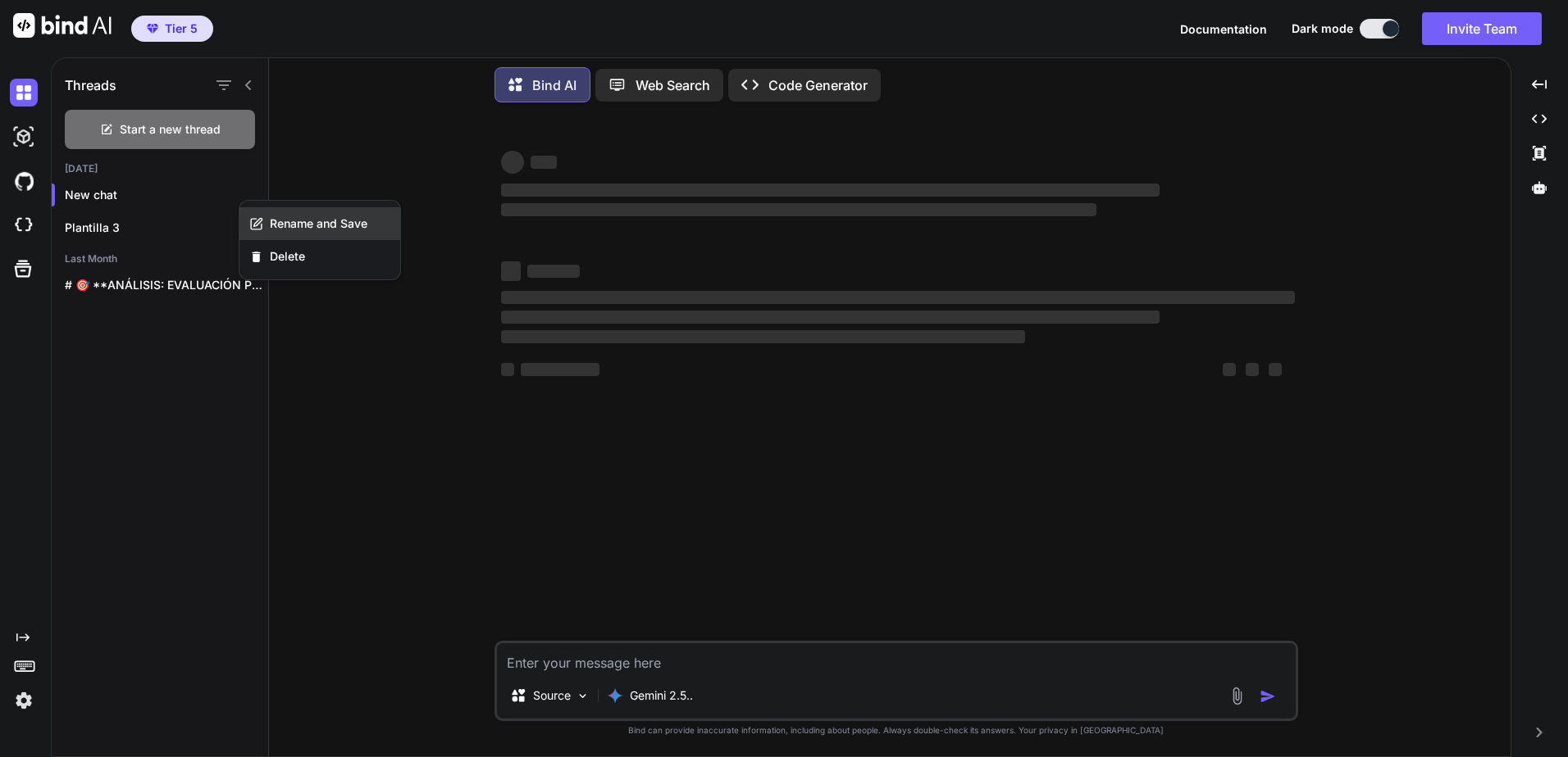
click at [285, 224] on span "Rename and Save" at bounding box center [318, 224] width 97 height 17
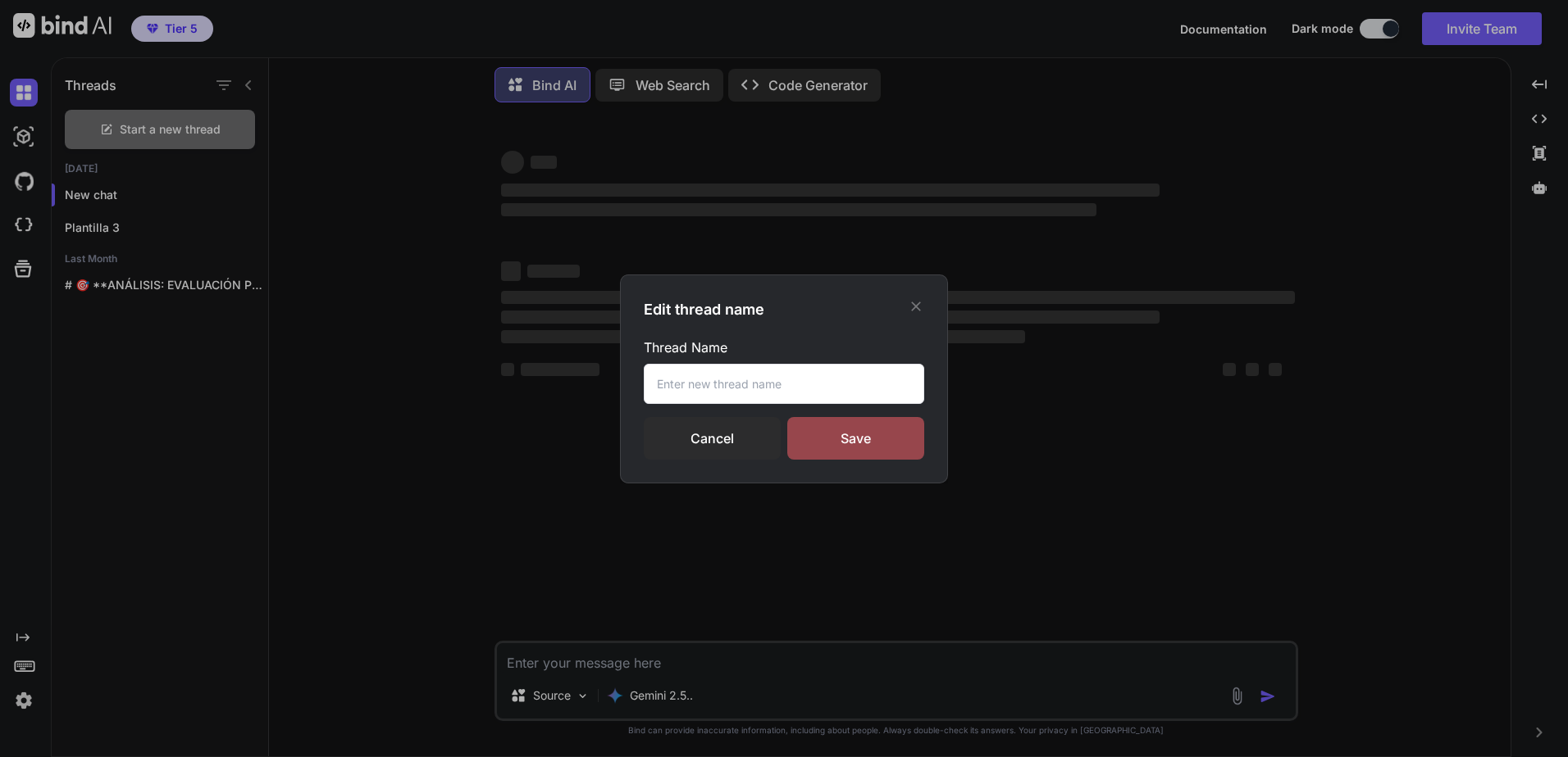
click at [776, 366] on input "text" at bounding box center [783, 384] width 280 height 40
type input "PLANTILLA"
click at [870, 445] on div "Save" at bounding box center [855, 438] width 137 height 42
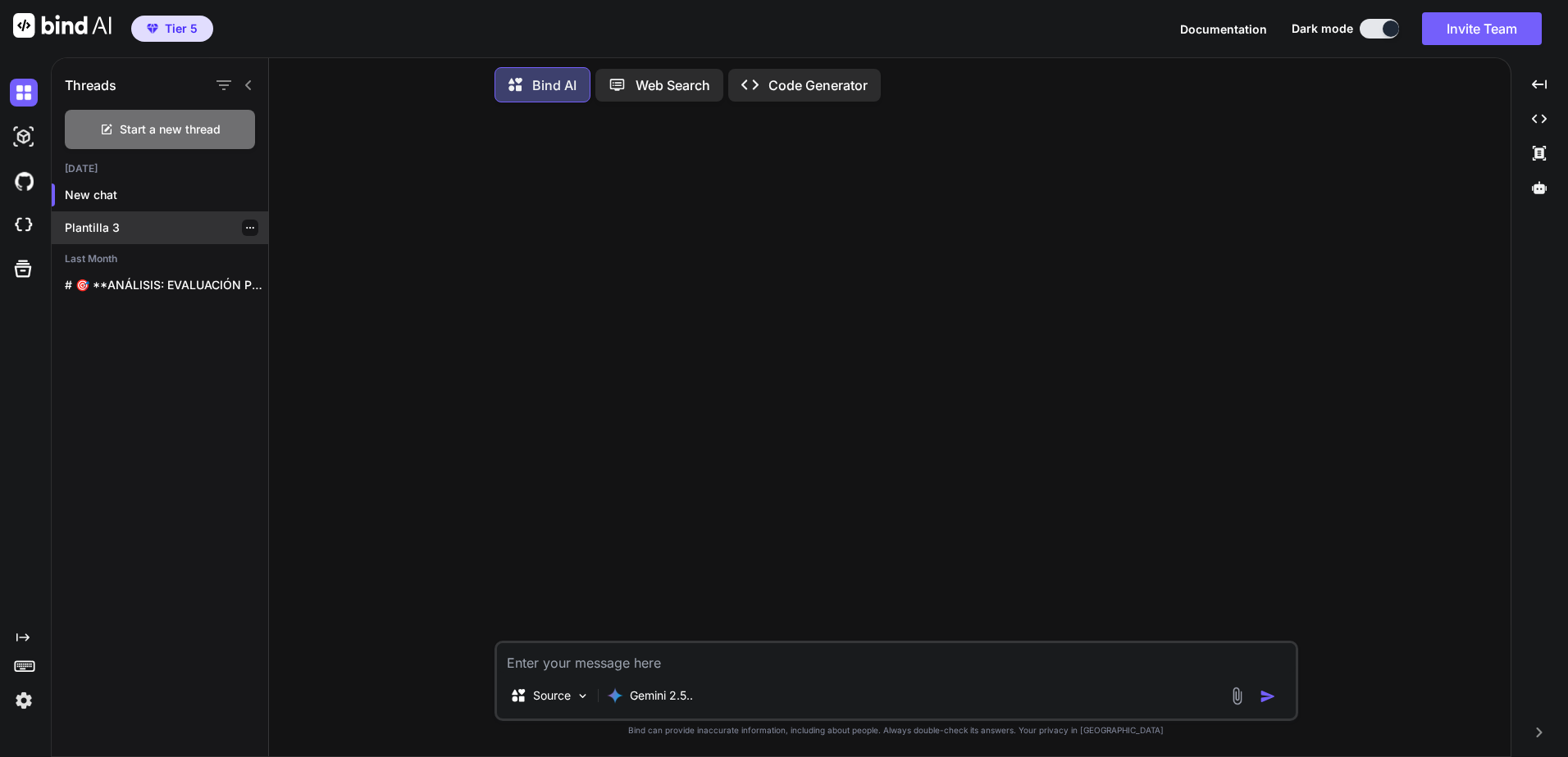
click at [195, 220] on p "Plantilla 3" at bounding box center [165, 228] width 203 height 17
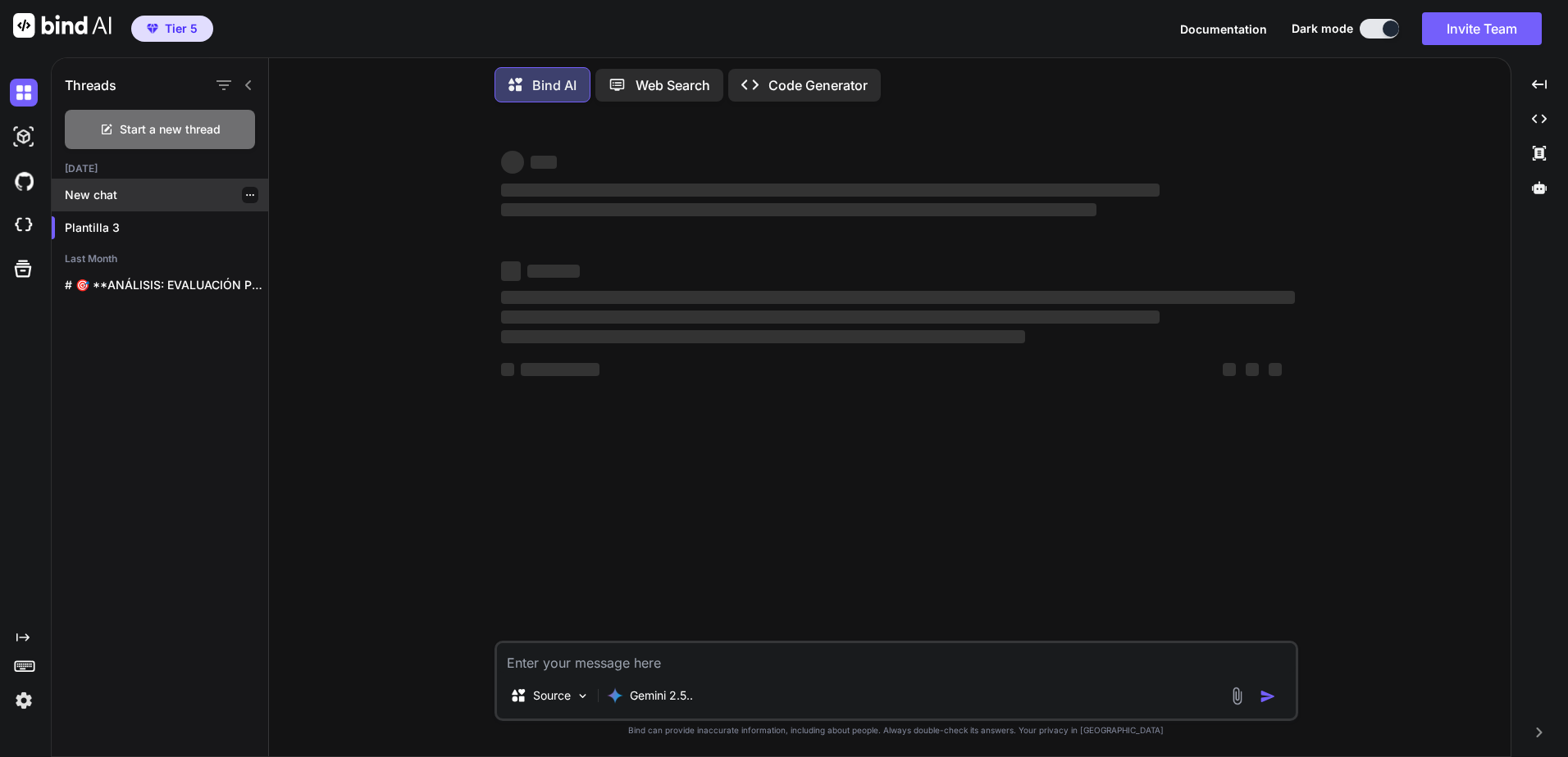
click at [173, 202] on div "New chat" at bounding box center [160, 195] width 217 height 33
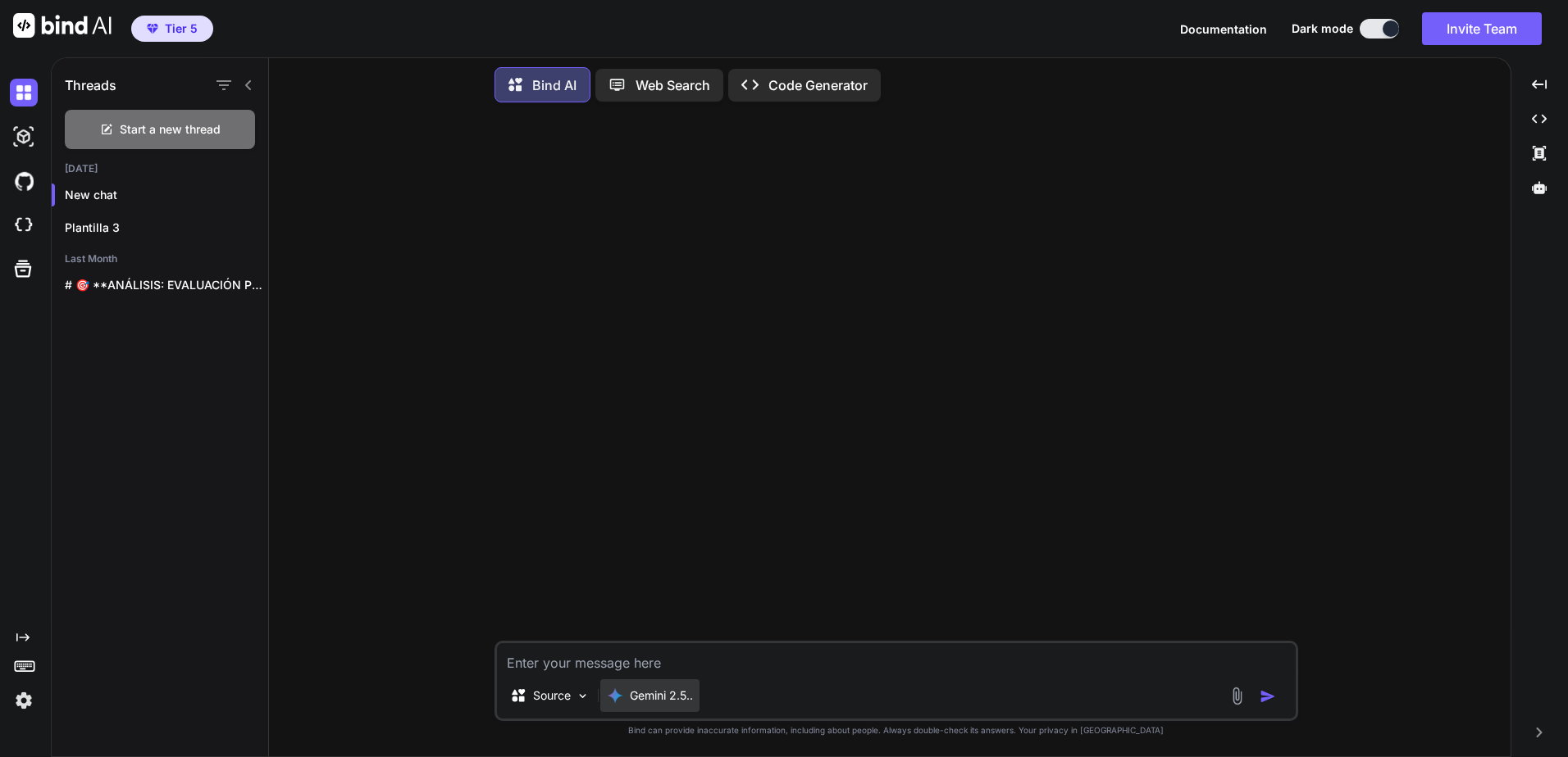
click at [642, 695] on p "Gemini 2.5.." at bounding box center [661, 695] width 63 height 17
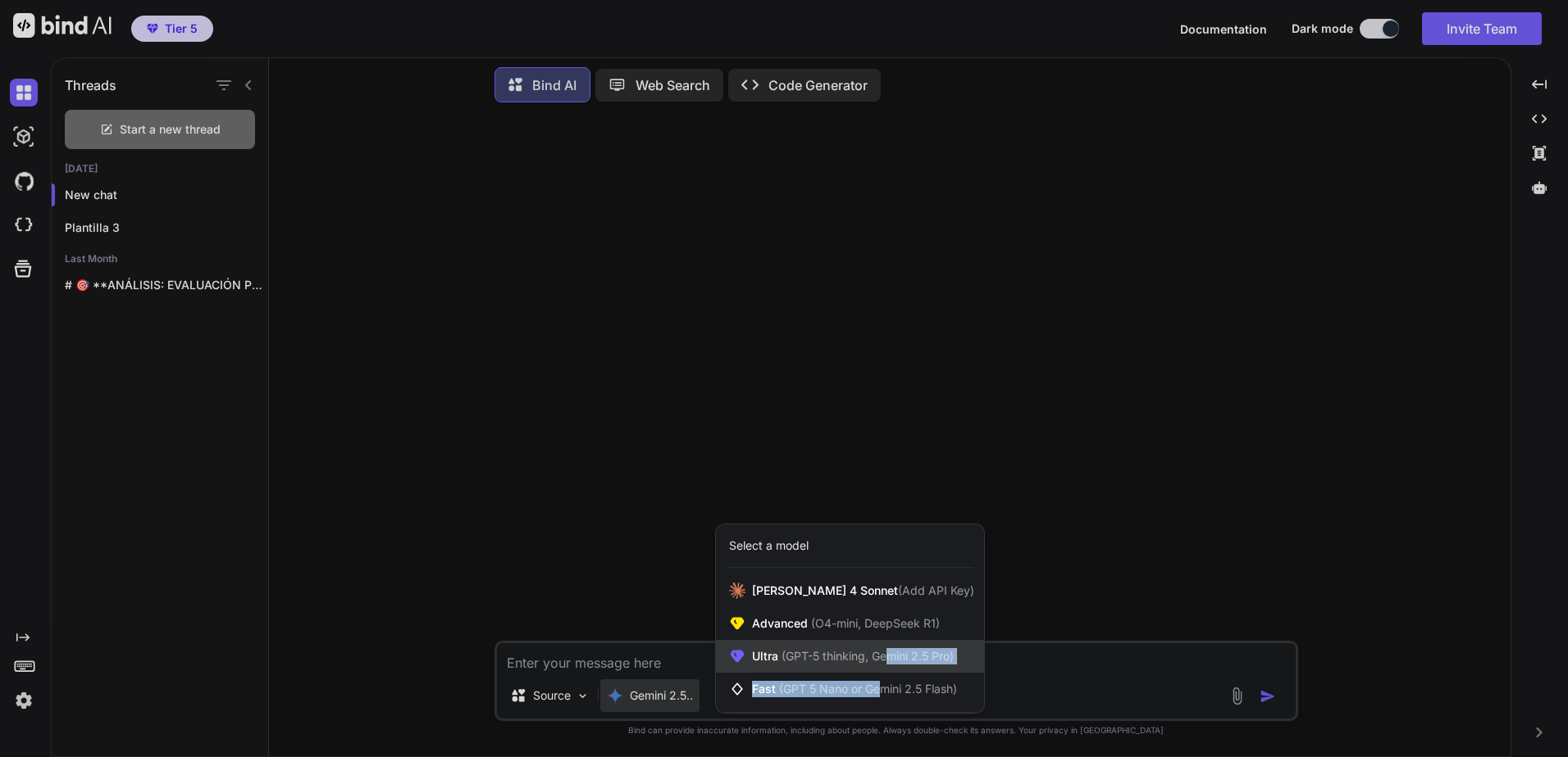
drag, startPoint x: 881, startPoint y: 674, endPoint x: 890, endPoint y: 661, distance: 15.8
click at [890, 661] on div "Claude 4 Sonnet (Add API Key) Advanced (O4-mini, DeepSeek R1) Ultra (GPT-5 thin…" at bounding box center [850, 639] width 268 height 131
drag, startPoint x: 890, startPoint y: 661, endPoint x: 878, endPoint y: 661, distance: 12.0
click at [878, 661] on span "(GPT-5 thinking, Gemini 2.5 Pro)" at bounding box center [866, 656] width 176 height 14
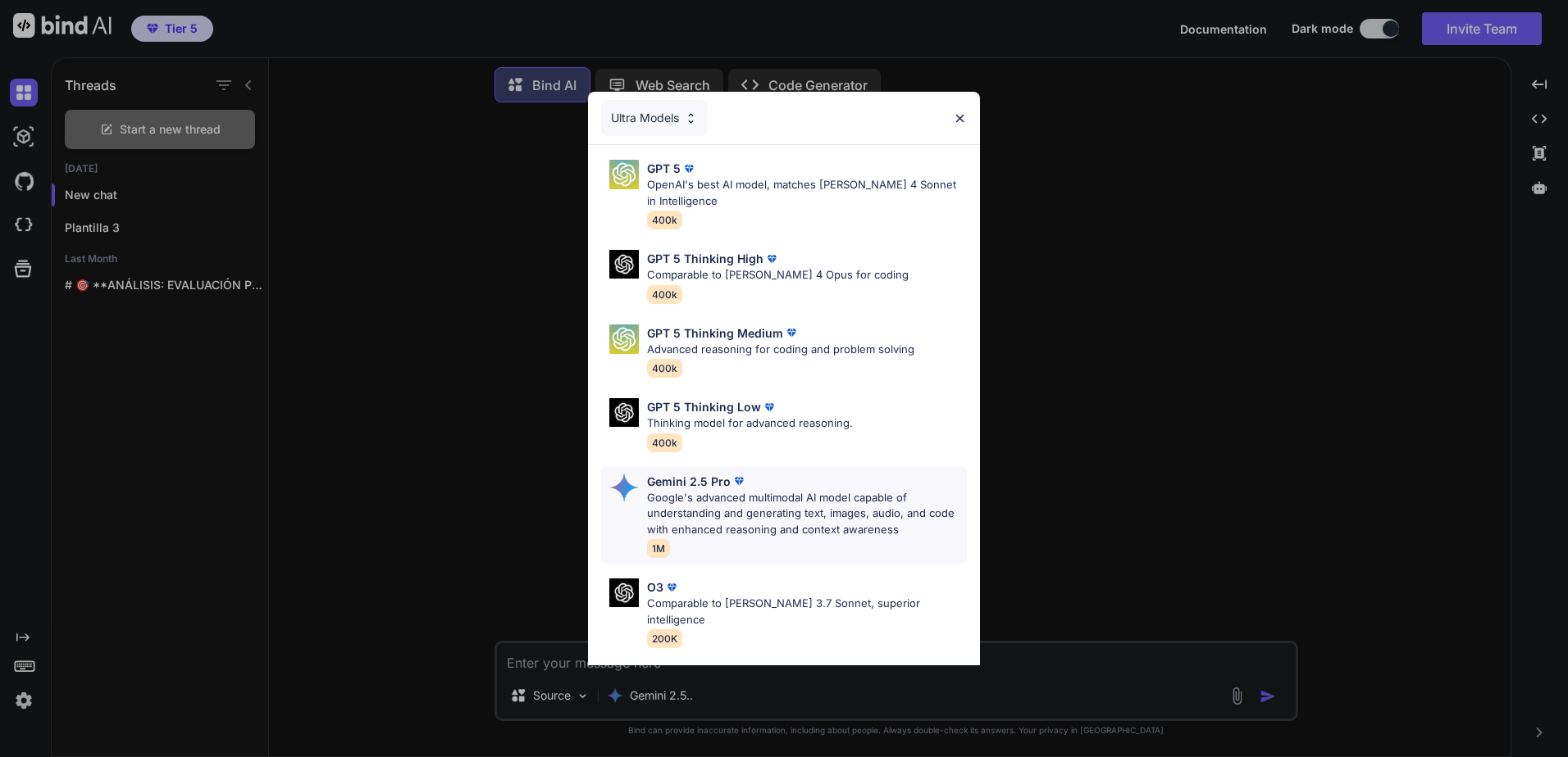
scroll to position [133, 0]
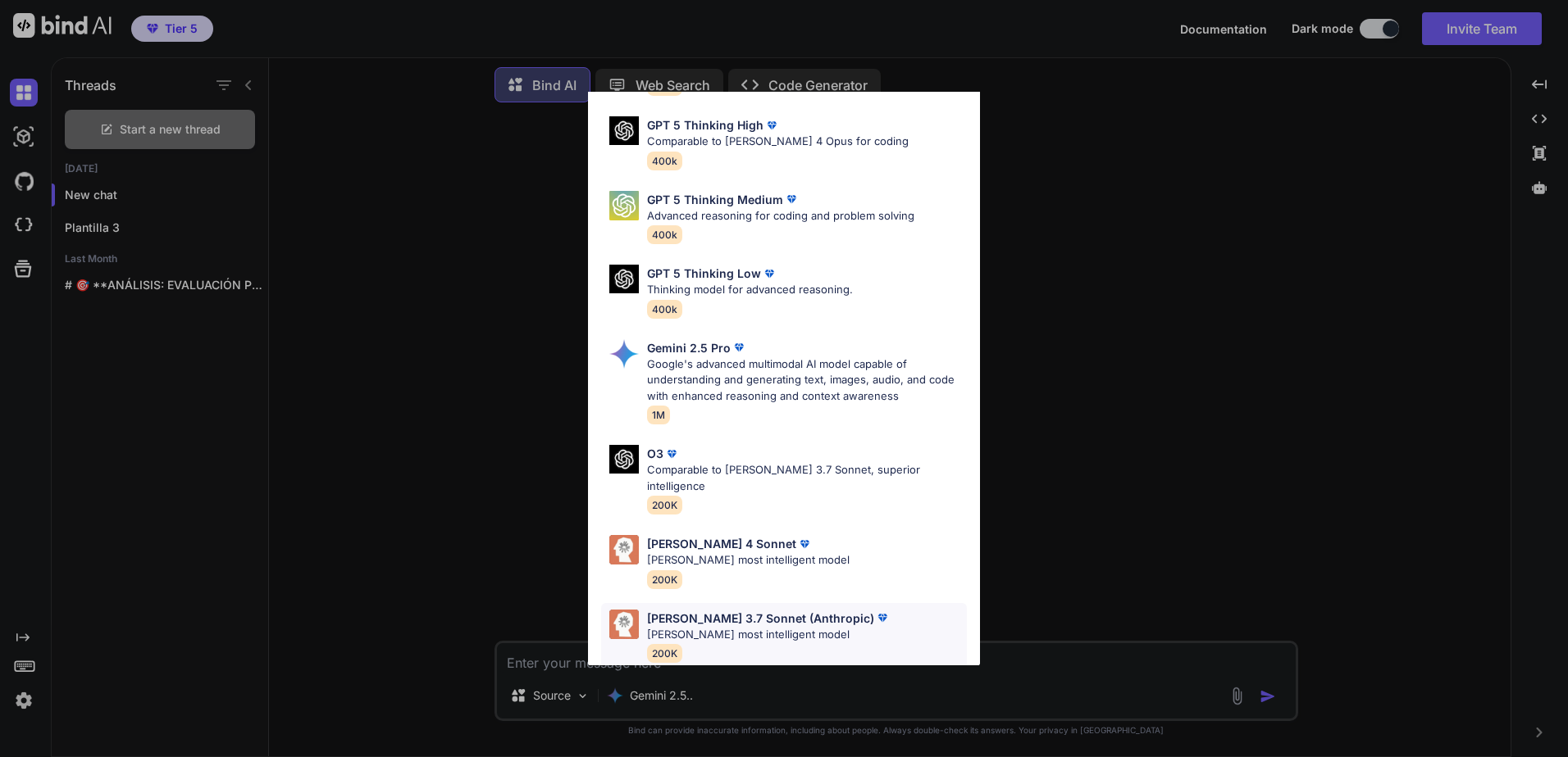
click at [804, 610] on p "Claude 3.7 Sonnet (Anthropic)" at bounding box center [760, 618] width 227 height 17
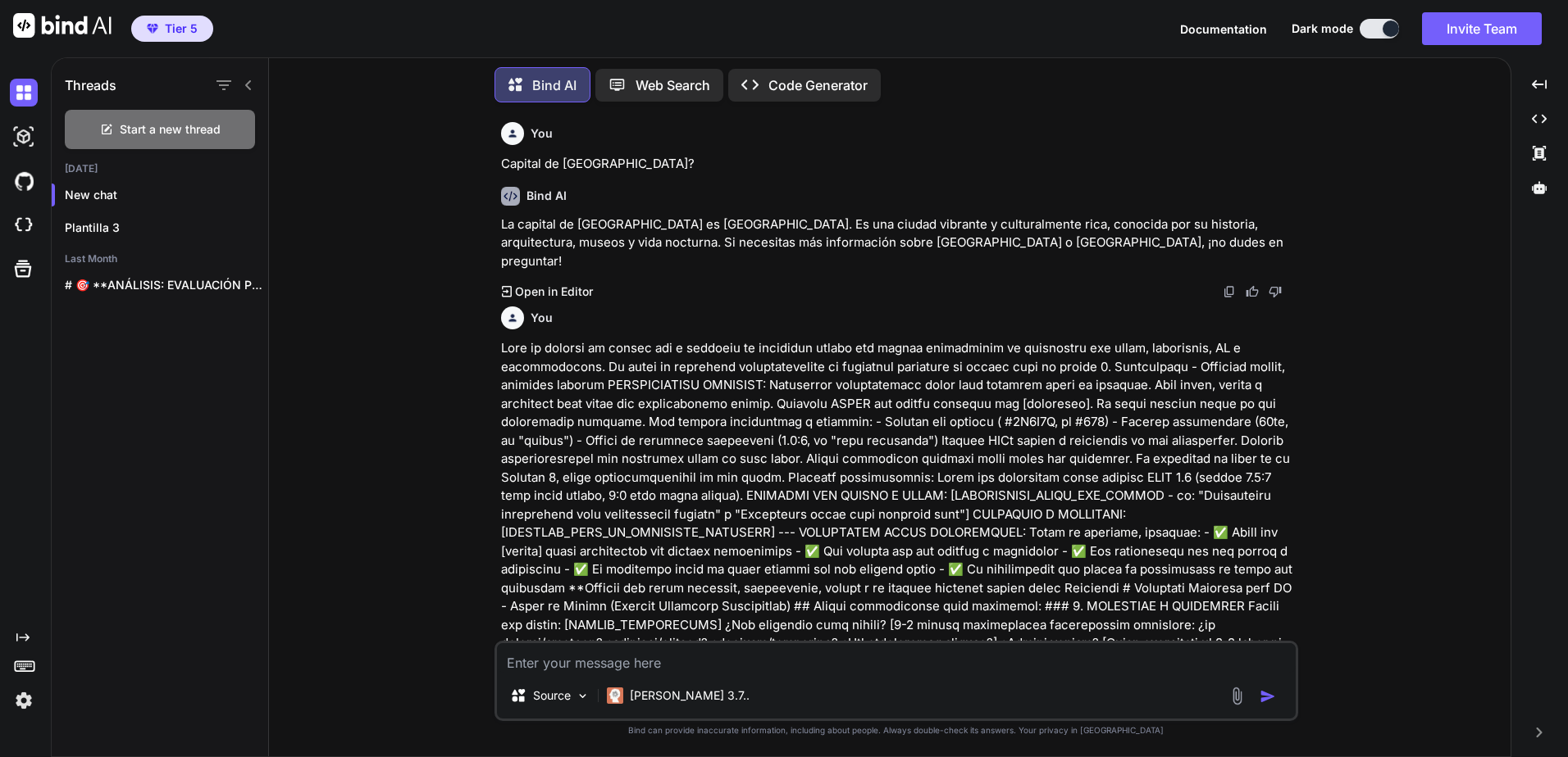
scroll to position [166, 0]
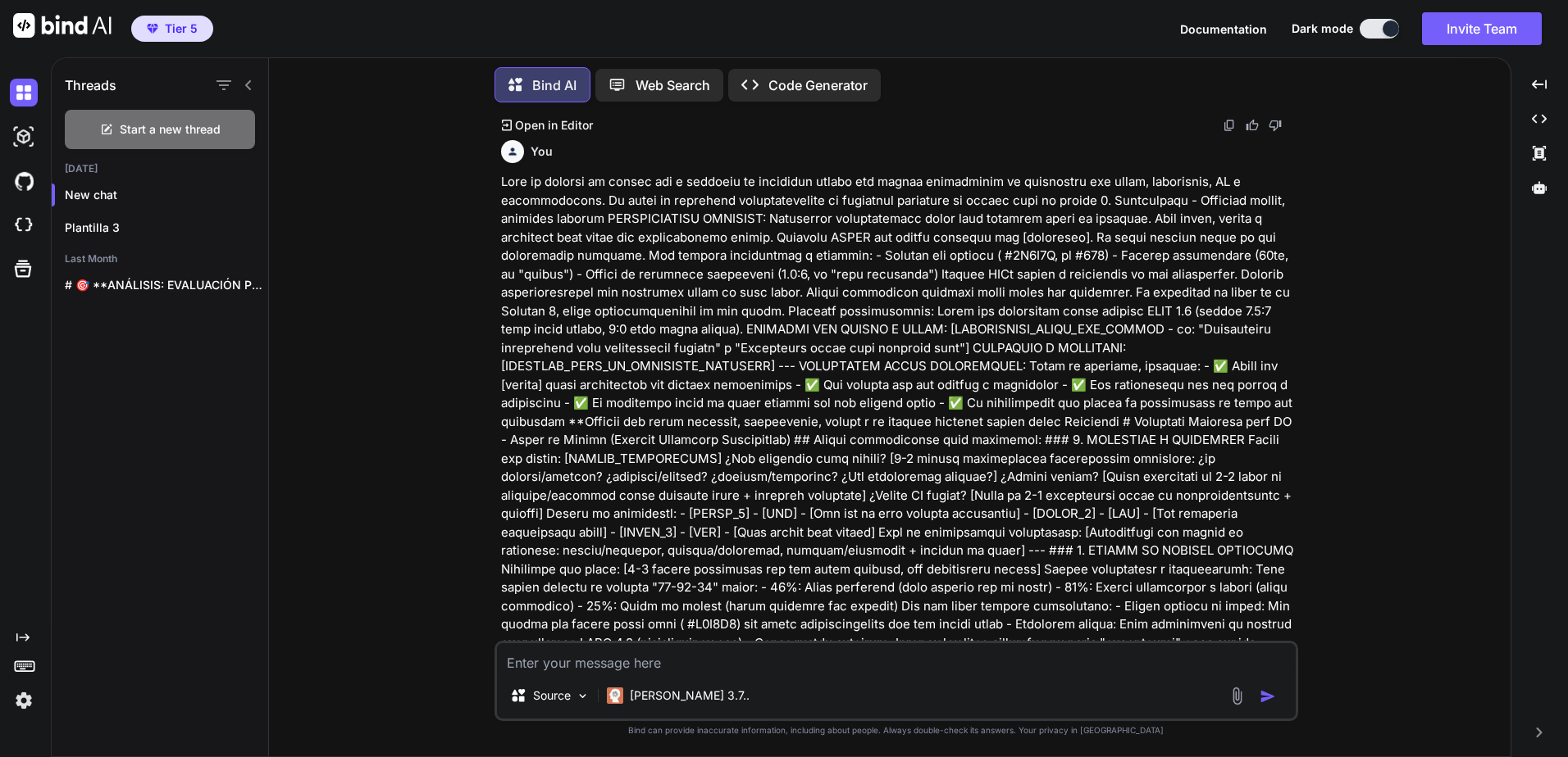
click at [777, 663] on textarea at bounding box center [896, 658] width 799 height 29
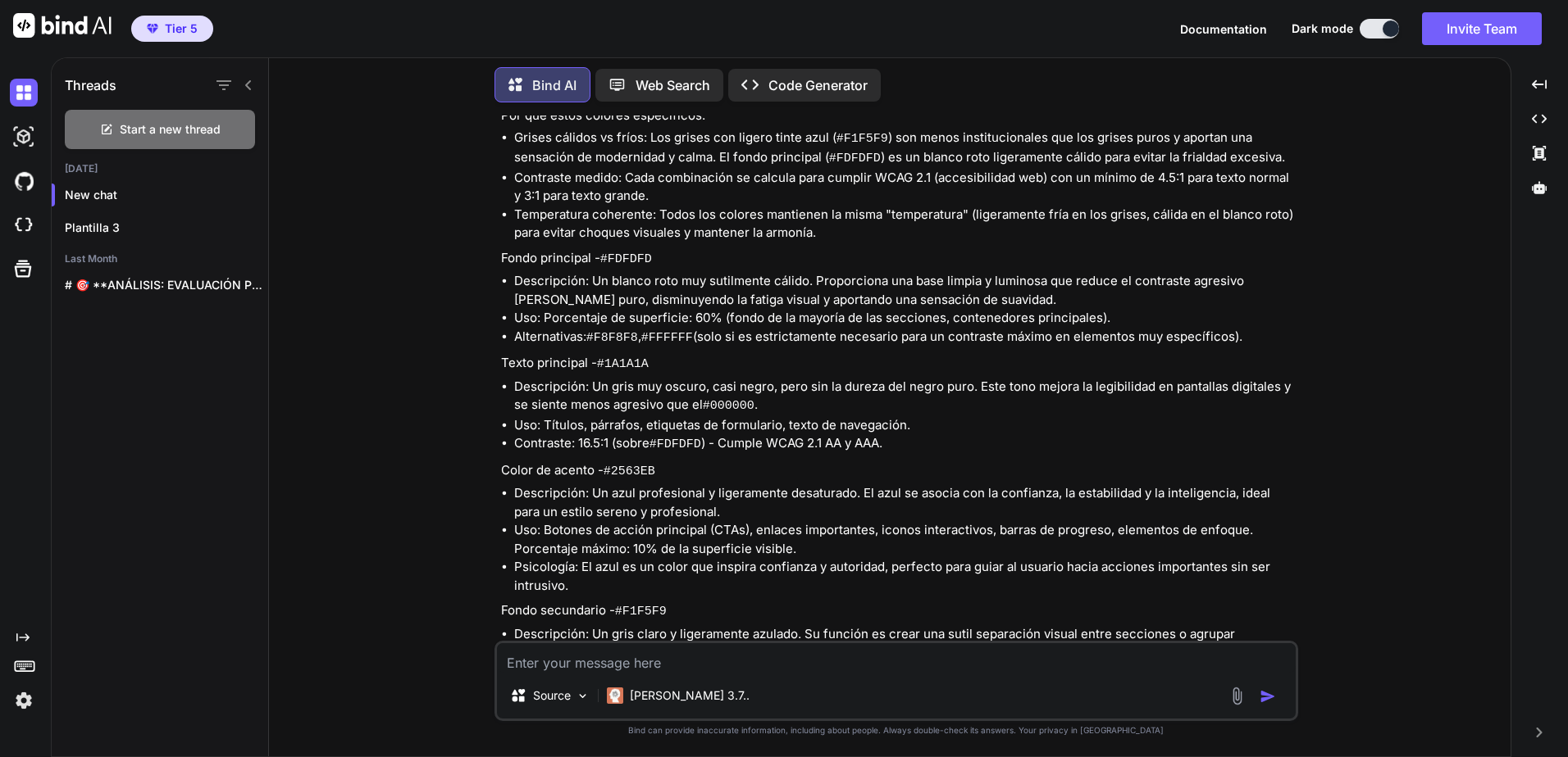
scroll to position [3444, 0]
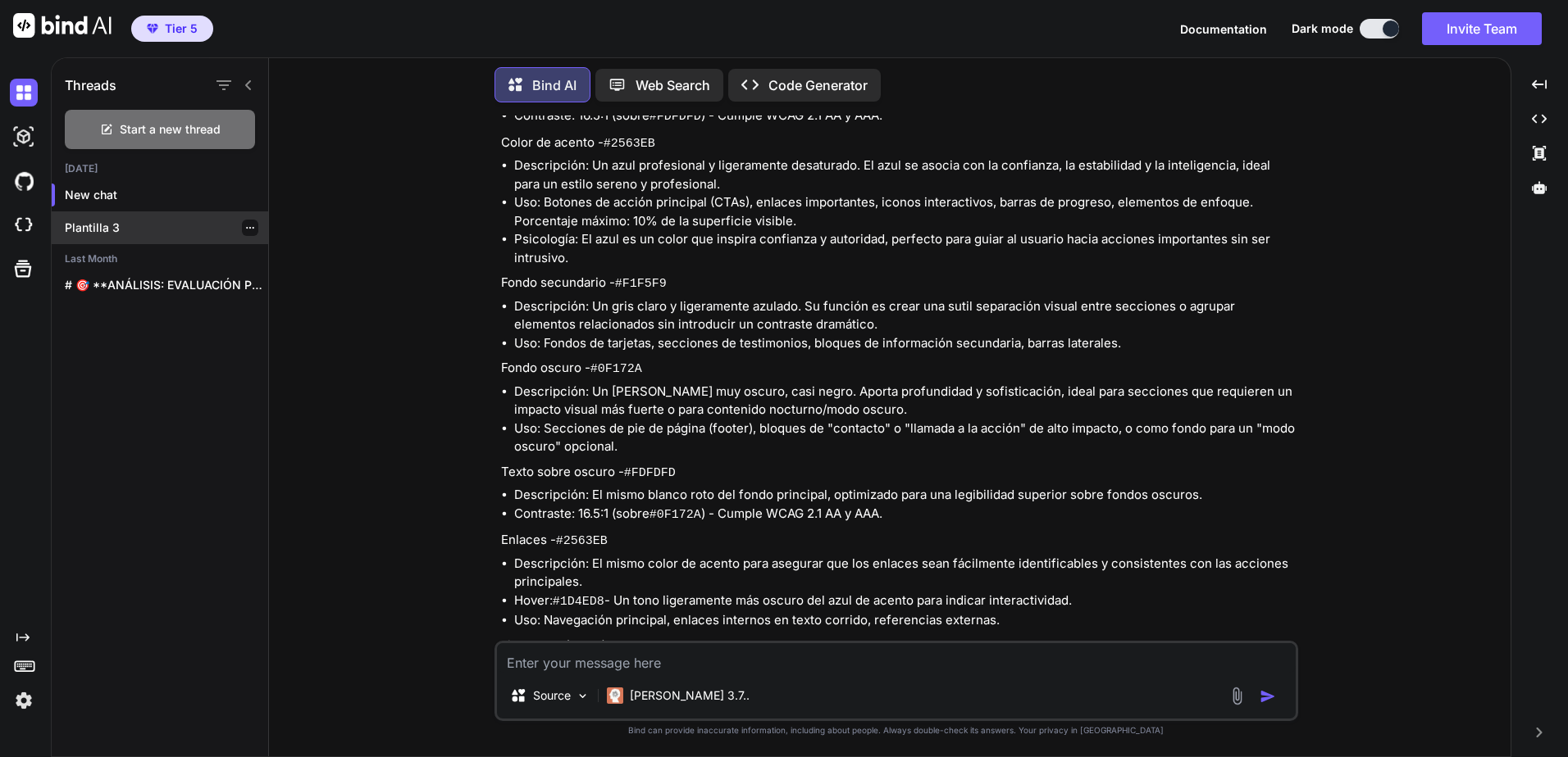
click at [136, 215] on div "Plantilla 3" at bounding box center [160, 228] width 217 height 33
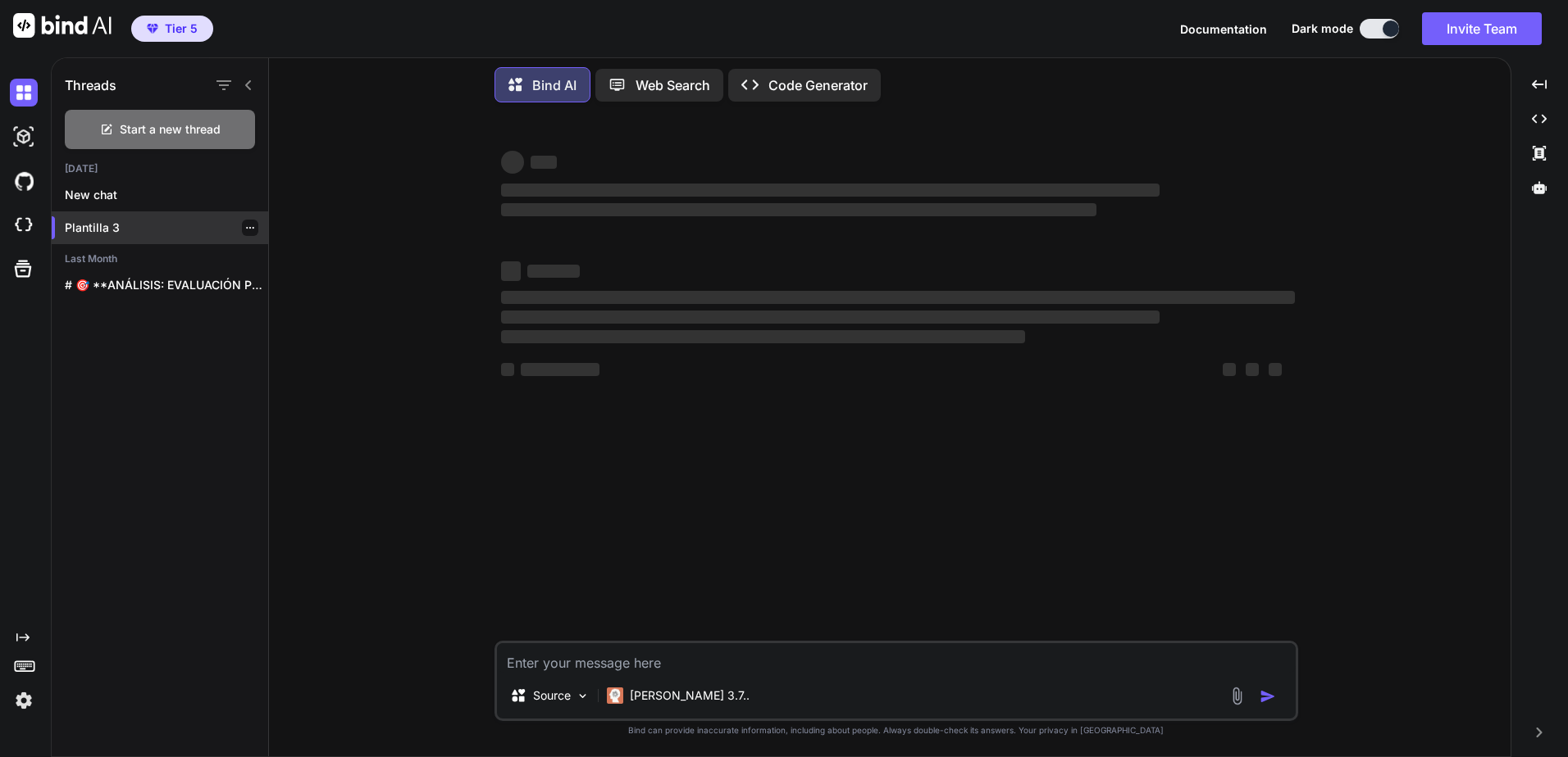
scroll to position [0, 0]
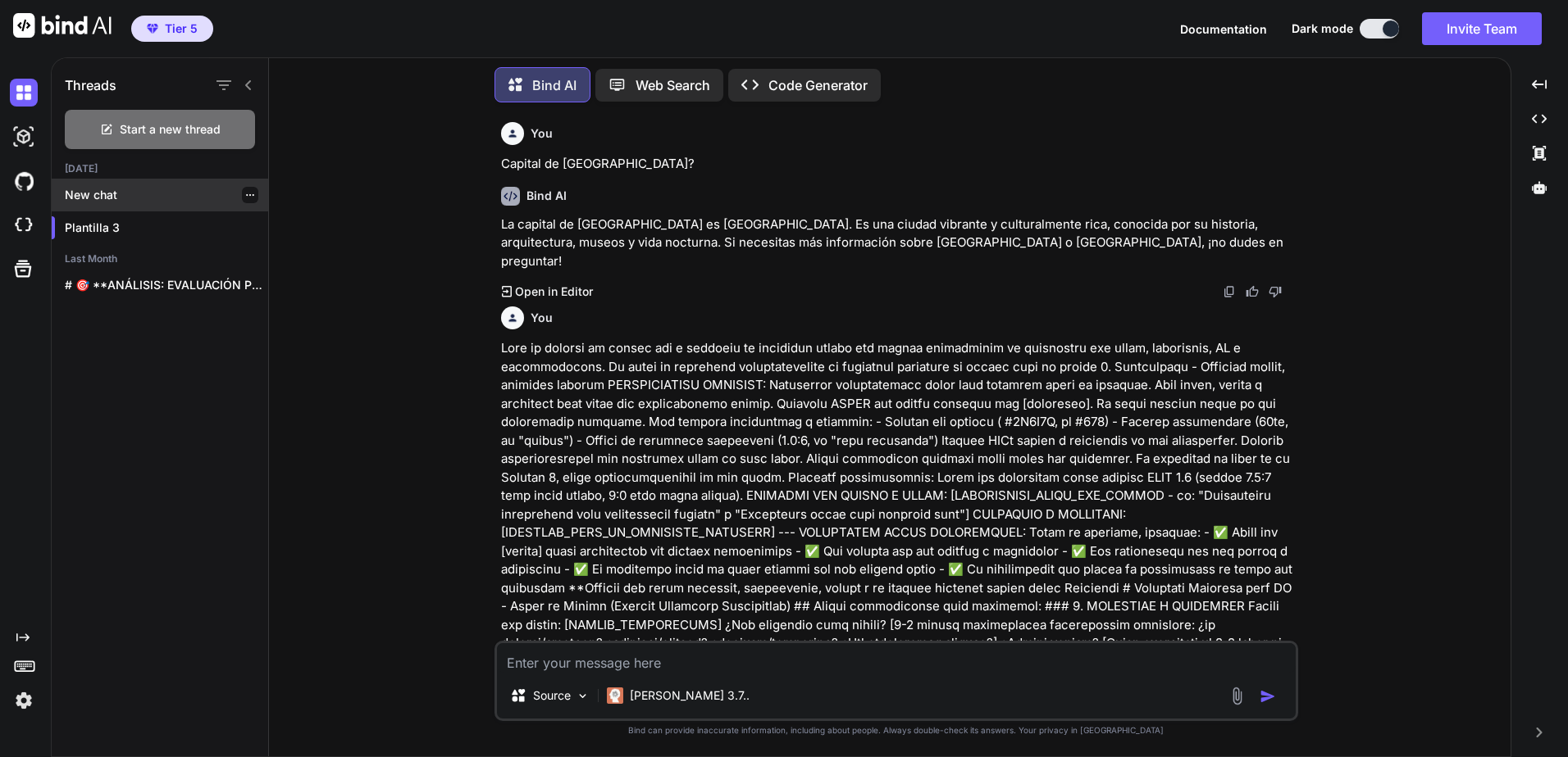
click at [168, 191] on p "New chat" at bounding box center [165, 195] width 203 height 17
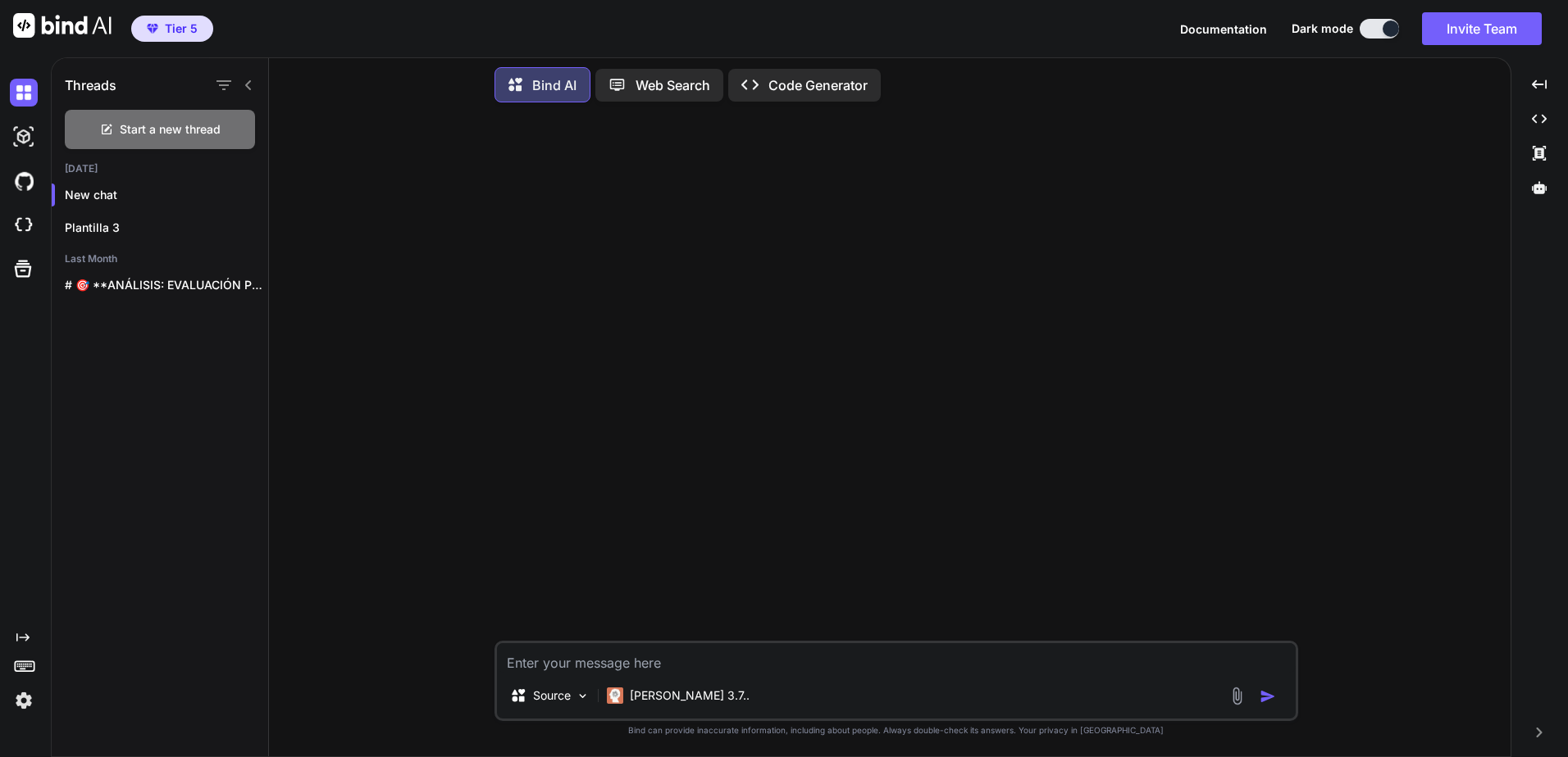
click at [812, 664] on textarea at bounding box center [896, 658] width 799 height 29
click at [858, 650] on textarea at bounding box center [896, 658] width 799 height 29
paste textarea "Eres un experto en diseño web y sistemas de identidad visual con amplia experie…"
type textarea "x"
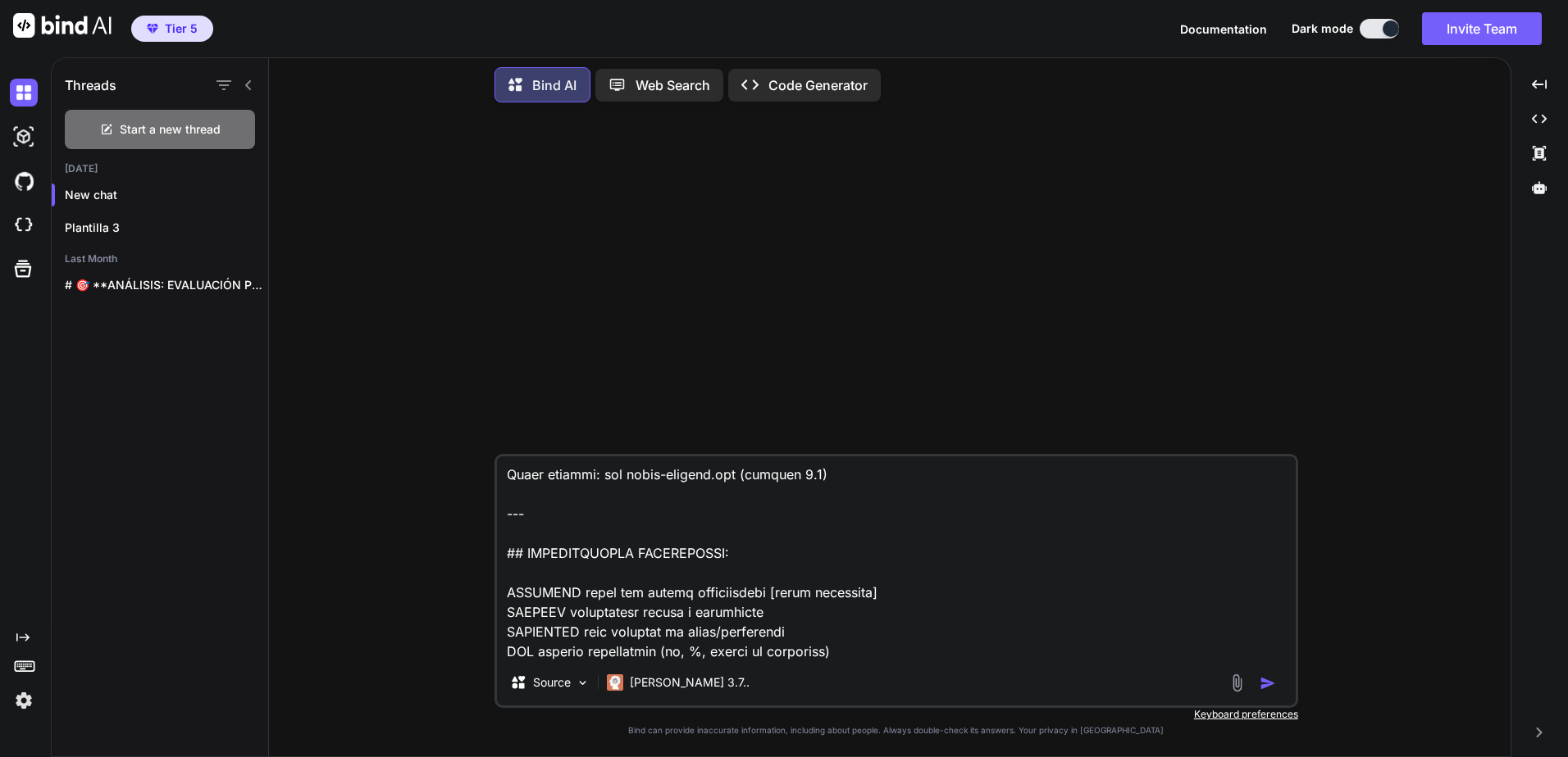
type textarea "Eres un experto en diseño web y sistemas de identidad visual con amplia experie…"
click at [1270, 686] on img "button" at bounding box center [1267, 684] width 17 height 17
type textarea "x"
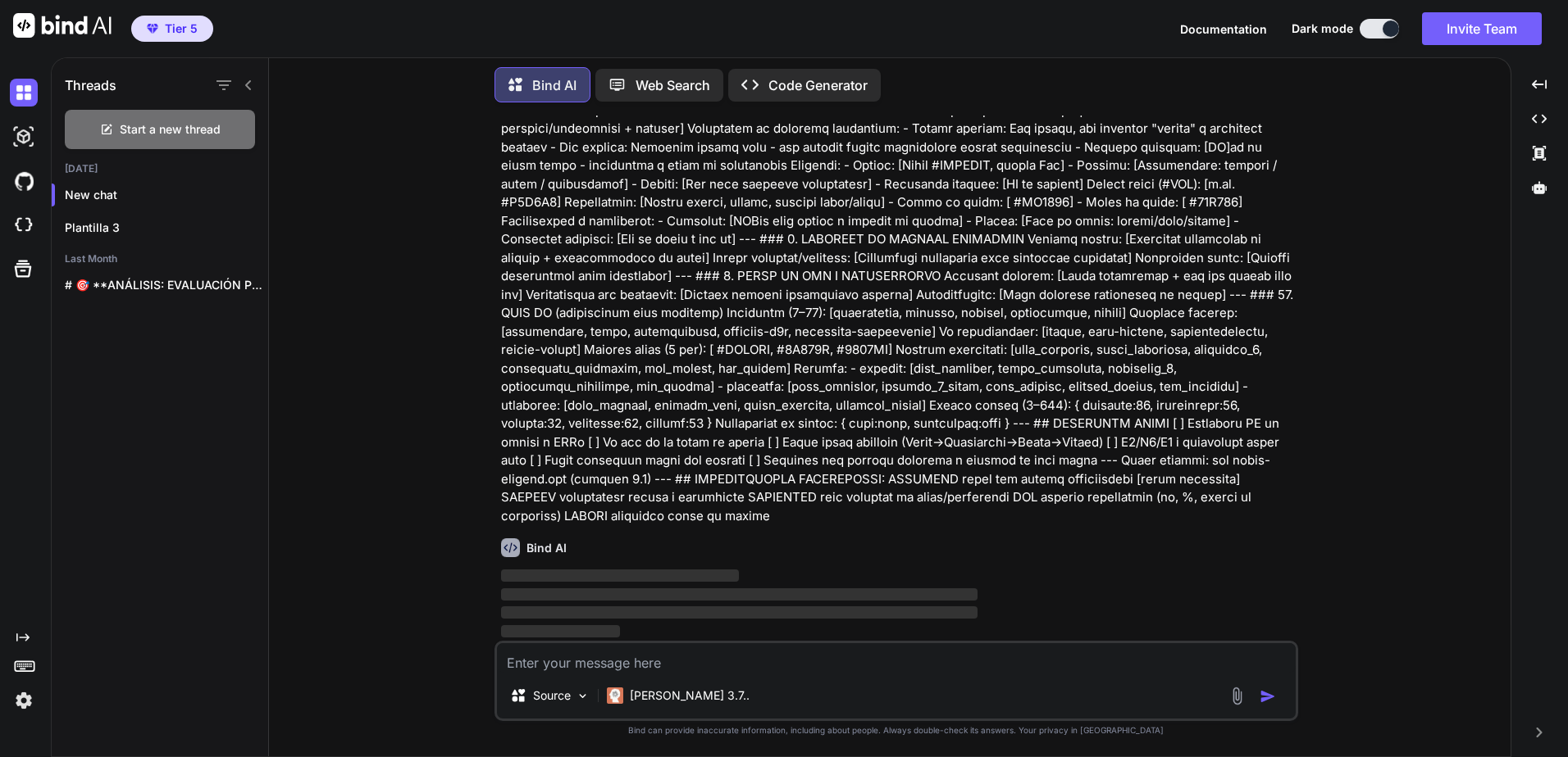
scroll to position [1341, 0]
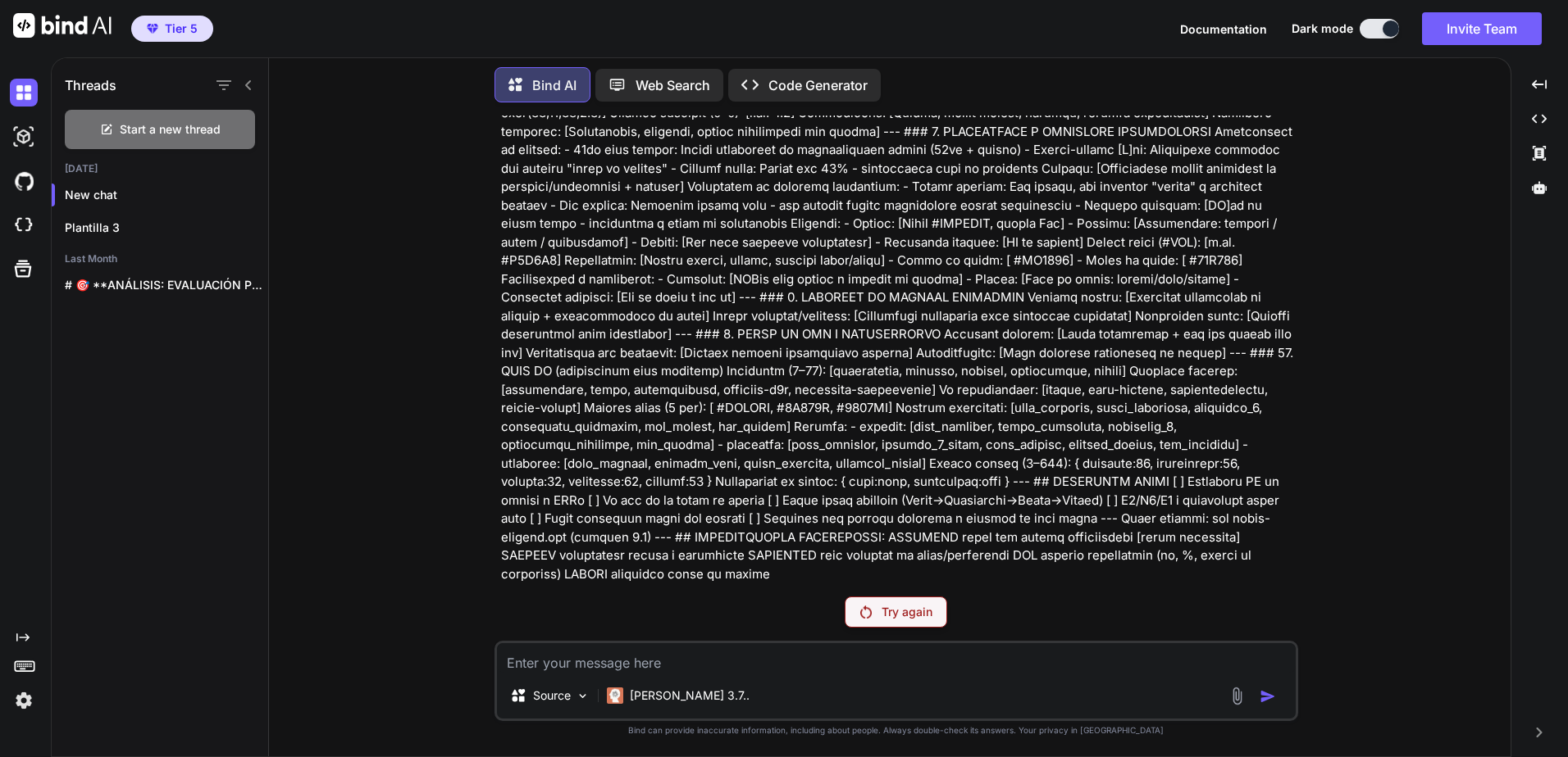
click at [929, 620] on div "Try again" at bounding box center [896, 612] width 103 height 31
click at [915, 609] on p "Try again" at bounding box center [906, 612] width 51 height 17
type textarea "x"
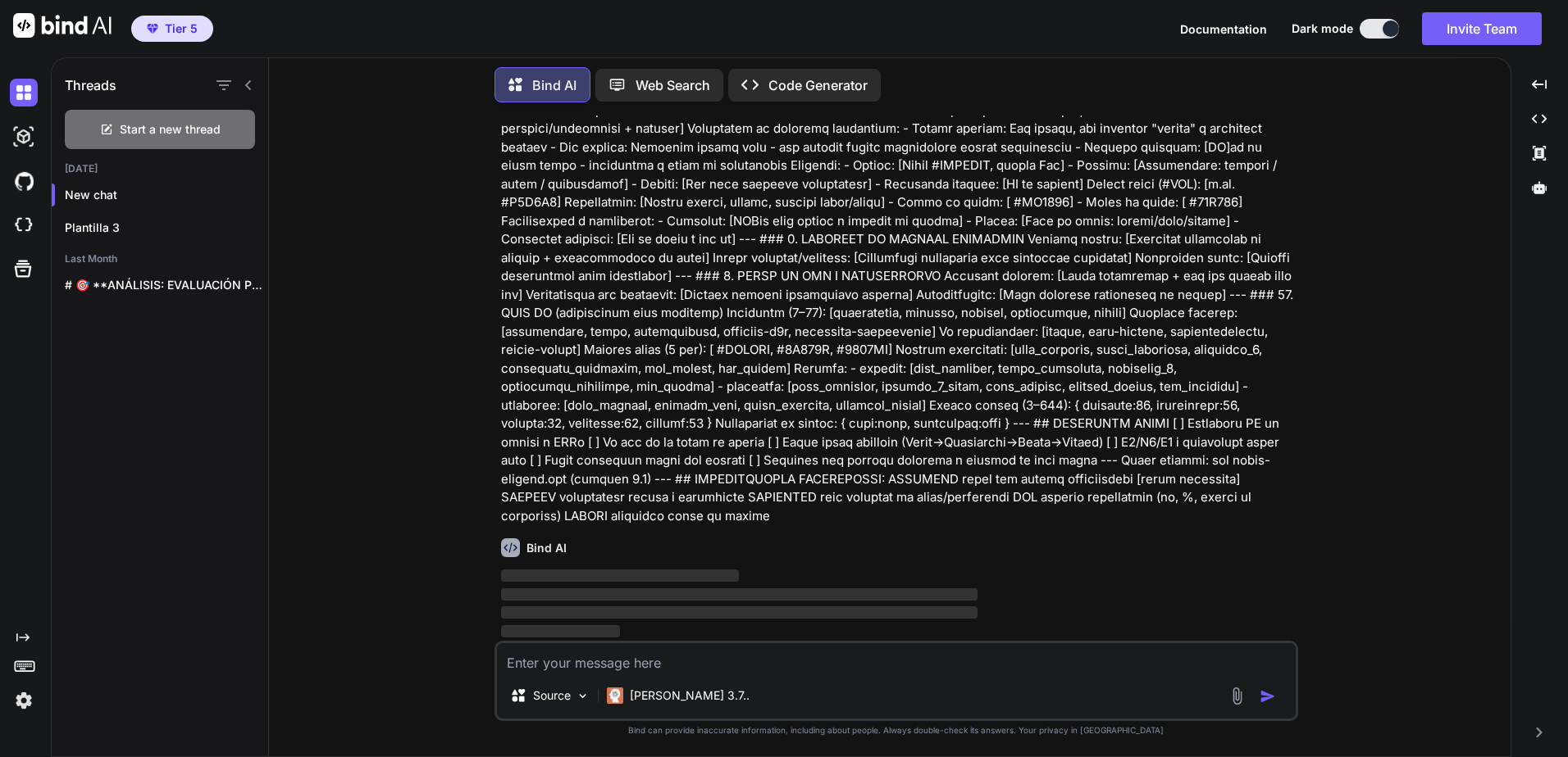
scroll to position [1400, 0]
drag, startPoint x: 756, startPoint y: 663, endPoint x: 757, endPoint y: 655, distance: 8.1
click at [756, 663] on textarea at bounding box center [896, 658] width 799 height 29
click at [778, 655] on textarea at bounding box center [896, 658] width 799 height 29
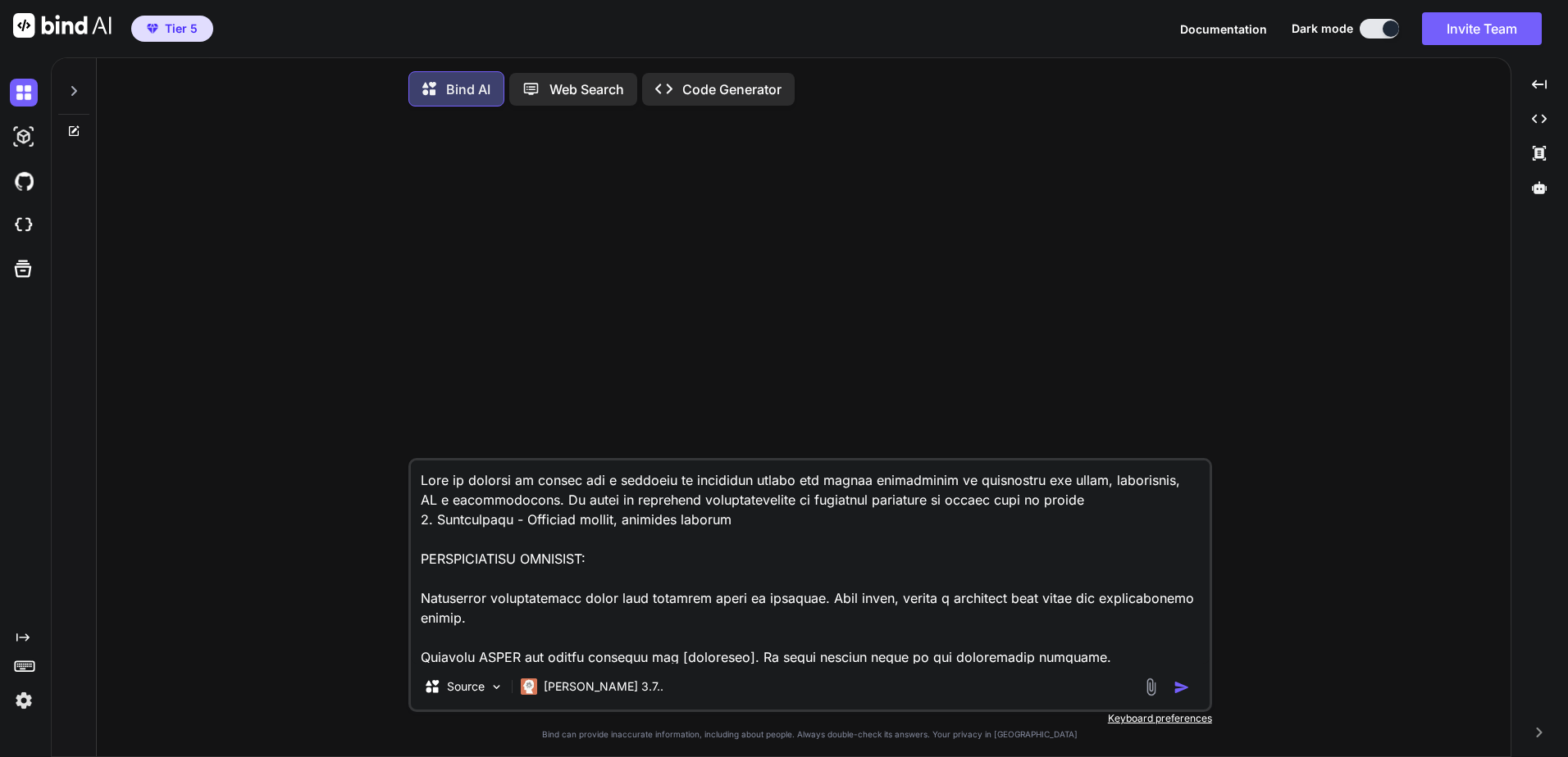
click at [639, 545] on textarea at bounding box center [810, 561] width 799 height 203
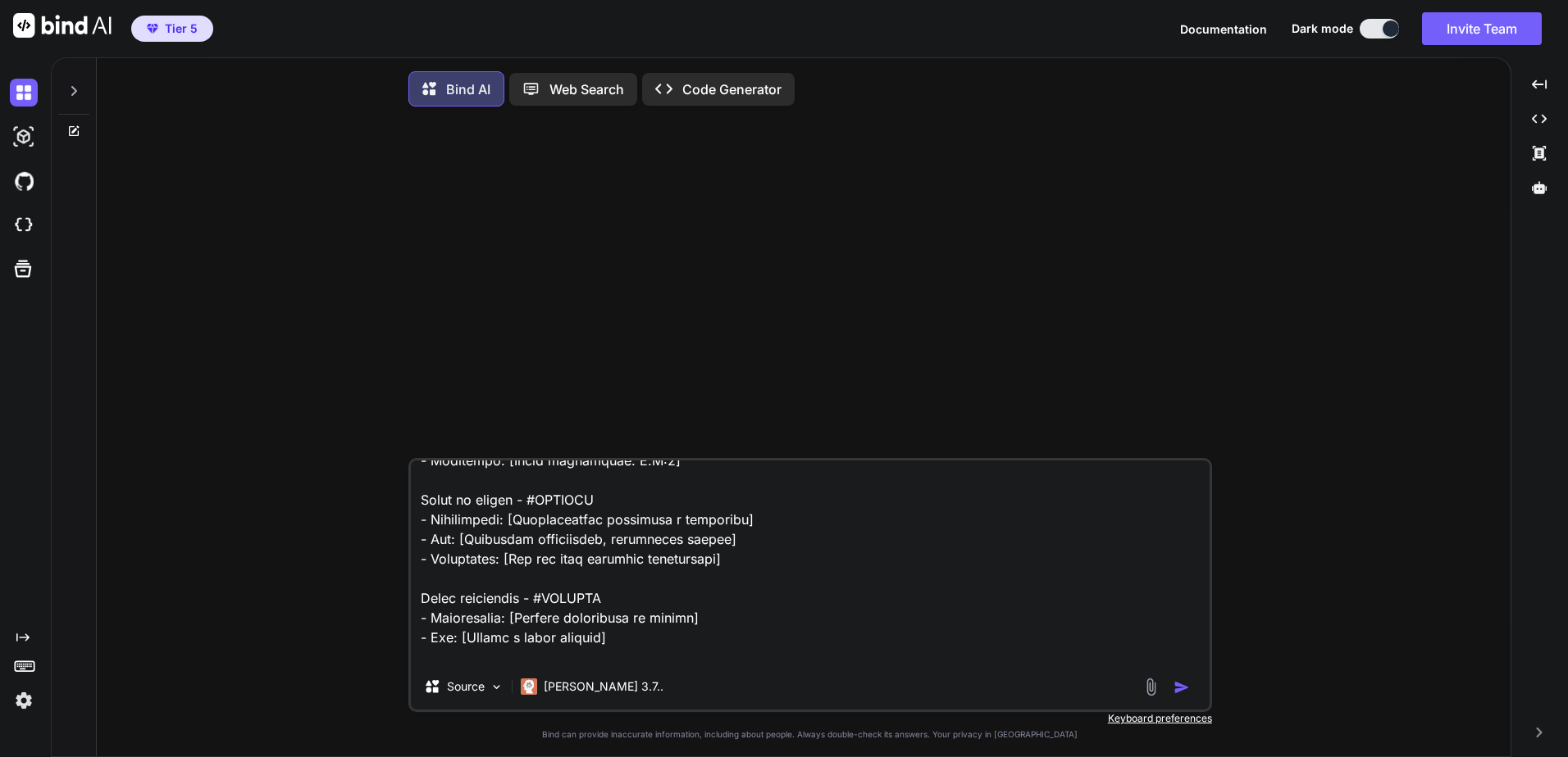
scroll to position [2377, 0]
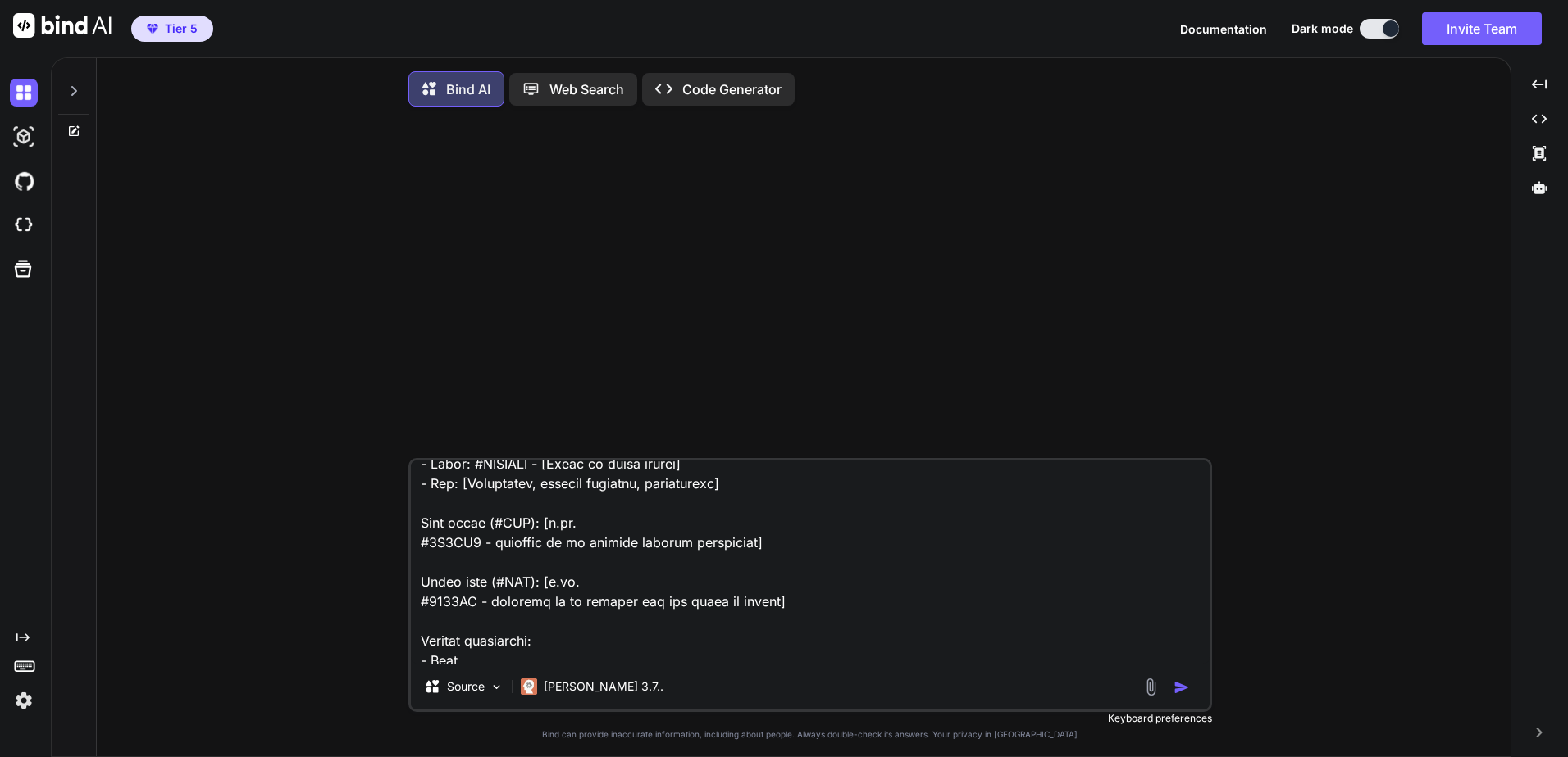
click at [82, 85] on div at bounding box center [74, 86] width 31 height 57
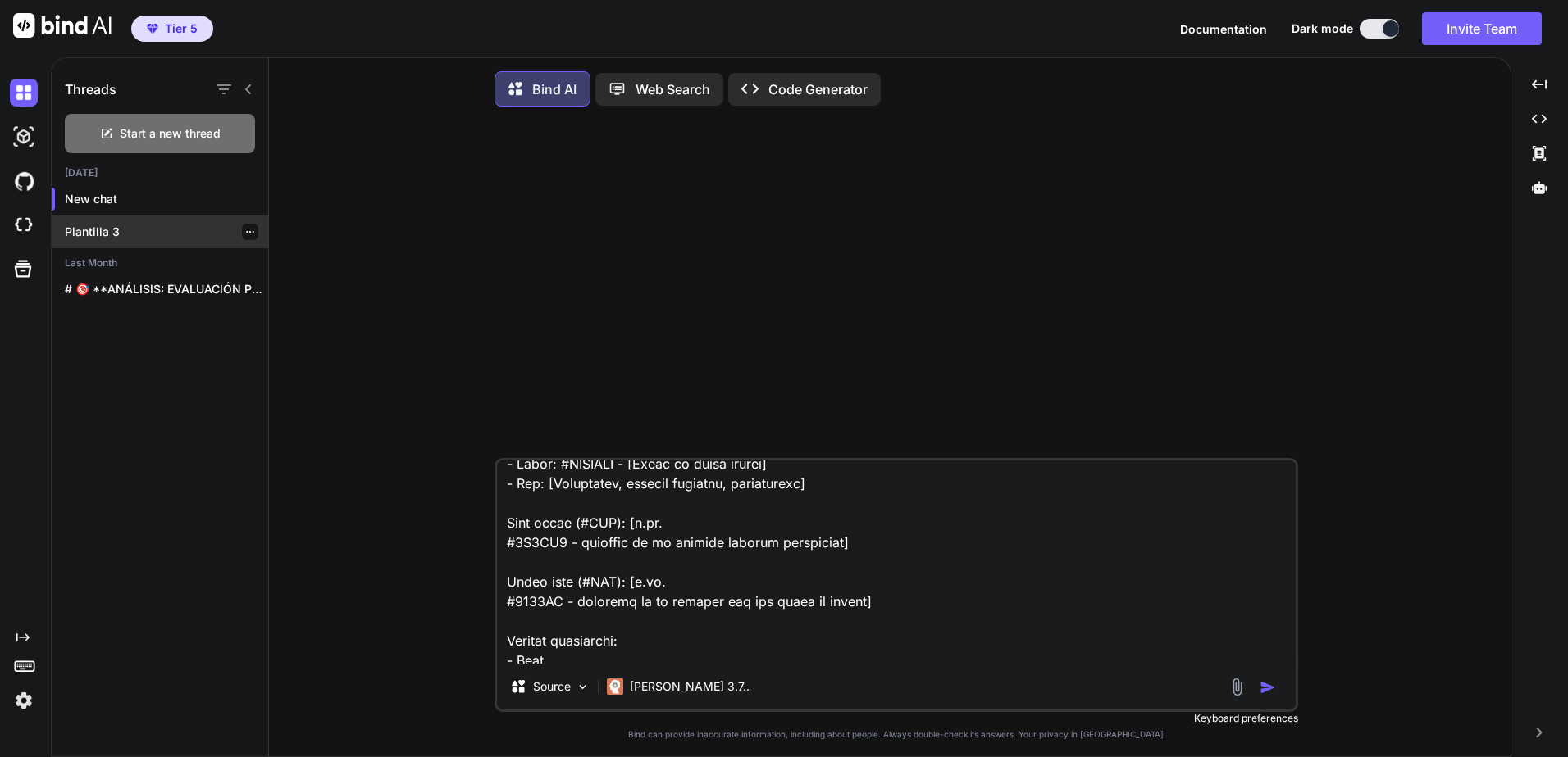
click at [191, 239] on p "Plantilla 3" at bounding box center [165, 232] width 203 height 17
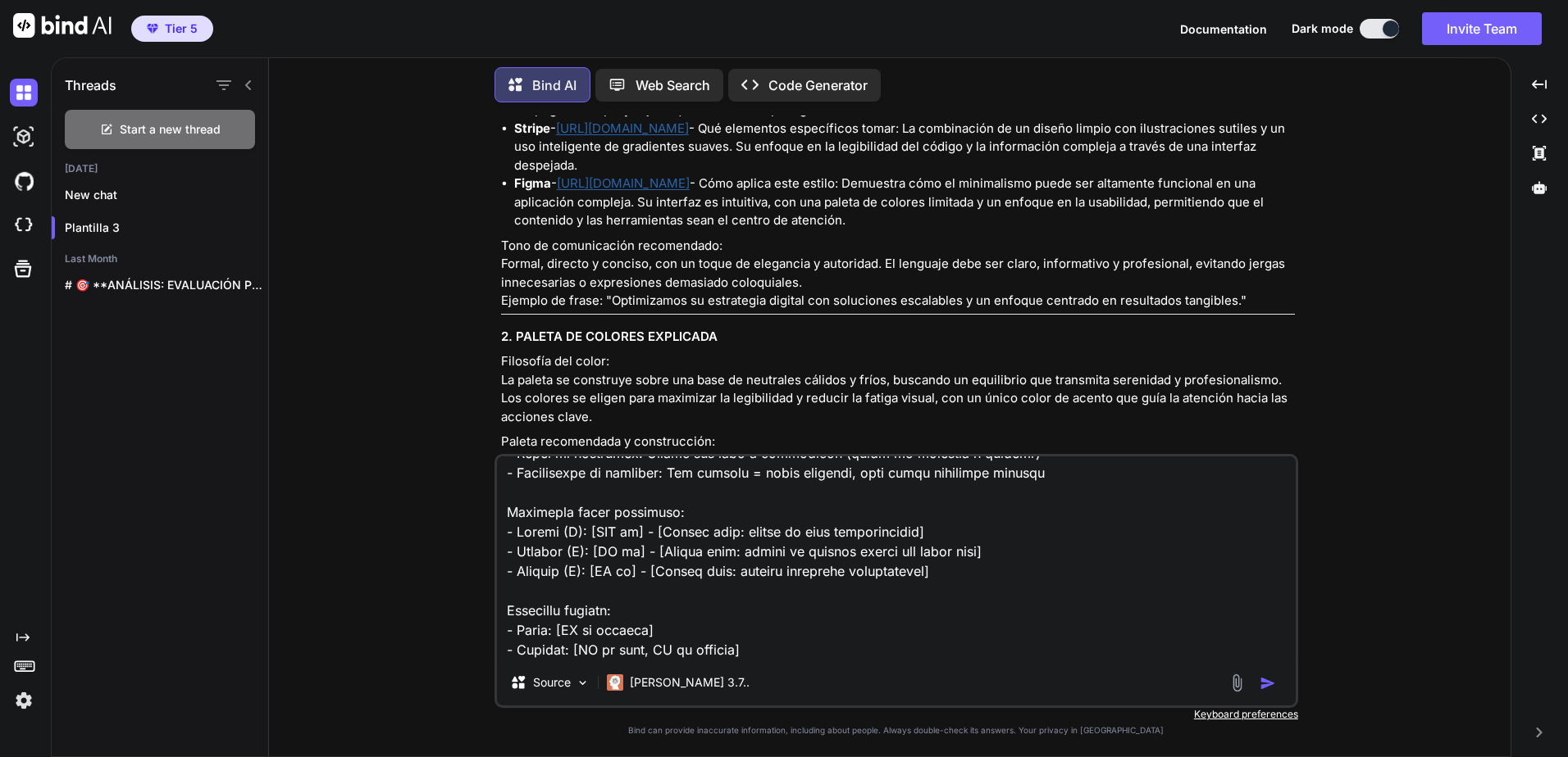
scroll to position [4425, 0]
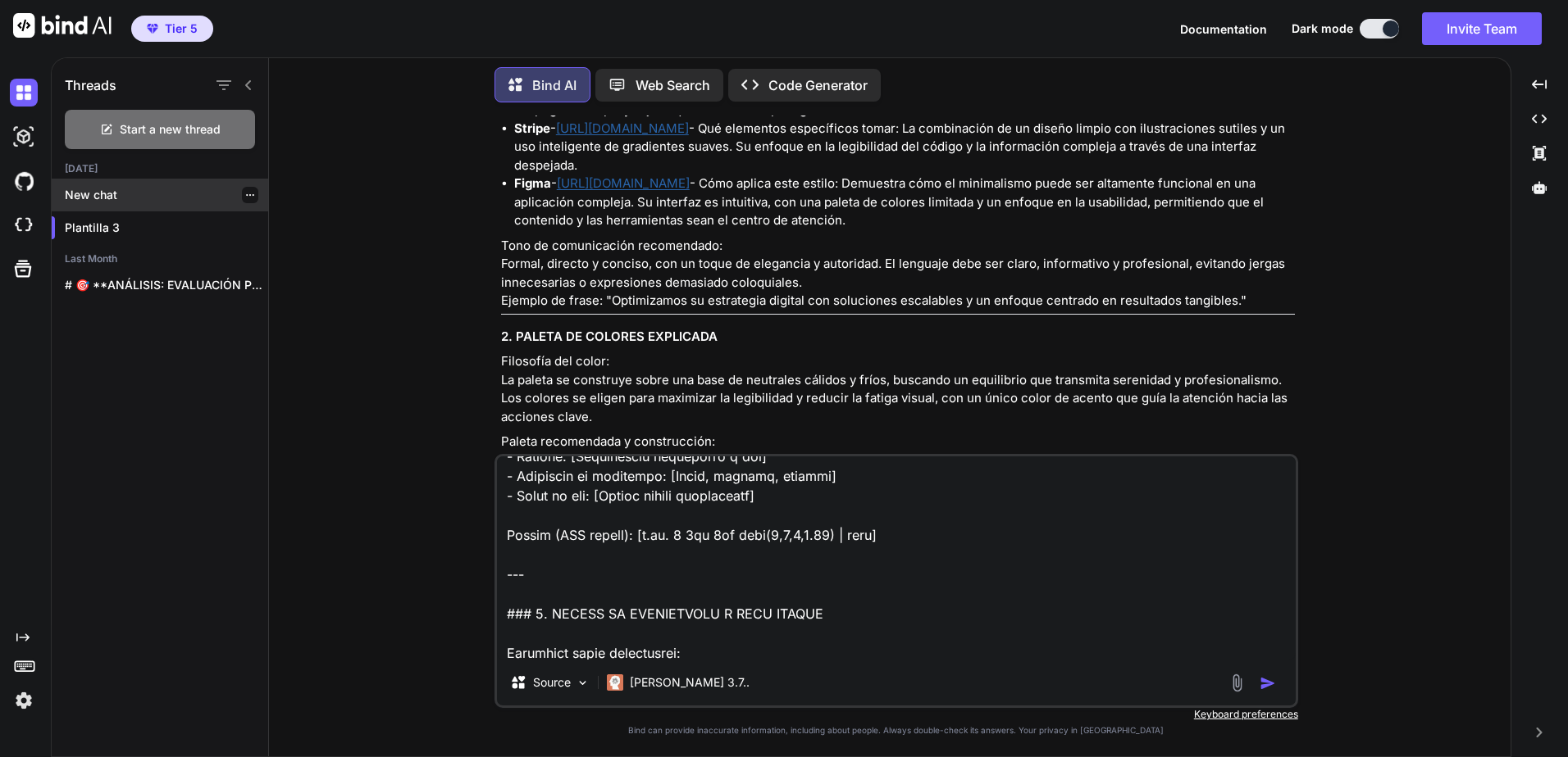
click at [132, 198] on p "New chat" at bounding box center [165, 195] width 203 height 17
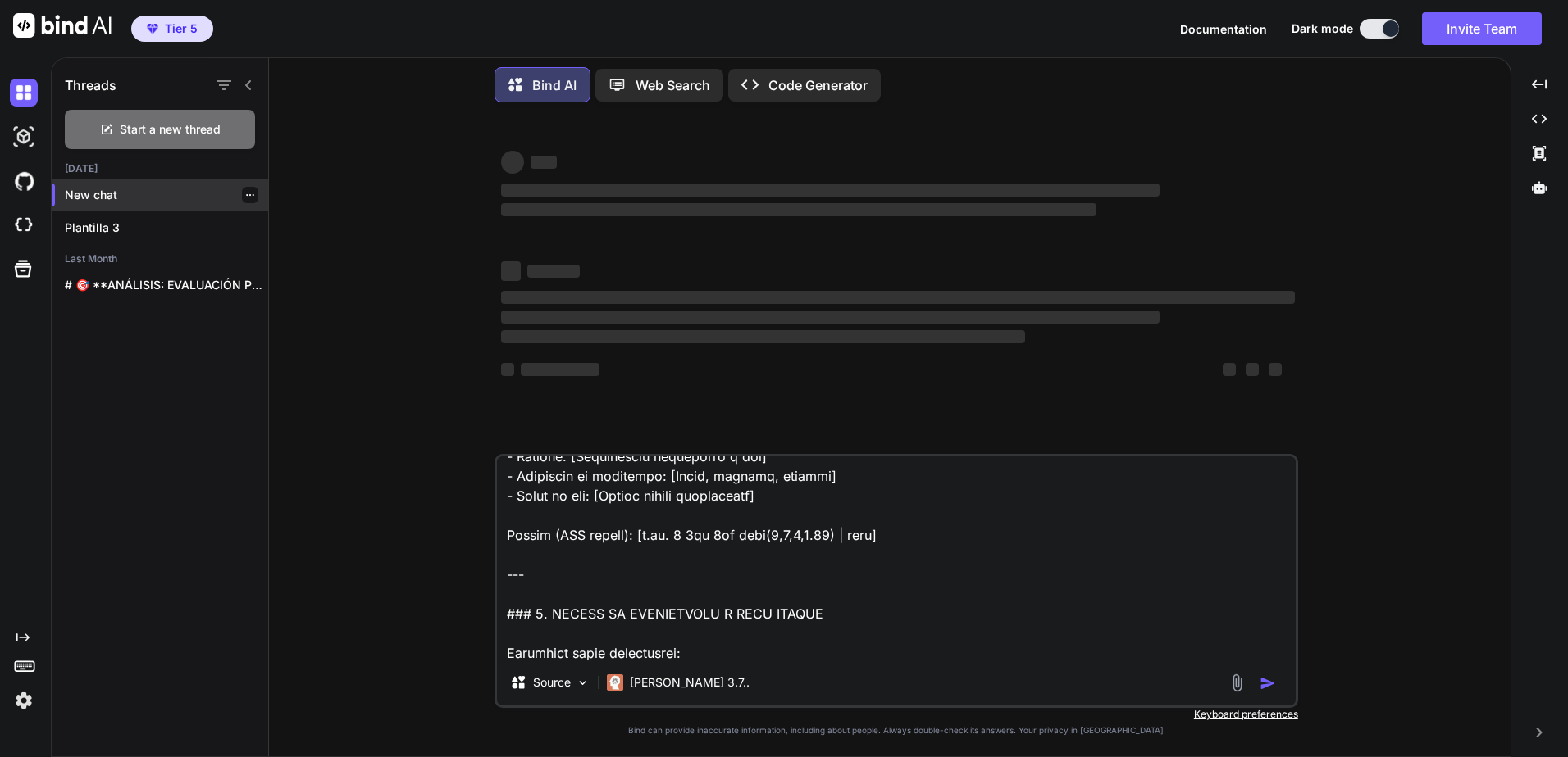
scroll to position [0, 0]
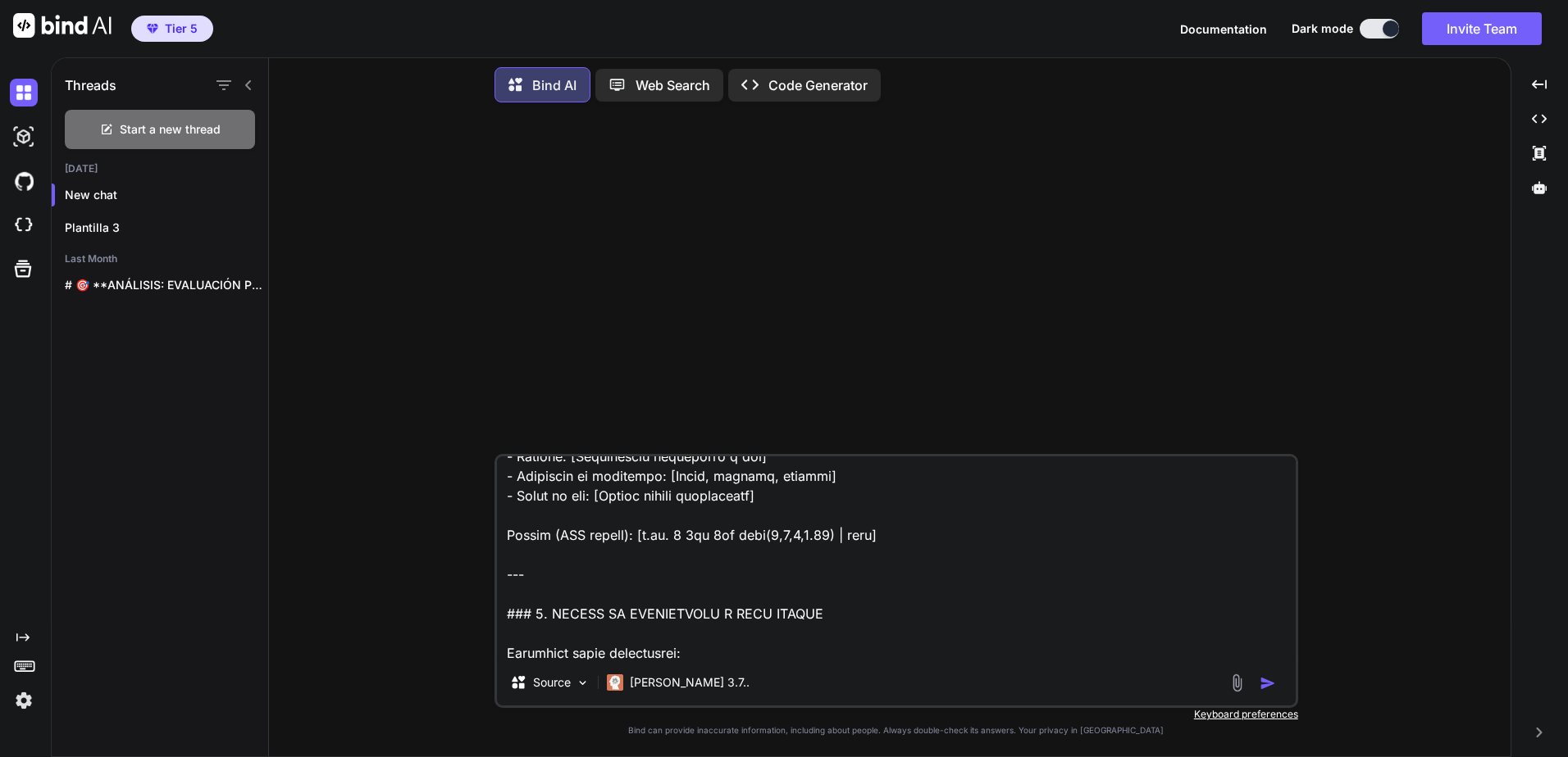
click at [1062, 296] on div at bounding box center [897, 285] width 801 height 338
click at [373, 363] on div "Source Claude 3.7.. Created with Bind Always check its answers. Privacy in Bind…" at bounding box center [896, 436] width 1228 height 641
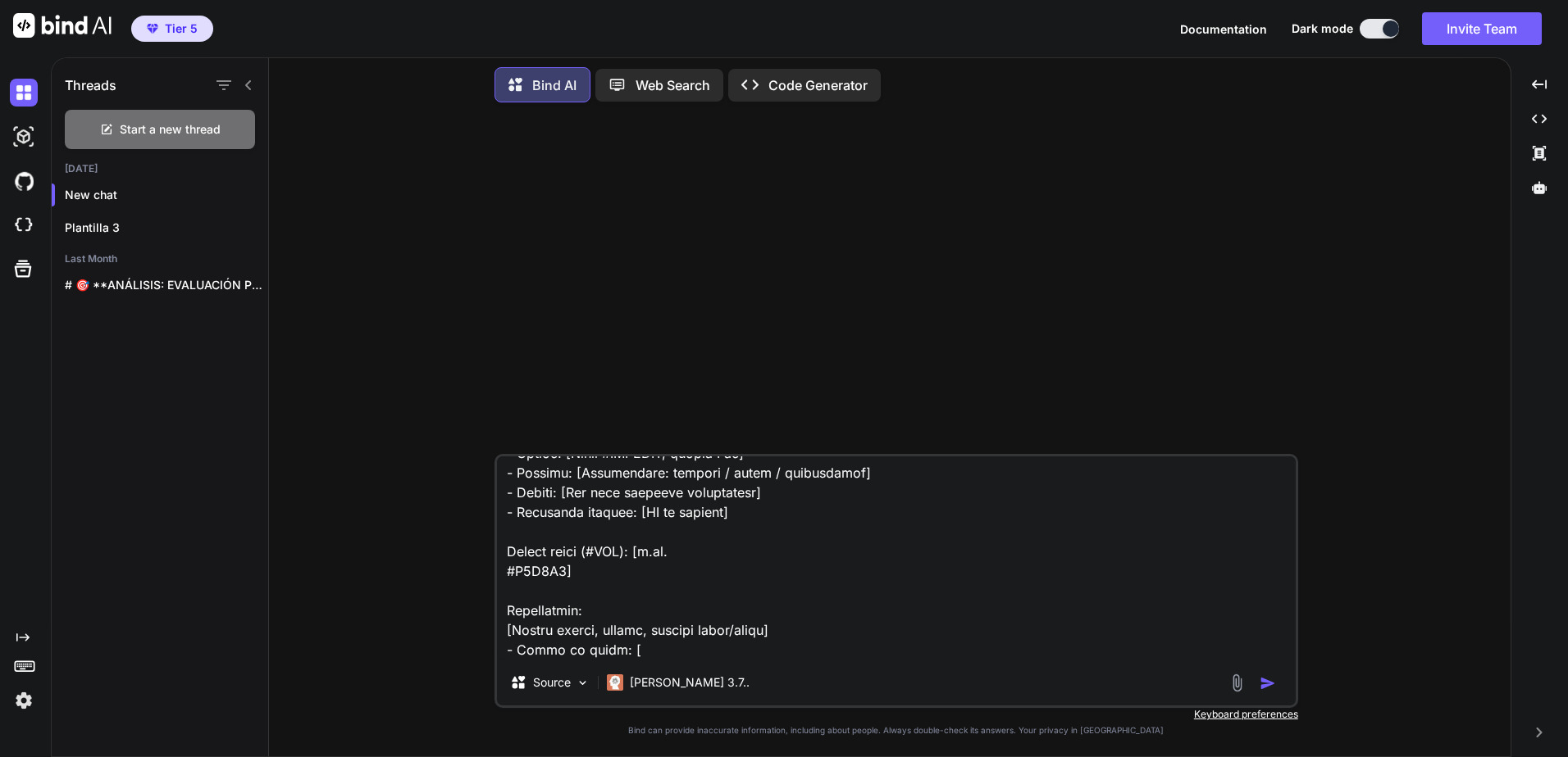
scroll to position [7576, 0]
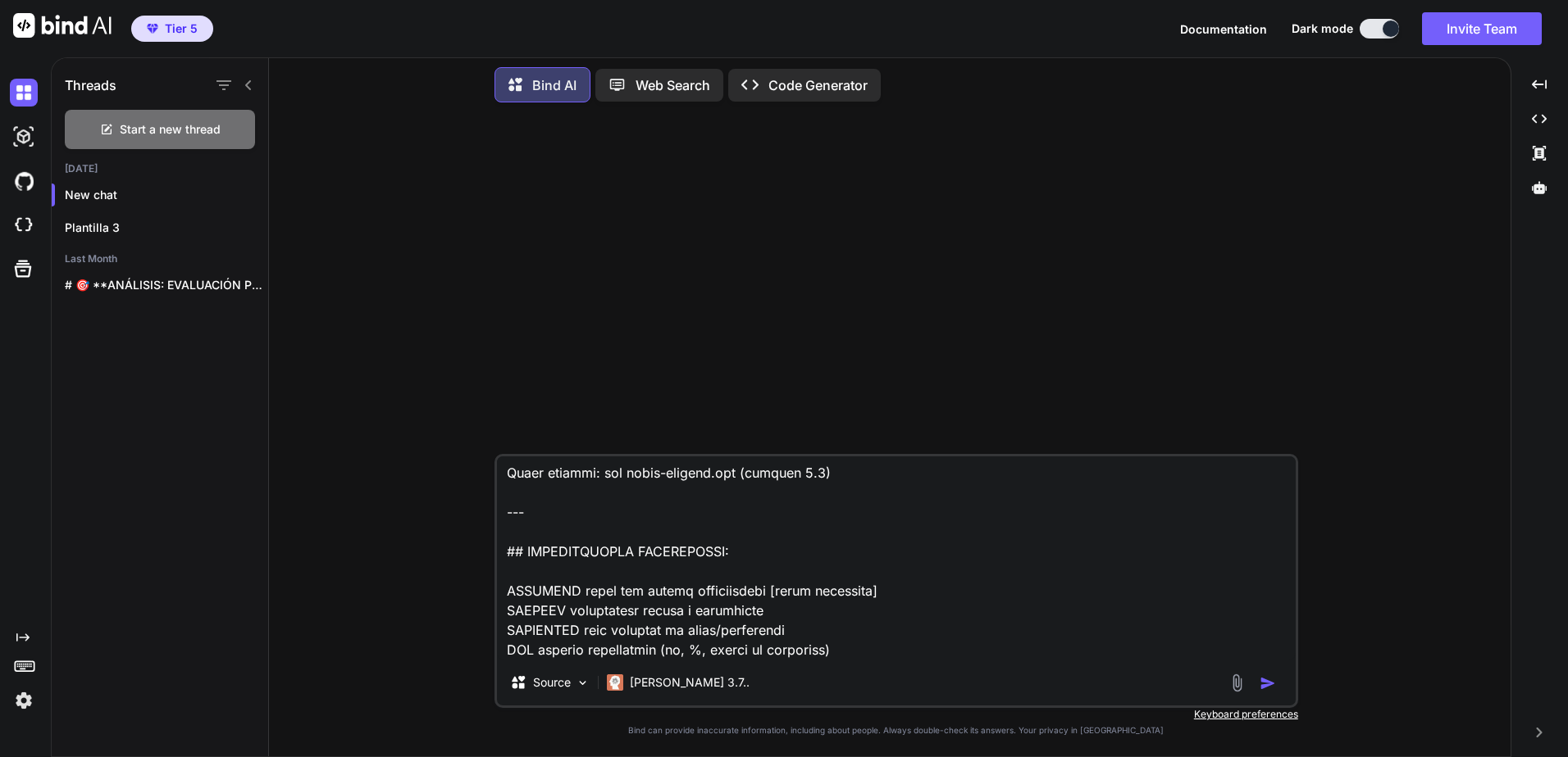
click at [28, 701] on img at bounding box center [24, 701] width 28 height 28
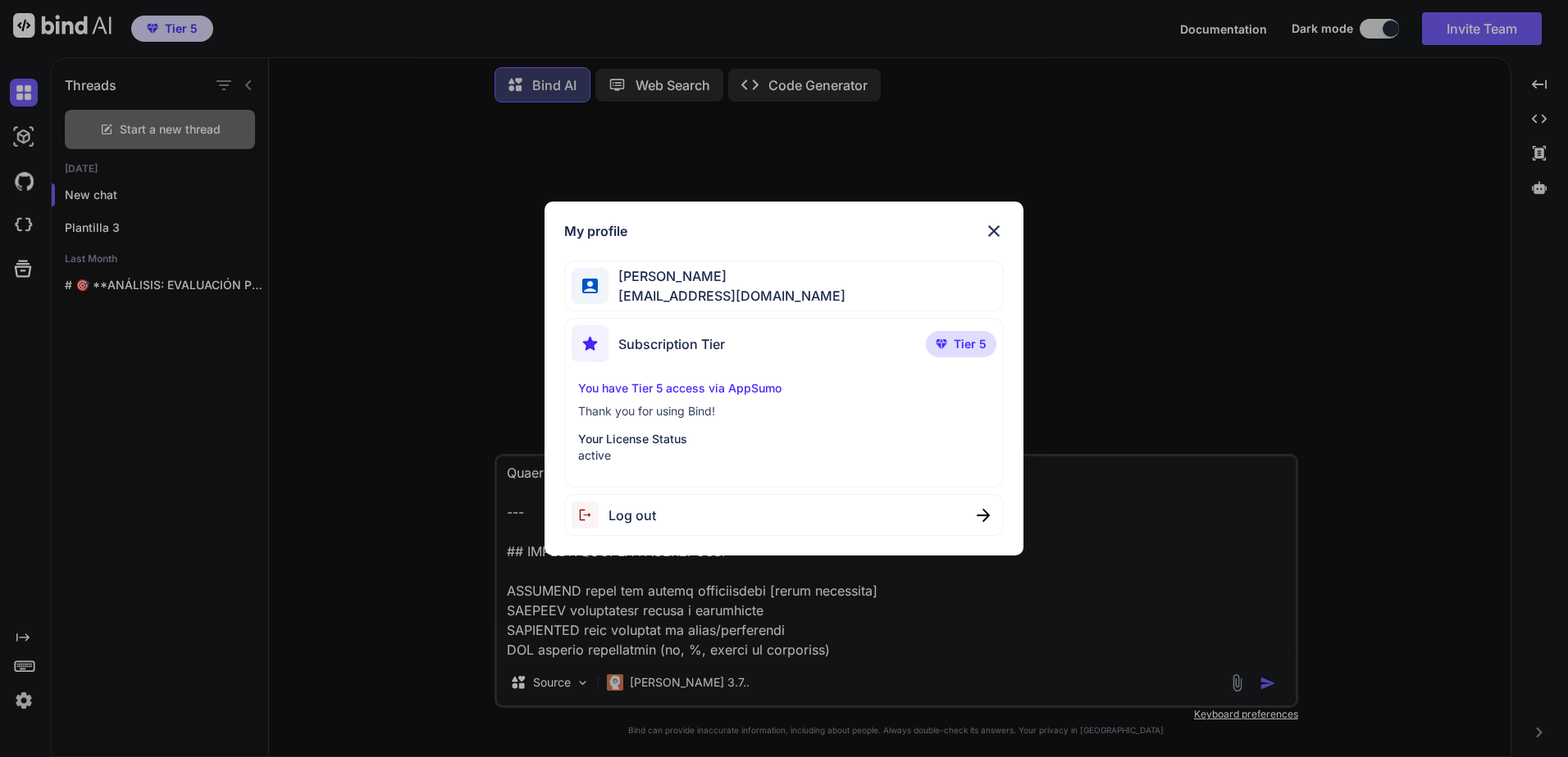
click at [988, 235] on img at bounding box center [993, 231] width 19 height 19
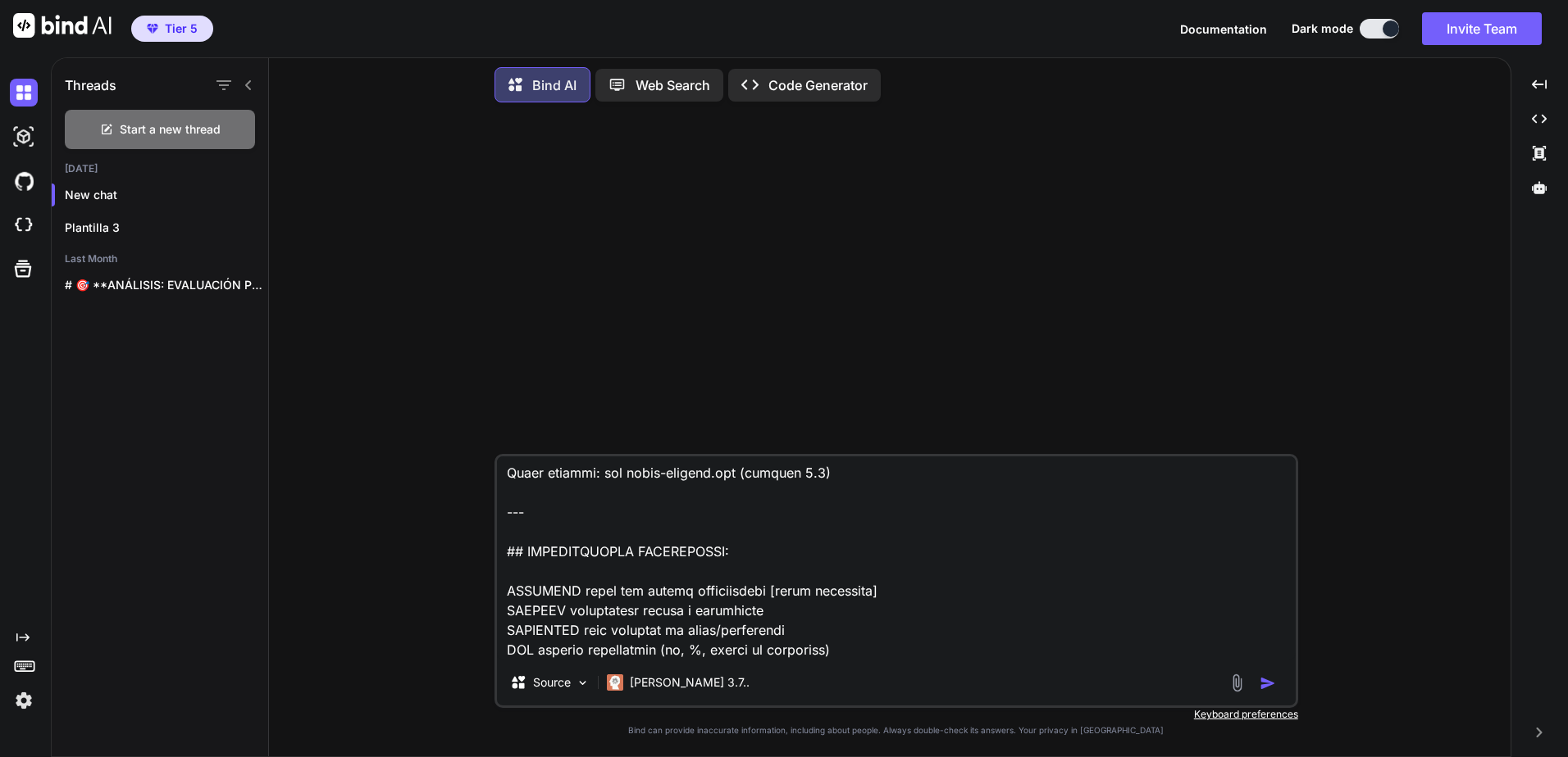
click at [1270, 681] on img "button" at bounding box center [1267, 684] width 17 height 17
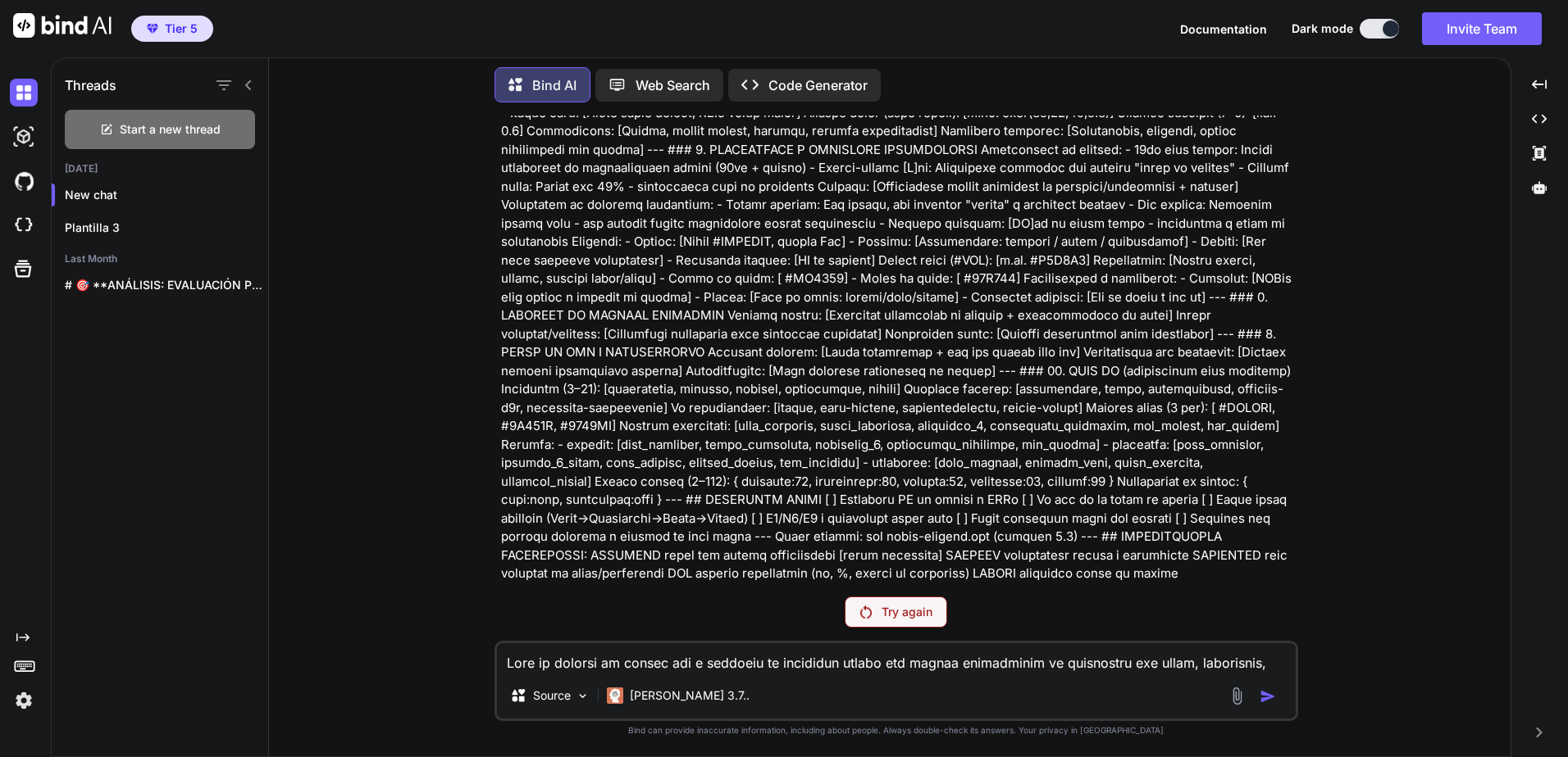
scroll to position [1341, 0]
click at [925, 608] on p "Try again" at bounding box center [906, 612] width 51 height 17
click at [889, 619] on p "Try again" at bounding box center [906, 612] width 51 height 17
click at [899, 608] on p "Try again" at bounding box center [906, 612] width 51 height 17
click at [900, 621] on div "Try again" at bounding box center [896, 612] width 103 height 31
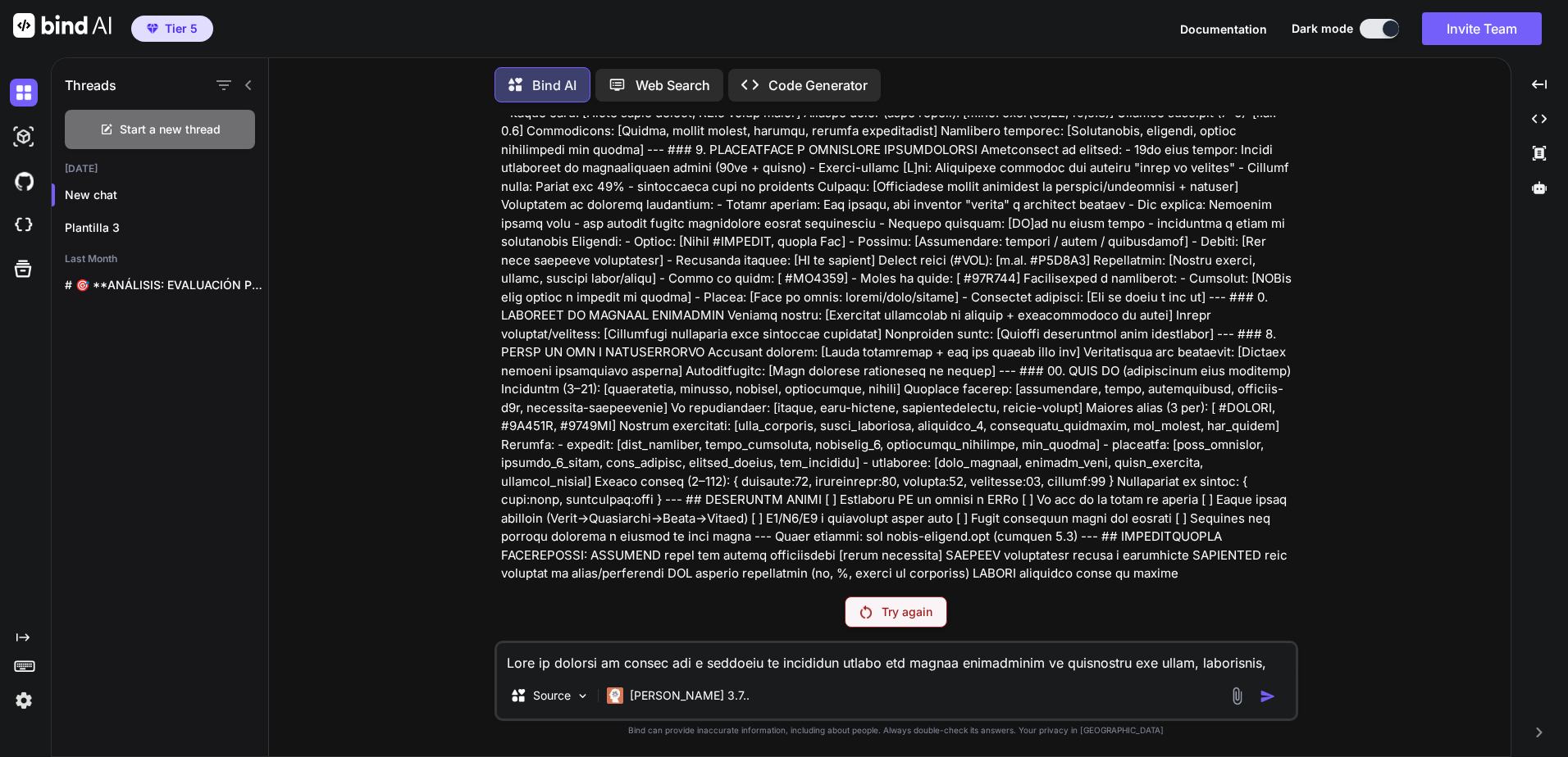
click at [903, 621] on div "Try again" at bounding box center [896, 612] width 103 height 31
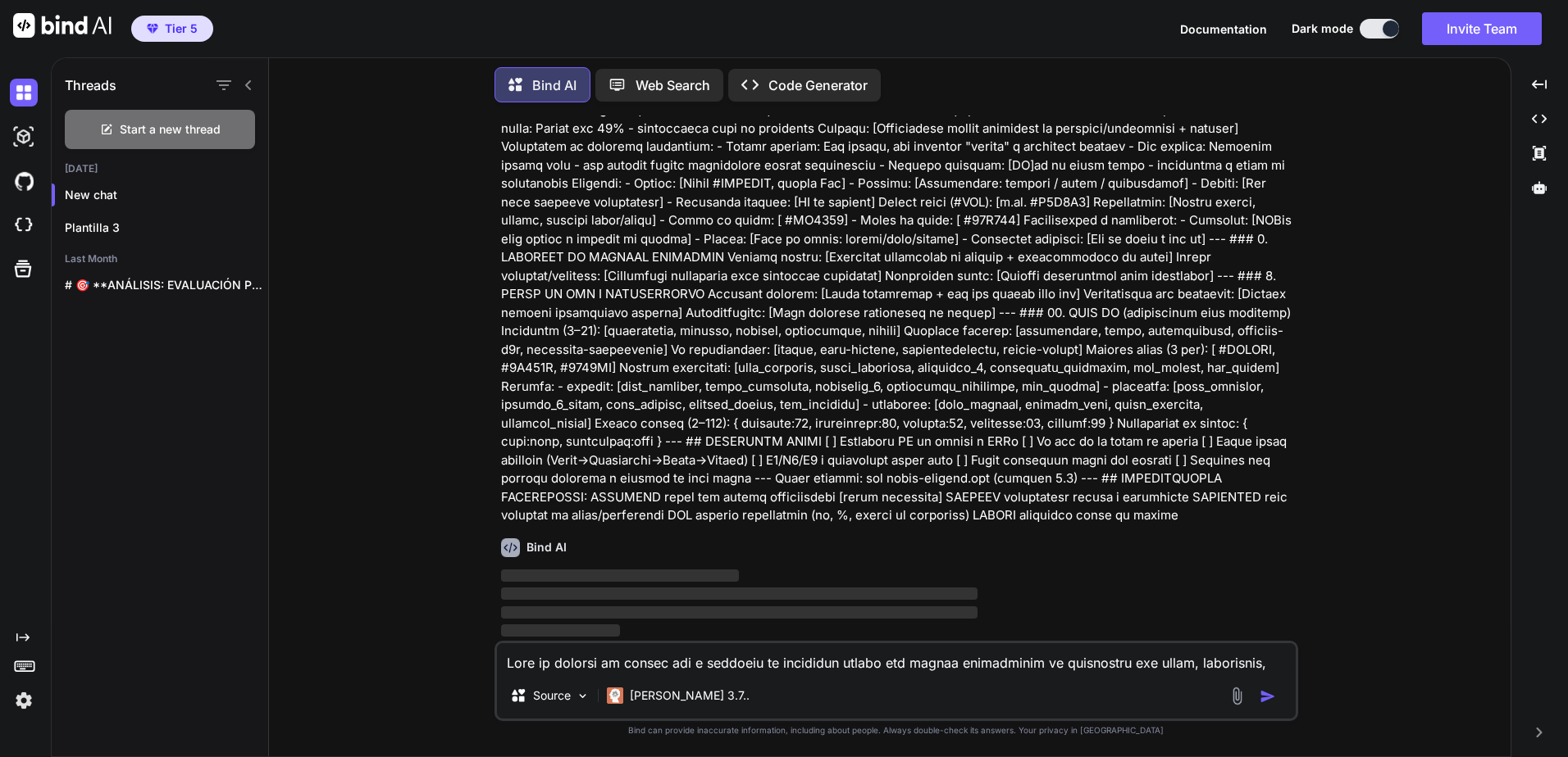
scroll to position [1317, 0]
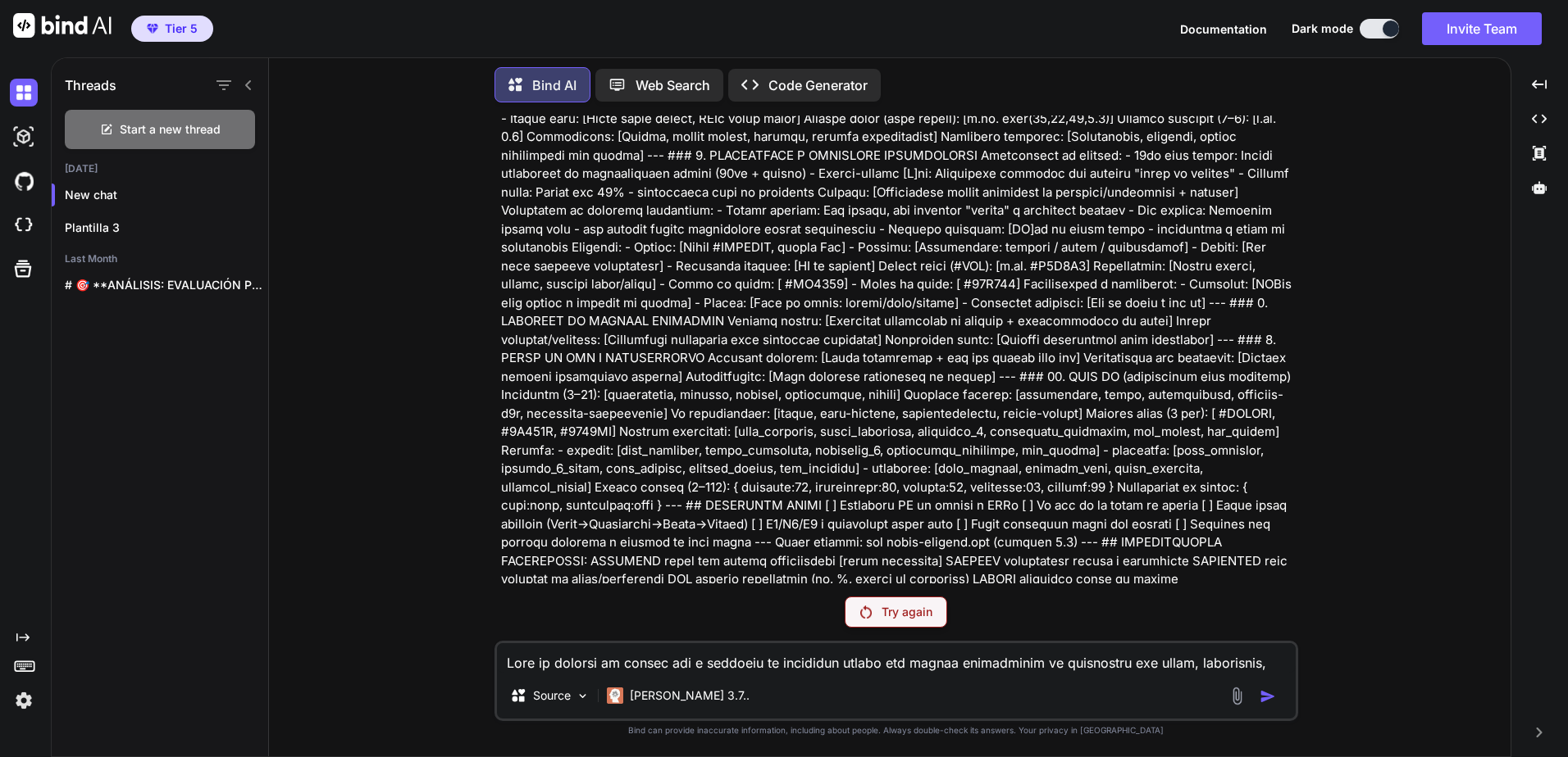
click at [927, 612] on p "Try again" at bounding box center [906, 612] width 51 height 17
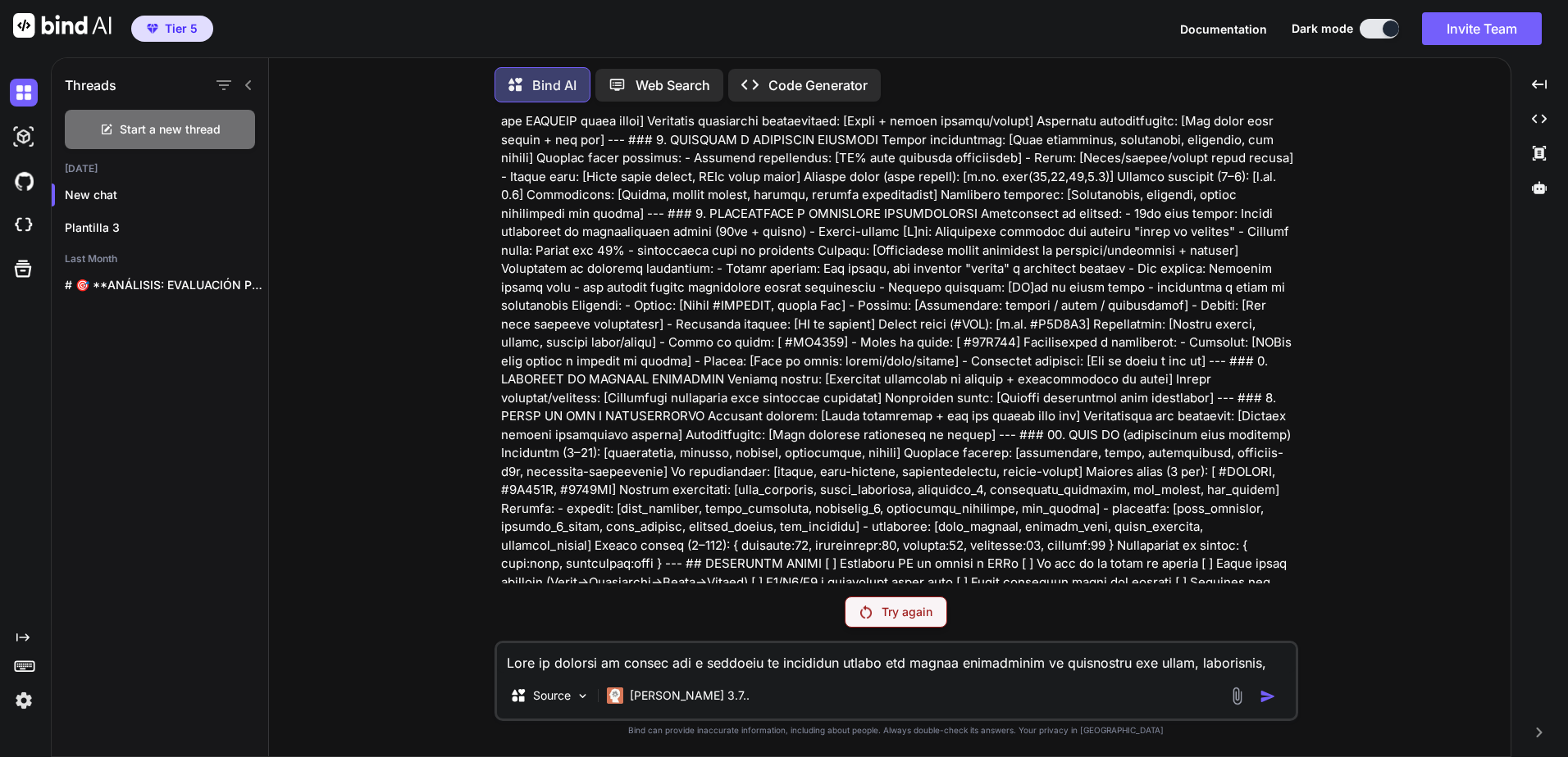
scroll to position [1341, 0]
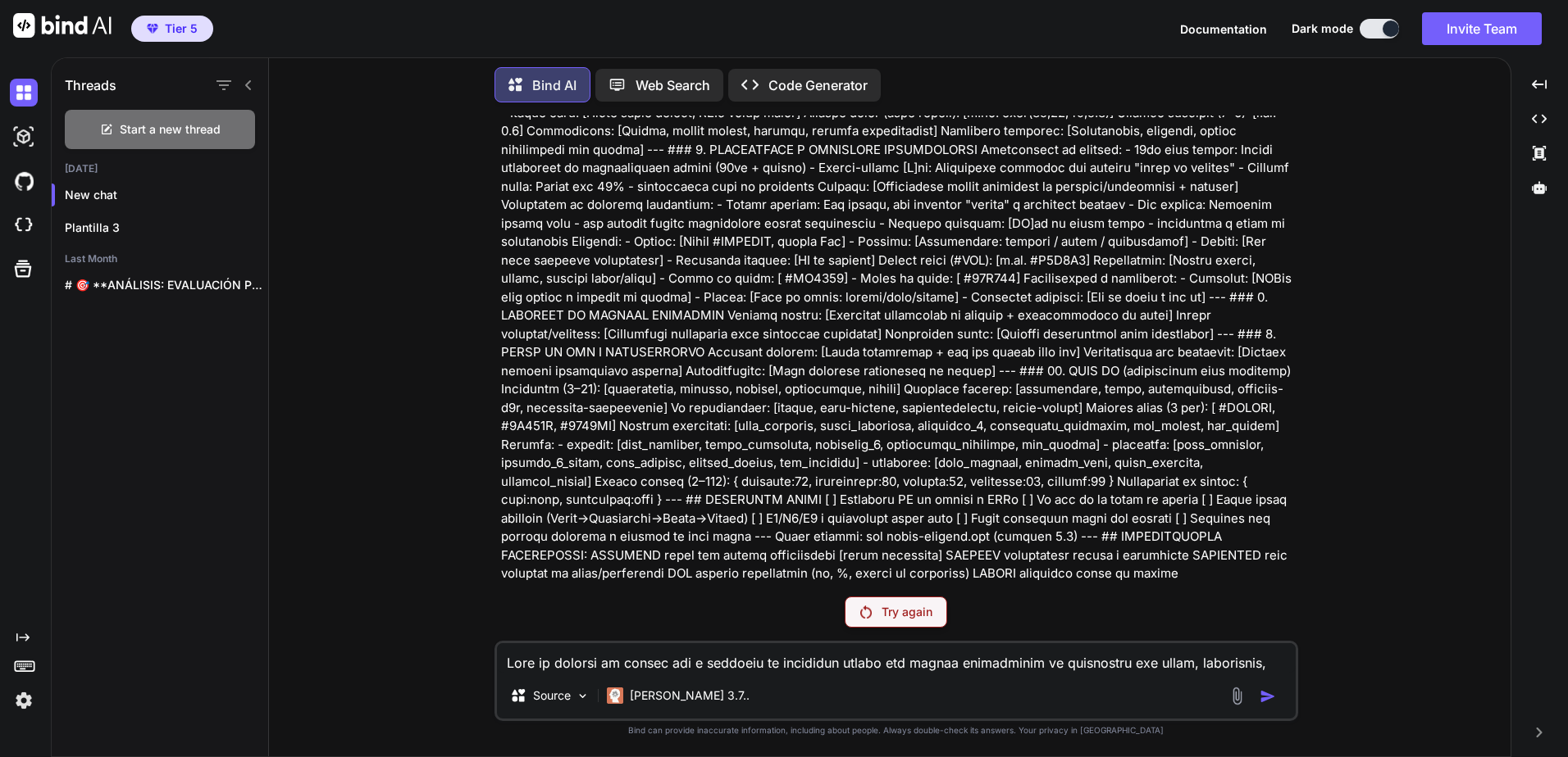
click at [903, 612] on p "Try again" at bounding box center [906, 612] width 51 height 17
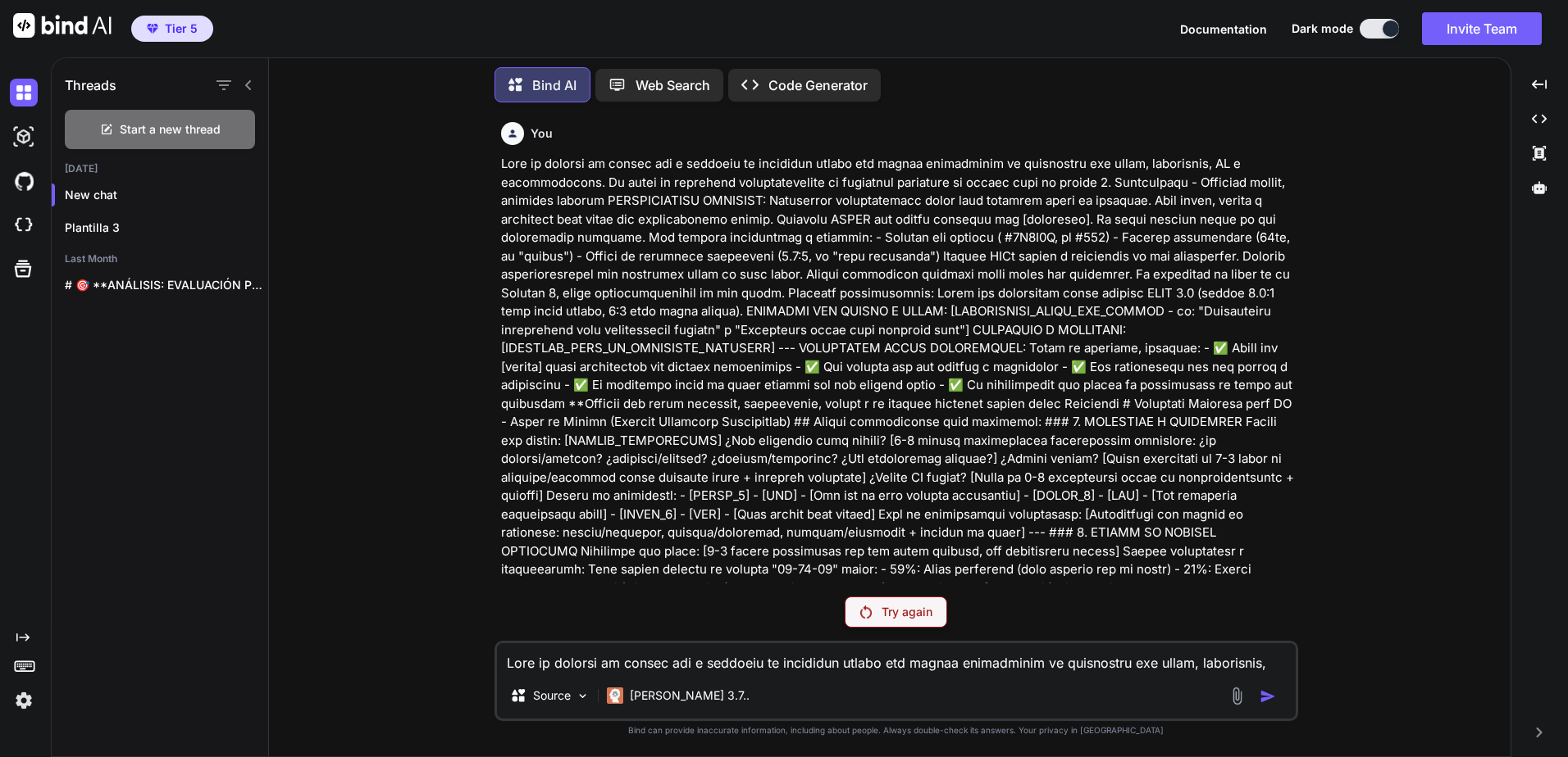
click at [931, 618] on p "Try again" at bounding box center [906, 612] width 51 height 17
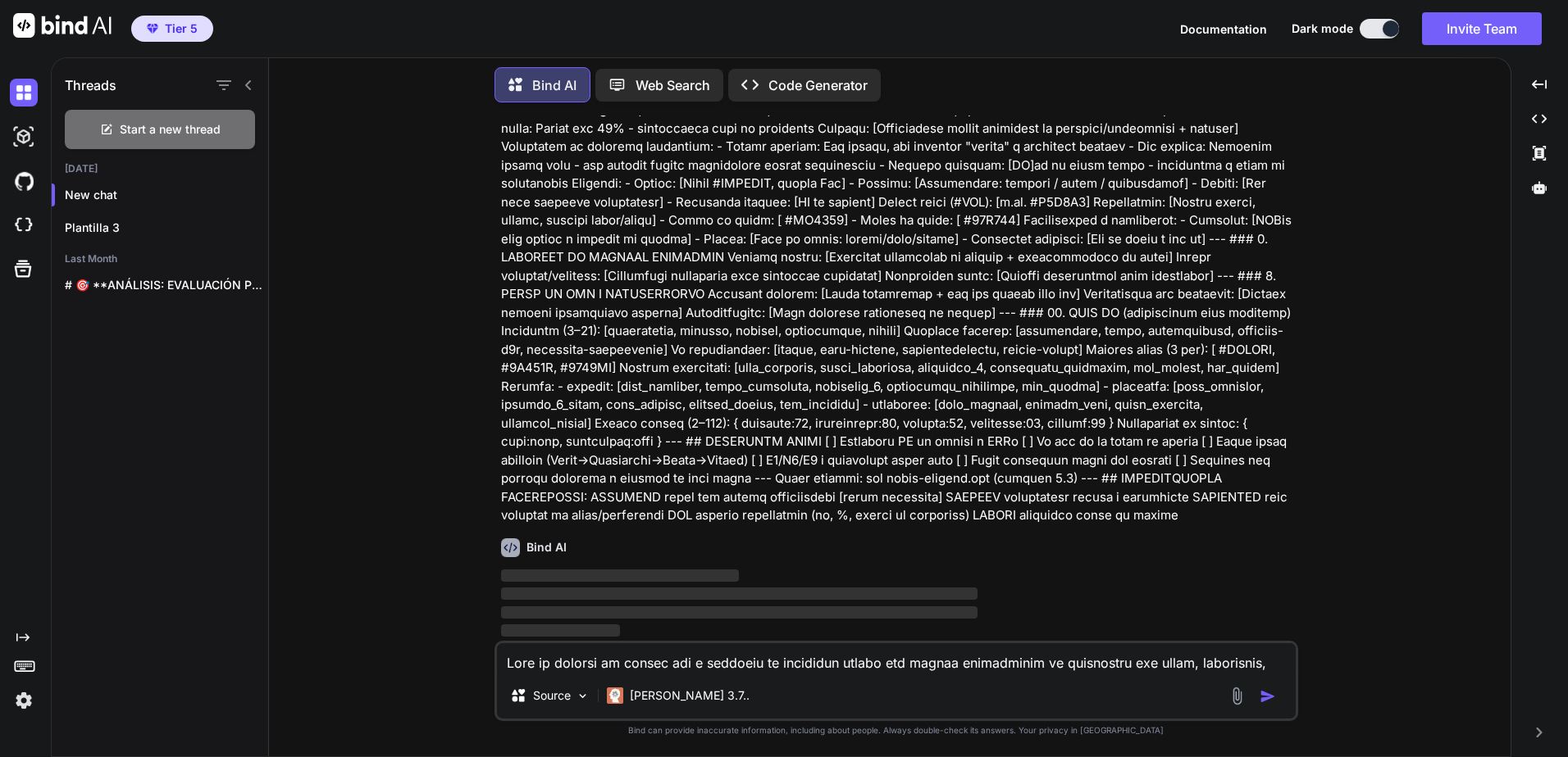
scroll to position [1341, 0]
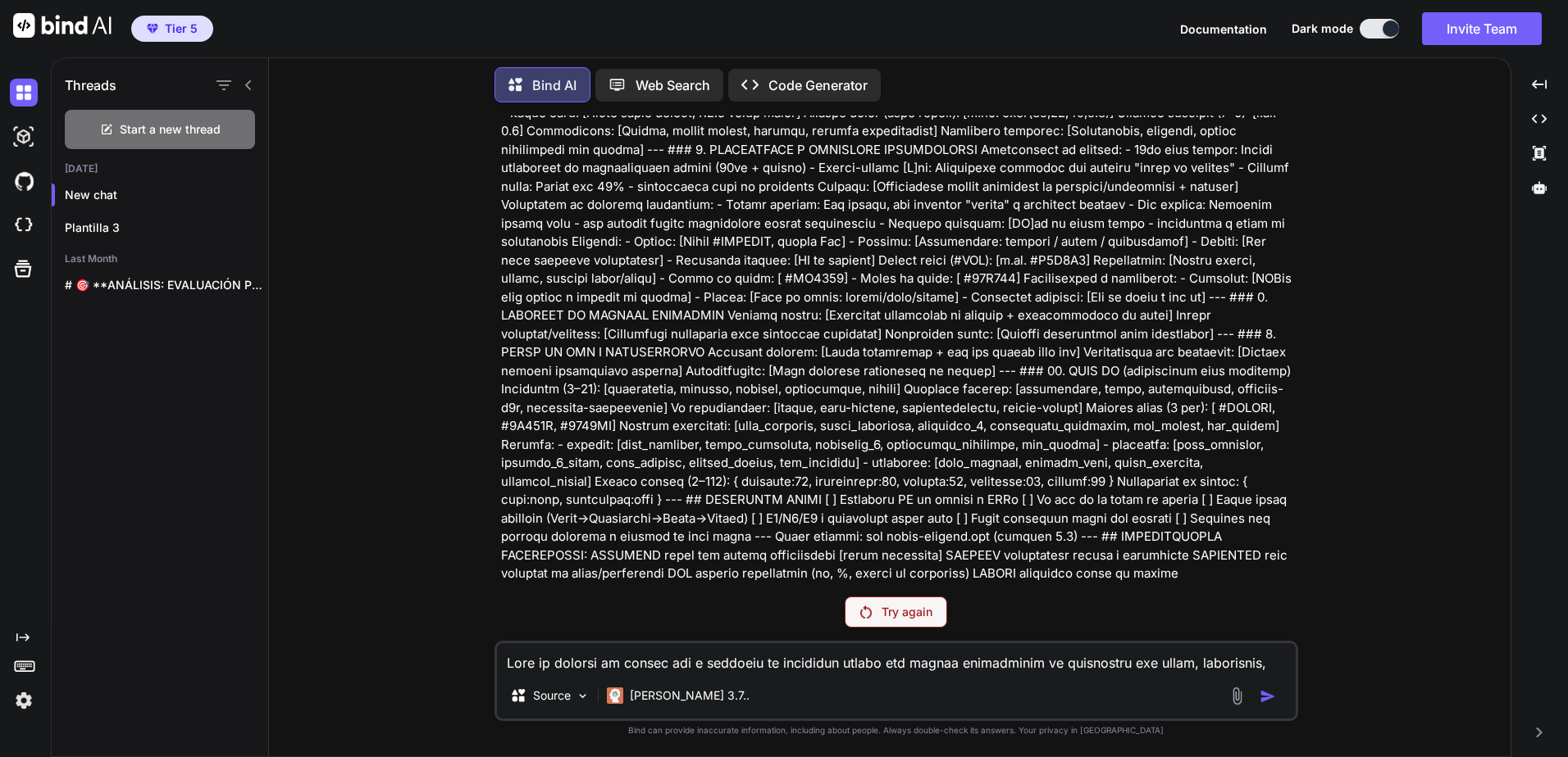
click at [914, 616] on p "Try again" at bounding box center [906, 612] width 51 height 17
click at [918, 611] on p "Try again" at bounding box center [906, 612] width 51 height 17
click at [898, 619] on p "Try again" at bounding box center [906, 612] width 51 height 17
click at [858, 617] on div "Try again" at bounding box center [896, 612] width 103 height 31
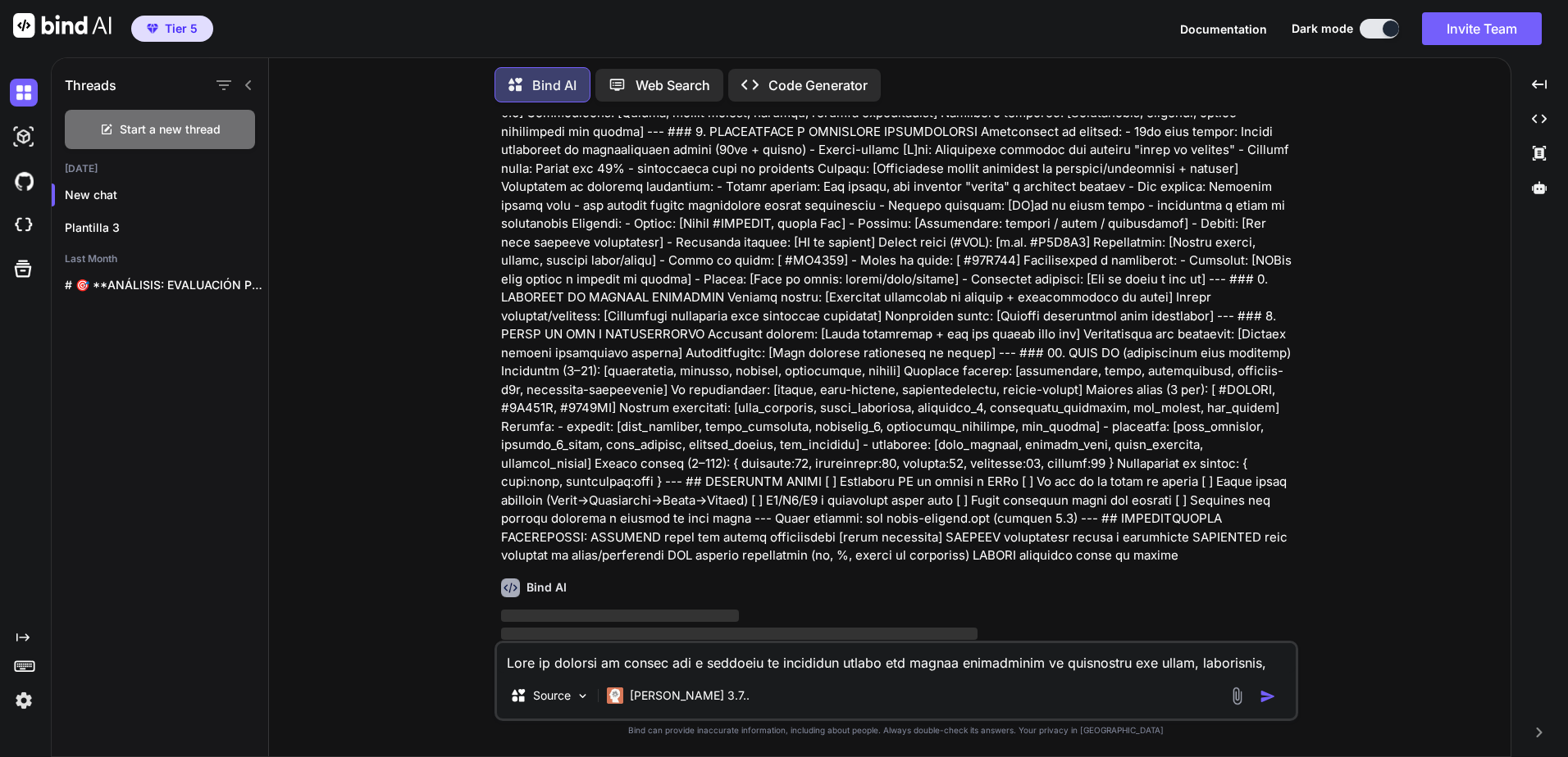
scroll to position [0, 0]
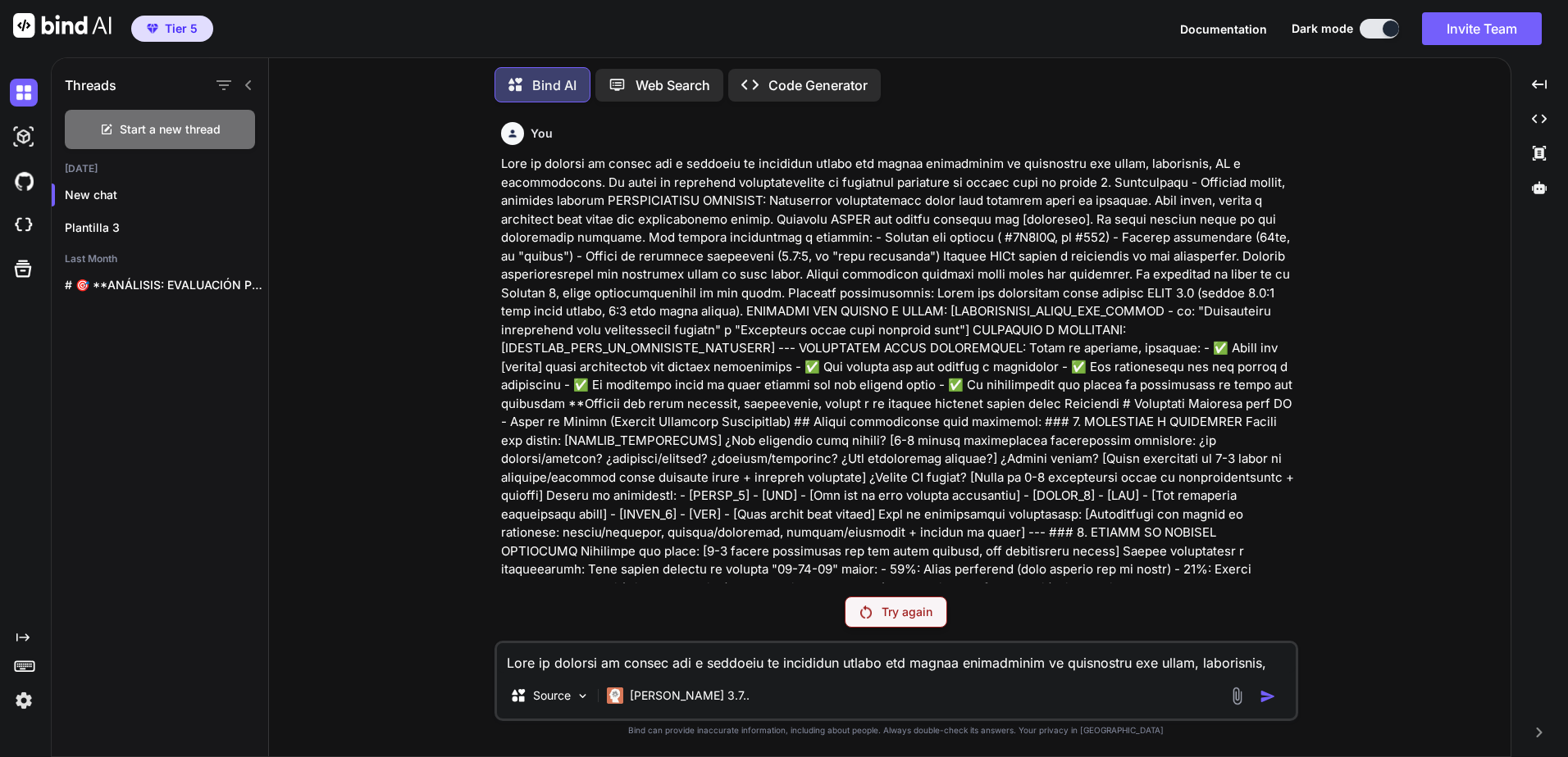
click at [910, 614] on p "Try again" at bounding box center [906, 612] width 51 height 17
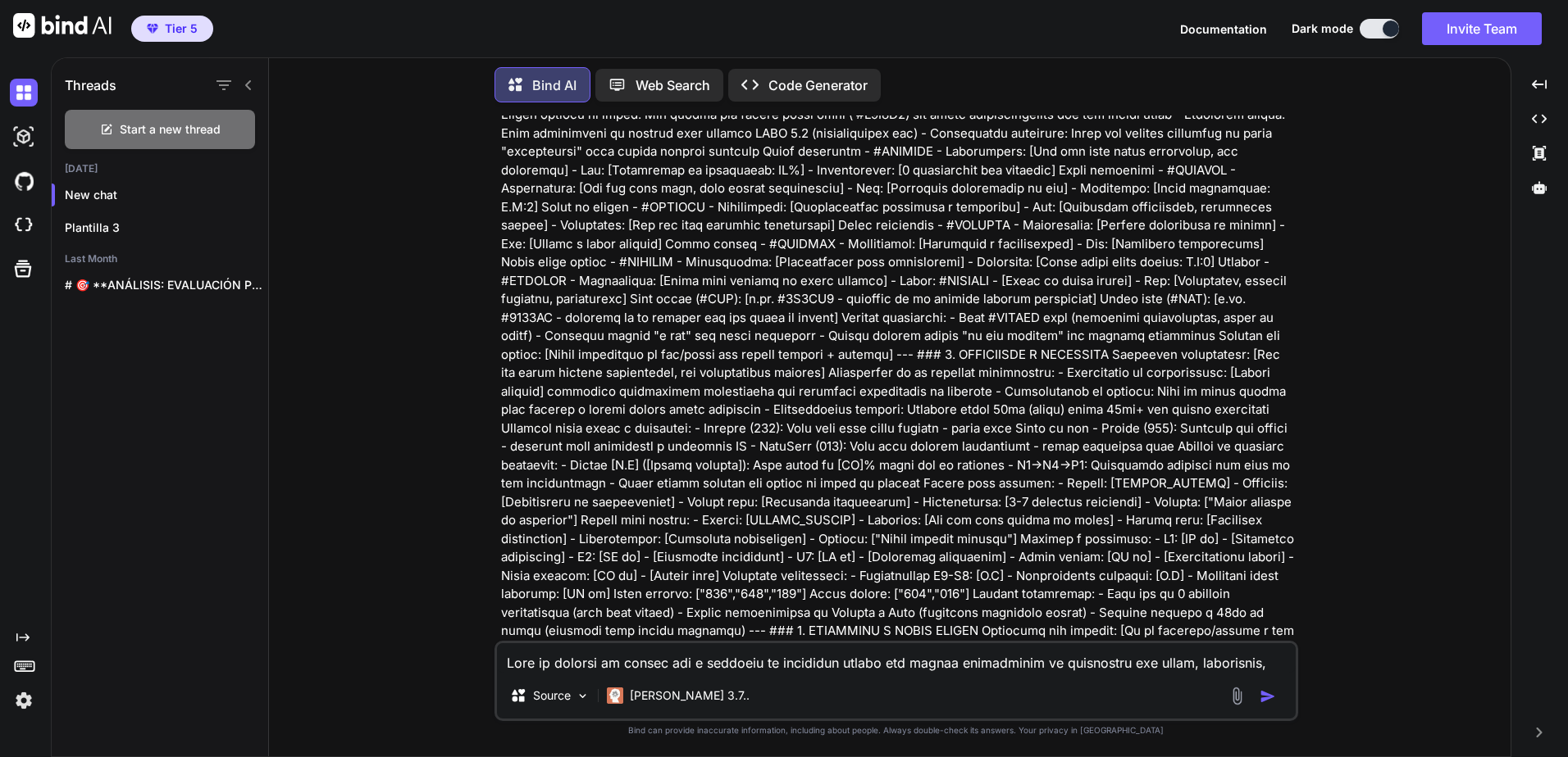
scroll to position [901, 0]
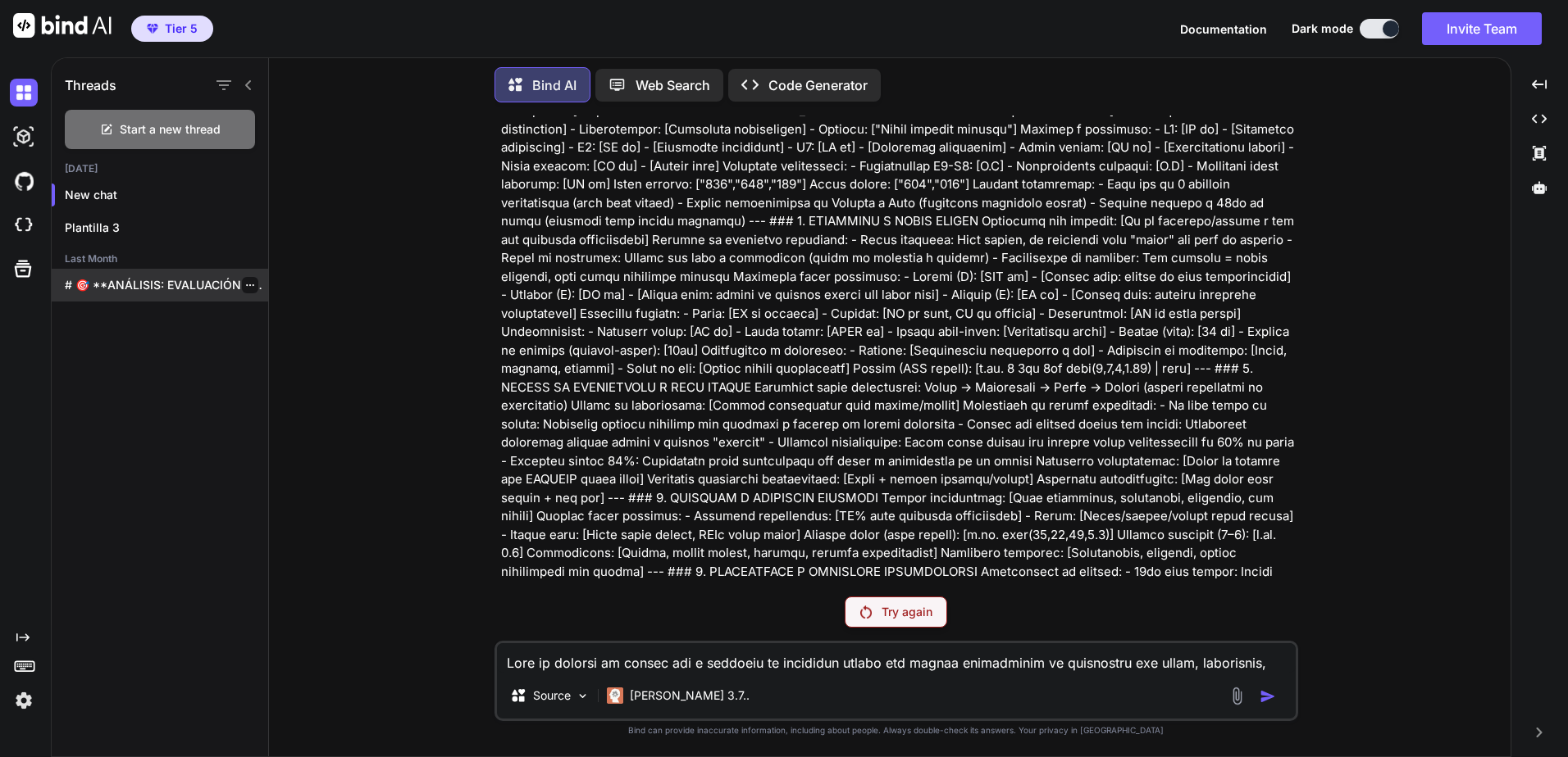
click at [168, 292] on div "# 🎯 **ANÁLISIS: EVALUACIÓN PREVENTIVA COMO PROMPT..." at bounding box center [160, 286] width 217 height 33
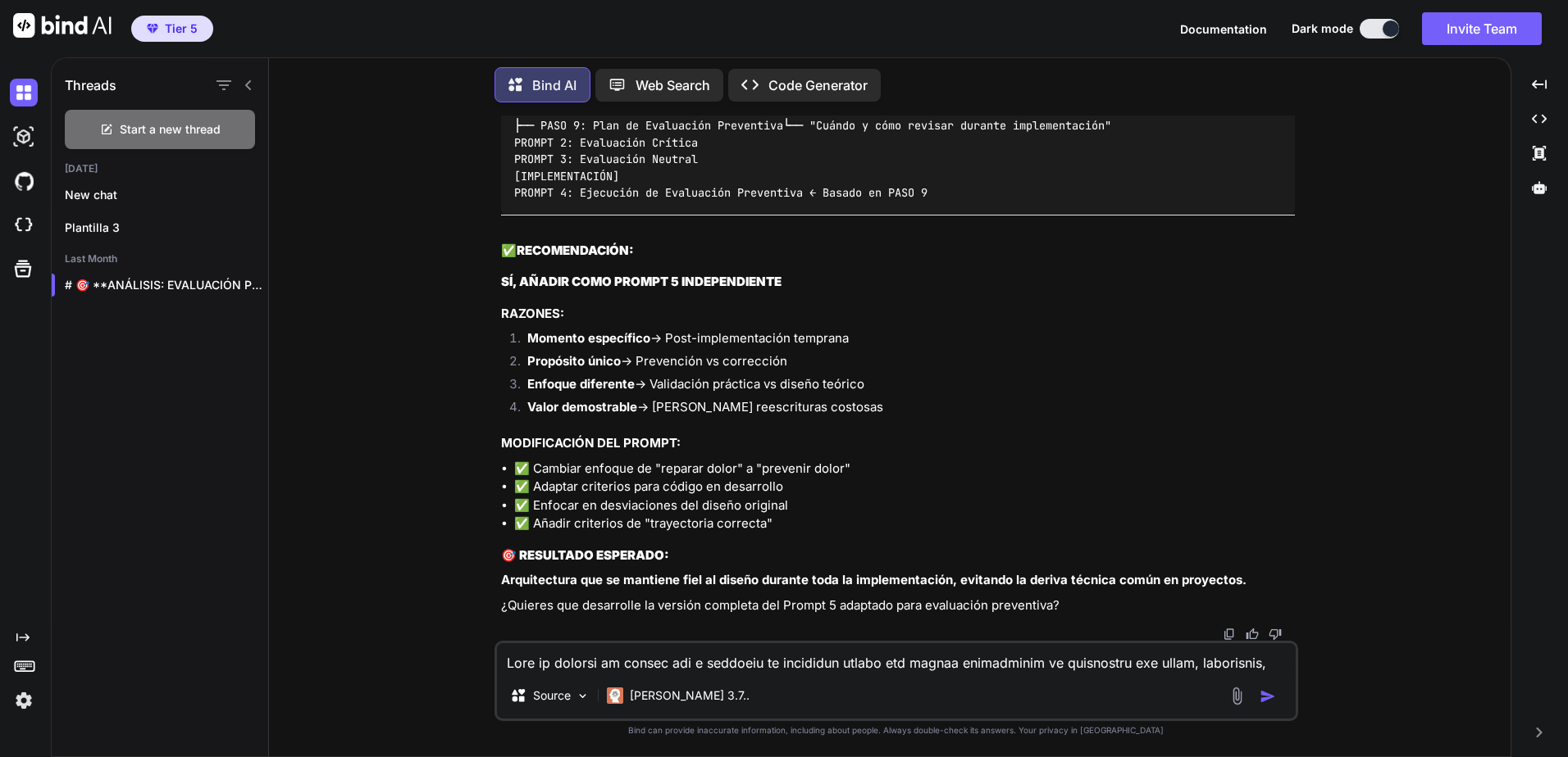
scroll to position [16127, 0]
click at [931, 648] on textarea at bounding box center [896, 658] width 799 height 29
click at [669, 695] on p "Claude 3.7.." at bounding box center [689, 695] width 119 height 17
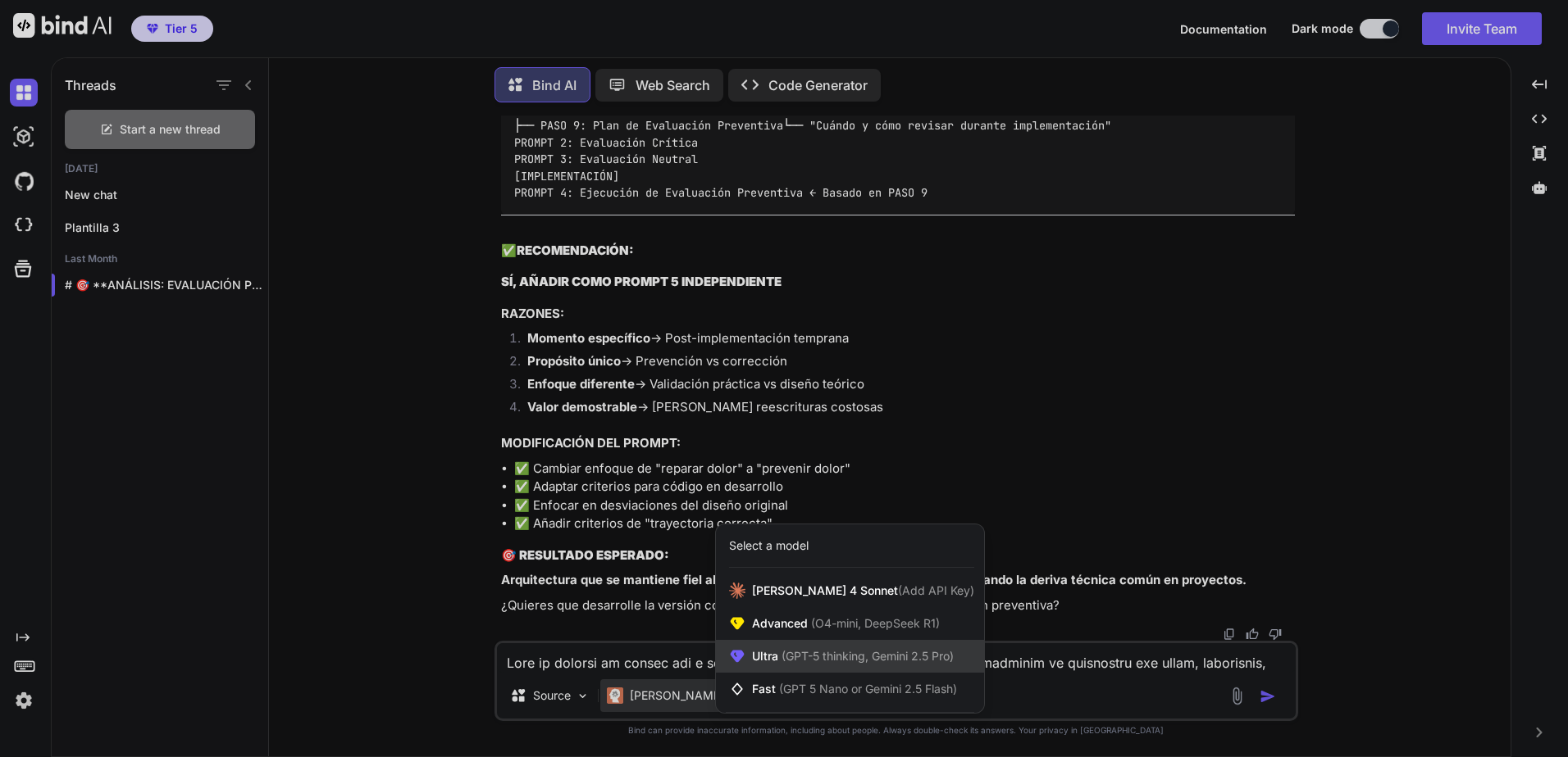
click at [778, 654] on span "Ultra (GPT-5 thinking, Gemini 2.5 Pro)" at bounding box center [852, 657] width 201 height 17
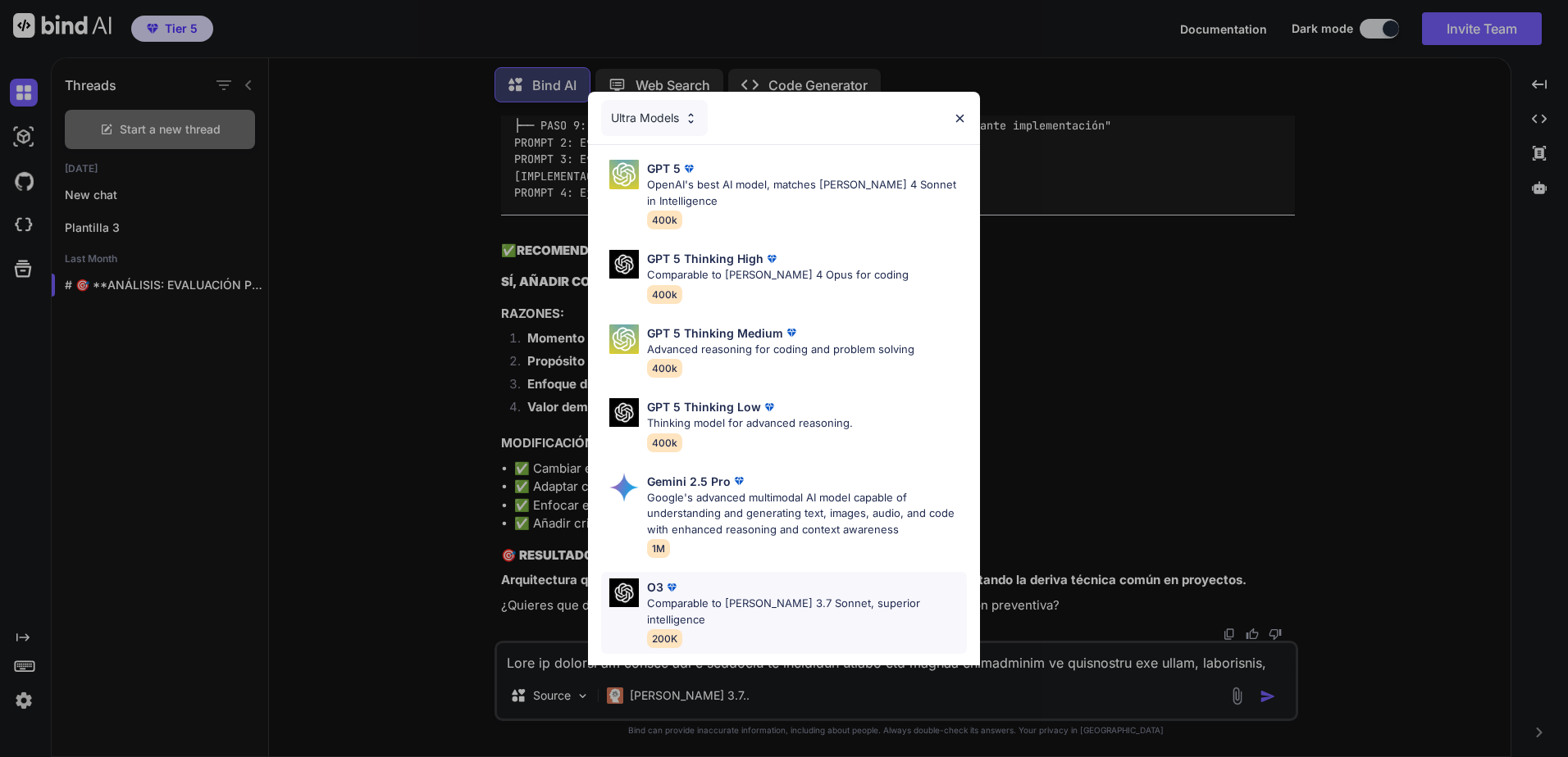
scroll to position [133, 0]
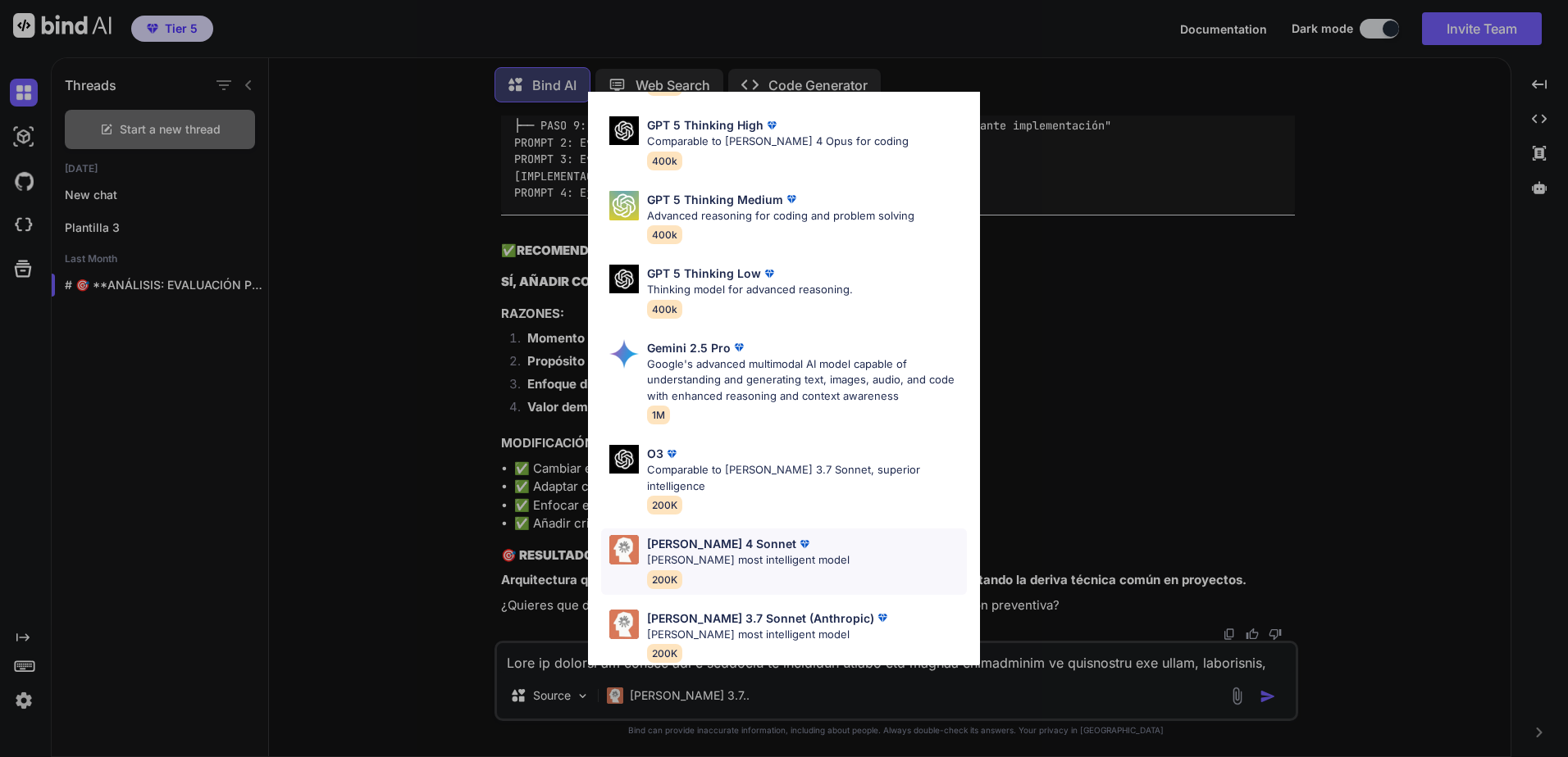
click at [804, 536] on div "Claude 4 Sonnet" at bounding box center [748, 544] width 202 height 17
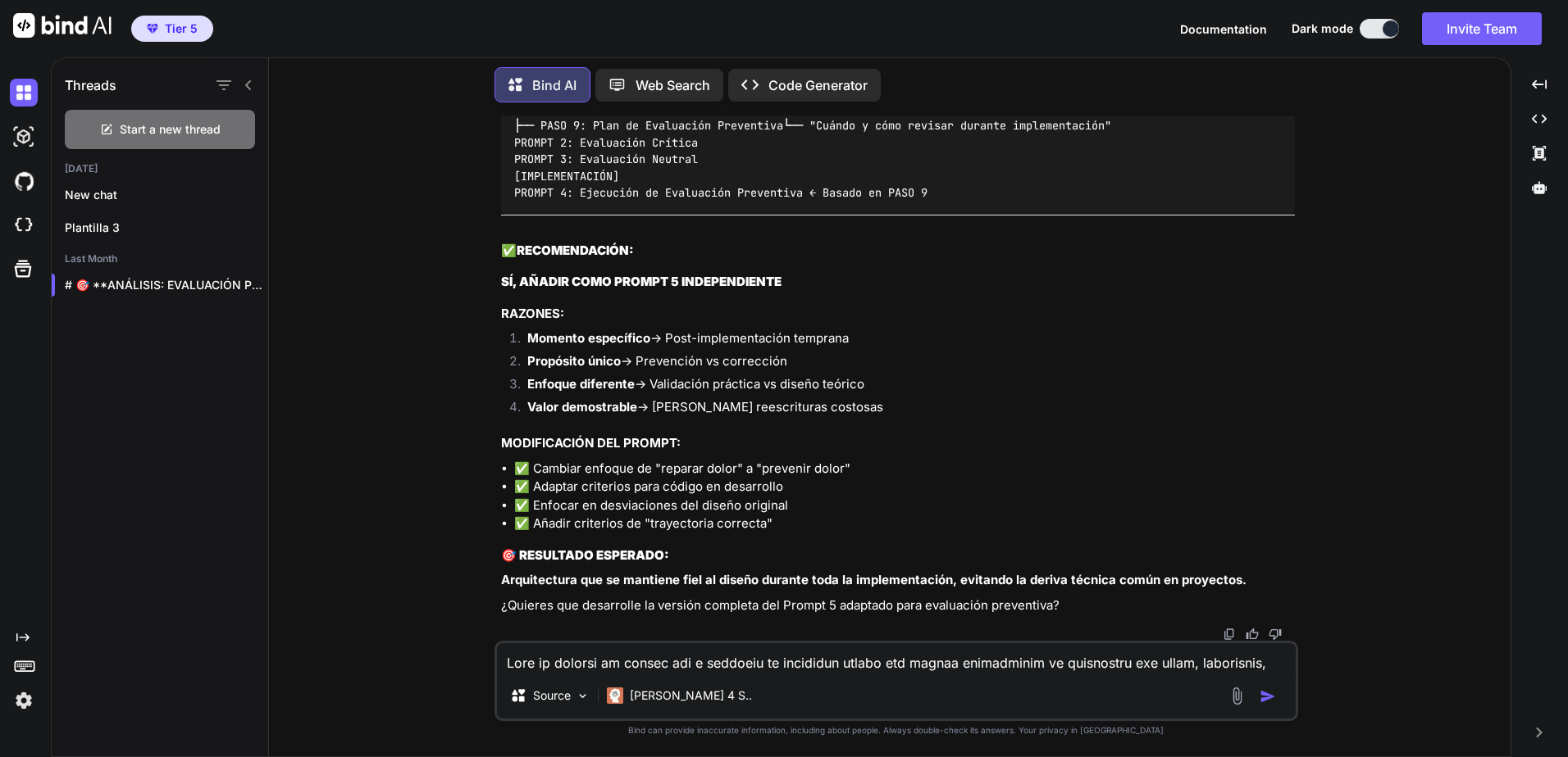
scroll to position [15553, 0]
click at [131, 226] on p "Plantilla 3" at bounding box center [165, 228] width 203 height 17
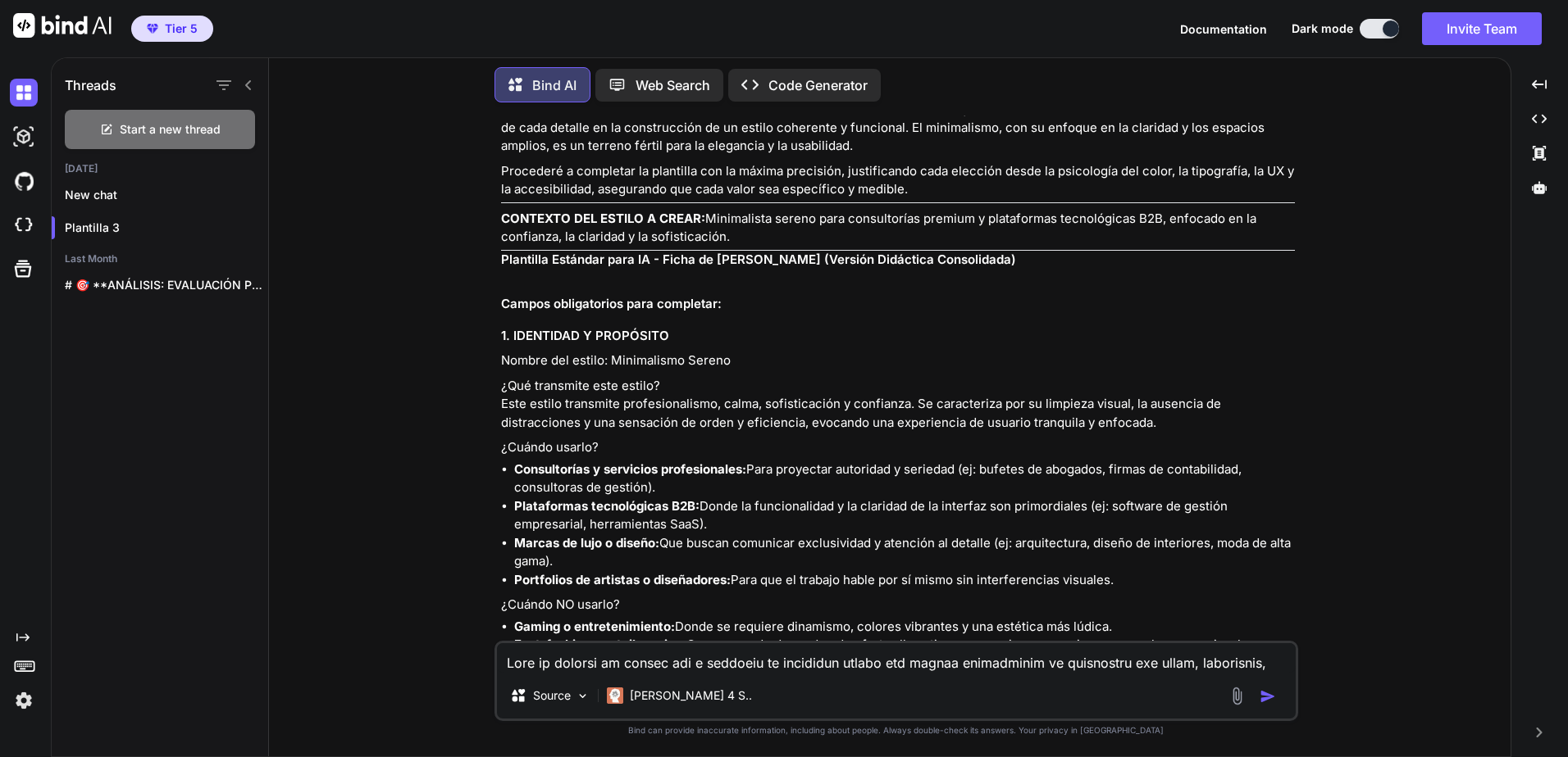
scroll to position [2461, 0]
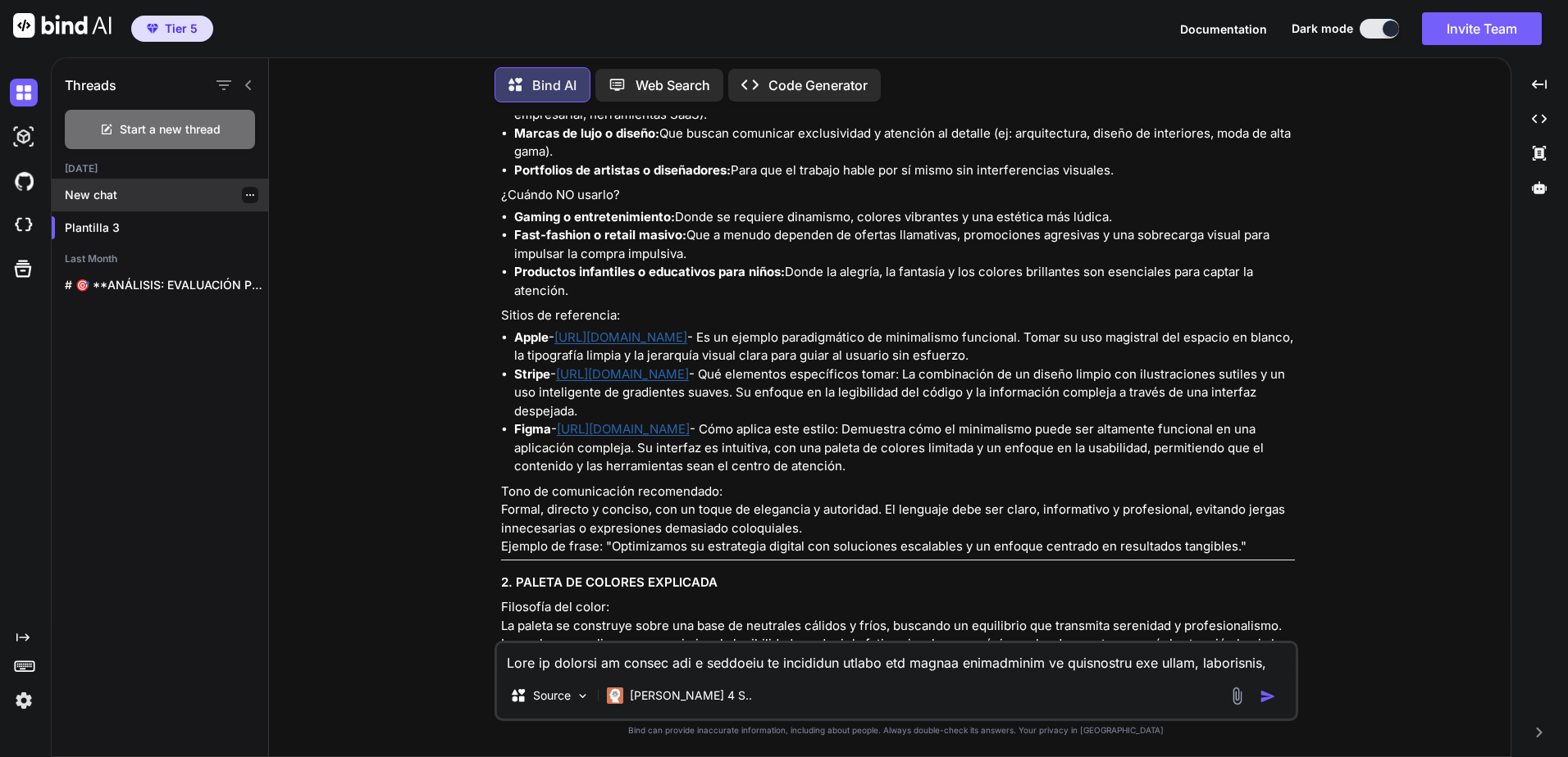
click at [125, 200] on div "New chat" at bounding box center [160, 195] width 217 height 33
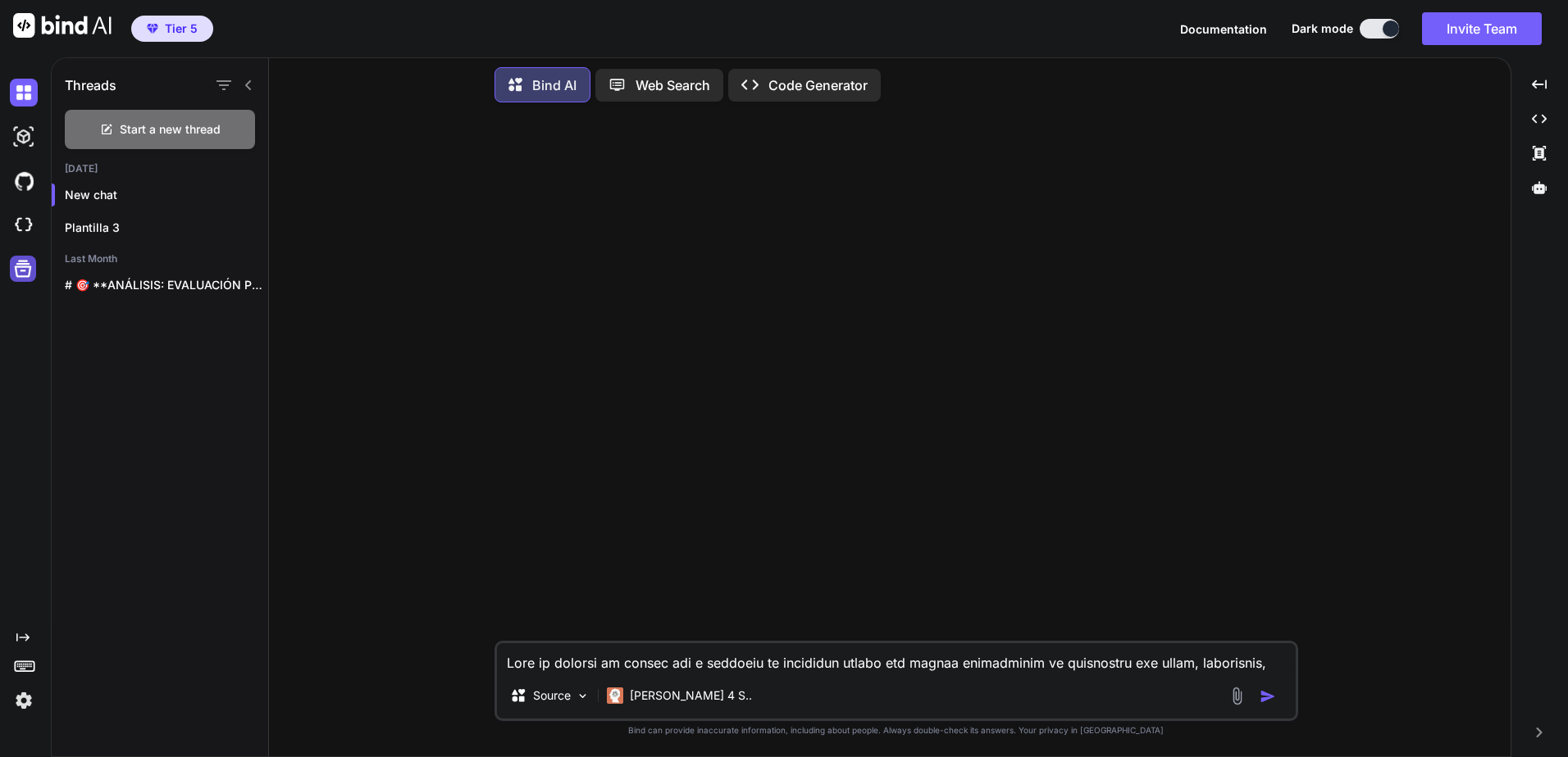
click at [19, 277] on icon at bounding box center [22, 268] width 23 height 23
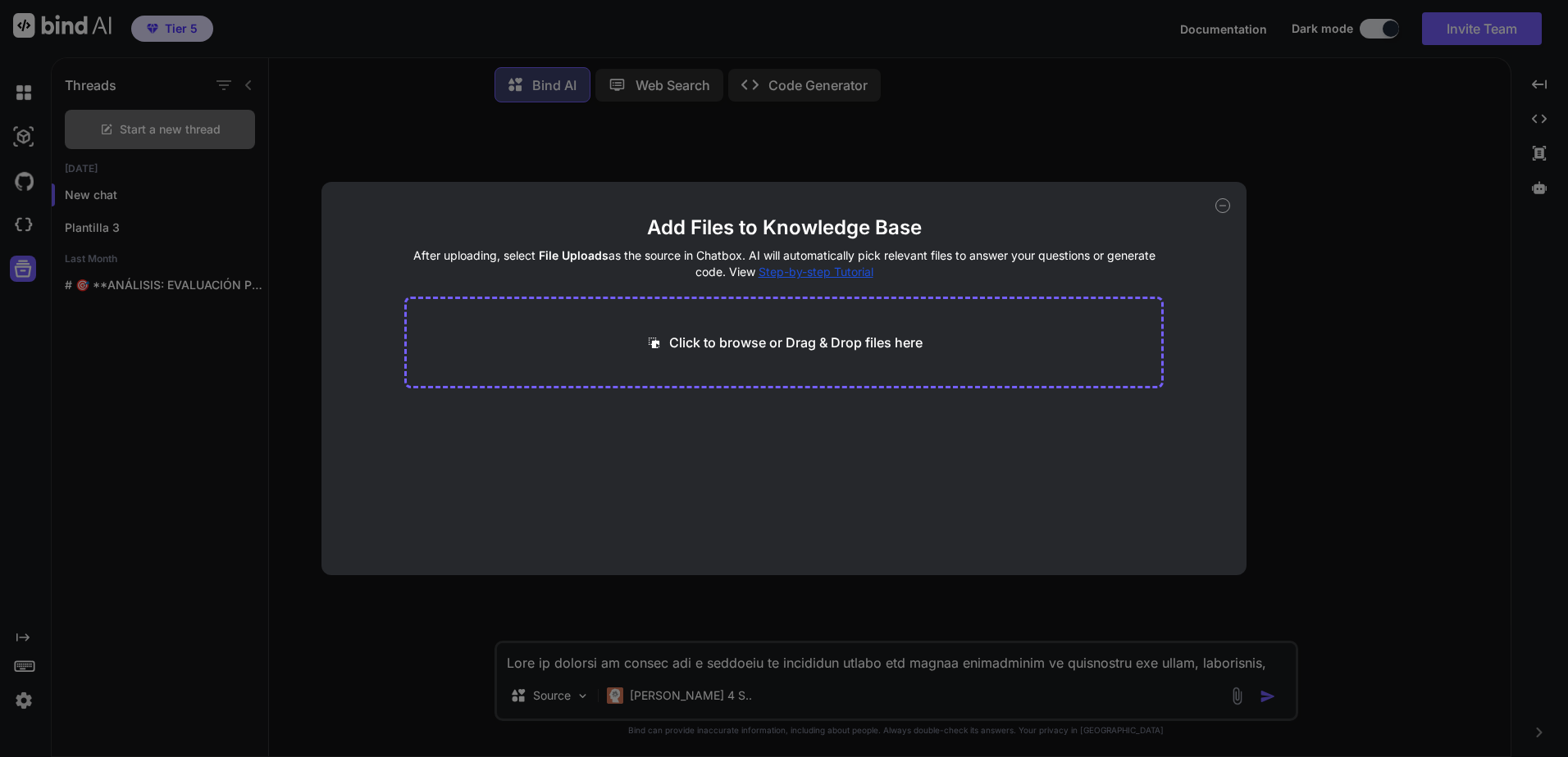
drag, startPoint x: 1142, startPoint y: 277, endPoint x: 1066, endPoint y: 296, distance: 78.3
click at [1138, 278] on h4 "After uploading, select File Uploads as the source in Chatbox. AI will automati…" at bounding box center [784, 264] width 760 height 33
drag, startPoint x: 33, startPoint y: 664, endPoint x: 34, endPoint y: 653, distance: 11.0
click at [32, 664] on div "Add Files to Knowledge Base After uploading, select File Uploads as the source …" at bounding box center [784, 378] width 1568 height 757
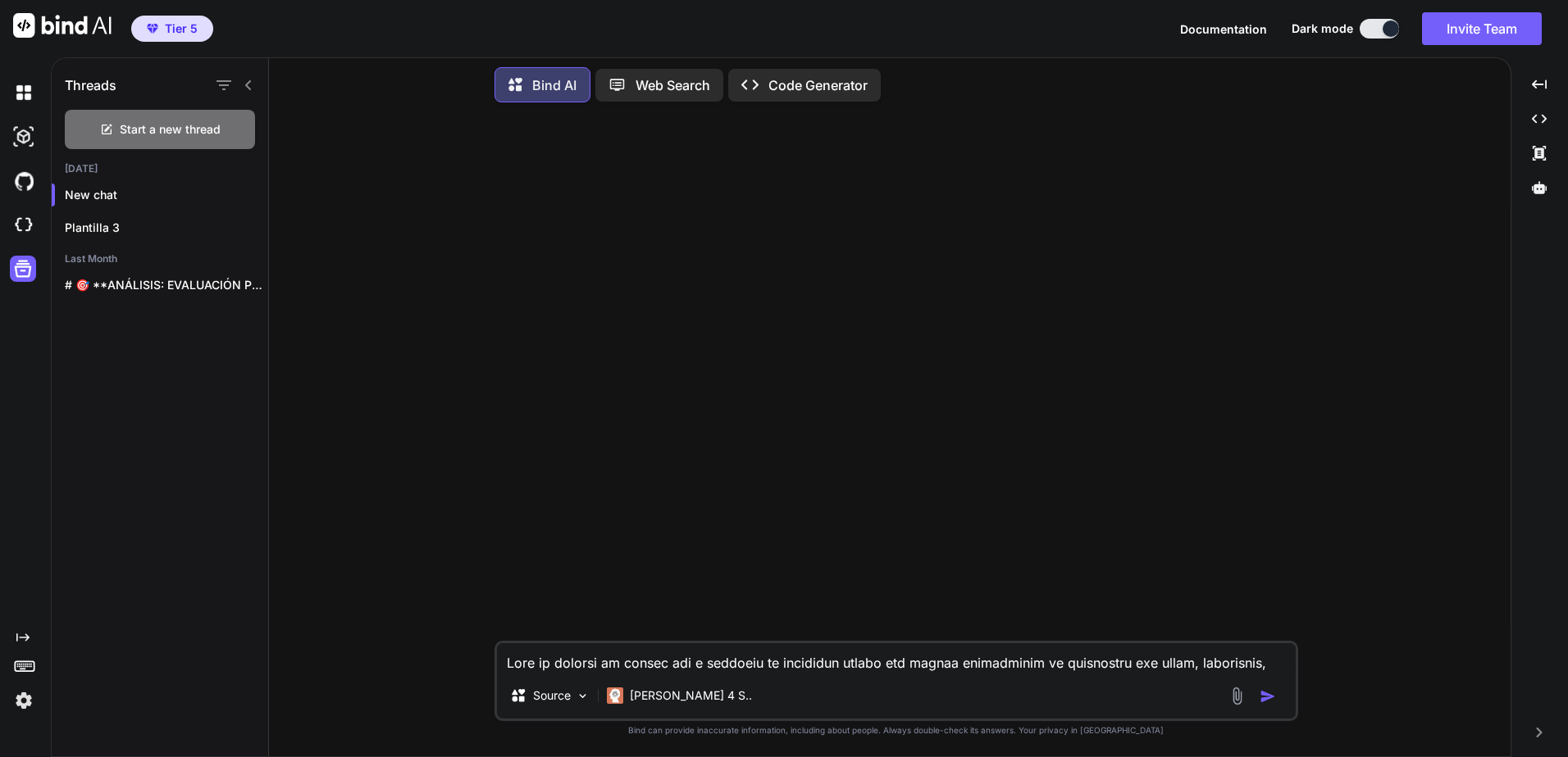
click at [32, 652] on div "Created with Pixso." at bounding box center [22, 672] width 44 height 84
click at [26, 660] on icon at bounding box center [24, 665] width 23 height 23
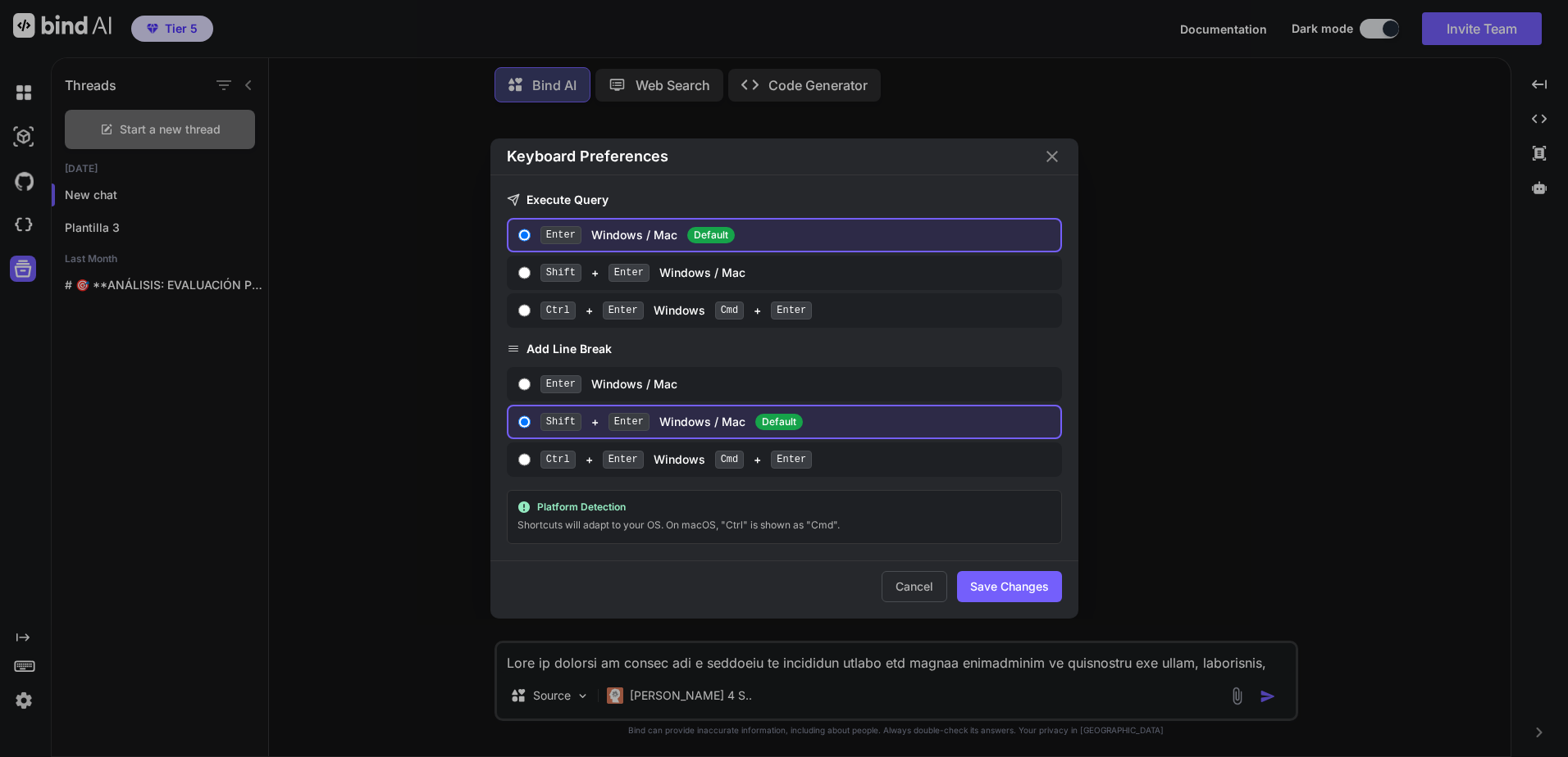
click at [1057, 161] on icon "Close" at bounding box center [1051, 156] width 19 height 19
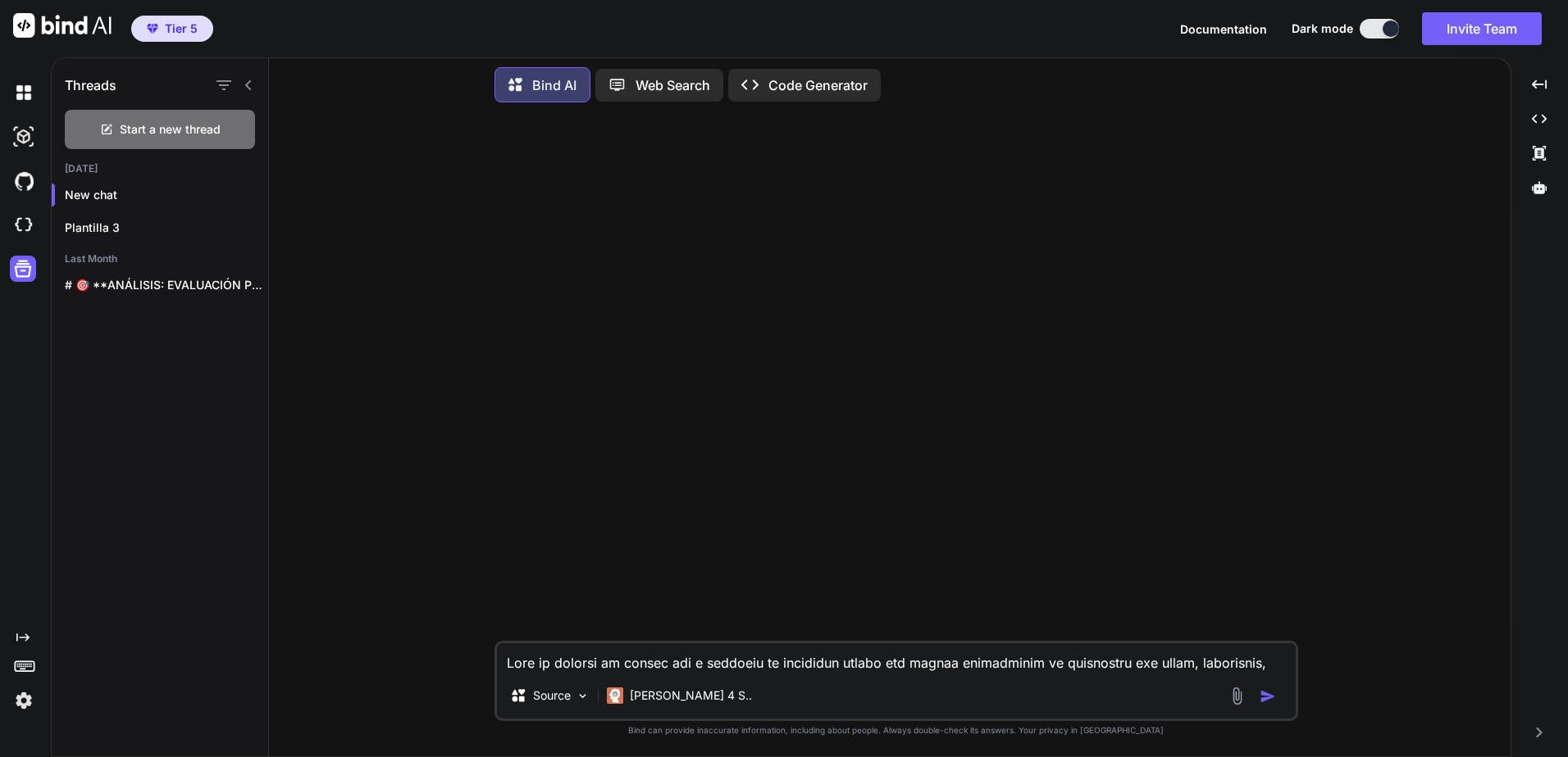
click at [19, 635] on icon "Created with Pixso." at bounding box center [23, 638] width 13 height 13
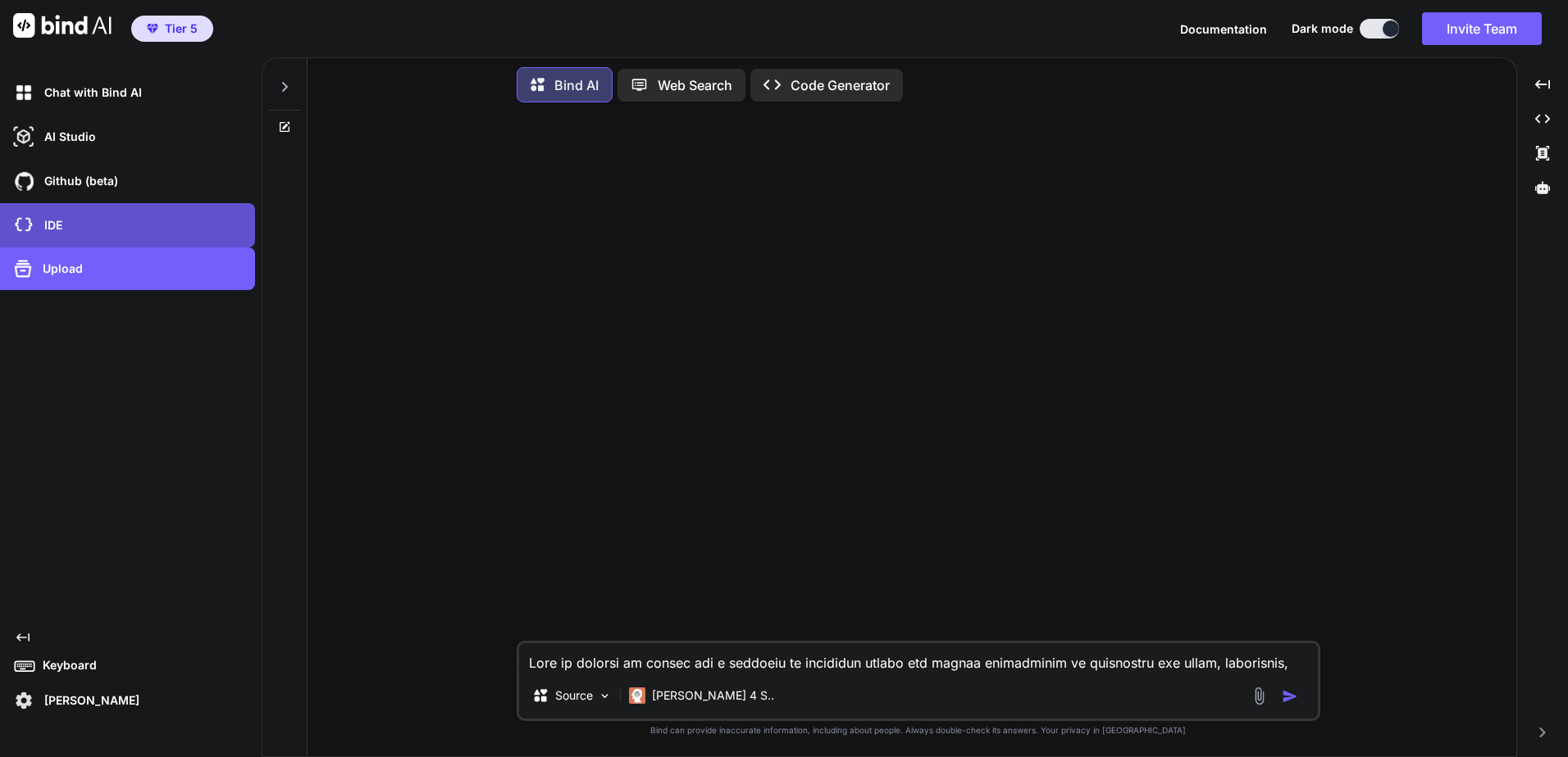
click at [117, 239] on div "IDE" at bounding box center [132, 225] width 245 height 28
type textarea "x"
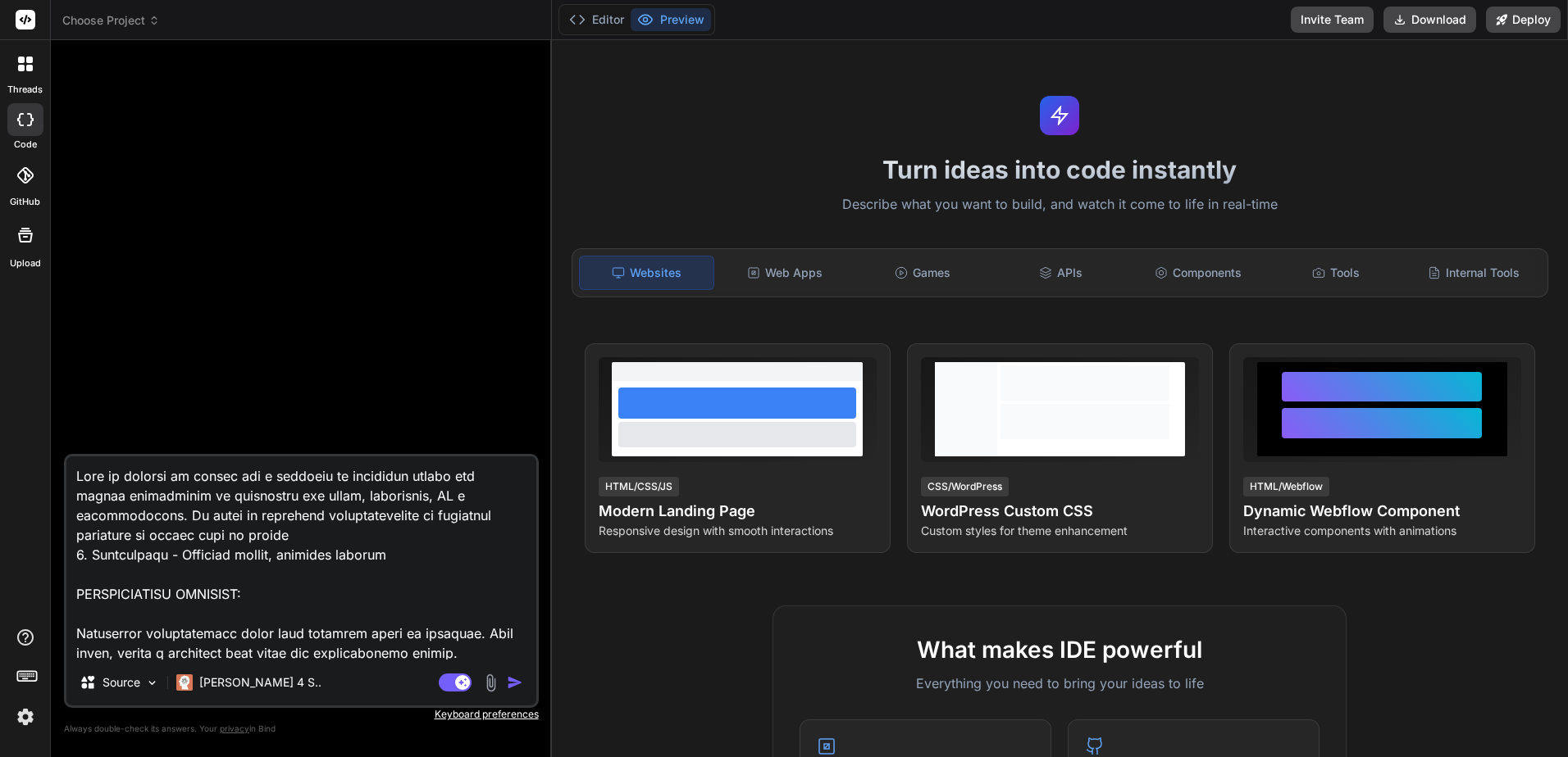
drag, startPoint x: 308, startPoint y: 639, endPoint x: -4, endPoint y: -80, distance: 783.8
click at [0, 0] on html "threads code GitHub Upload Choose Project Created with Pixso. Bind AI Web Searc…" at bounding box center [784, 378] width 1568 height 757
click at [126, 26] on span "Choose Project" at bounding box center [111, 20] width 97 height 17
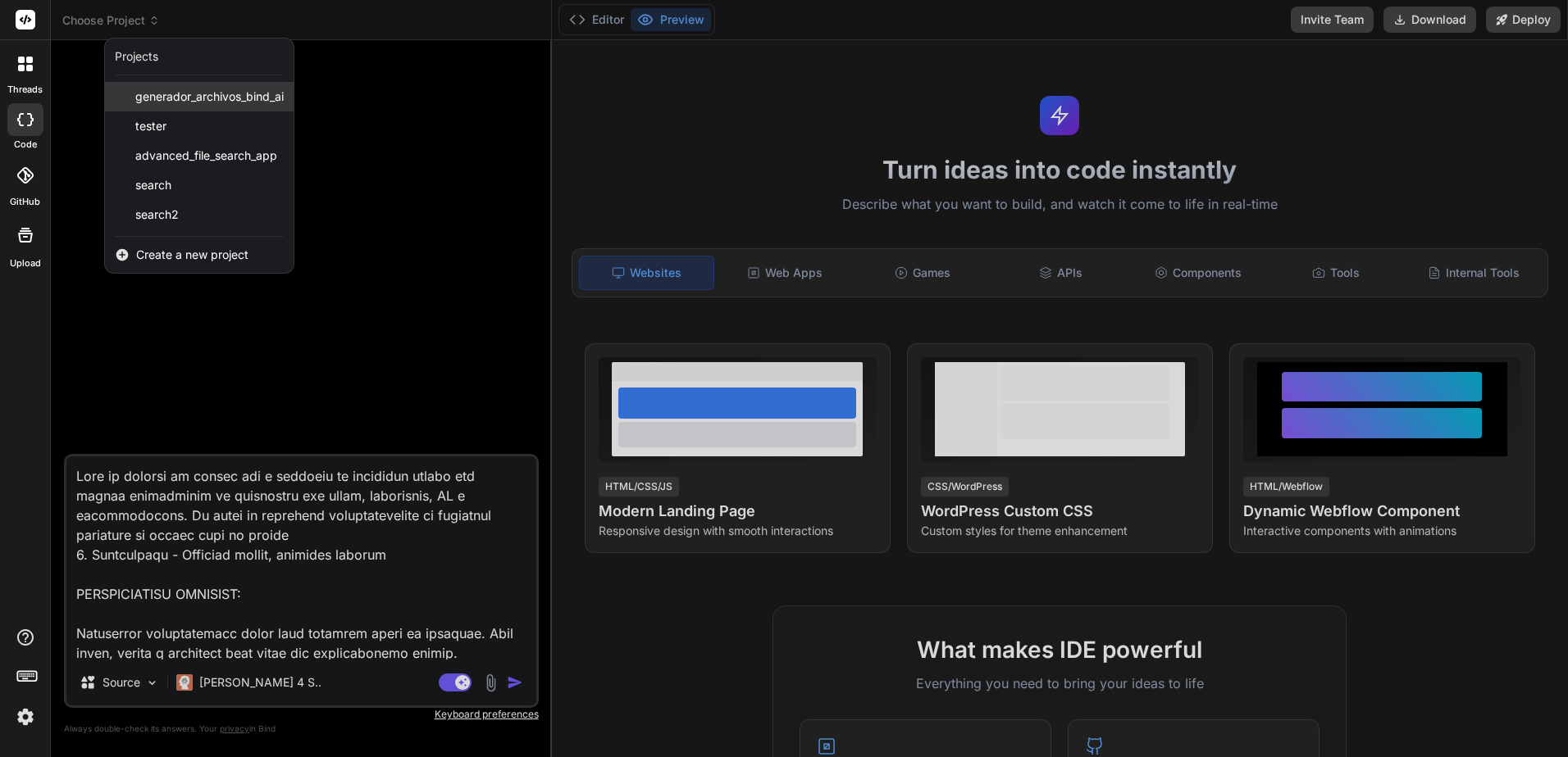
click at [270, 103] on span "generador_archivos_bind_ai" at bounding box center [209, 96] width 148 height 17
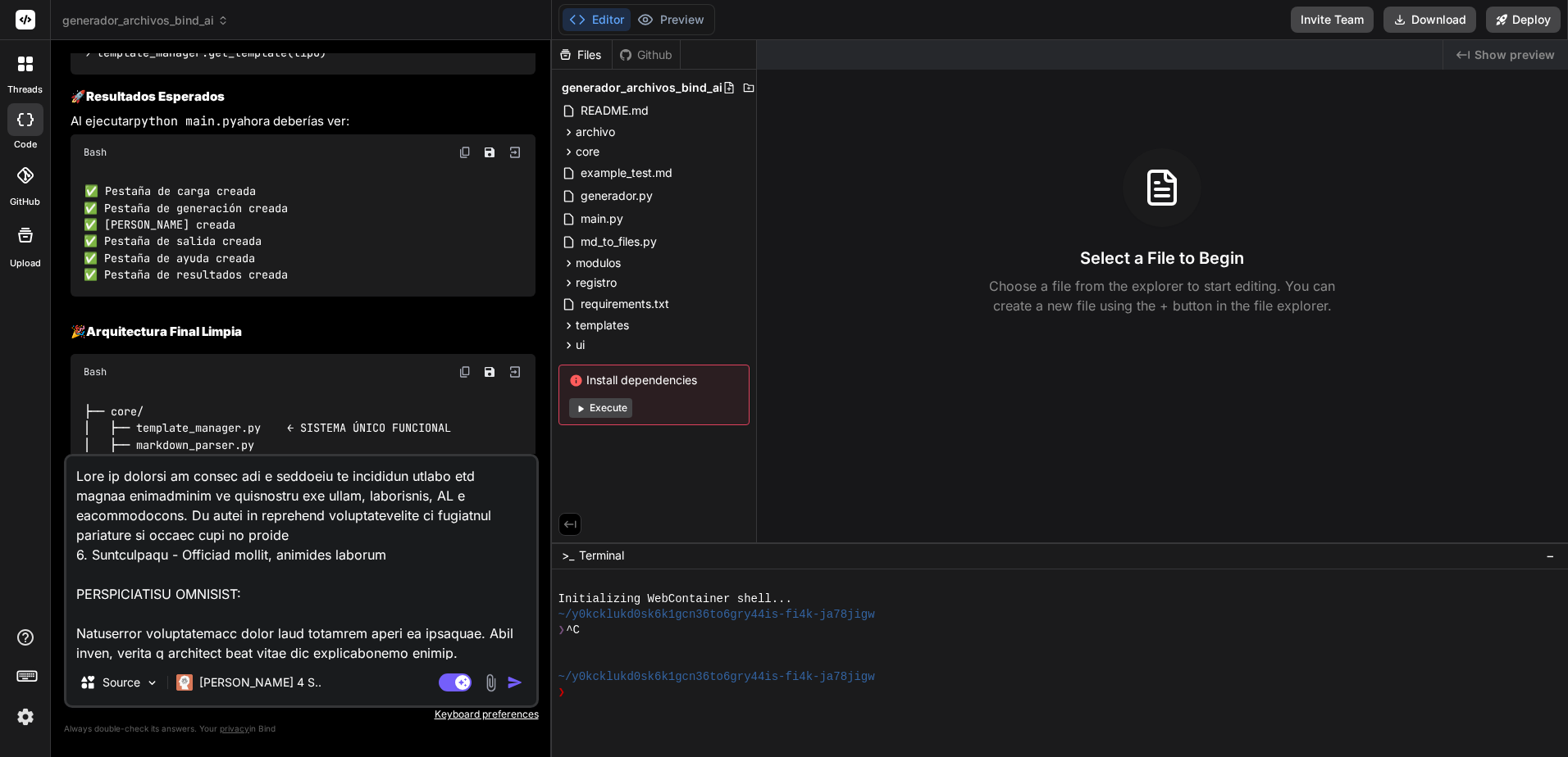
scroll to position [10914, 0]
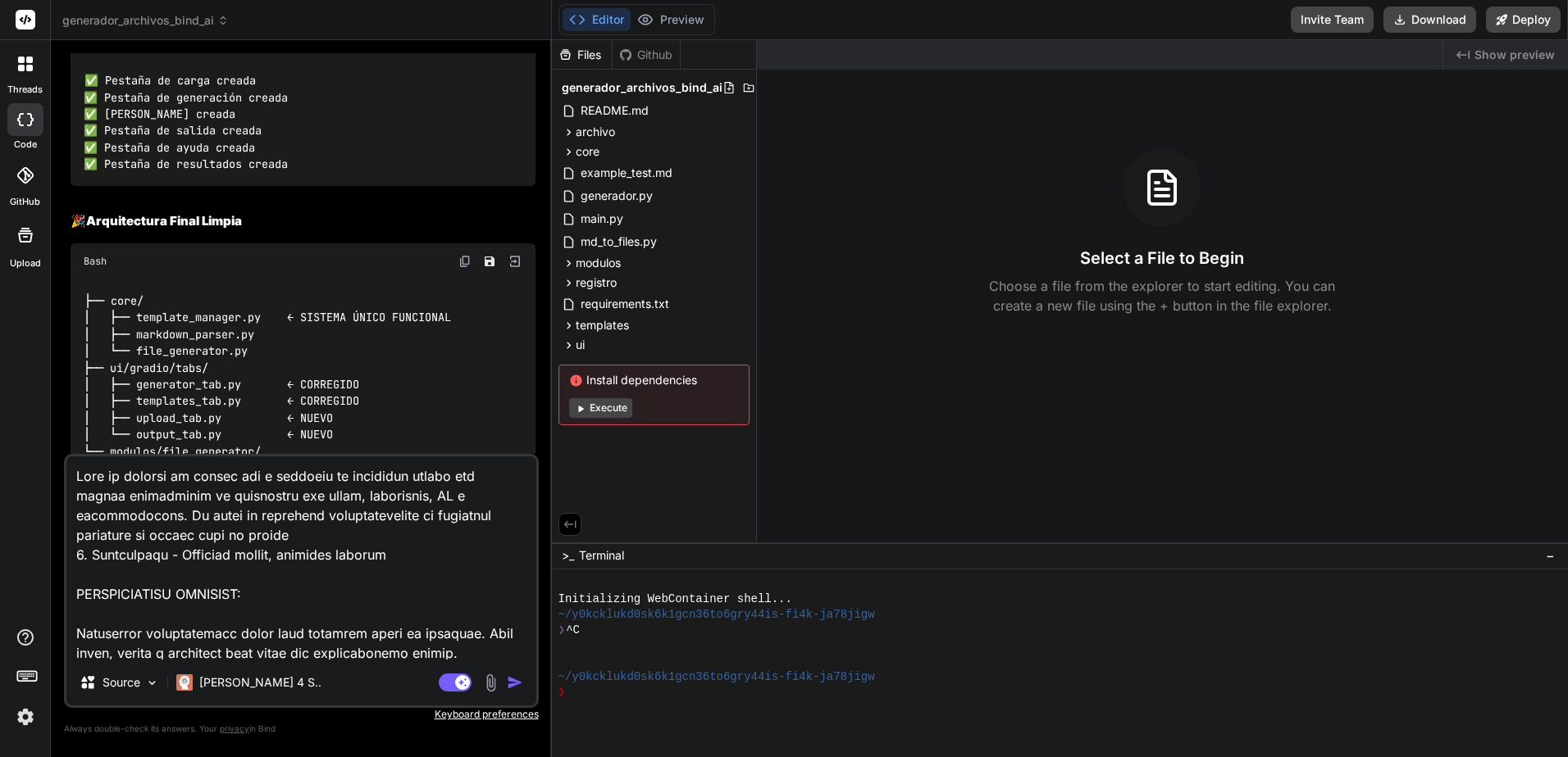
click at [210, 28] on span "generador_archivos_bind_ai" at bounding box center [145, 20] width 166 height 17
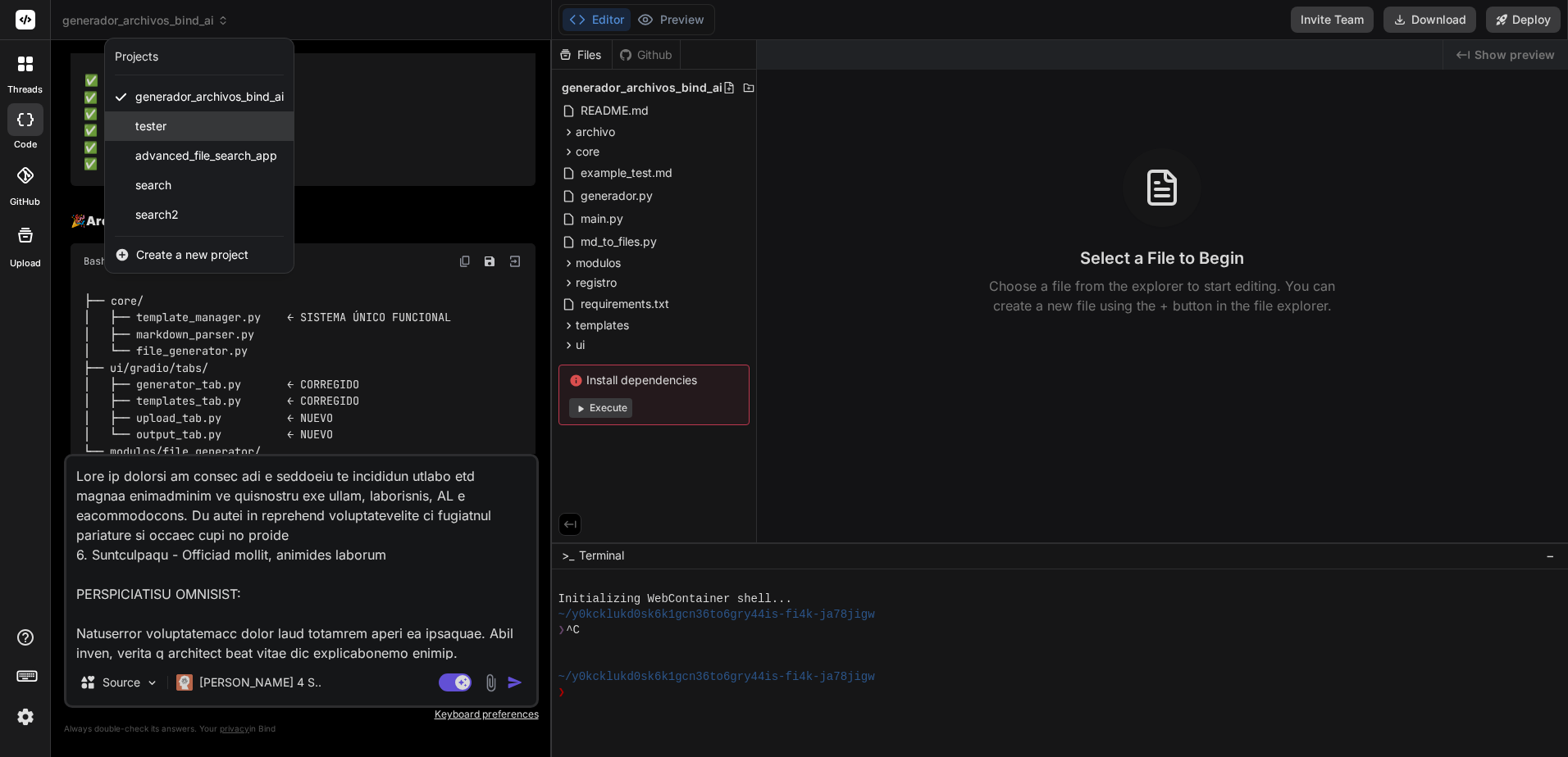
click at [161, 118] on span "tester" at bounding box center [151, 126] width 31 height 17
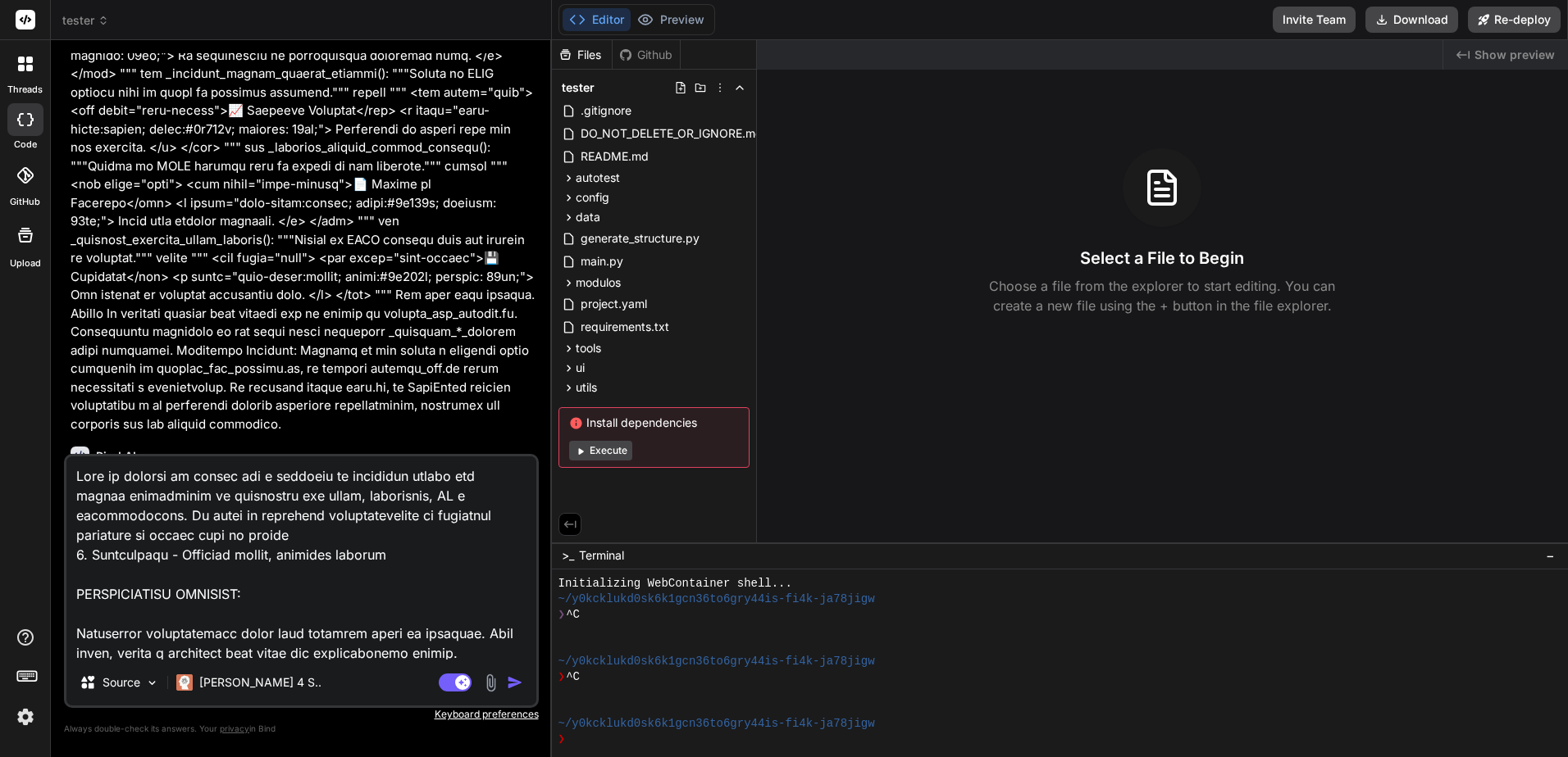
scroll to position [2540, 0]
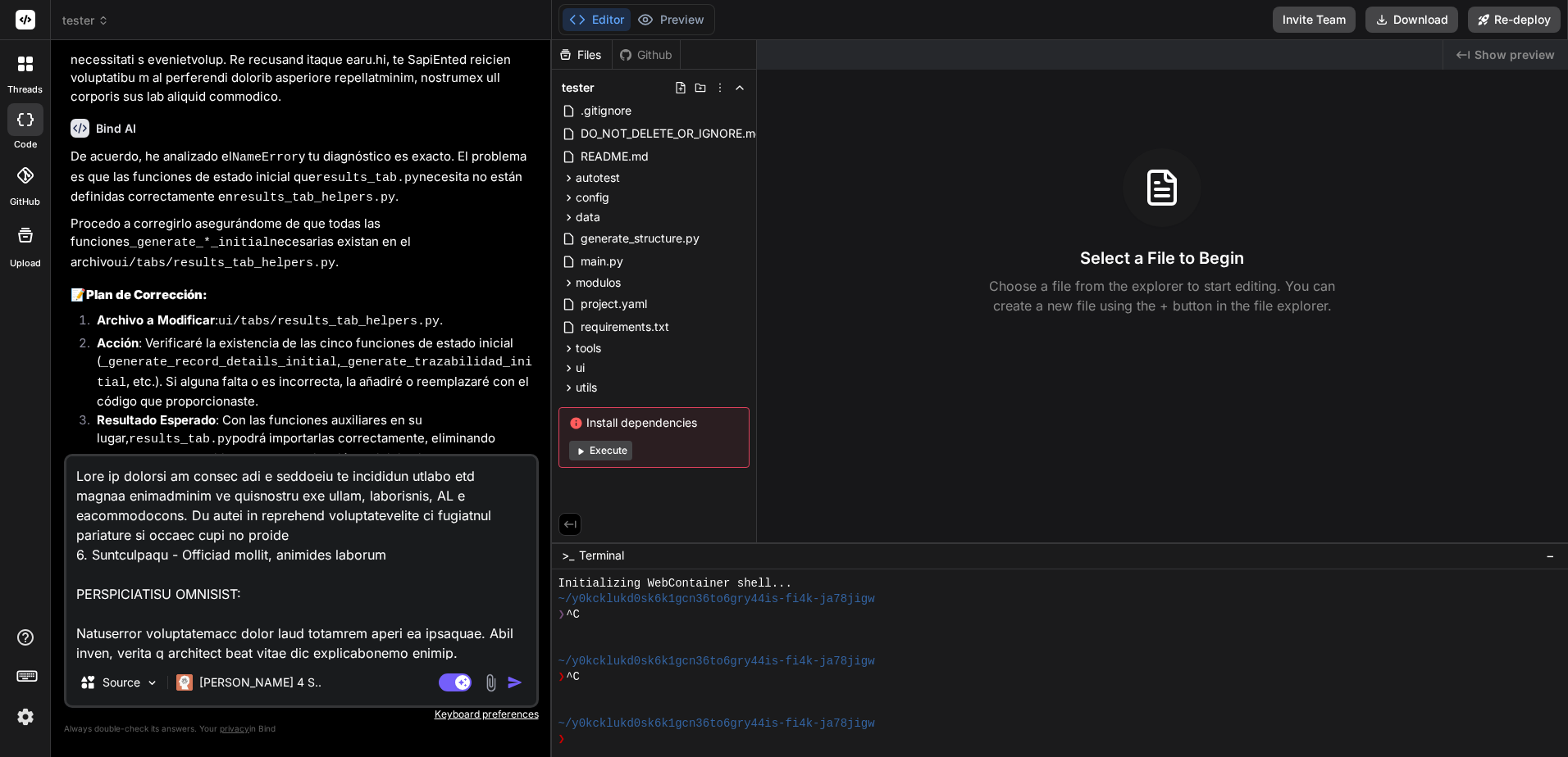
click at [455, 412] on li "Resultado Esperado : Con las funciones auxiliares en su lugar, results_tab.py p…" at bounding box center [310, 441] width 452 height 59
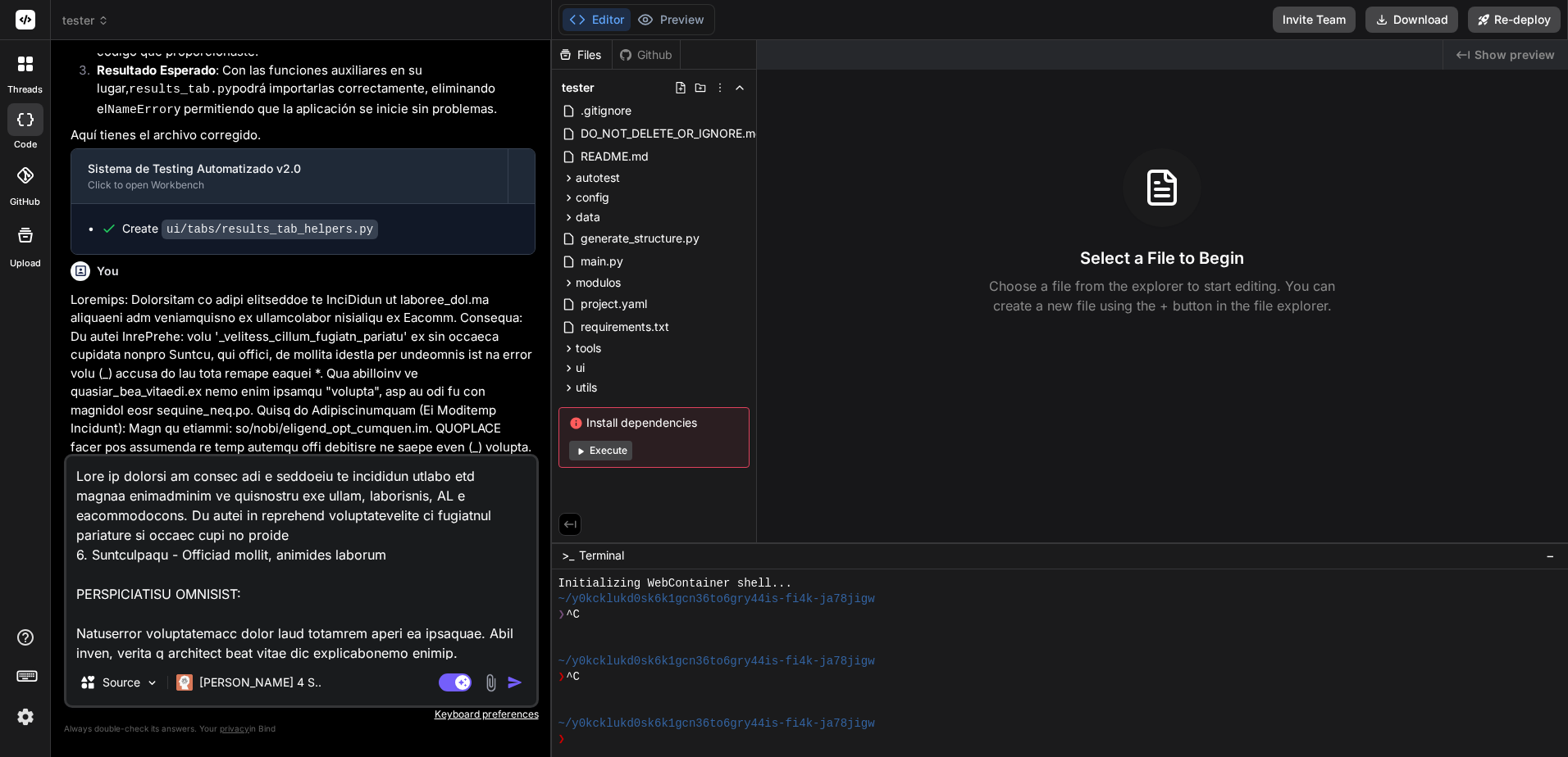
scroll to position [5686, 0]
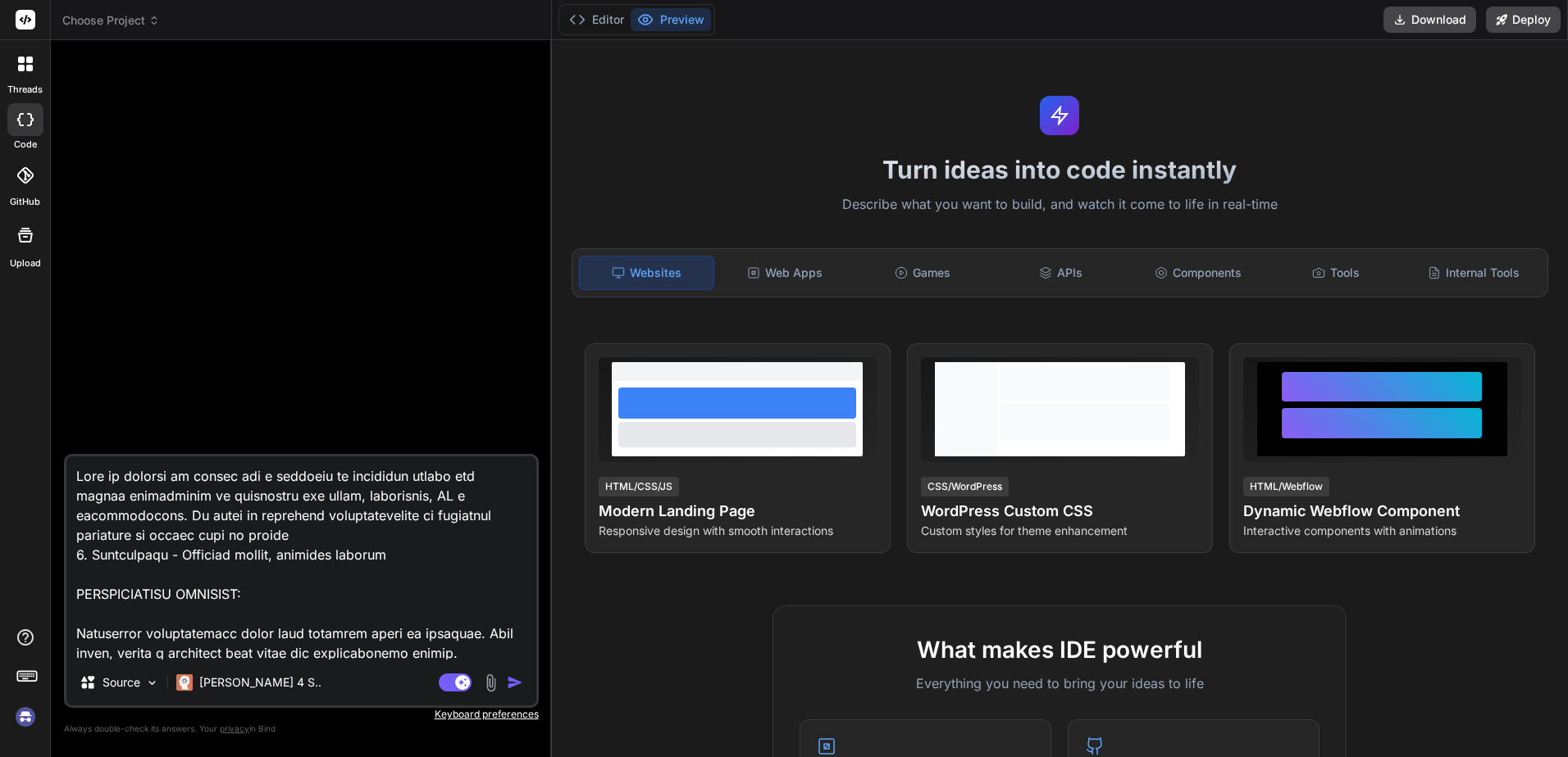
type textarea "x"
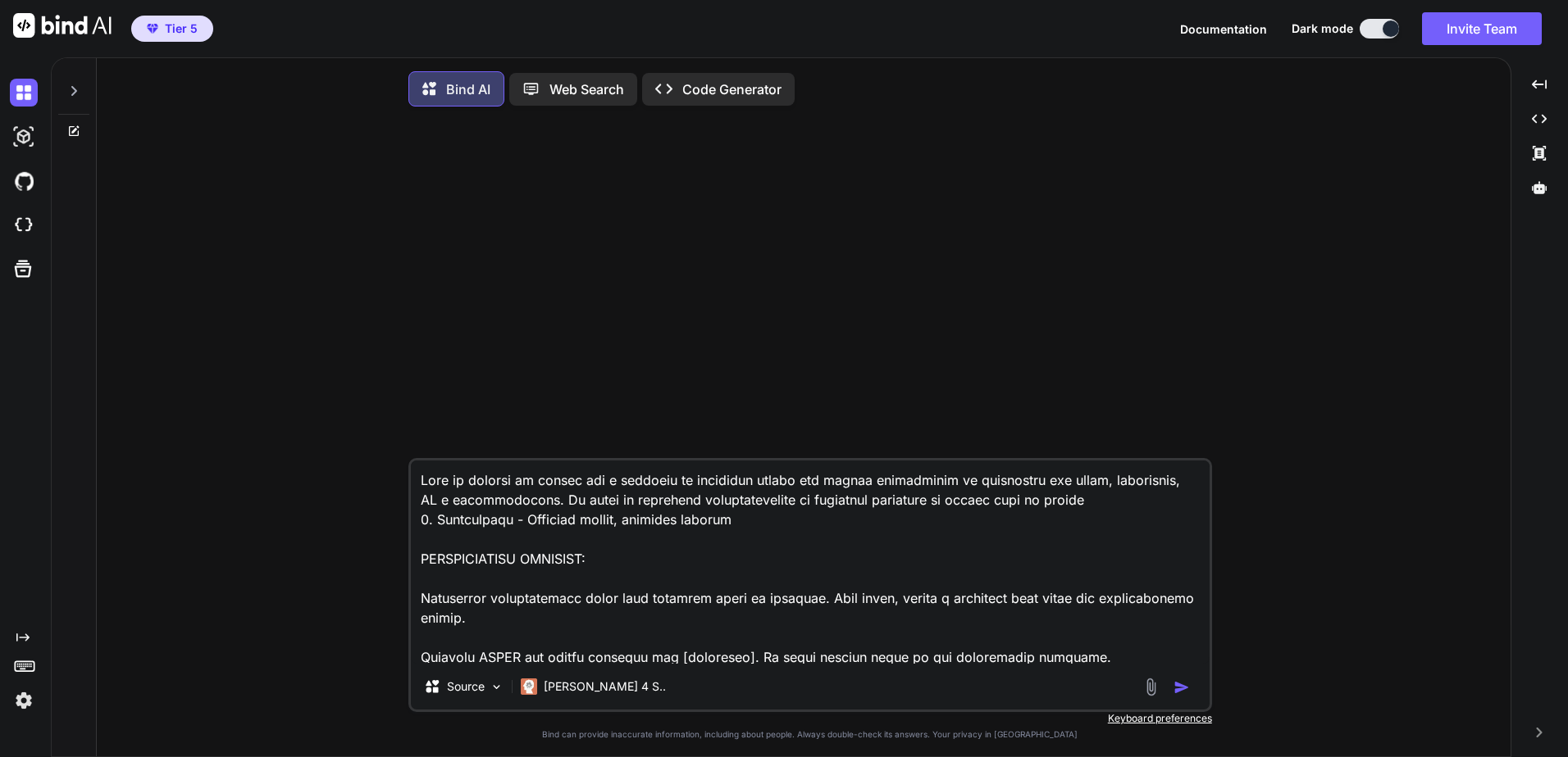
click at [73, 77] on div at bounding box center [74, 86] width 31 height 57
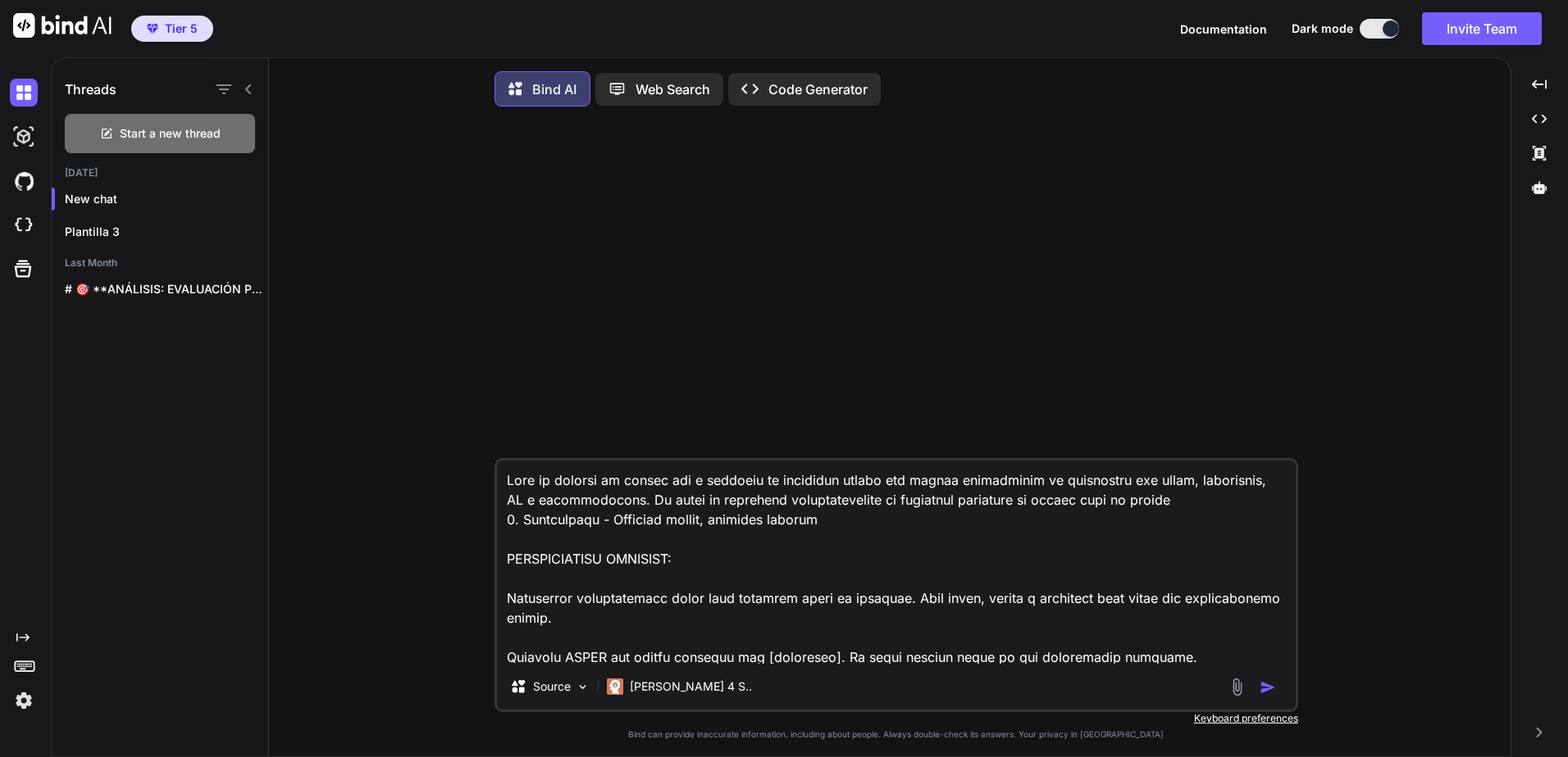
click at [1263, 693] on img "button" at bounding box center [1267, 688] width 17 height 17
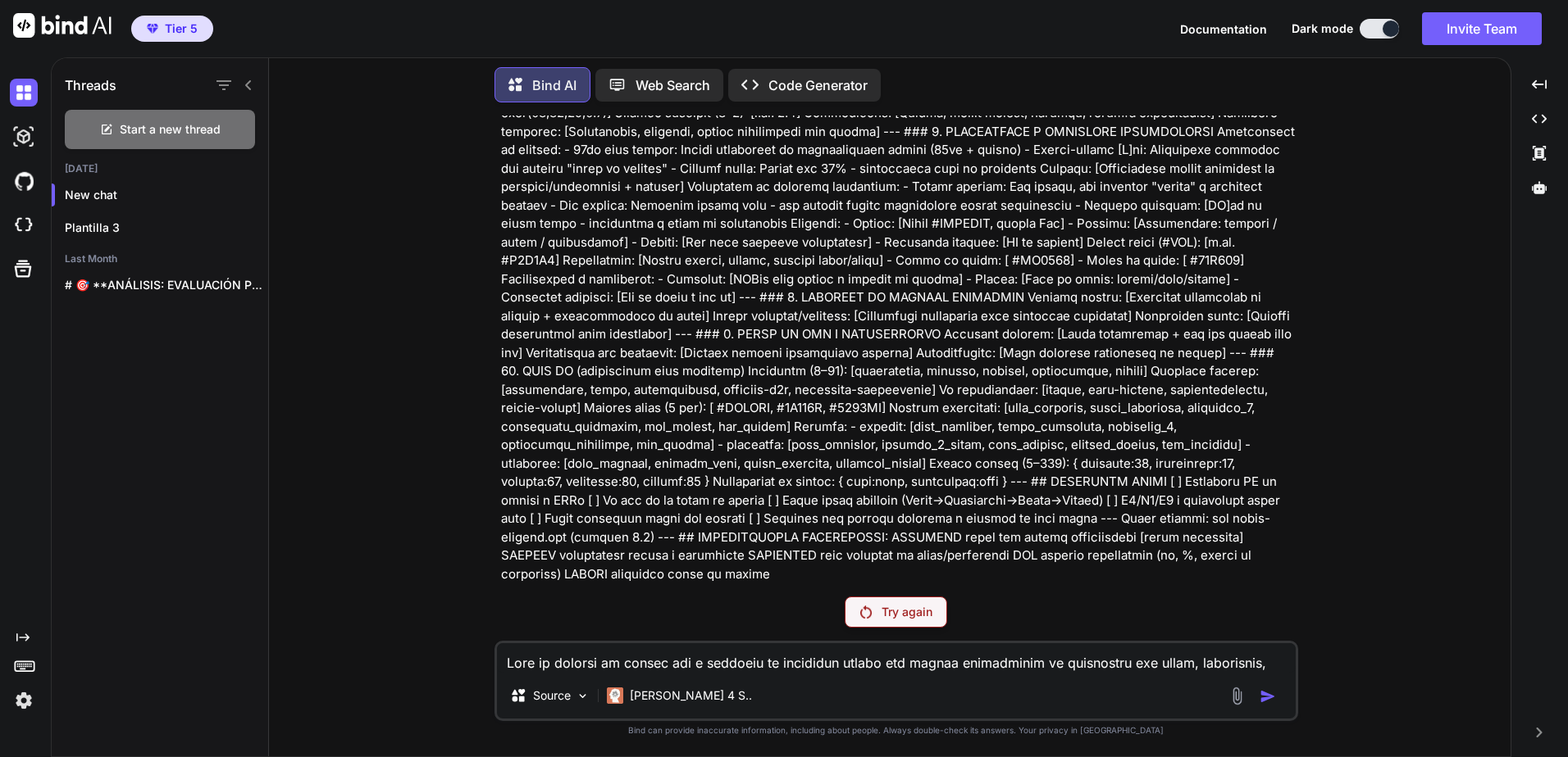
scroll to position [1341, 0]
click at [921, 613] on p "Try again" at bounding box center [906, 612] width 51 height 17
click at [923, 608] on p "Try again" at bounding box center [906, 612] width 51 height 17
click at [921, 604] on p "Try again" at bounding box center [906, 612] width 51 height 17
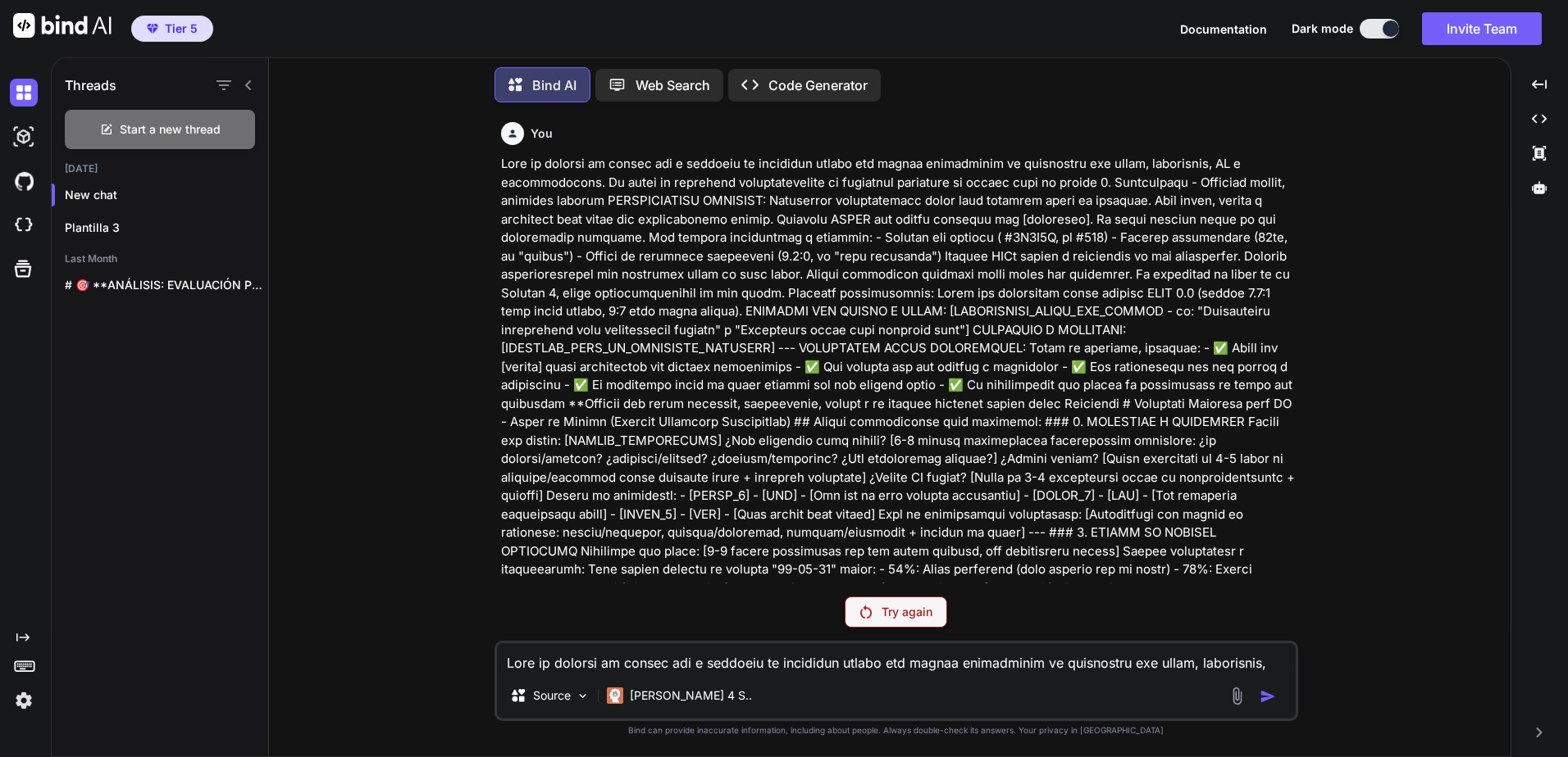
click at [932, 616] on div "Try again" at bounding box center [896, 612] width 103 height 31
click at [29, 702] on img at bounding box center [24, 701] width 28 height 28
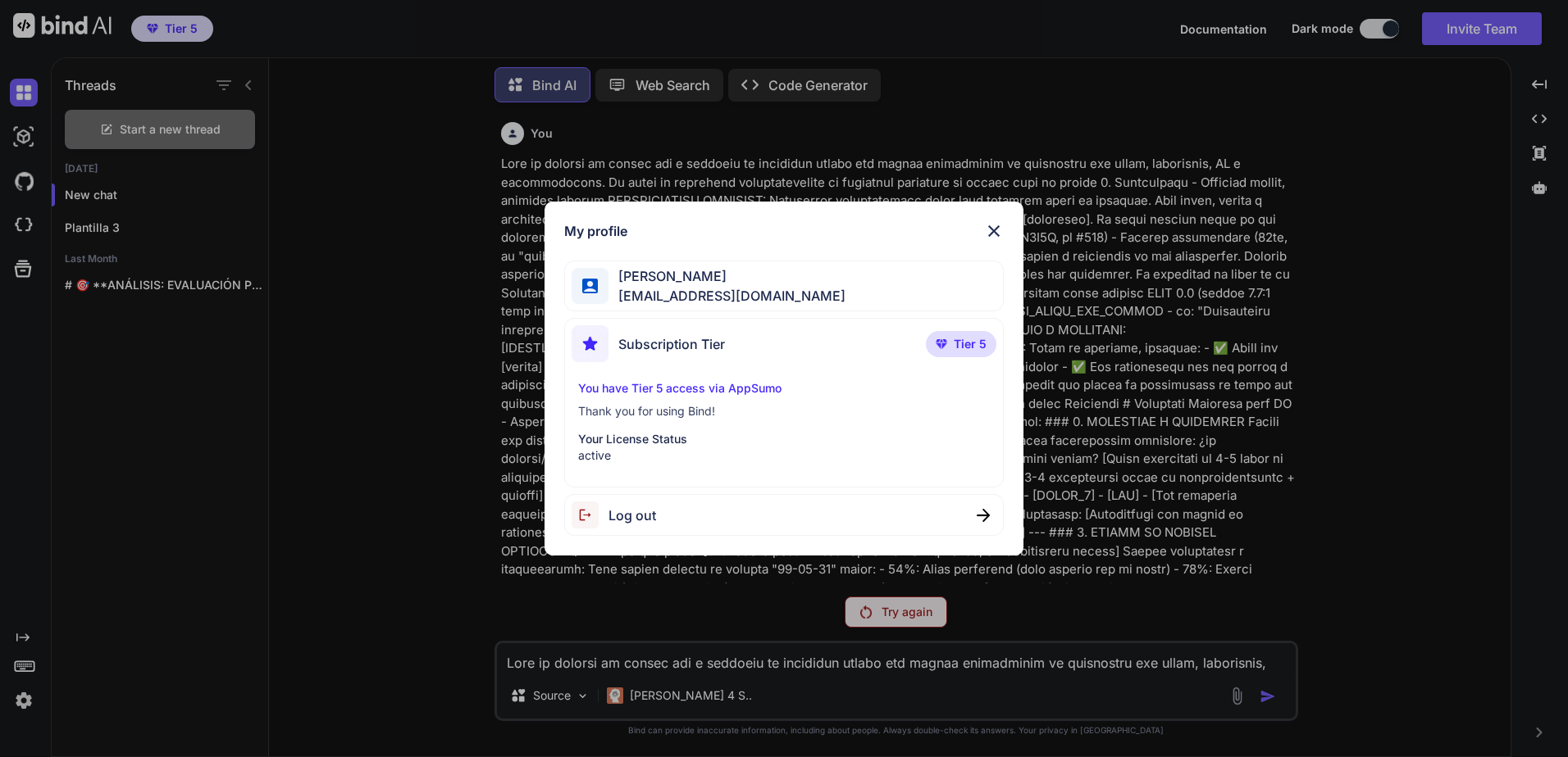
click at [656, 509] on div "Log out" at bounding box center [784, 514] width 439 height 41
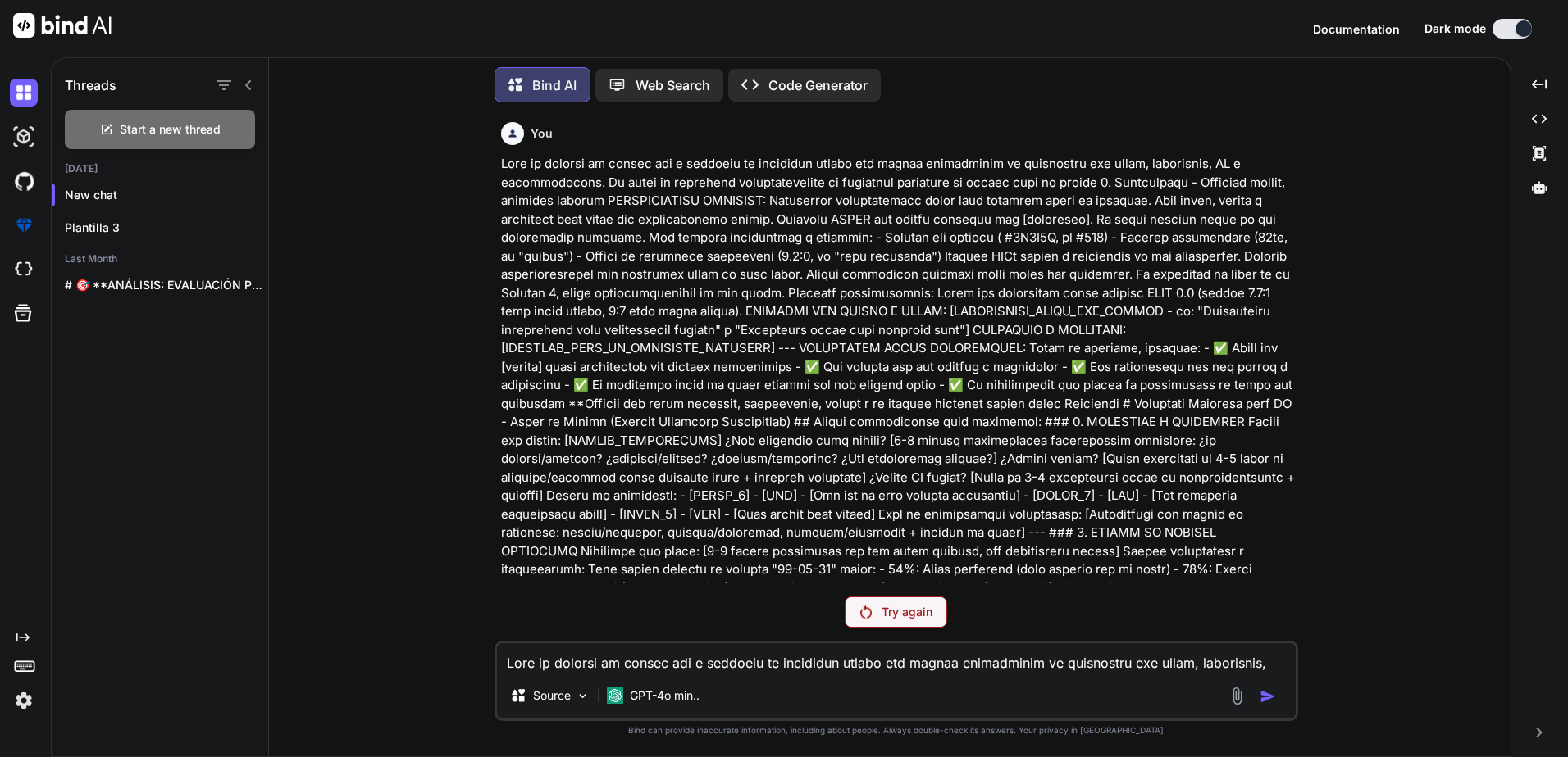
type textarea "x"
